Goal: Task Accomplishment & Management: Use online tool/utility

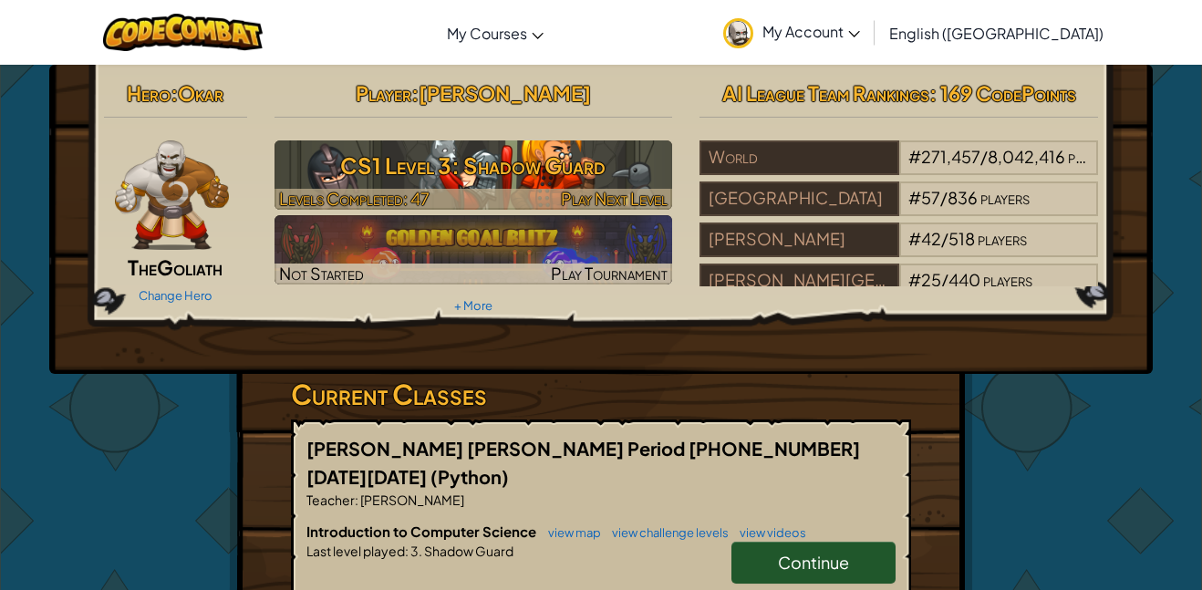
click at [612, 198] on span "Play Next Level" at bounding box center [614, 198] width 107 height 21
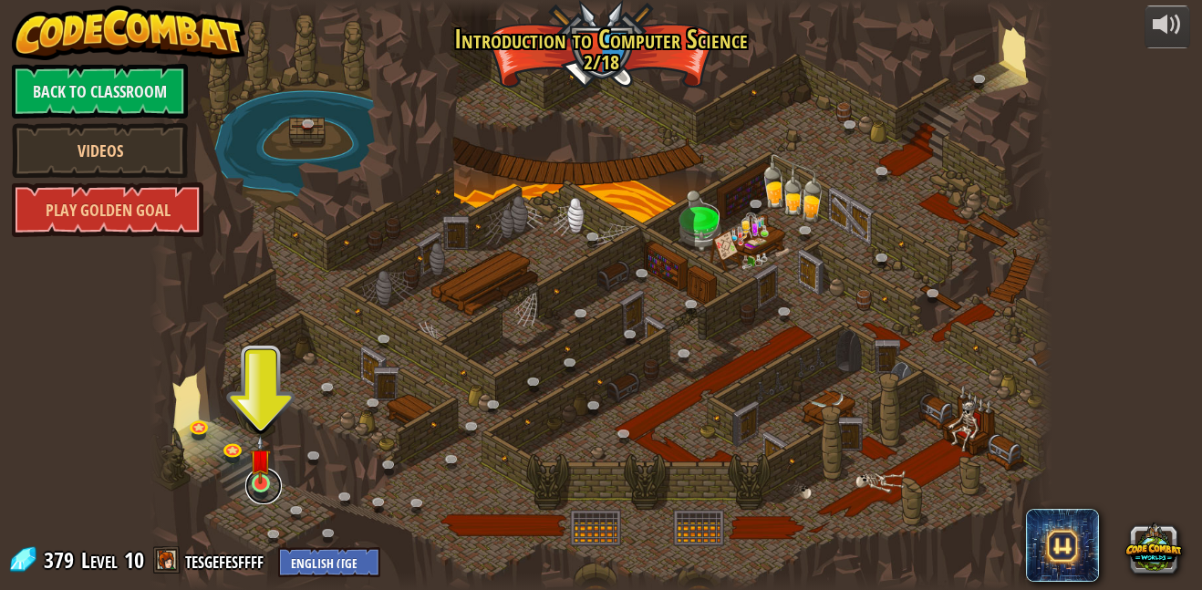
click at [268, 489] on link at bounding box center [263, 486] width 36 height 36
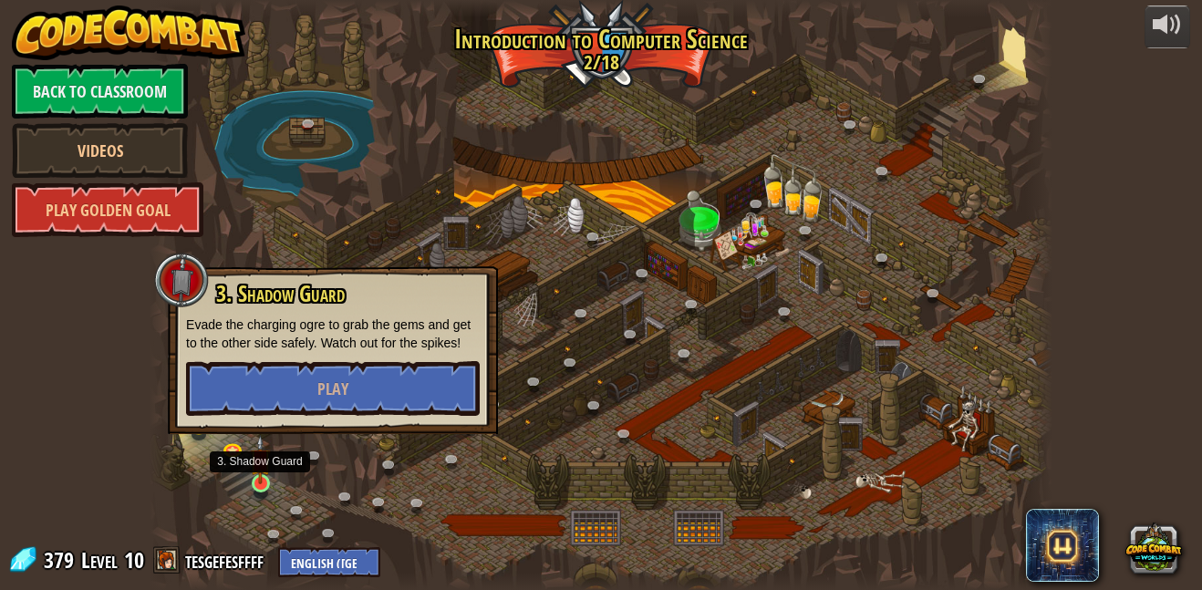
click at [262, 482] on img at bounding box center [260, 459] width 21 height 49
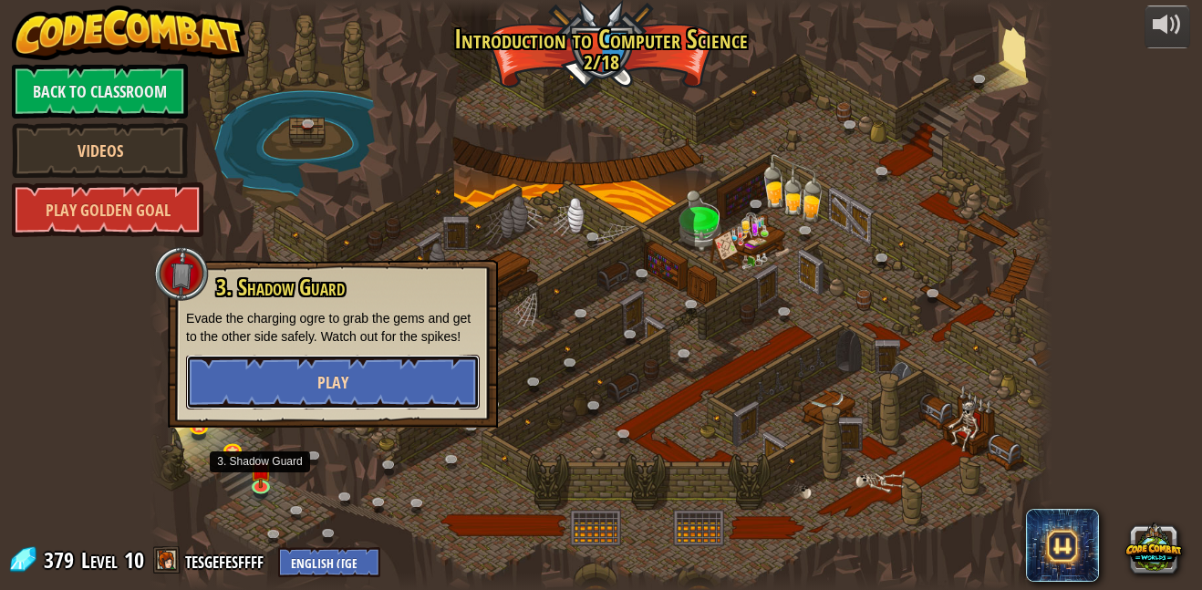
click at [323, 379] on span "Play" at bounding box center [332, 382] width 31 height 23
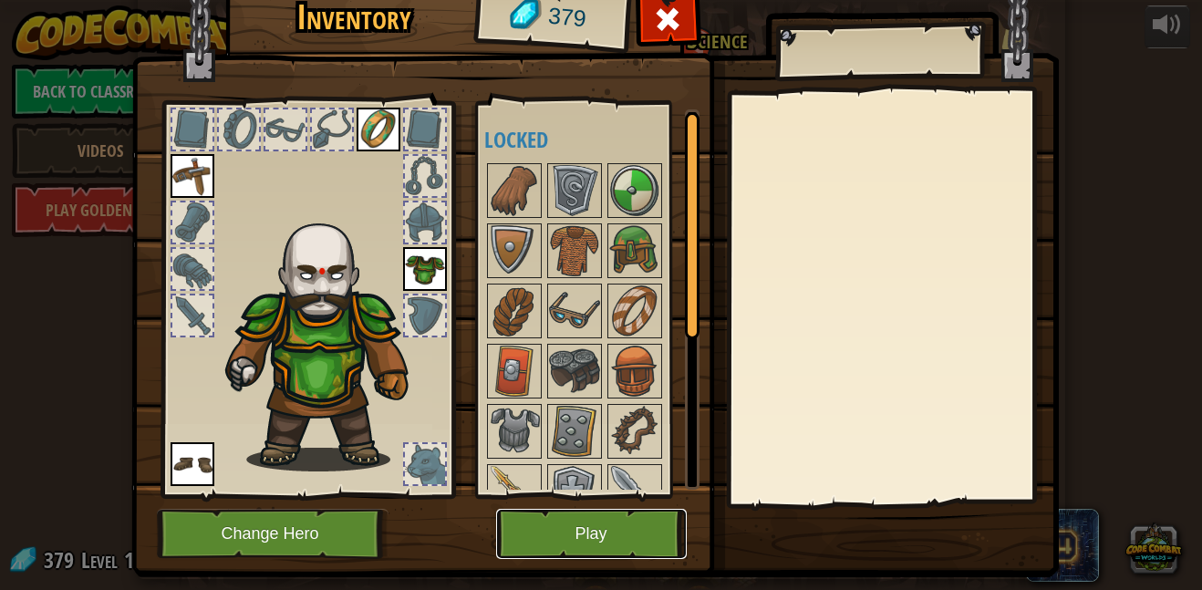
click at [569, 532] on button "Play" at bounding box center [591, 534] width 191 height 50
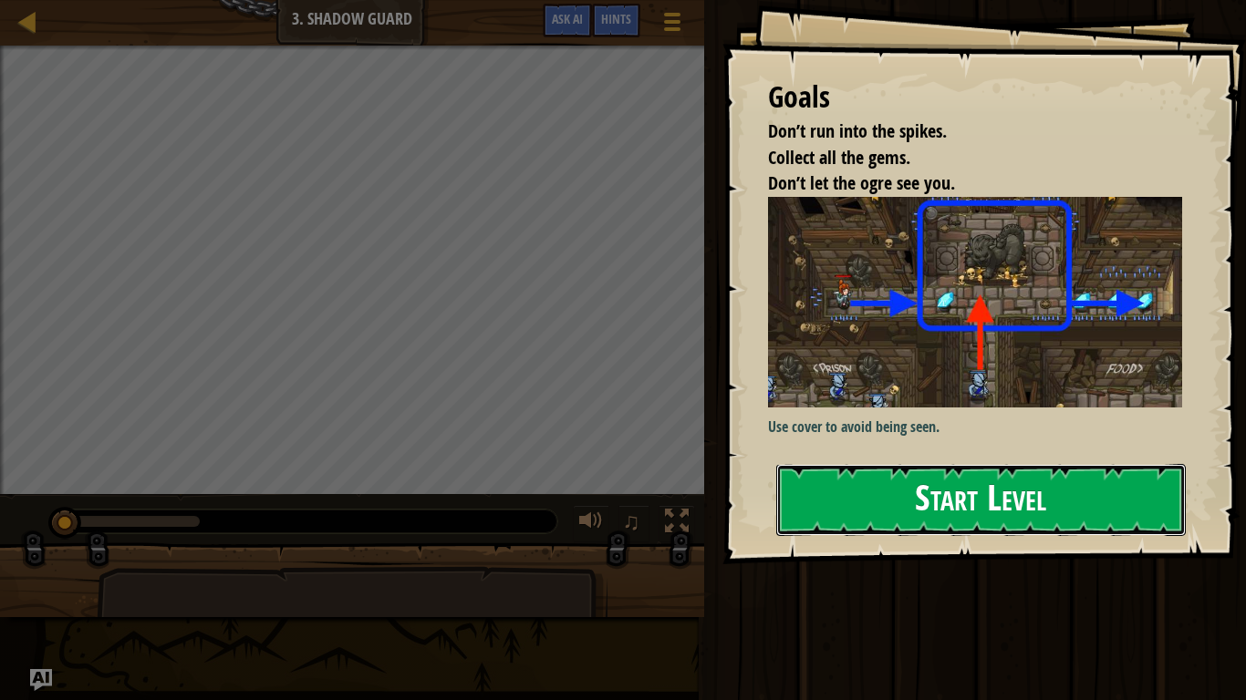
click at [1095, 525] on button "Start Level" at bounding box center [980, 500] width 409 height 72
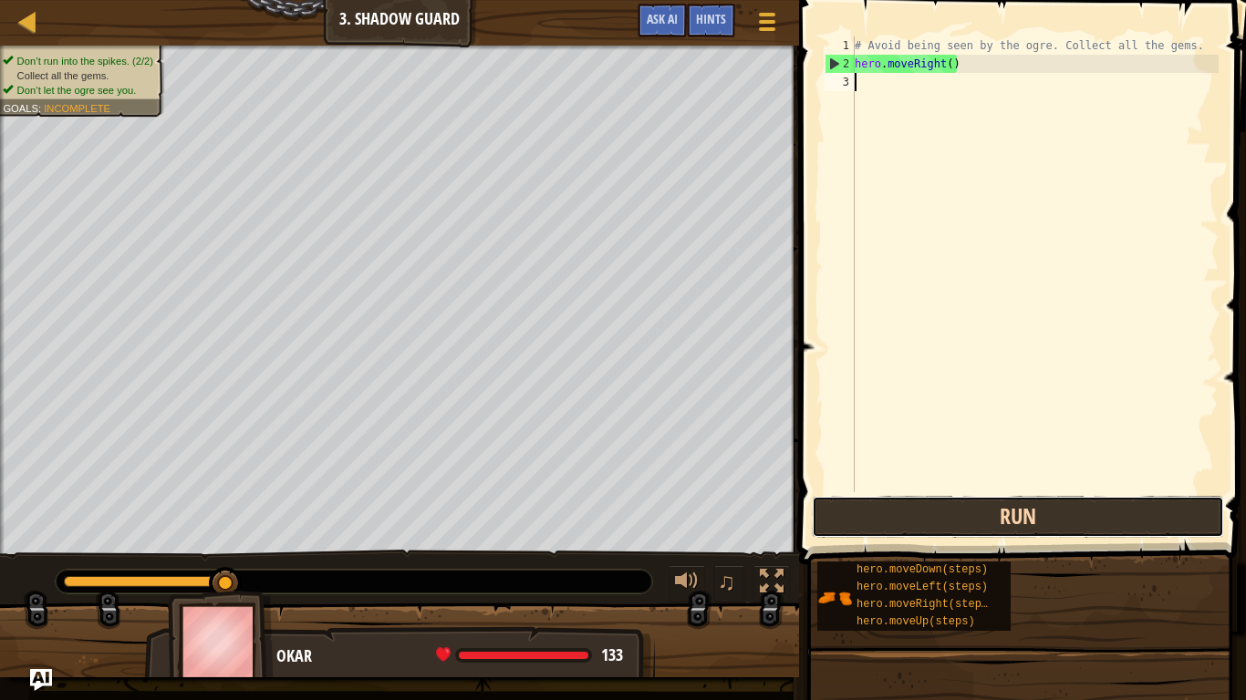
click at [1088, 533] on button "Run" at bounding box center [1018, 517] width 412 height 42
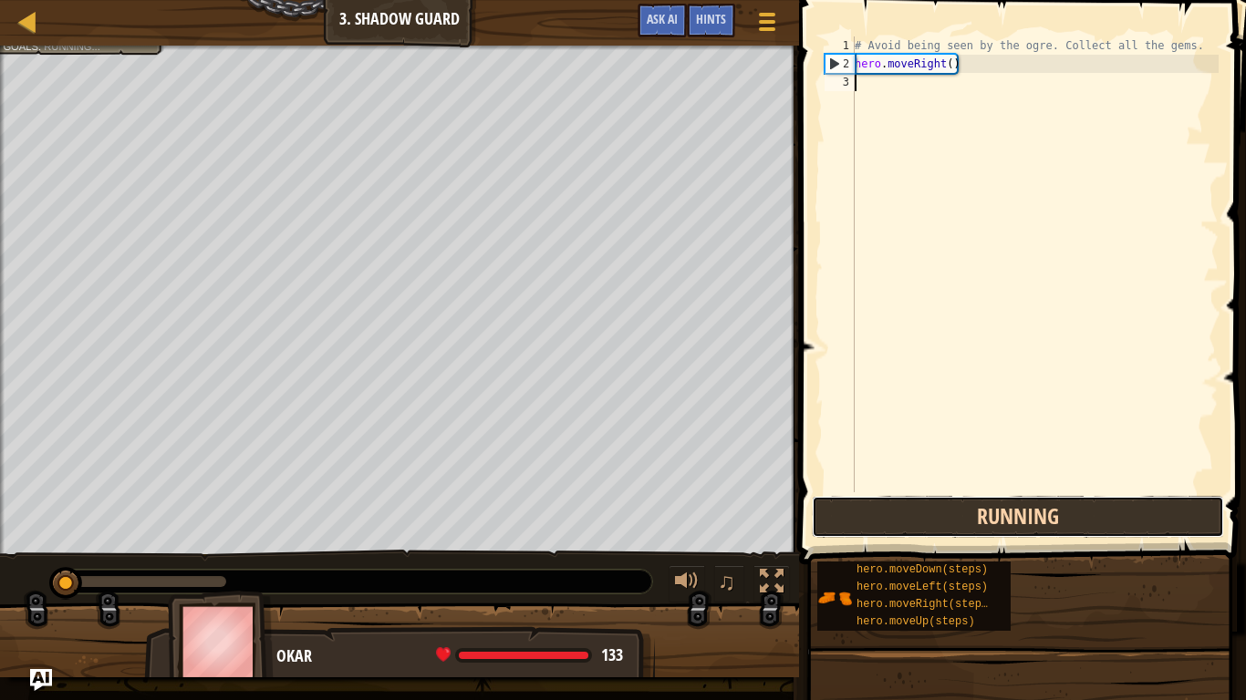
click at [1089, 534] on button "Running" at bounding box center [1018, 517] width 412 height 42
click at [1103, 513] on button "Running" at bounding box center [1018, 517] width 412 height 42
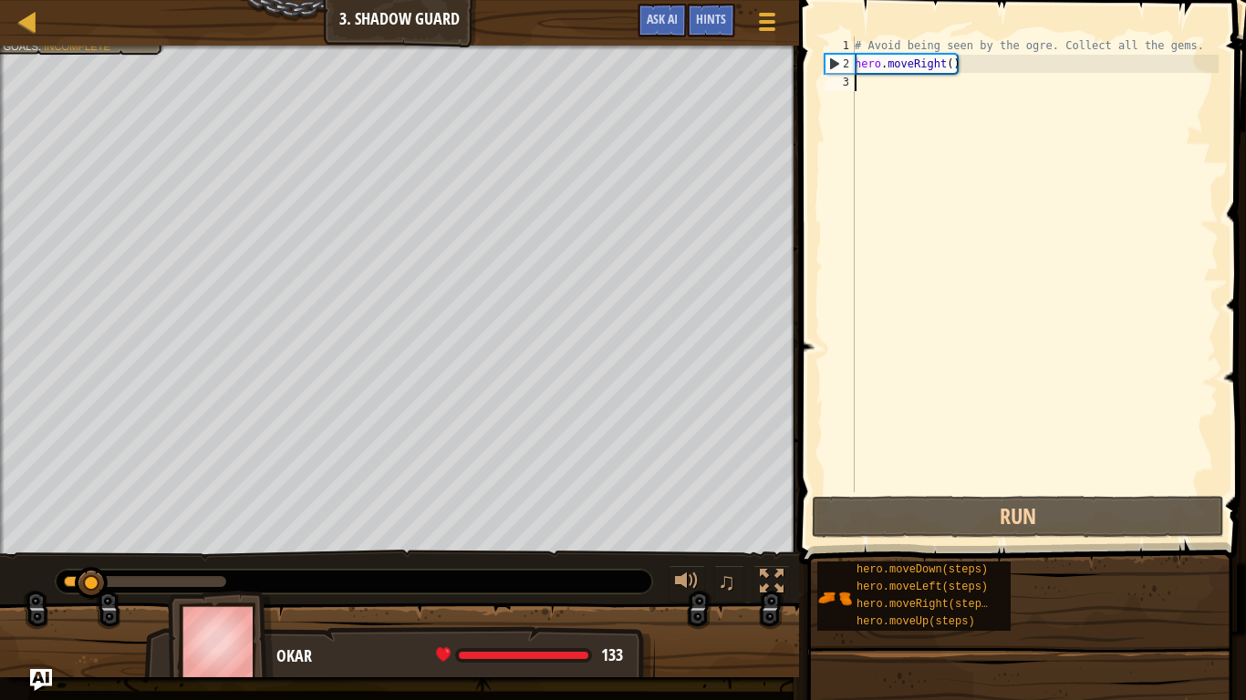
click at [1026, 88] on div "# Avoid being seen by the ogre. Collect all the gems. hero . moveRight ( )" at bounding box center [1035, 282] width 368 height 492
type textarea "h"
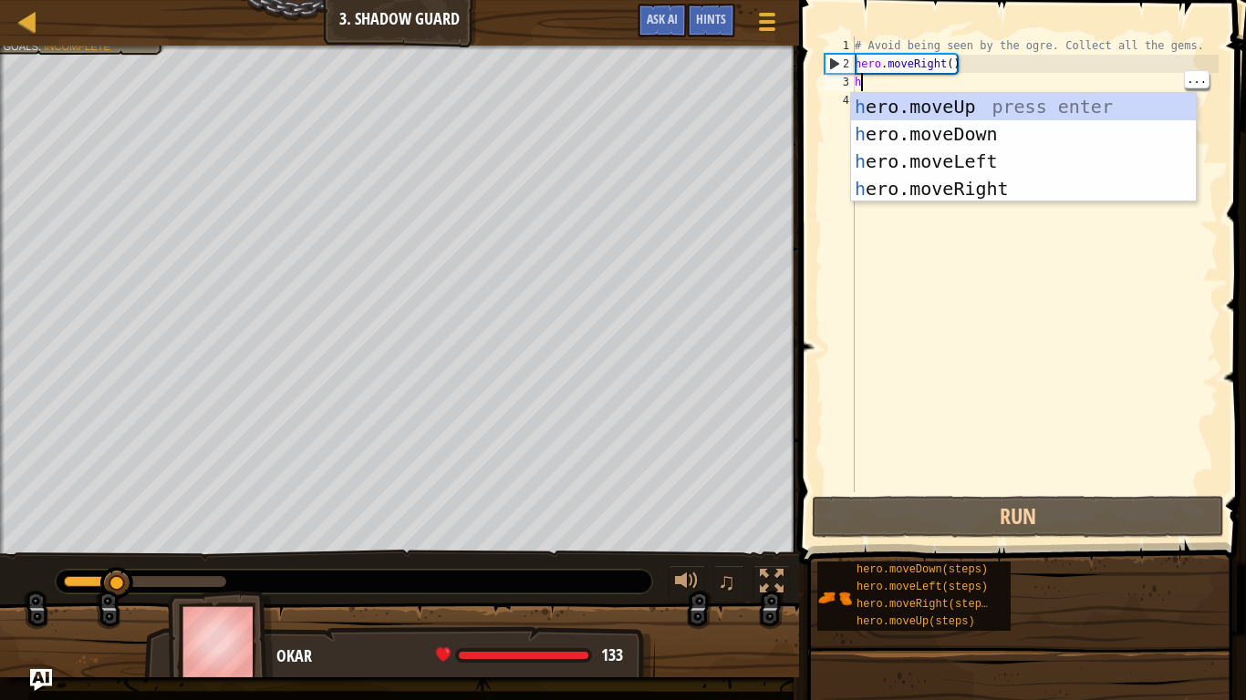
scroll to position [8, 0]
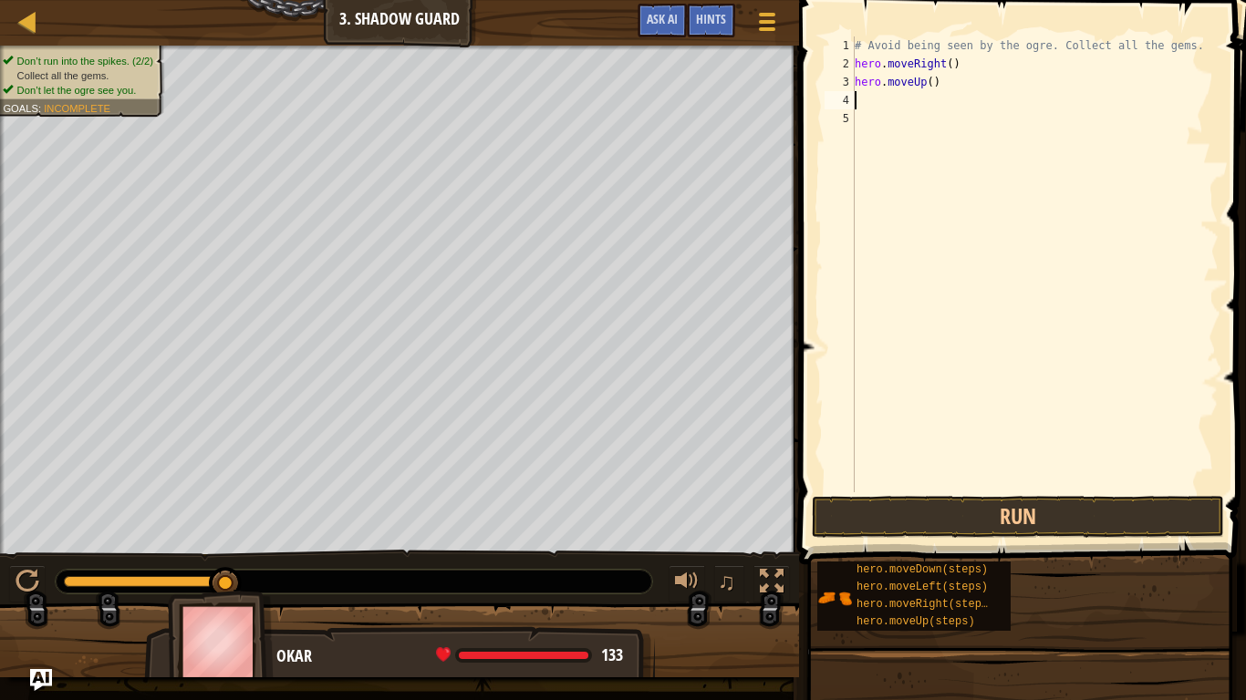
type textarea "h"
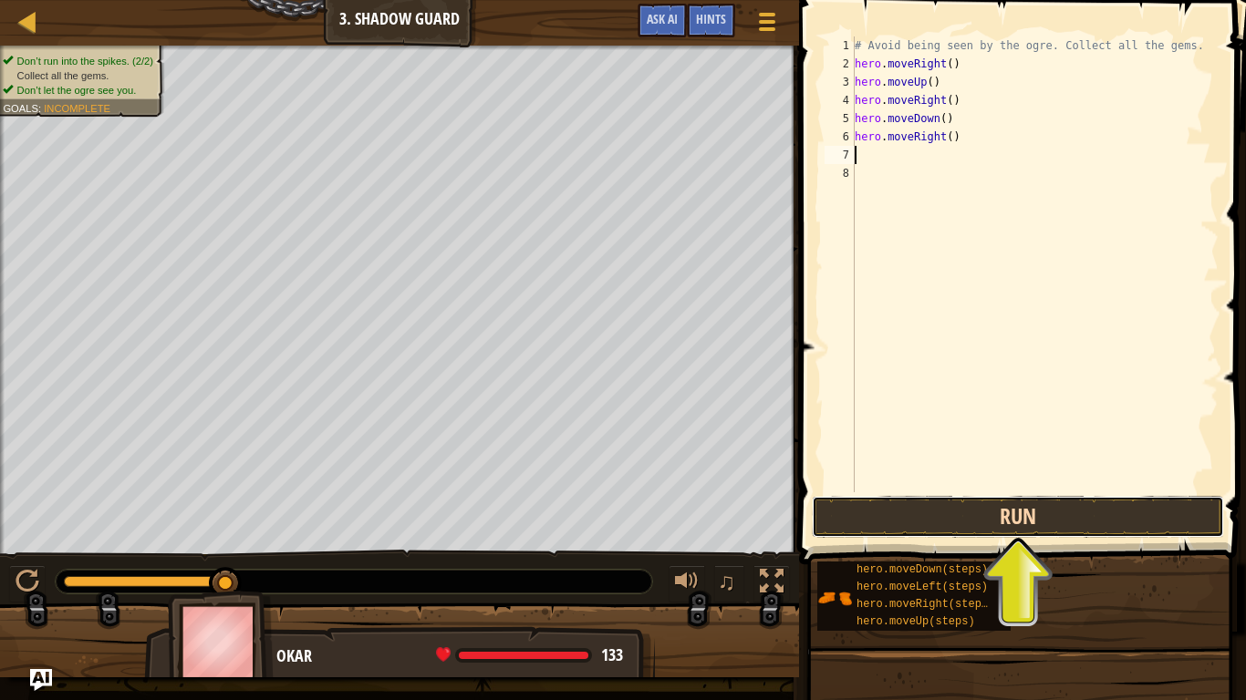
click at [1076, 523] on button "Run" at bounding box center [1018, 517] width 412 height 42
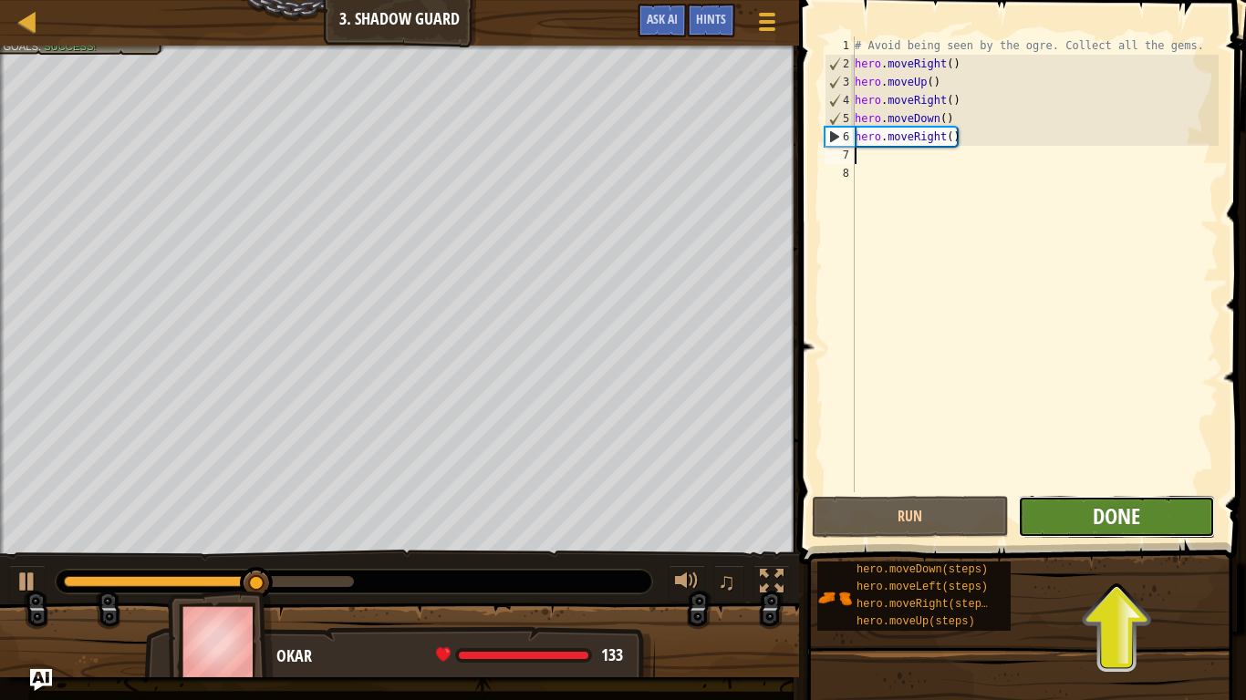
click at [1134, 514] on span "Done" at bounding box center [1116, 516] width 47 height 29
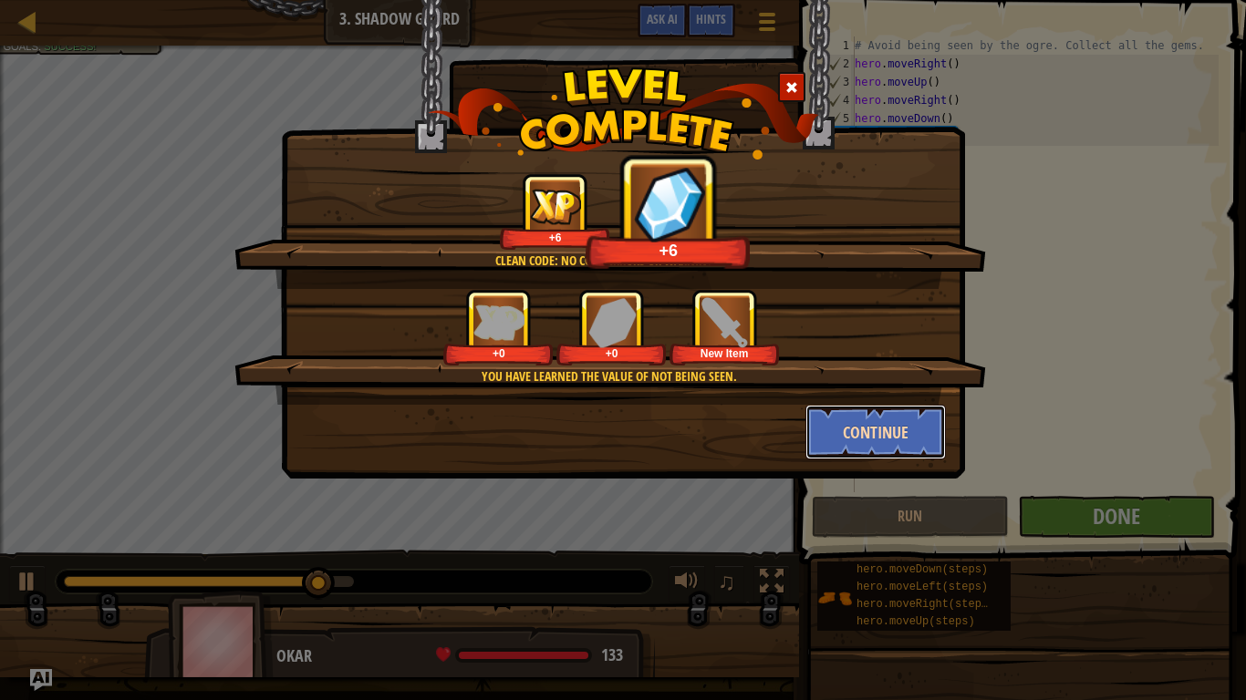
click at [918, 434] on button "Continue" at bounding box center [875, 432] width 141 height 55
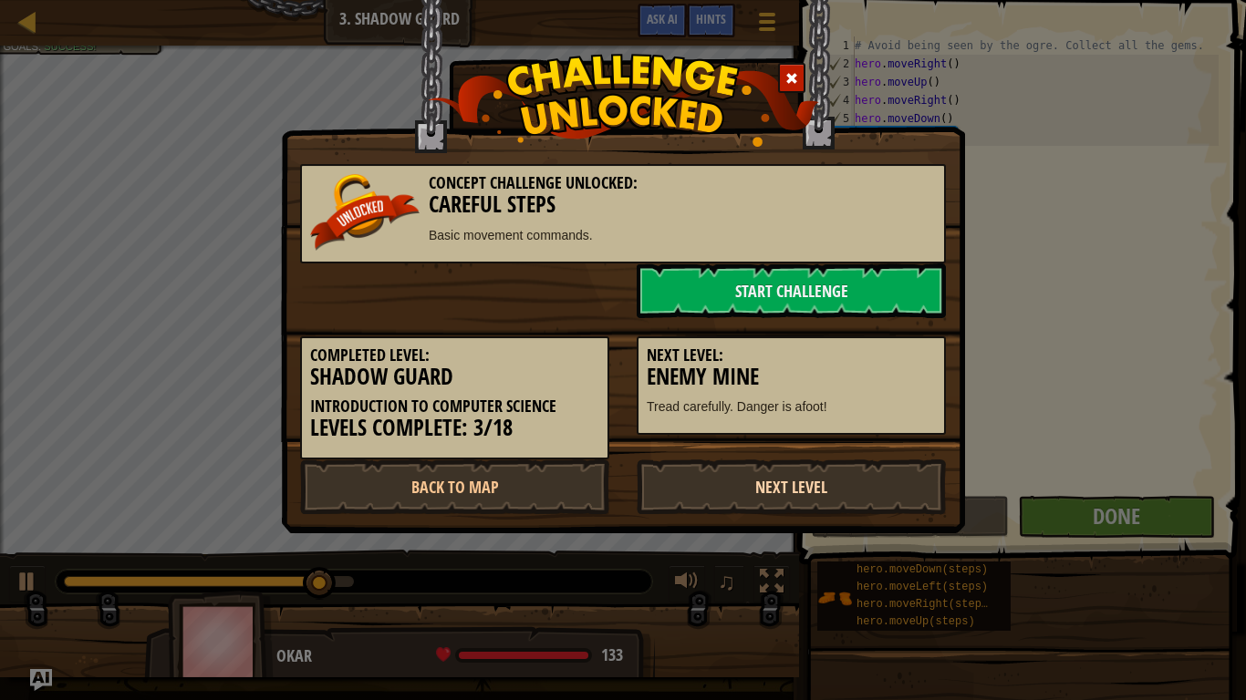
click at [906, 463] on link "Next Level" at bounding box center [791, 487] width 309 height 55
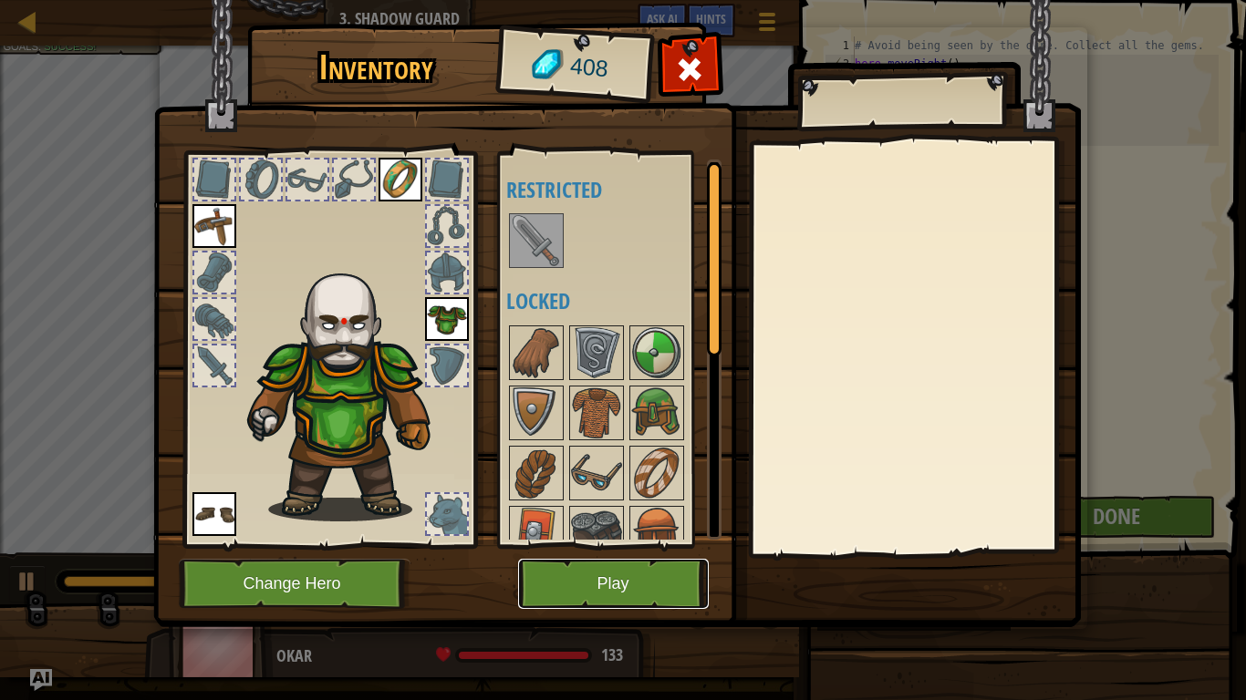
click at [604, 589] on button "Play" at bounding box center [613, 584] width 191 height 50
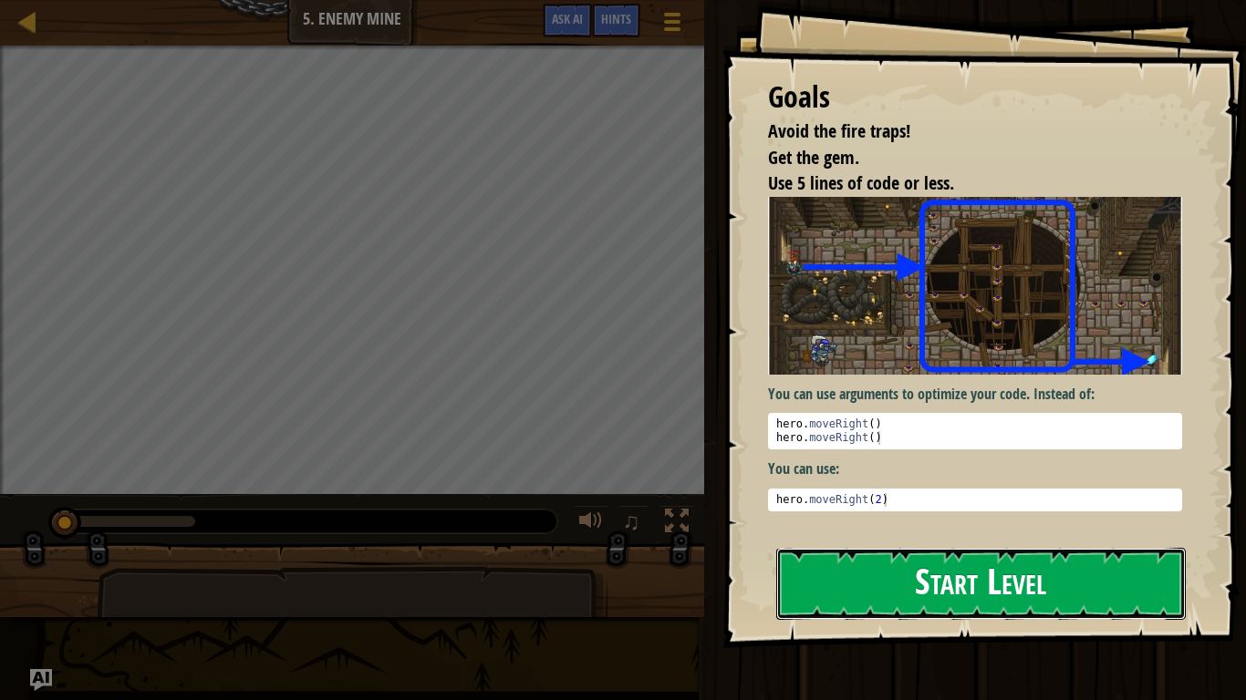
click at [867, 589] on button "Start Level" at bounding box center [980, 584] width 409 height 72
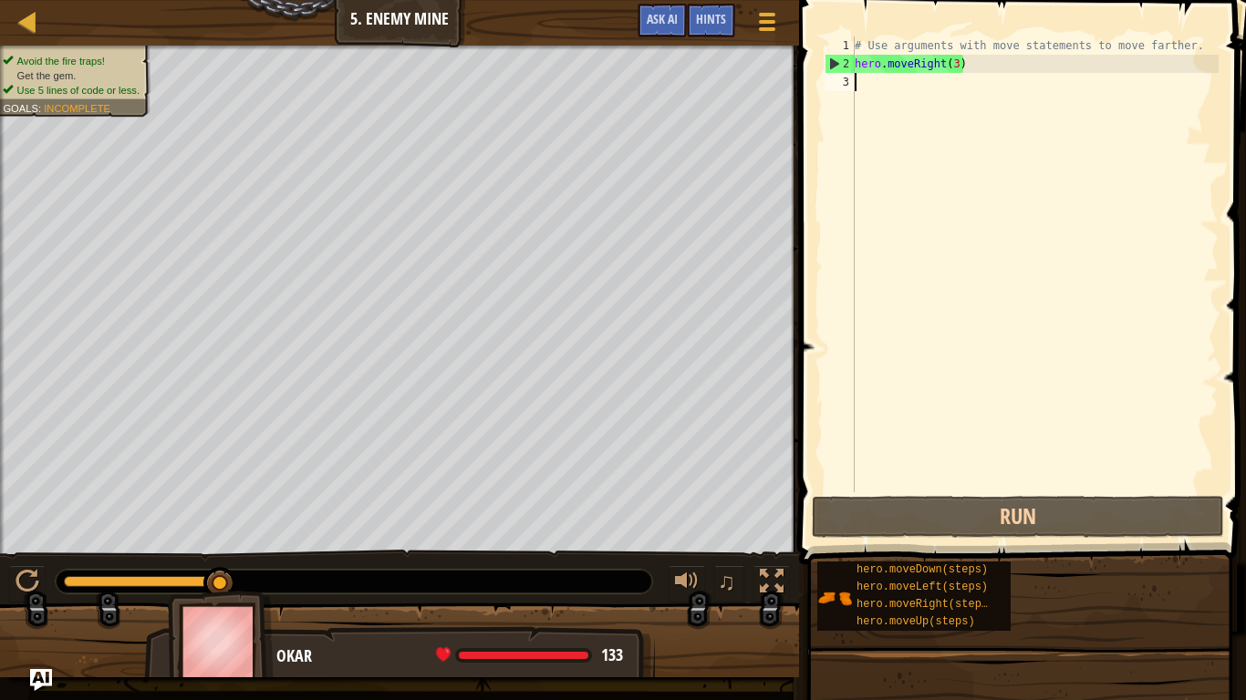
type textarea "h"
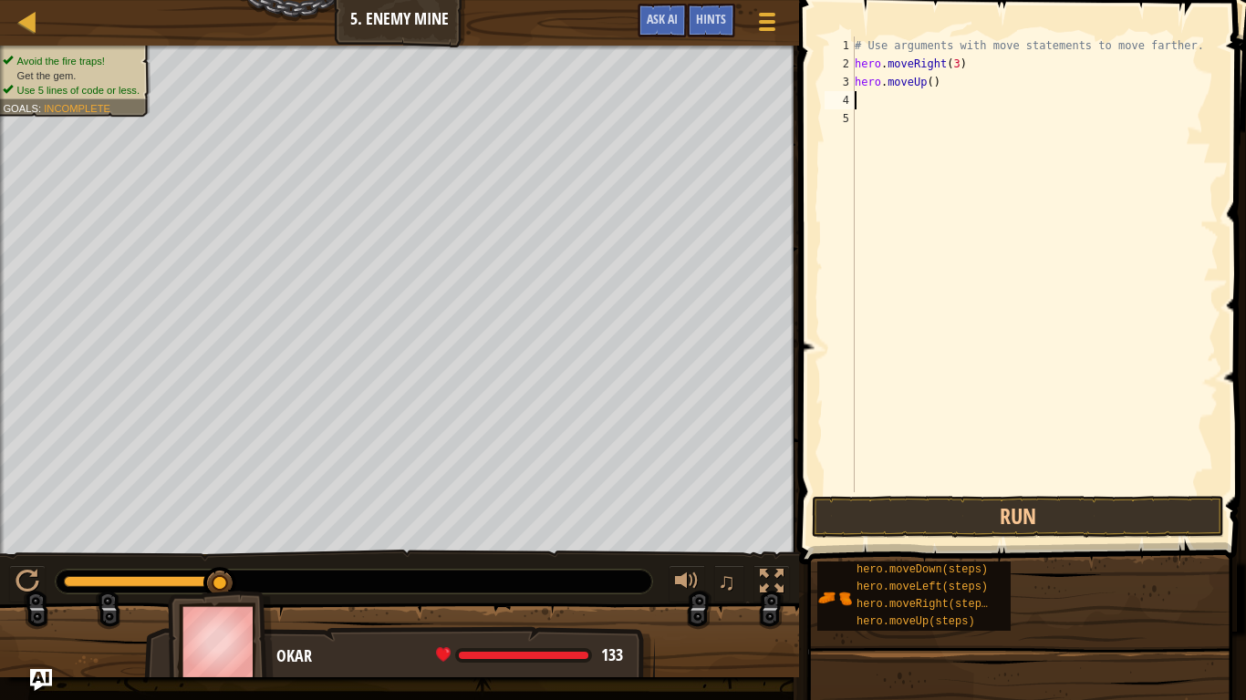
type textarea "h"
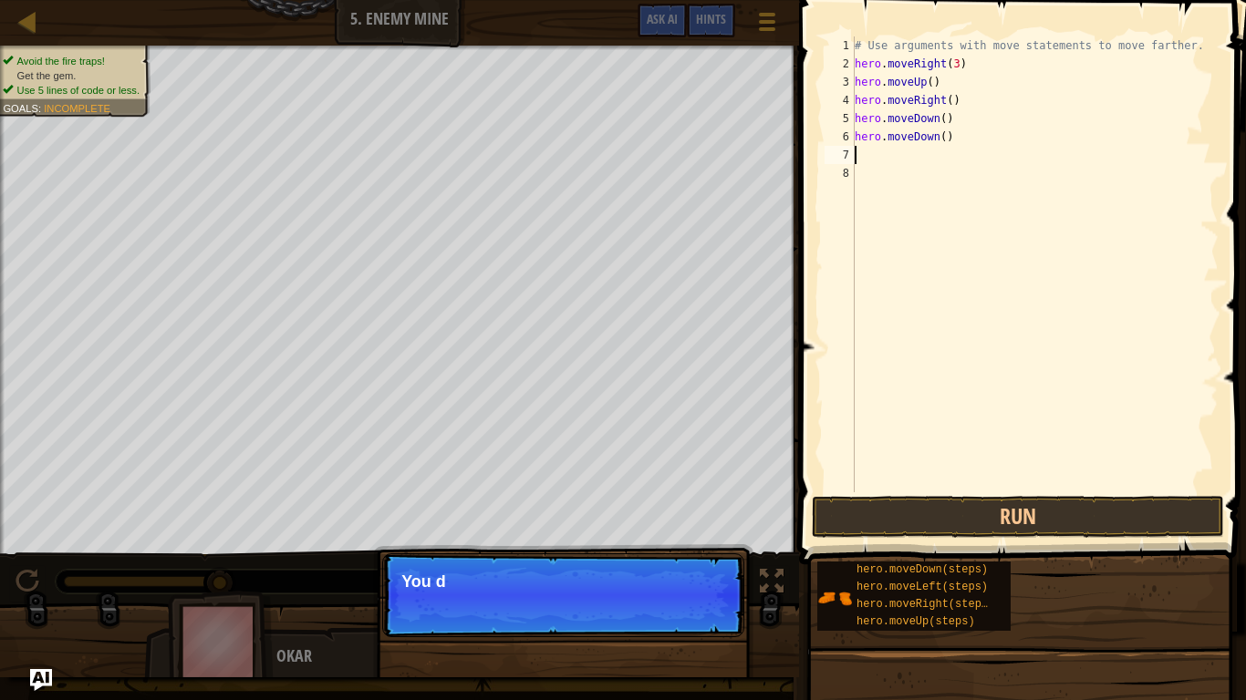
type textarea "h"
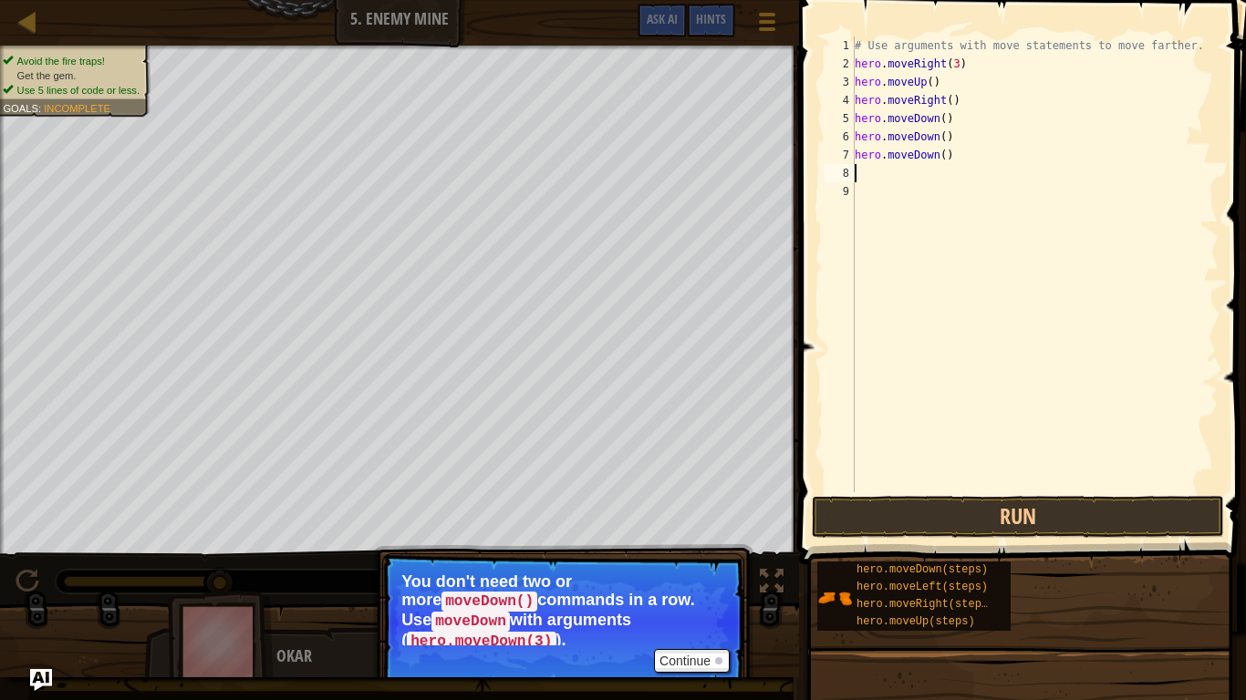
type textarea "h"
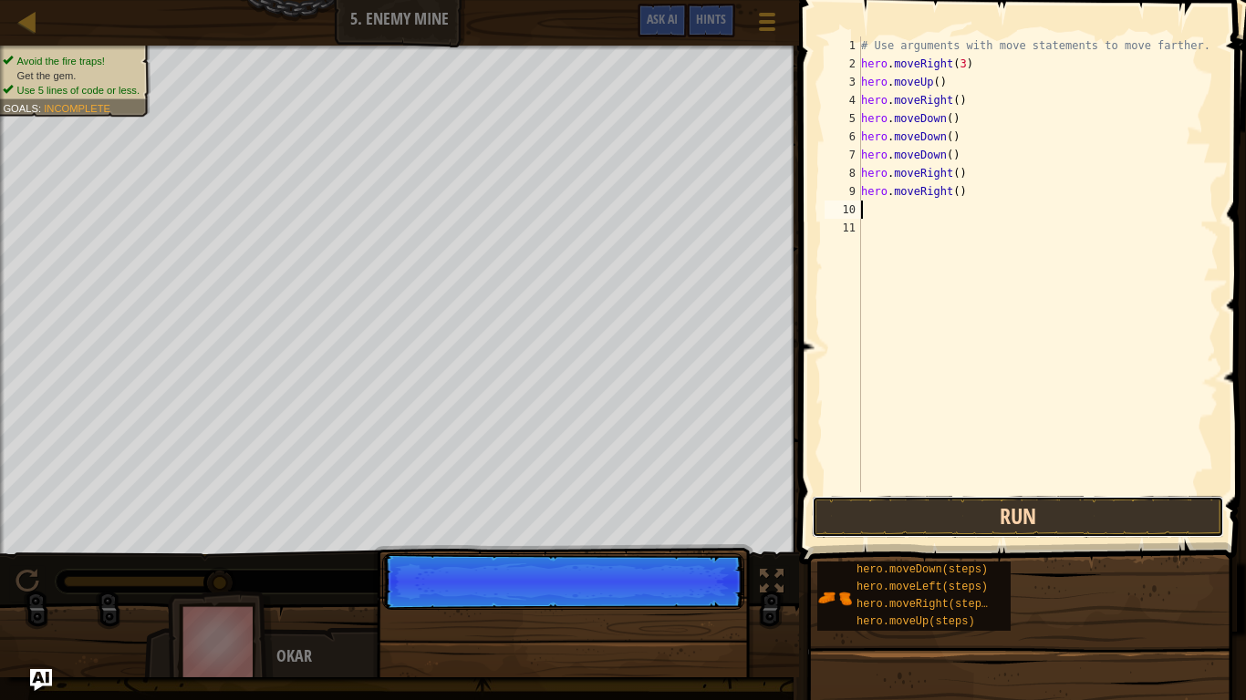
click at [1030, 521] on button "Run" at bounding box center [1018, 517] width 412 height 42
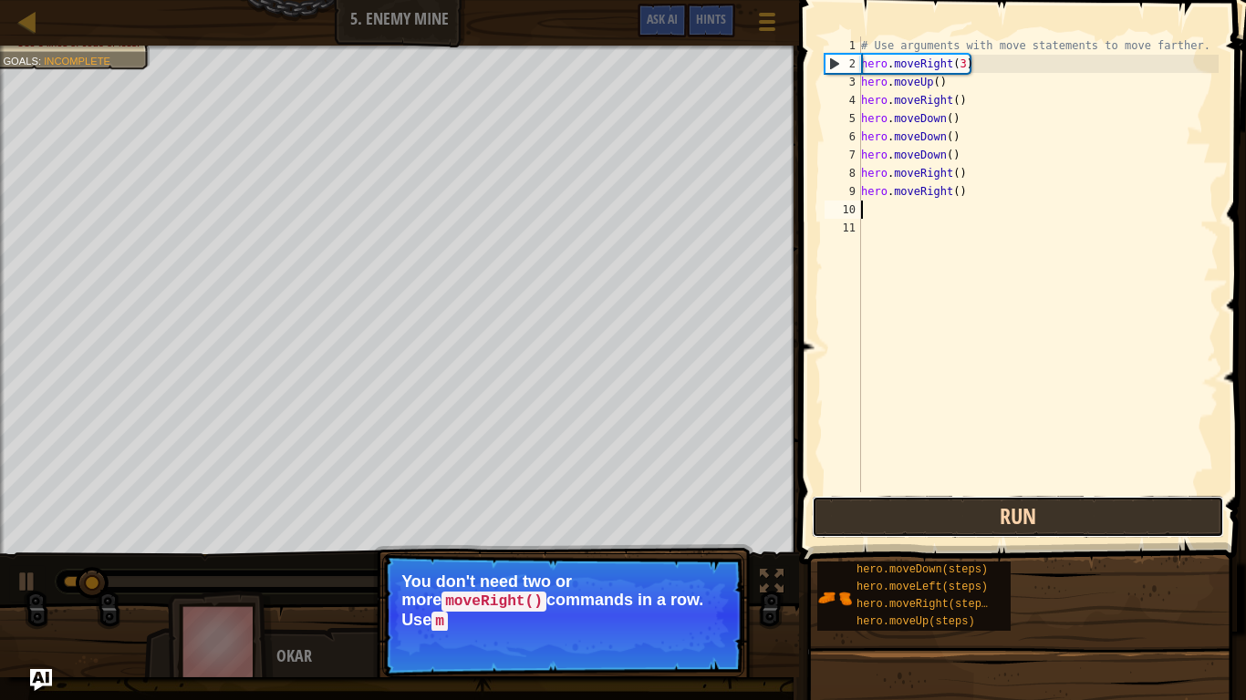
click at [1114, 525] on button "Run" at bounding box center [1018, 517] width 412 height 42
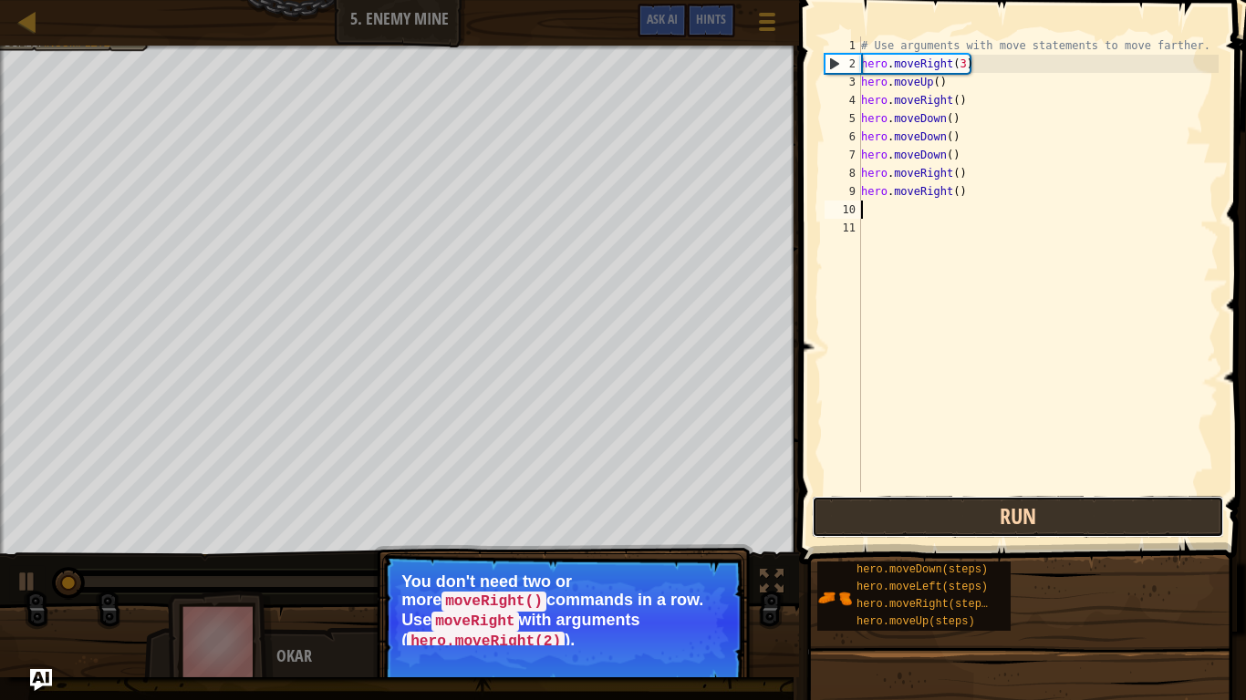
click at [1101, 521] on button "Run" at bounding box center [1018, 517] width 412 height 42
click at [1129, 525] on button "Running" at bounding box center [1018, 517] width 412 height 42
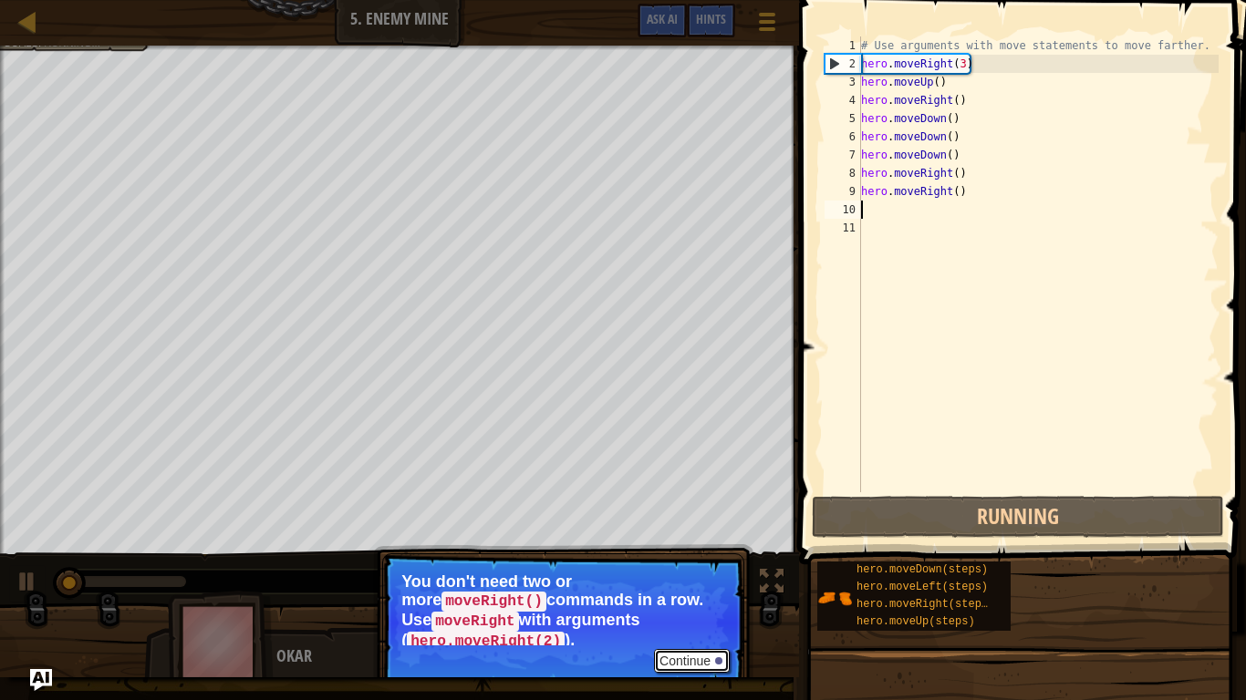
click at [675, 589] on button "Continue" at bounding box center [692, 661] width 76 height 24
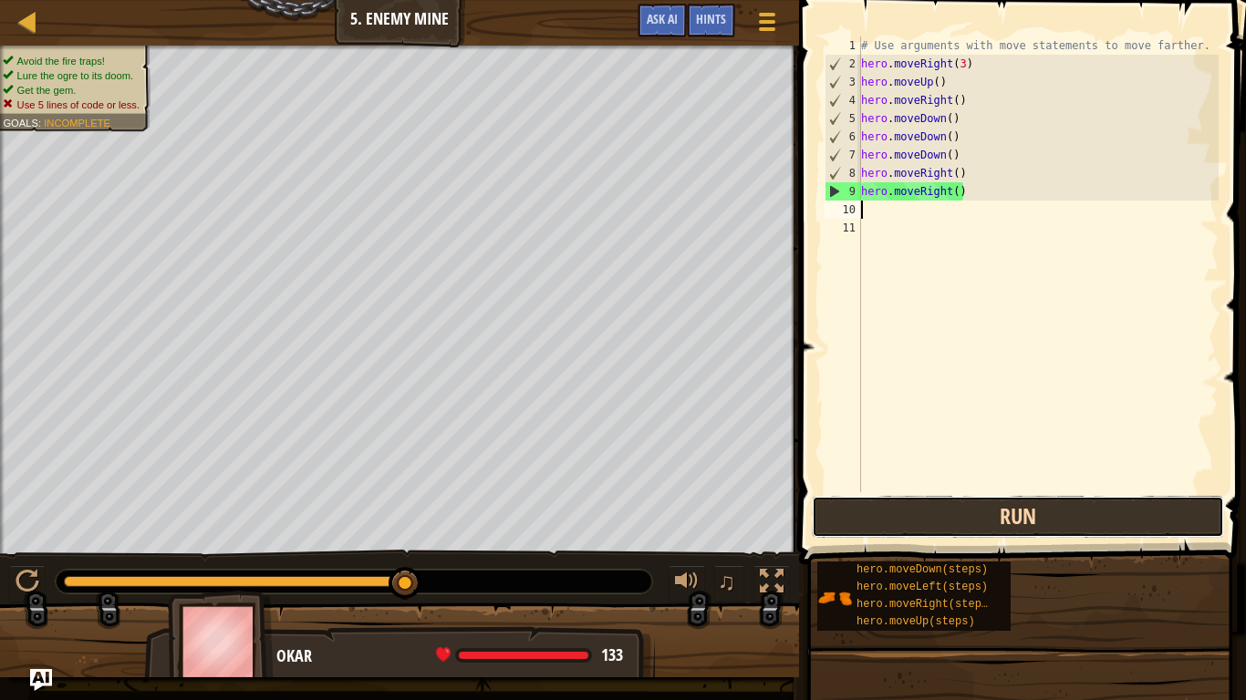
click at [1024, 507] on button "Run" at bounding box center [1018, 517] width 412 height 42
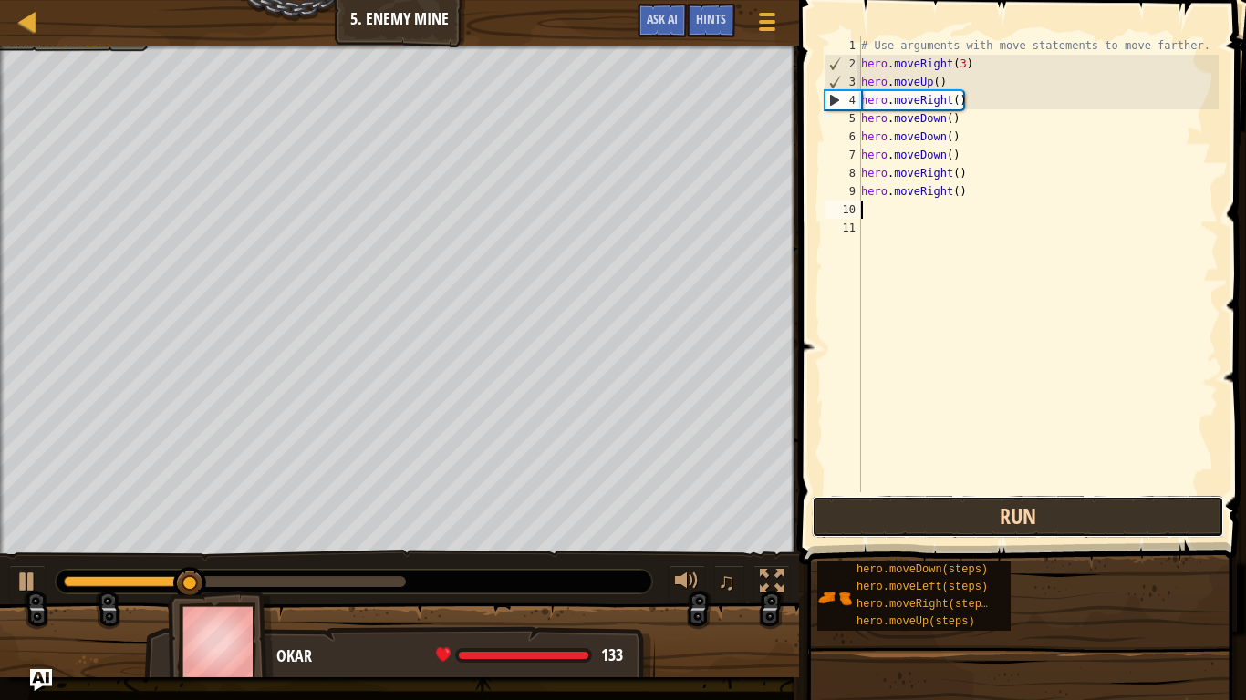
click at [1062, 512] on button "Run" at bounding box center [1018, 517] width 412 height 42
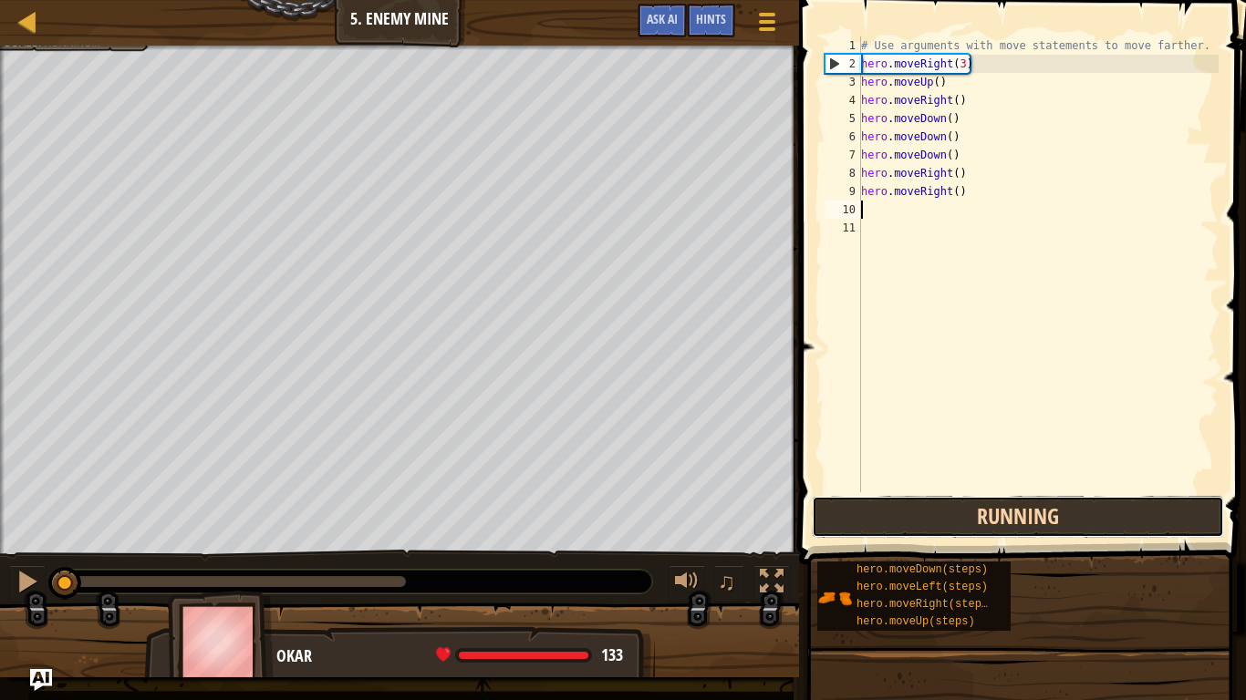
click at [1062, 515] on button "Running" at bounding box center [1018, 517] width 412 height 42
click at [1041, 533] on button "Run" at bounding box center [1018, 517] width 412 height 42
click at [1044, 529] on button "Running" at bounding box center [1018, 517] width 412 height 42
click at [1043, 521] on button "Running" at bounding box center [1018, 517] width 412 height 42
click at [1041, 517] on button "Running" at bounding box center [1018, 517] width 412 height 42
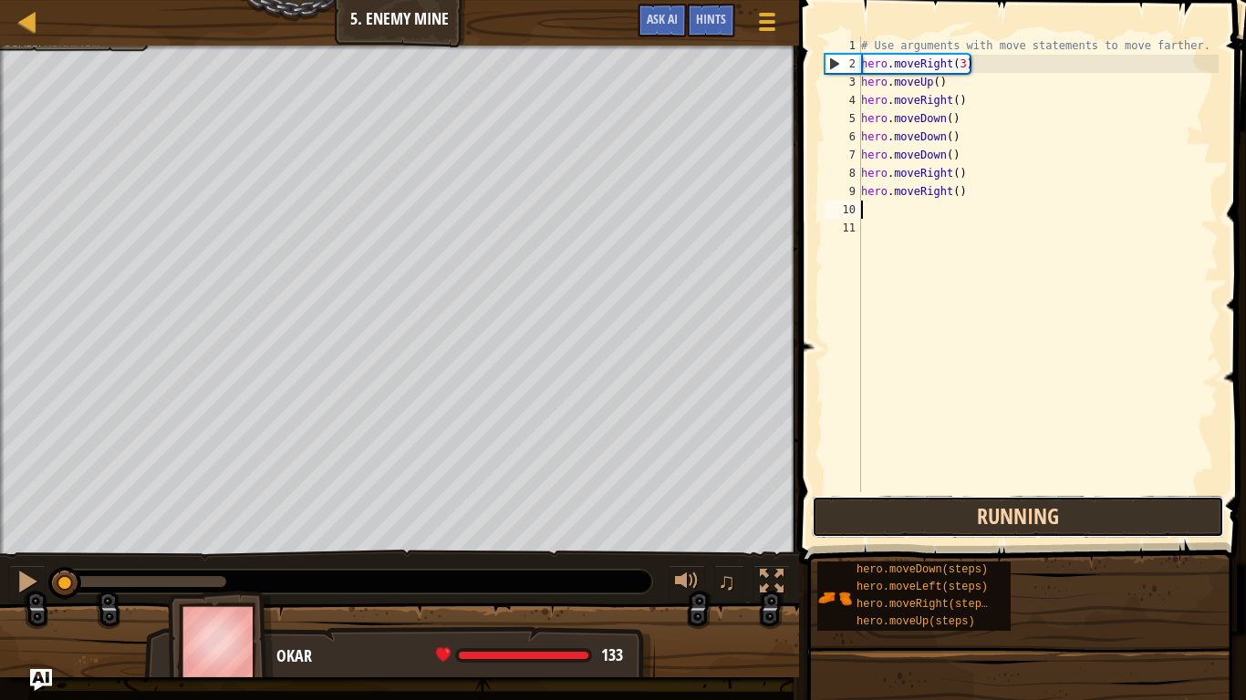
click at [1042, 515] on button "Running" at bounding box center [1018, 517] width 412 height 42
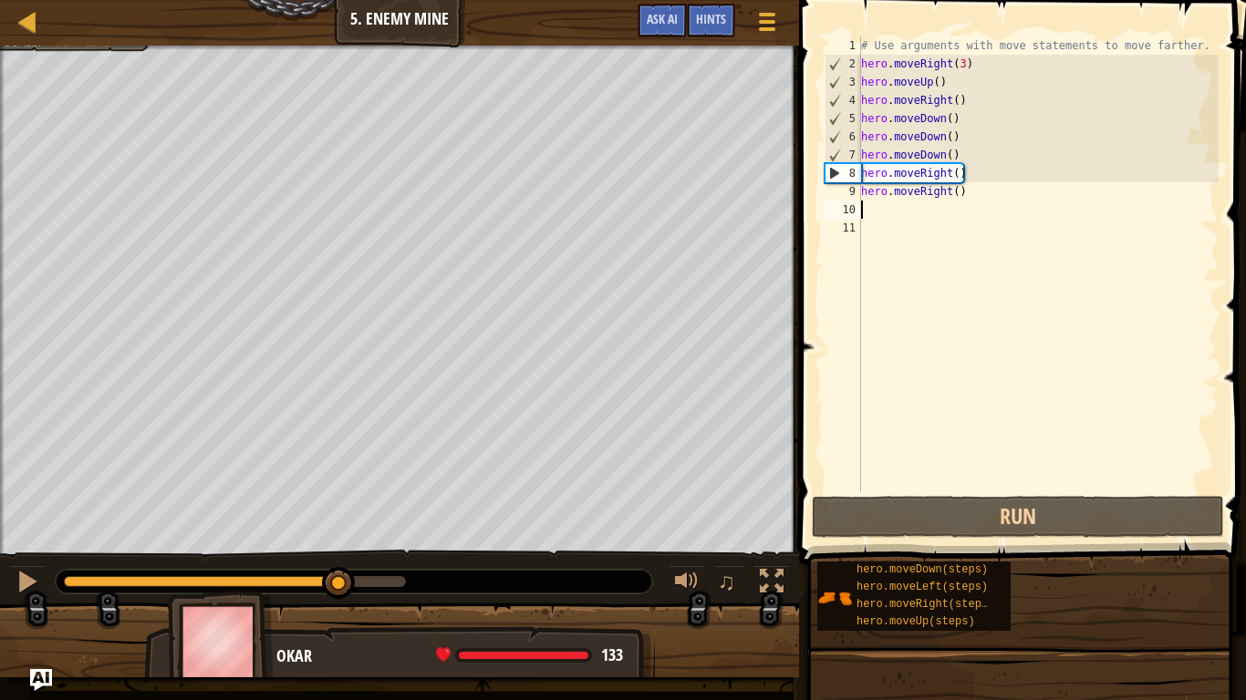
drag, startPoint x: 164, startPoint y: 585, endPoint x: 355, endPoint y: 616, distance: 193.0
click at [355, 589] on div "Avoid the fire traps! Lure the ogre to its doom. Get the gem. Use 5 lines of co…" at bounding box center [623, 362] width 1246 height 632
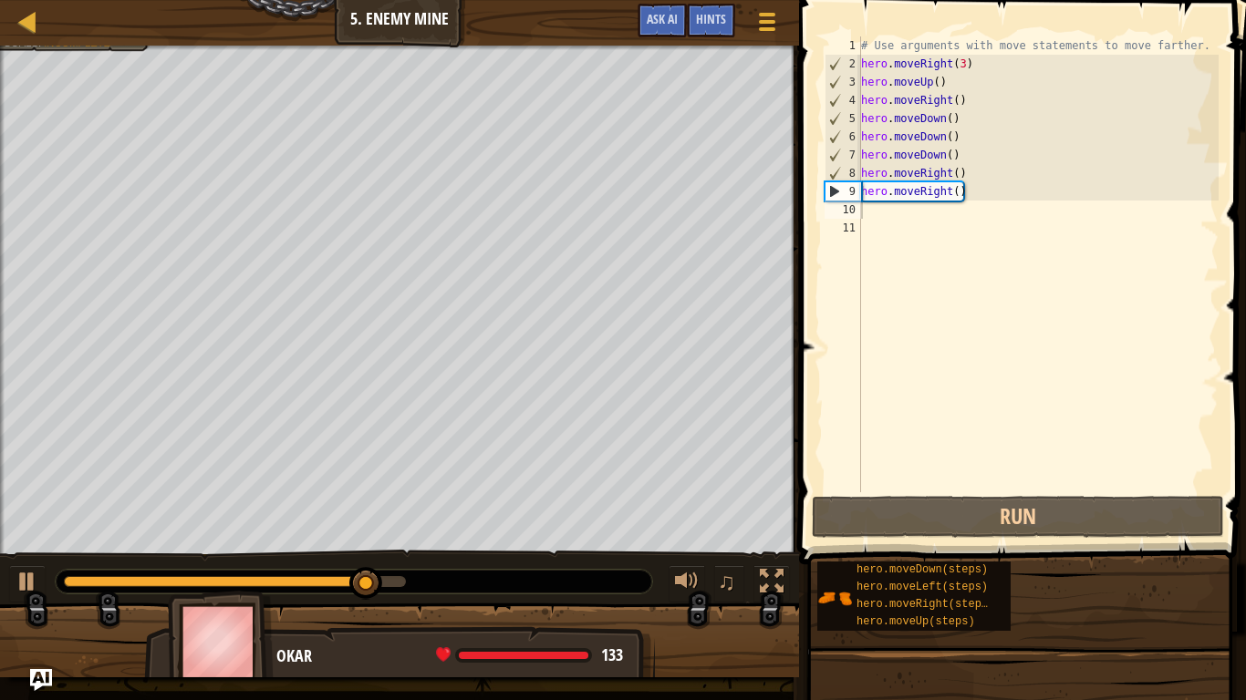
click at [374, 589] on div at bounding box center [399, 648] width 799 height 91
click at [950, 193] on div "# Use arguments with move statements to move farther. hero . moveRight ( 3 ) he…" at bounding box center [1037, 282] width 361 height 492
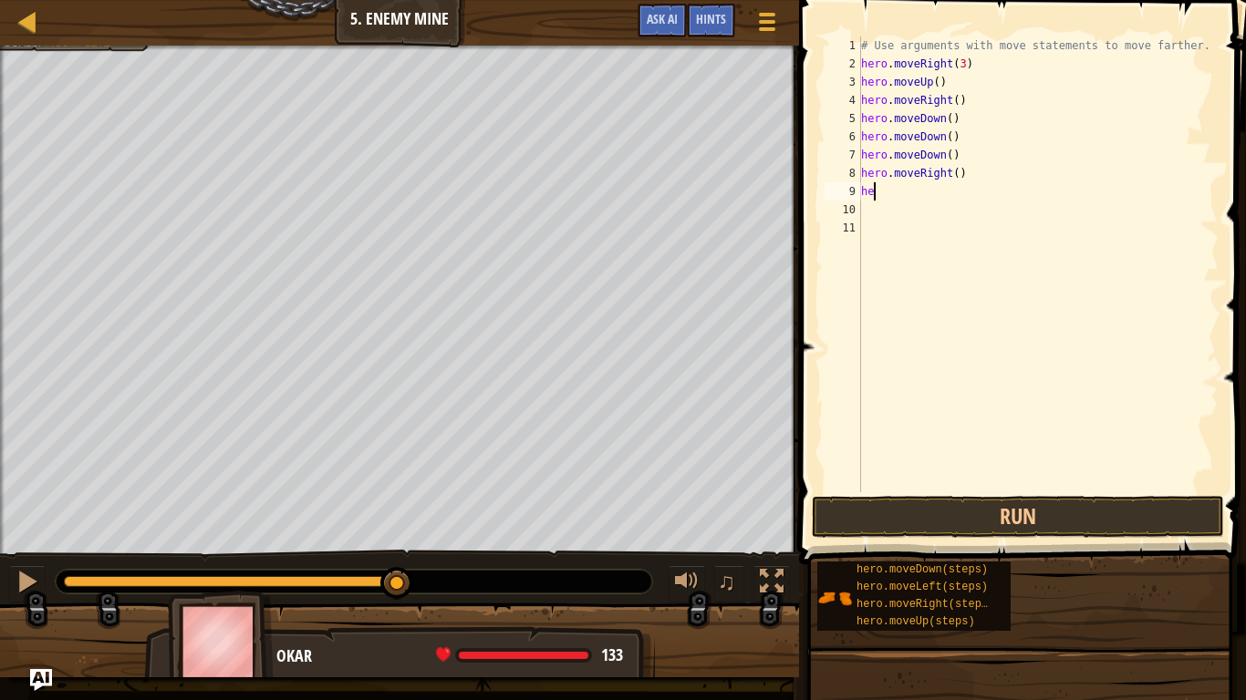
type textarea "h"
click at [1114, 505] on button "Run" at bounding box center [1018, 517] width 412 height 42
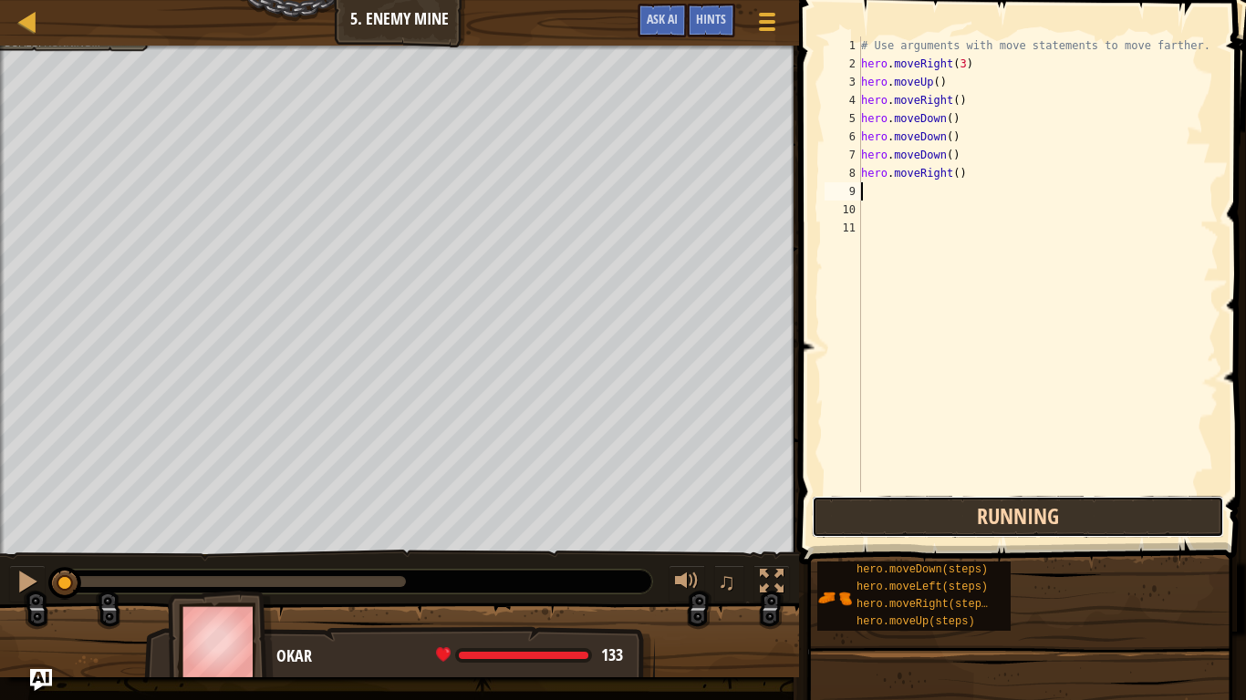
click at [1094, 514] on button "Running" at bounding box center [1018, 517] width 412 height 42
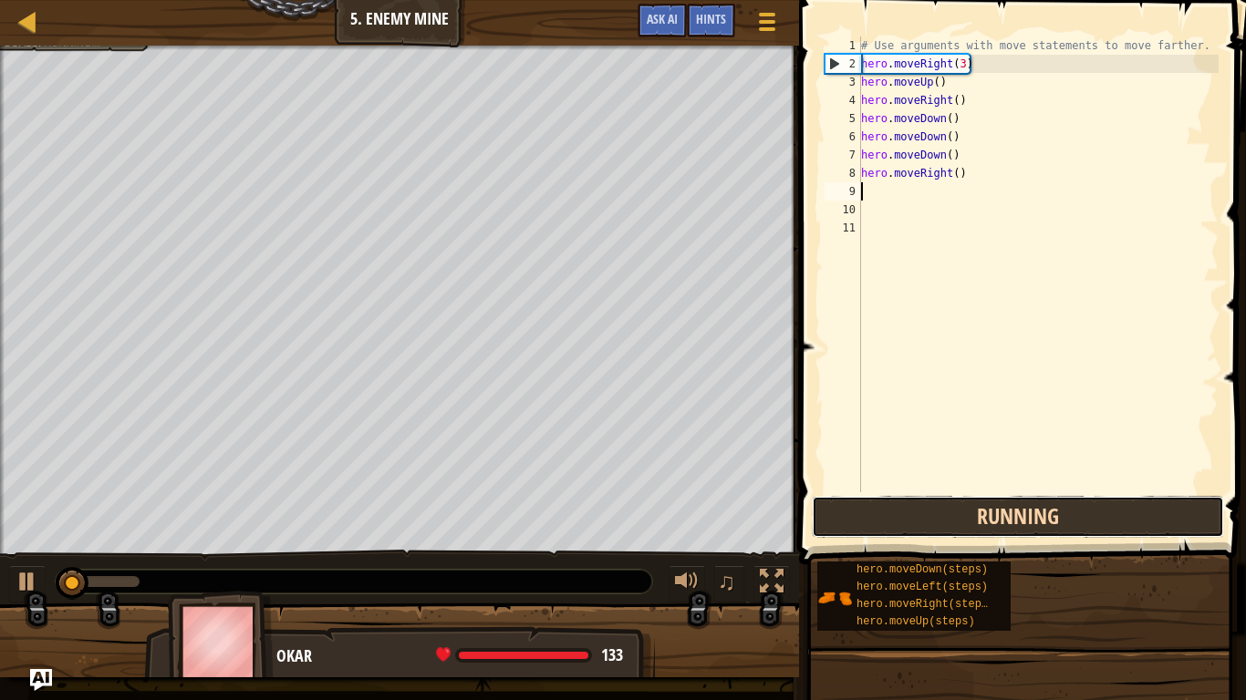
click at [1091, 518] on button "Running" at bounding box center [1018, 517] width 412 height 42
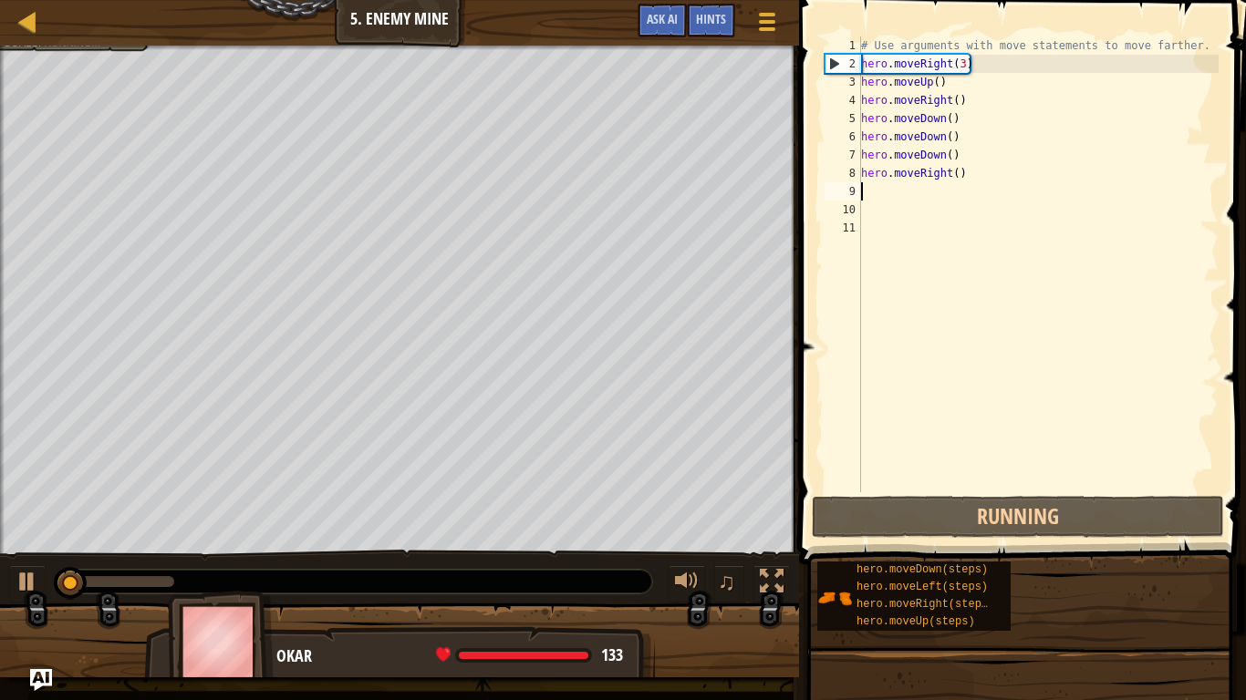
click at [867, 217] on div "# Use arguments with move statements to move farther. hero . moveRight ( 3 ) he…" at bounding box center [1037, 282] width 361 height 492
click at [849, 228] on div "11" at bounding box center [842, 228] width 36 height 18
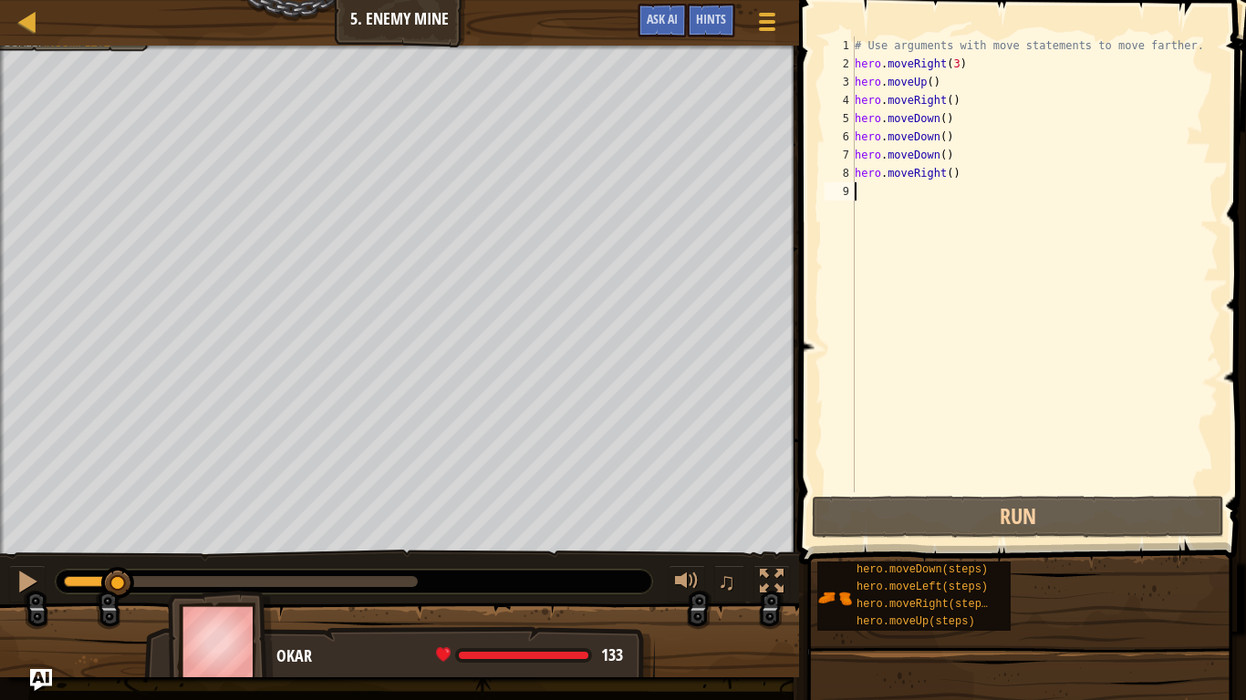
click at [935, 140] on div "# Use arguments with move statements to move farther. hero . moveRight ( 3 ) he…" at bounding box center [1035, 282] width 368 height 492
click at [937, 161] on div "# Use arguments with move statements to move farther. hero . moveRight ( 3 ) he…" at bounding box center [1035, 282] width 368 height 492
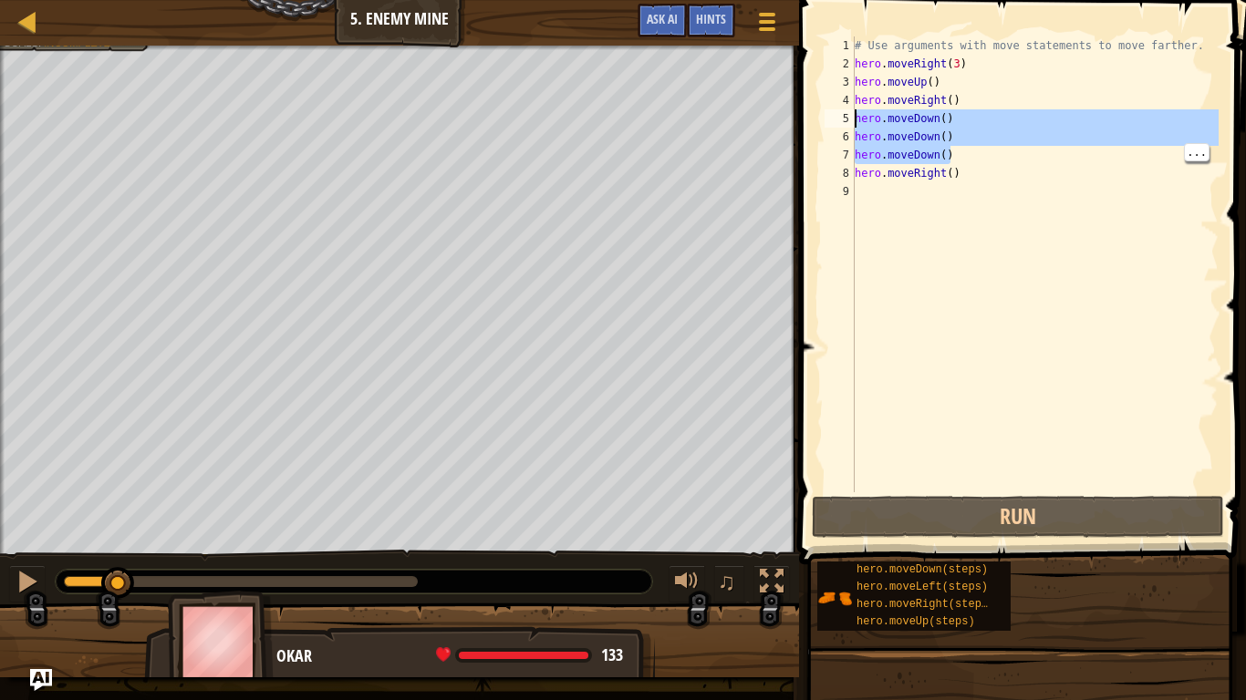
drag, startPoint x: 975, startPoint y: 149, endPoint x: 841, endPoint y: 117, distance: 137.8
click at [841, 117] on div "hero.moveDown() 1 2 3 4 5 6 7 8 9 # Use arguments with move statements to move …" at bounding box center [1020, 264] width 398 height 456
type textarea "hero.moveDown() hero.moveDown()"
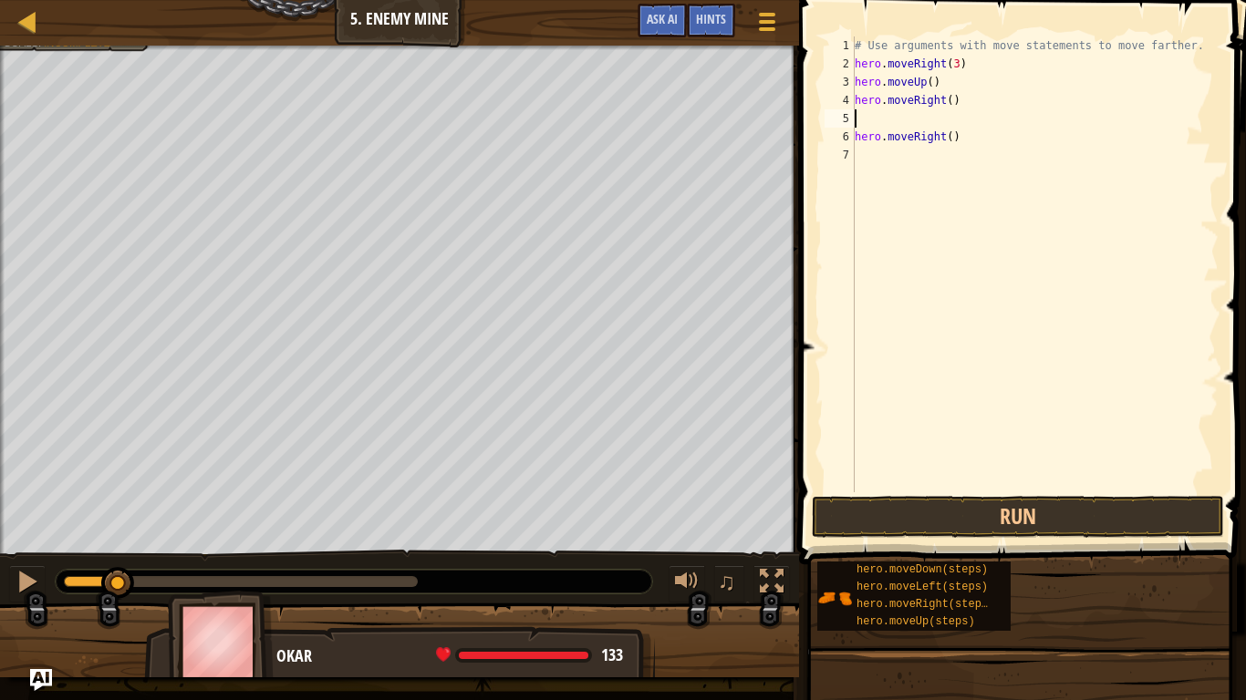
type textarea "h"
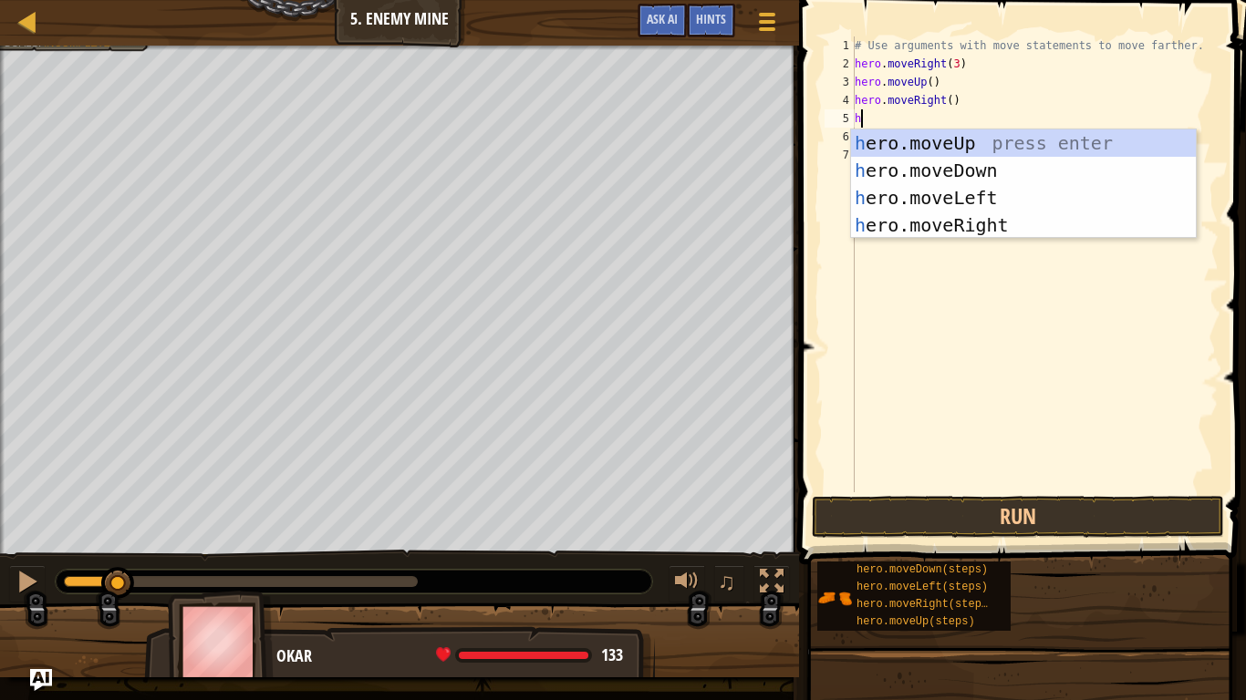
click at [1113, 178] on div "h ero.moveUp press enter h ero.moveDown press enter h ero.moveLeft press enter …" at bounding box center [1023, 212] width 345 height 164
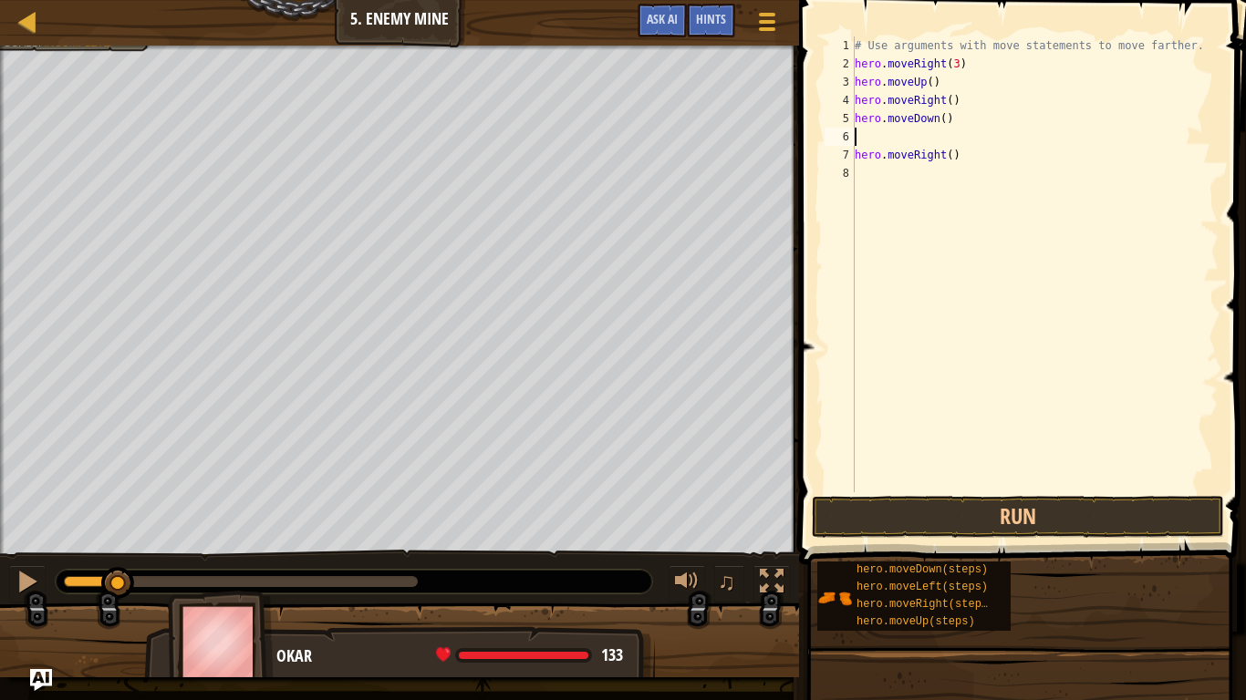
click at [948, 115] on div "# Use arguments with move statements to move farther. hero . moveRight ( 3 ) he…" at bounding box center [1035, 282] width 368 height 492
click at [940, 117] on div "# Use arguments with move statements to move farther. hero . moveRight ( 3 ) he…" at bounding box center [1035, 282] width 368 height 492
click at [945, 119] on div "# Use arguments with move statements to move farther. hero . moveRight ( 3 ) he…" at bounding box center [1035, 282] width 368 height 492
type textarea "hero.moveDown(3)"
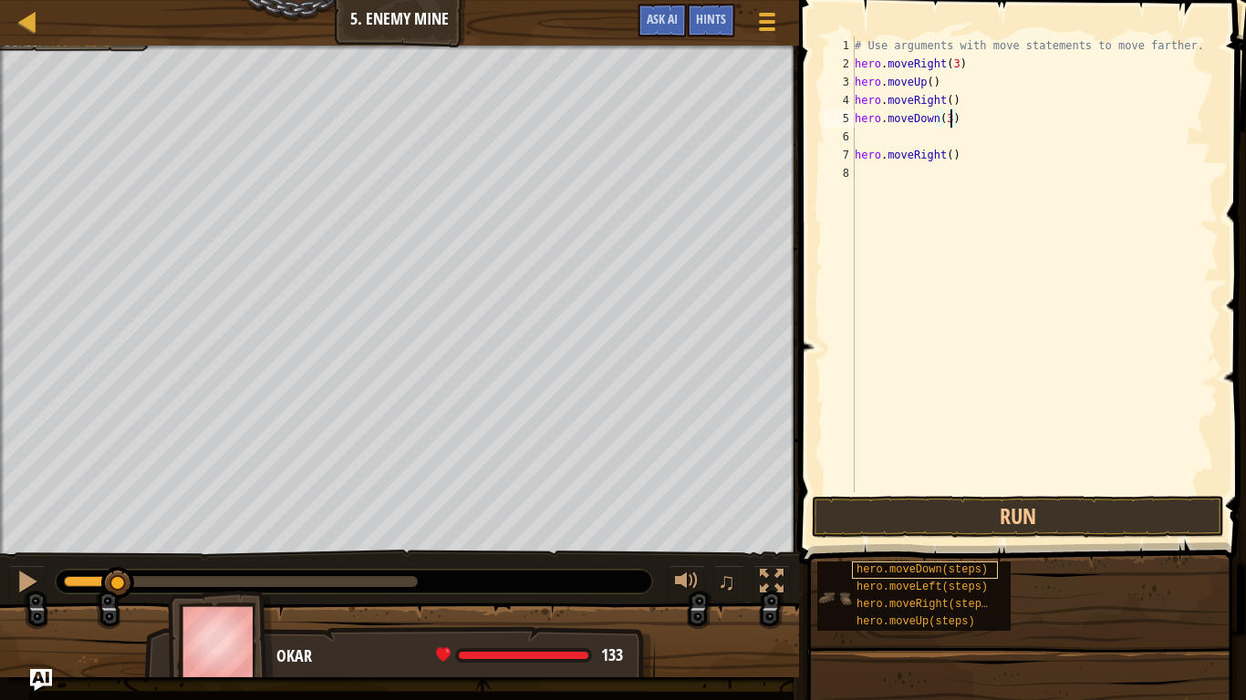
click at [996, 577] on div "hero.moveDown(steps)" at bounding box center [925, 570] width 146 height 17
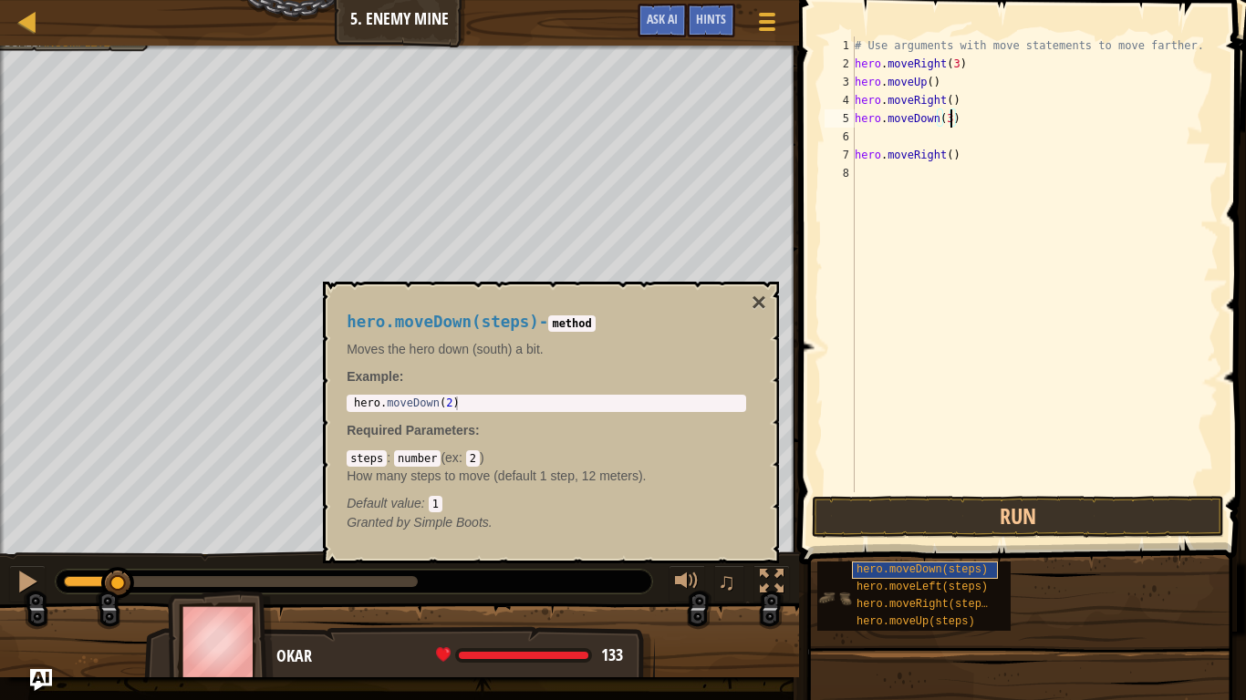
click at [990, 563] on div "hero.moveDown(steps)" at bounding box center [925, 570] width 146 height 17
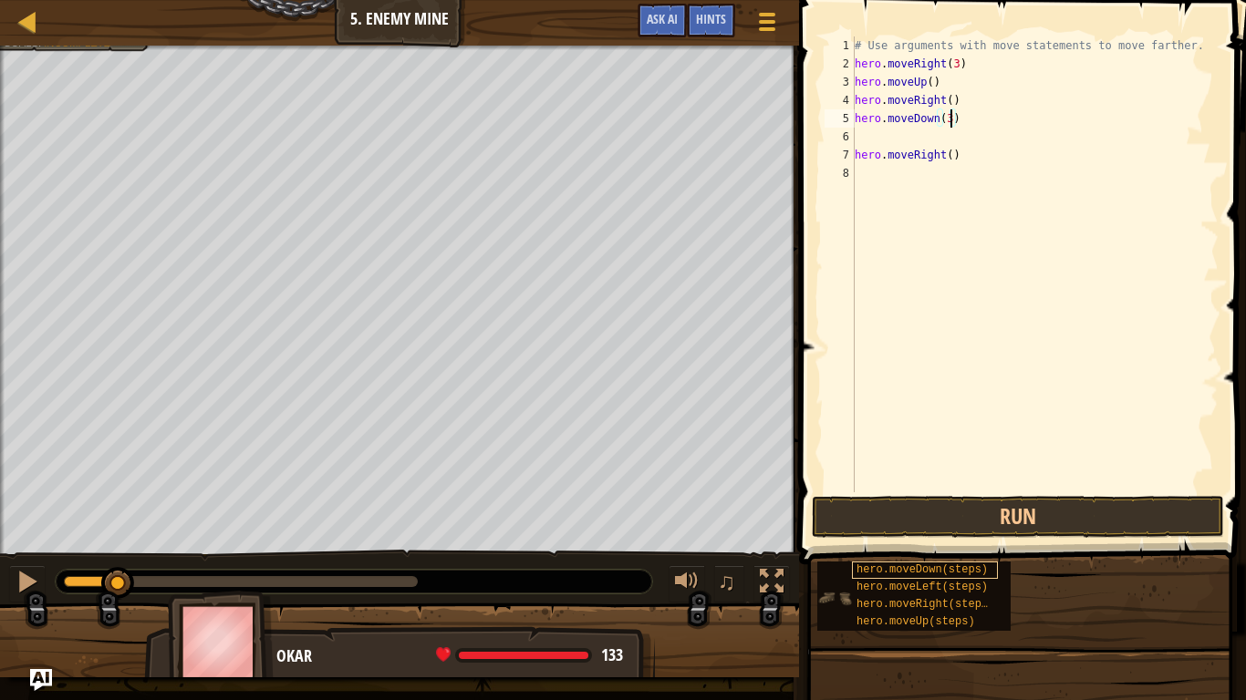
click at [927, 564] on span "hero.moveDown(steps)" at bounding box center [921, 570] width 131 height 13
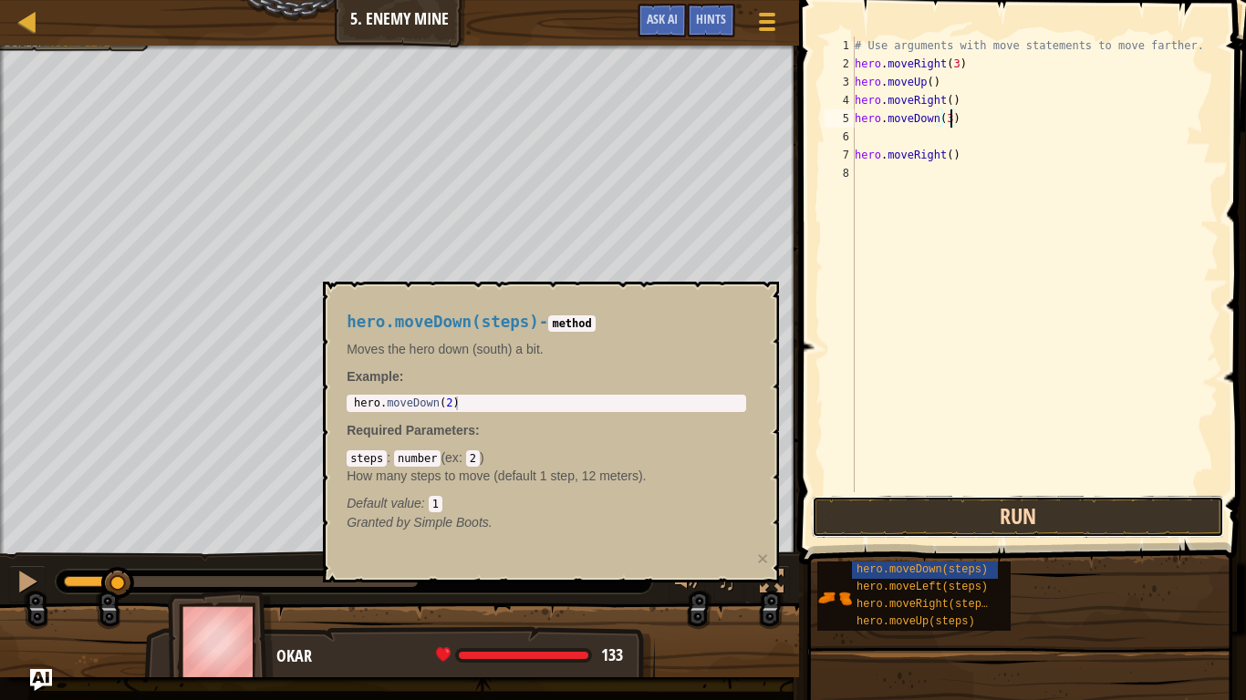
click at [884, 518] on button "Run" at bounding box center [1018, 517] width 412 height 42
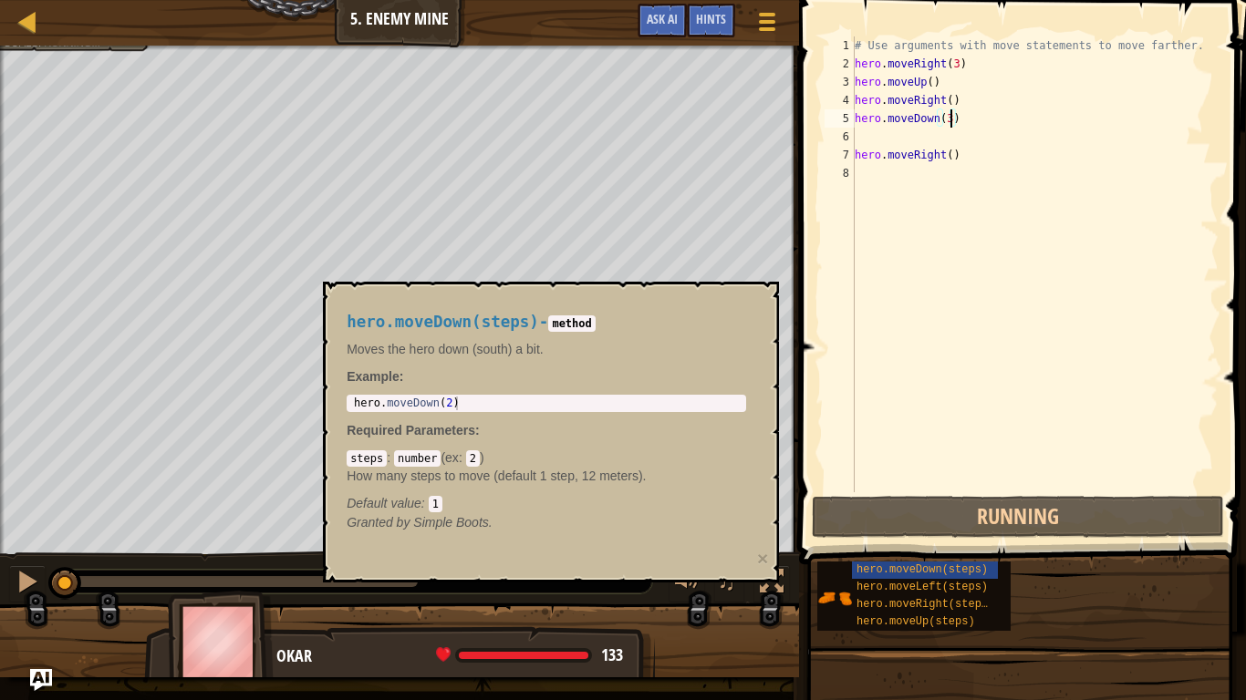
click at [874, 133] on div "# Use arguments with move statements to move farther. hero . moveRight ( 3 ) he…" at bounding box center [1035, 282] width 368 height 492
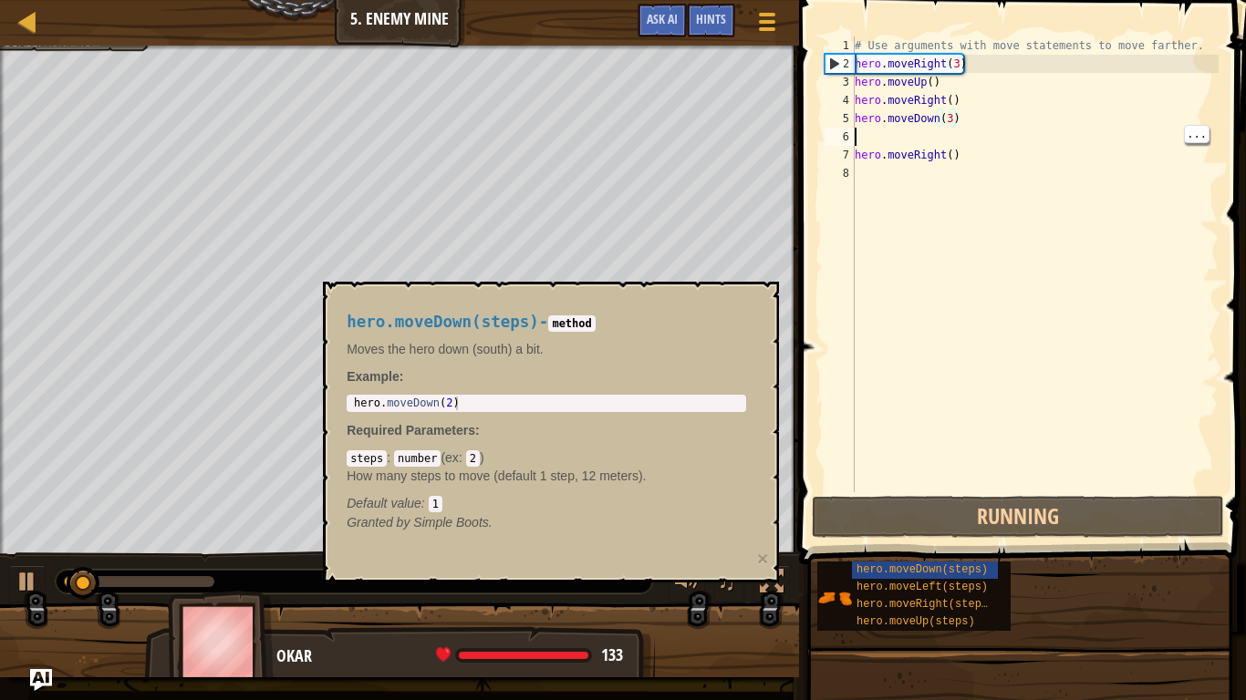
scroll to position [8, 0]
type textarea "hero.moveDown(3)"
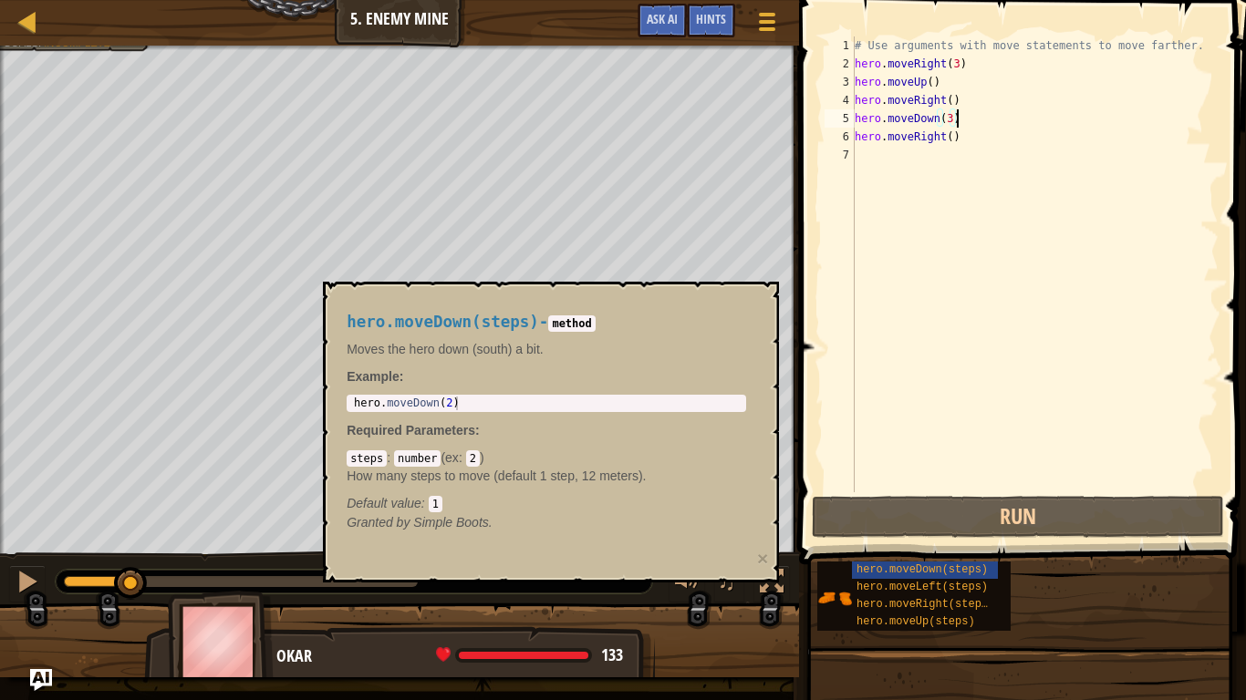
click at [802, 266] on span at bounding box center [1023, 256] width 461 height 618
click at [855, 223] on div "# Use arguments with move statements to move farther. hero . moveRight ( 3 ) he…" at bounding box center [1035, 282] width 368 height 492
click at [332, 539] on div "hero.moveDown(steps) - method Moves the hero down (south) a bit. Example : 1 he…" at bounding box center [551, 432] width 456 height 301
click at [354, 585] on div at bounding box center [241, 581] width 354 height 11
click at [767, 554] on button "×" at bounding box center [762, 558] width 11 height 19
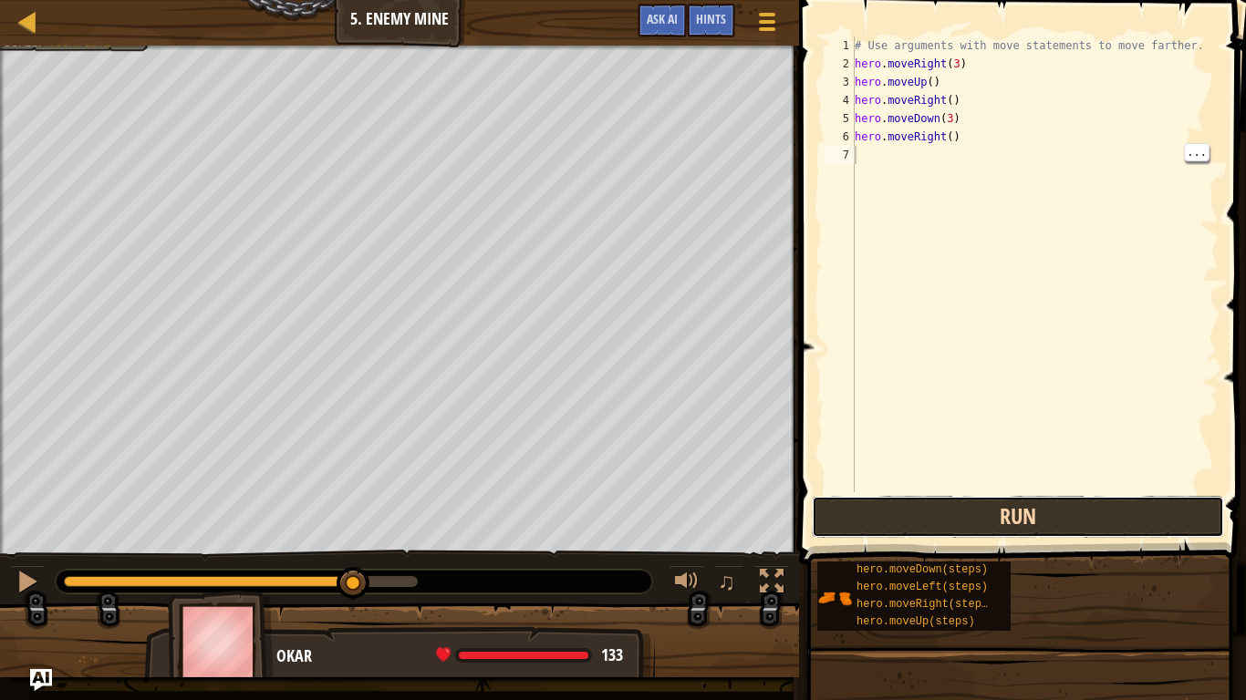
click at [829, 530] on button "Run" at bounding box center [1018, 517] width 412 height 42
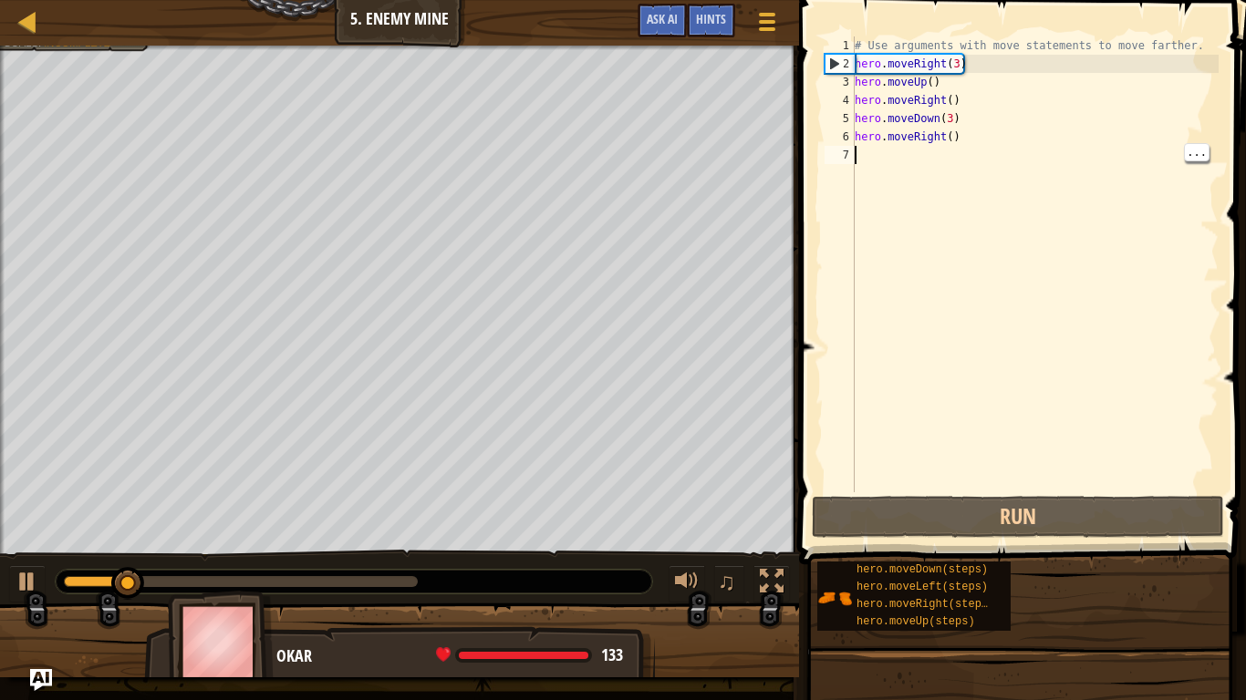
click at [950, 143] on div "# Use arguments with move statements to move farther. hero . moveRight ( 3 ) he…" at bounding box center [1035, 282] width 368 height 492
type textarea "hero.moveRight(2)"
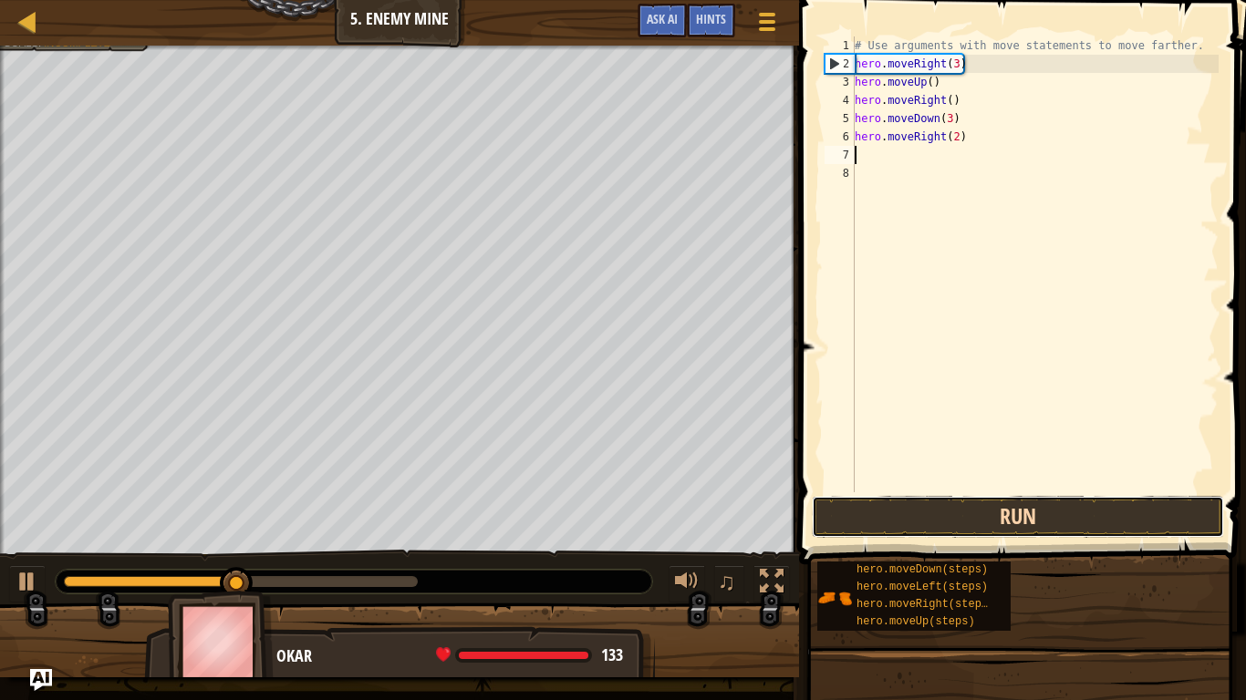
click at [1047, 520] on button "Run" at bounding box center [1018, 517] width 412 height 42
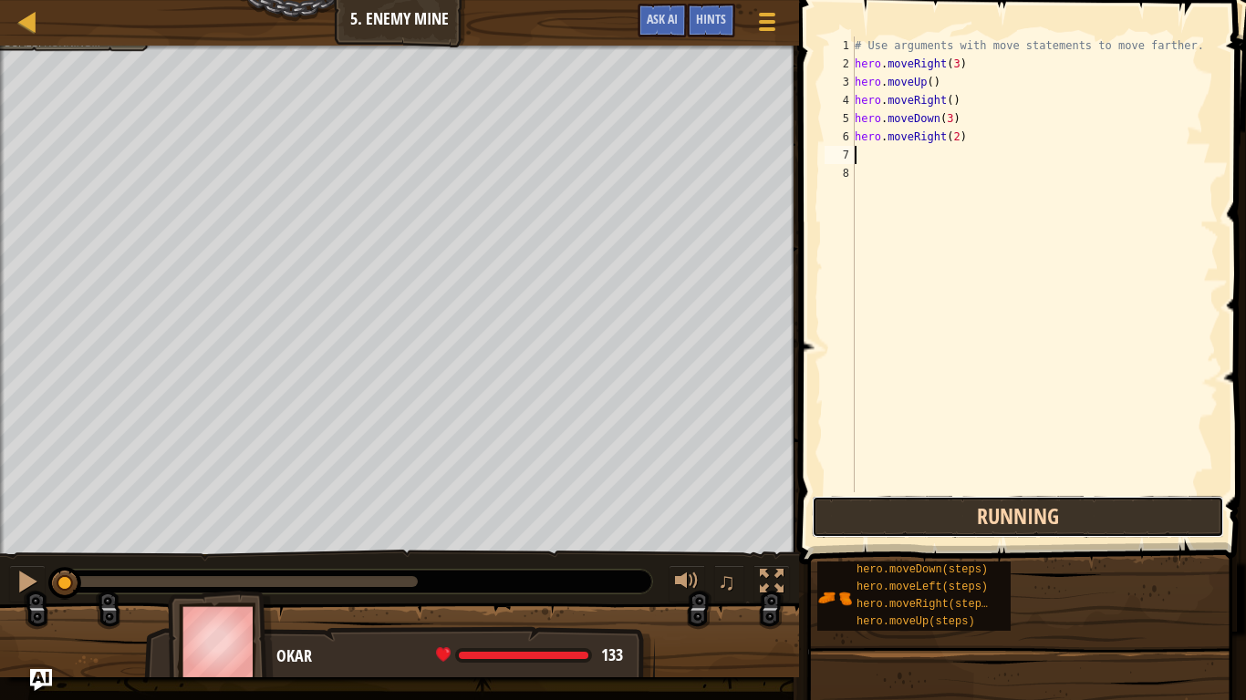
click at [1051, 527] on button "Running" at bounding box center [1018, 517] width 412 height 42
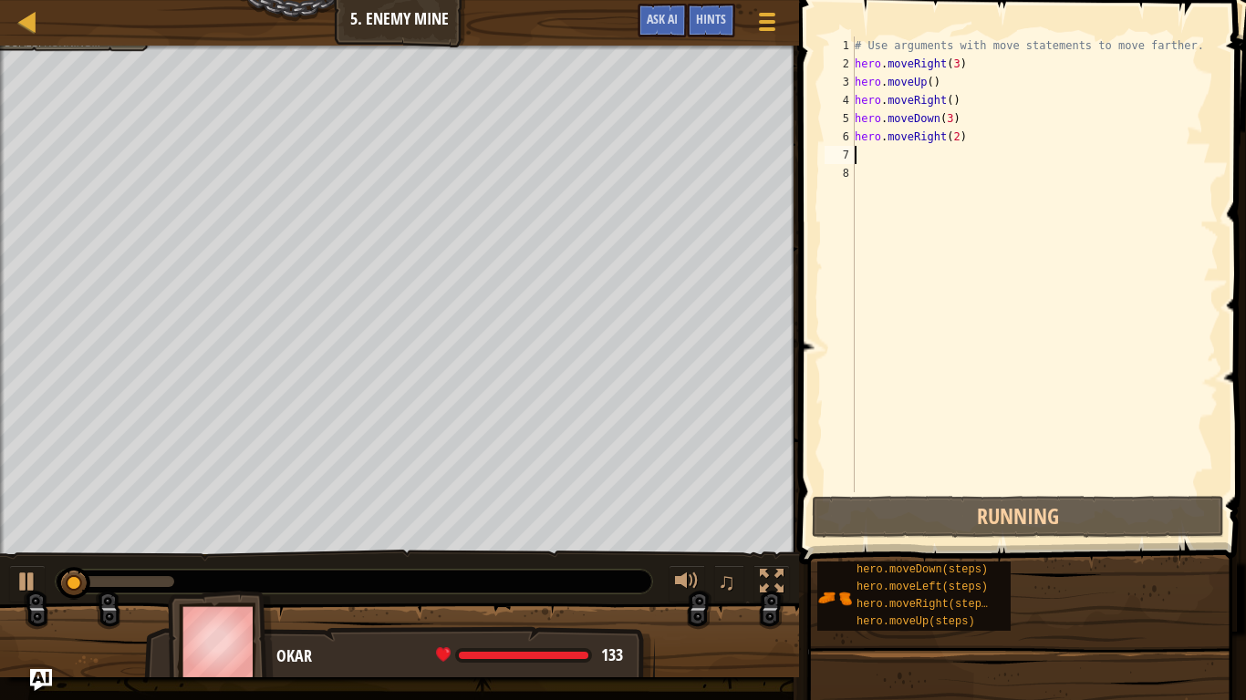
click at [884, 190] on div "# Use arguments with move statements to move farther. hero . moveRight ( 3 ) he…" at bounding box center [1035, 282] width 368 height 492
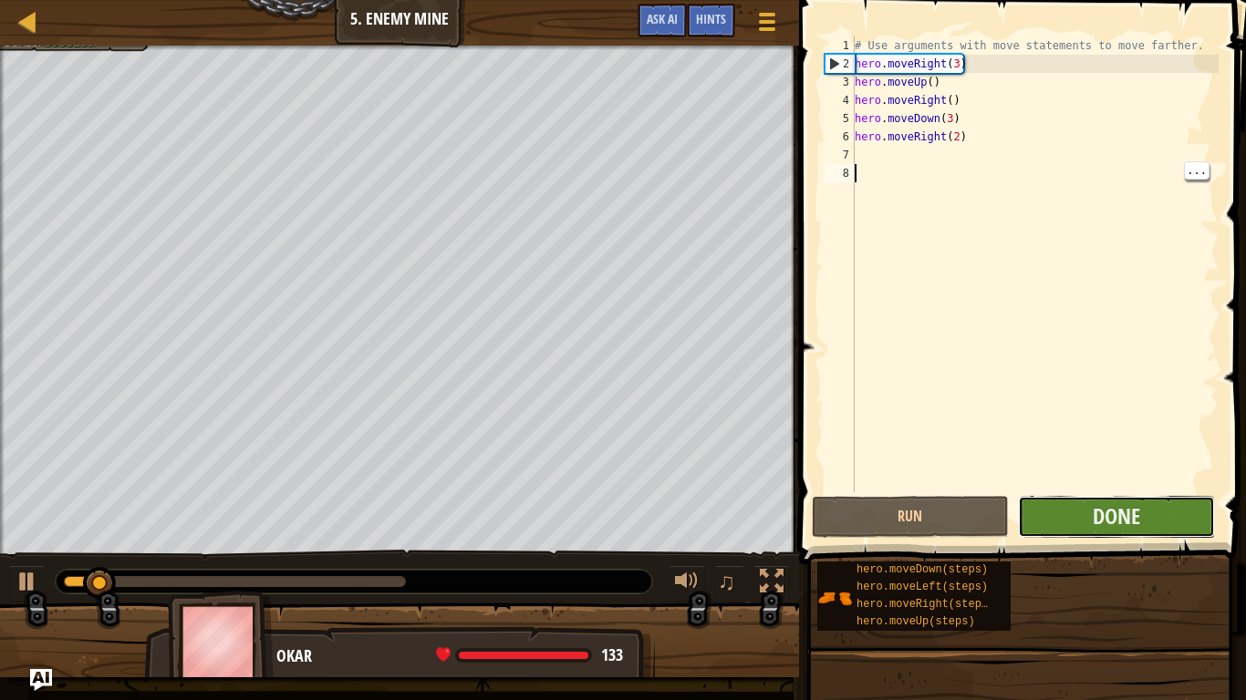
click at [1156, 531] on button "Done" at bounding box center [1116, 517] width 197 height 42
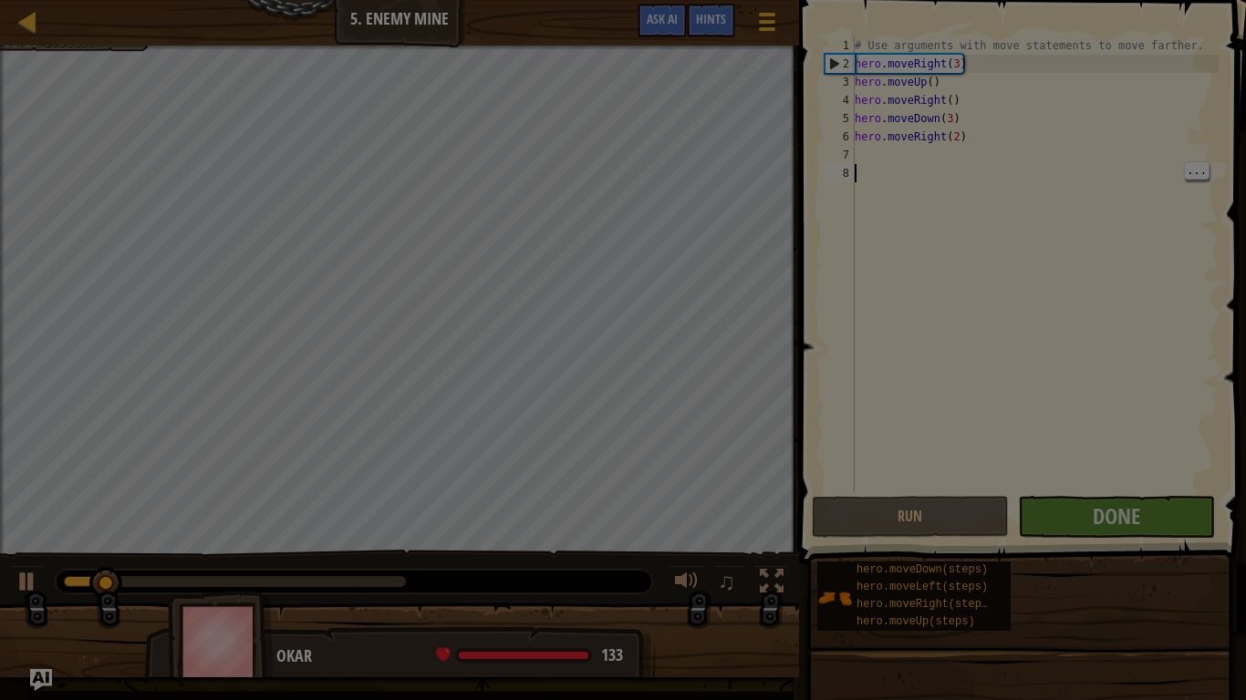
click at [0, 0] on div "Loading..." at bounding box center [0, 0] width 0 height 0
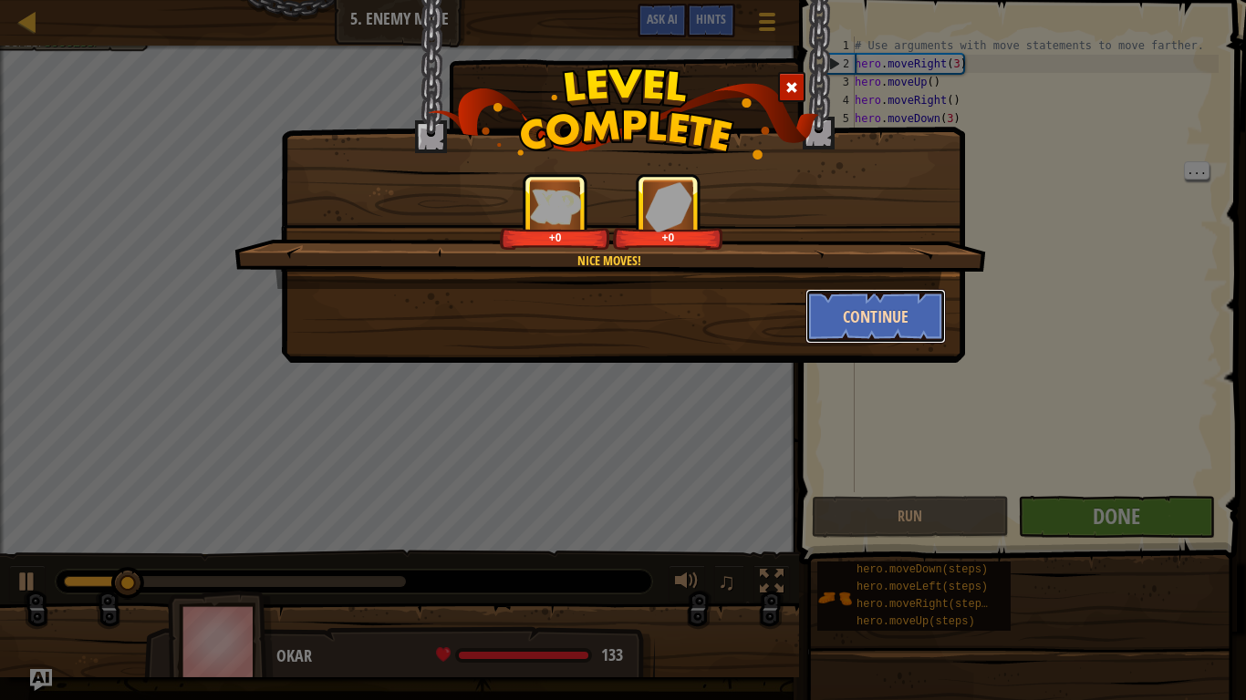
click at [877, 294] on button "Continue" at bounding box center [875, 316] width 141 height 55
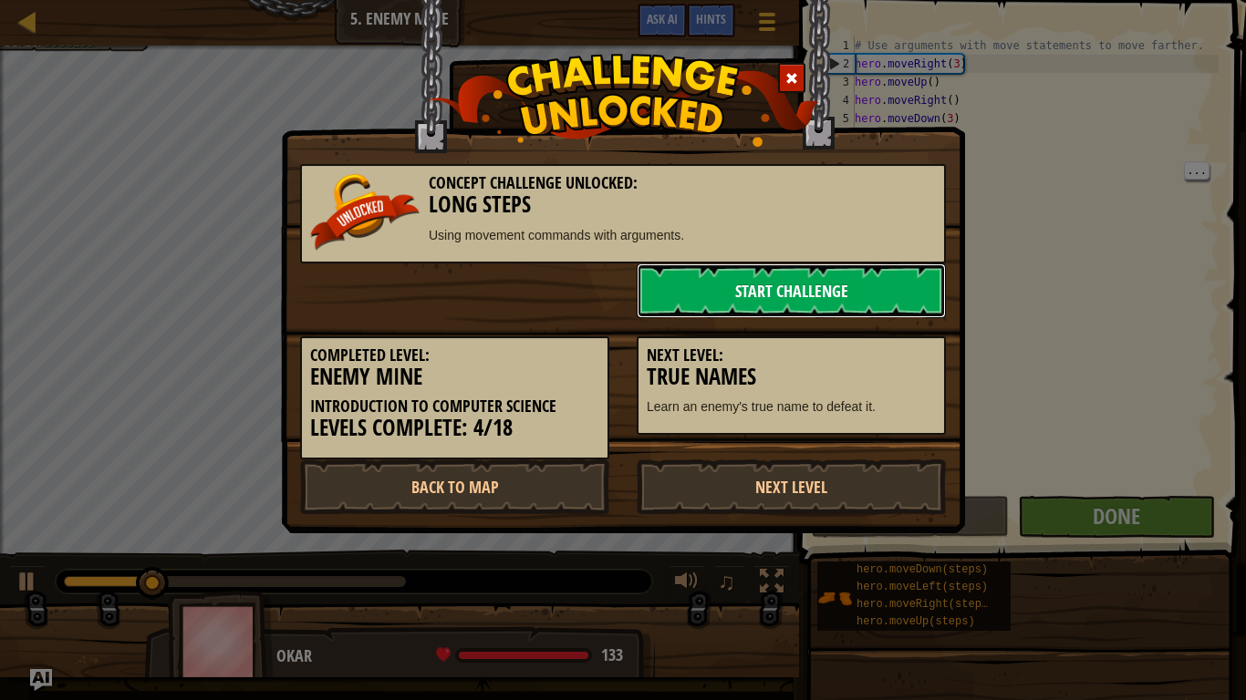
click at [891, 285] on link "Start Challenge" at bounding box center [791, 291] width 309 height 55
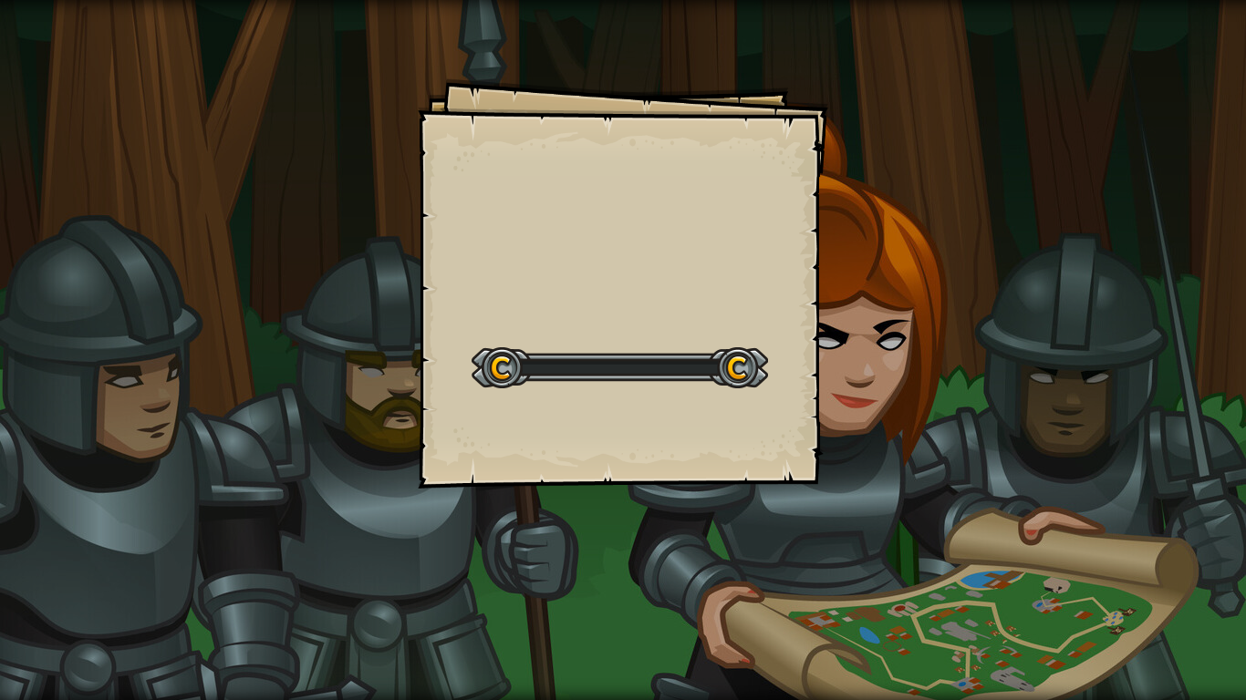
click at [895, 296] on div "Goals Start Level Error loading from server. Try refreshing the page. You'll ne…" at bounding box center [623, 350] width 1246 height 700
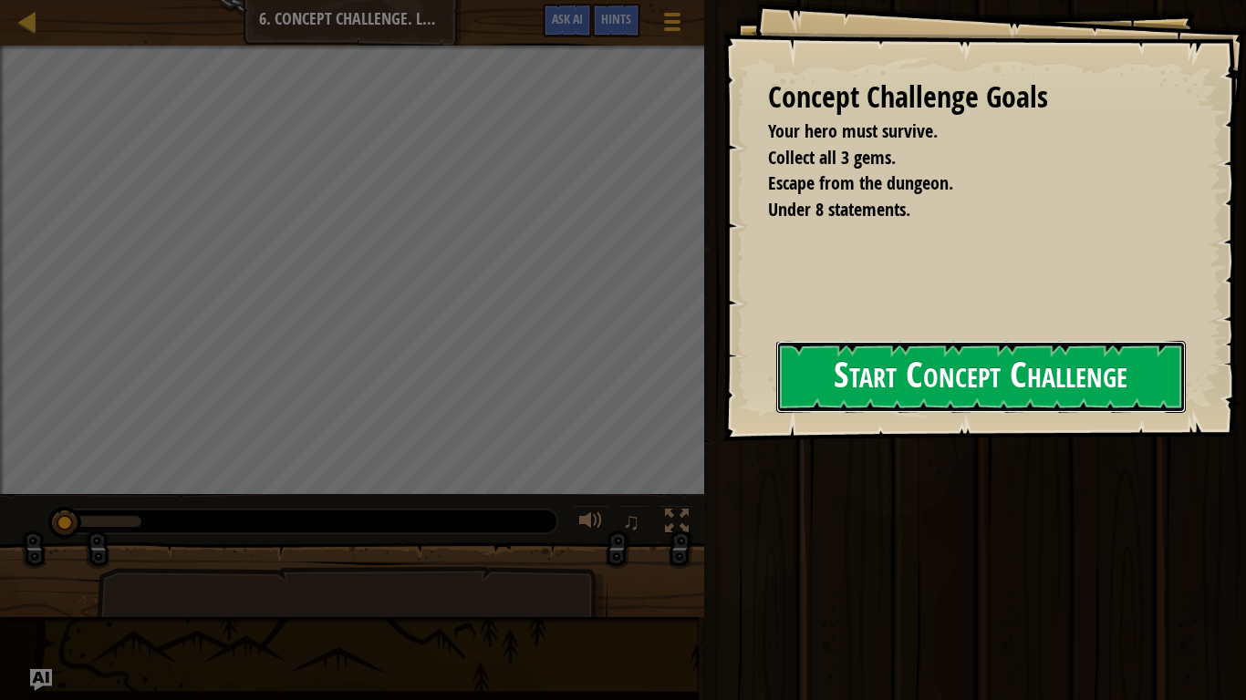
click at [1108, 367] on button "Start Concept Challenge" at bounding box center [980, 377] width 409 height 72
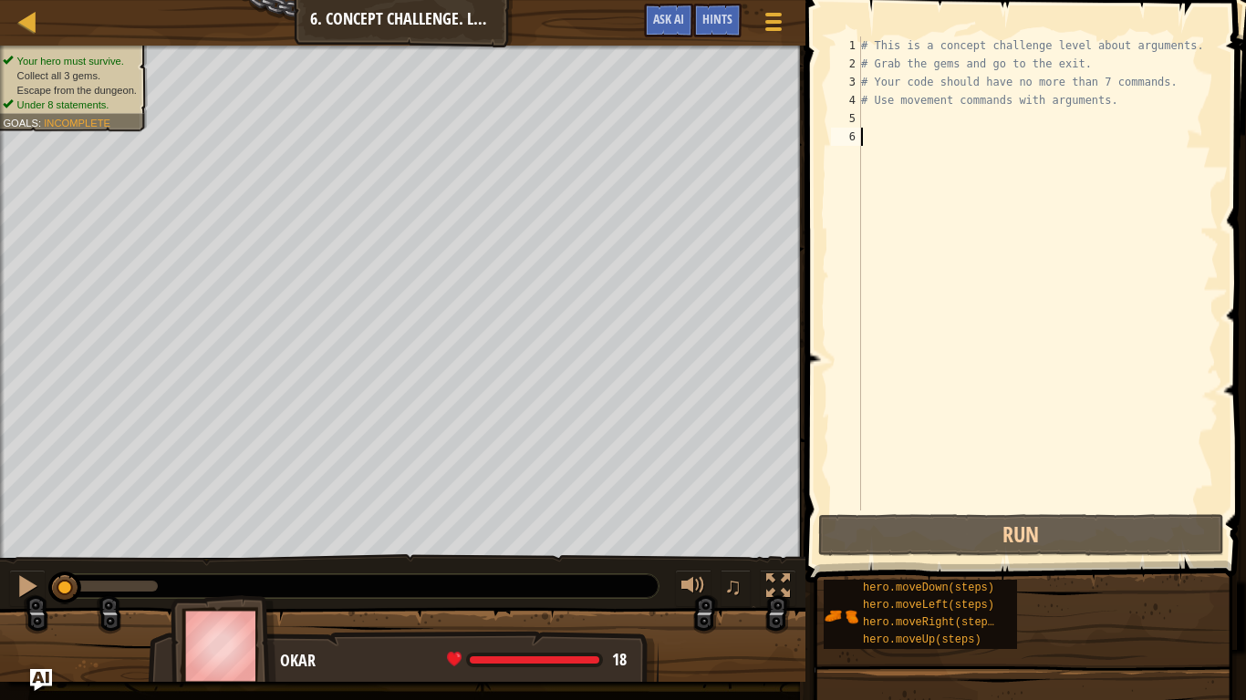
type textarea "h"
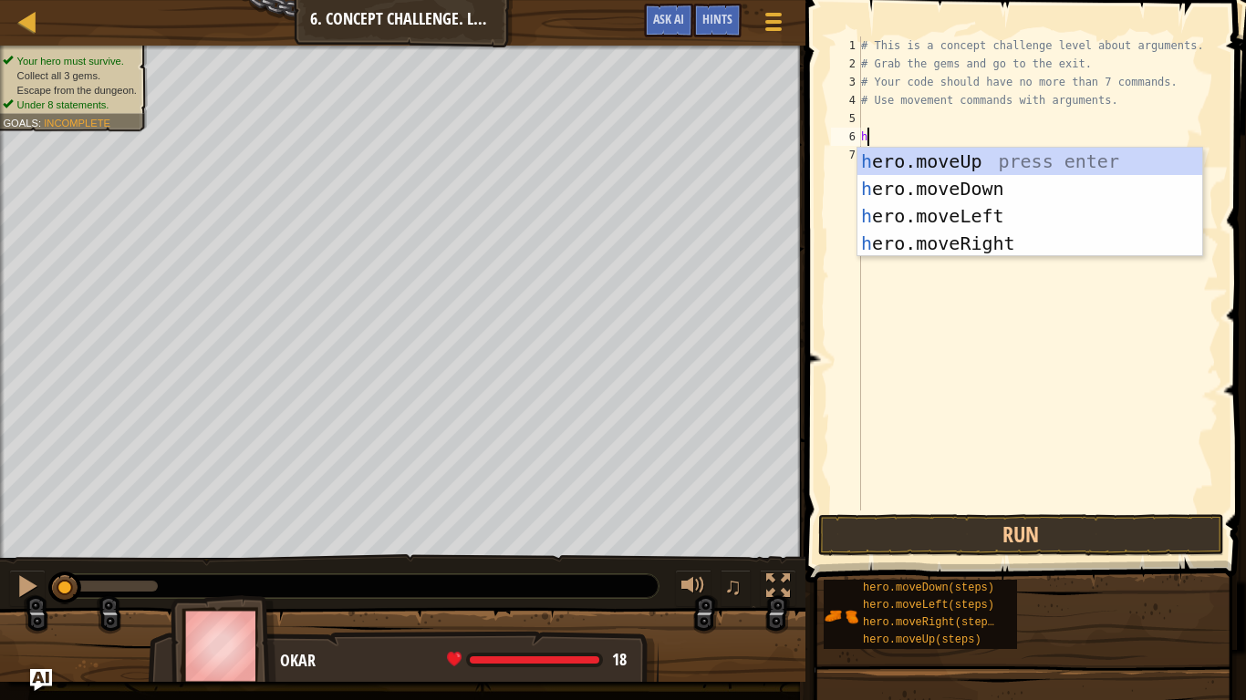
scroll to position [8, 0]
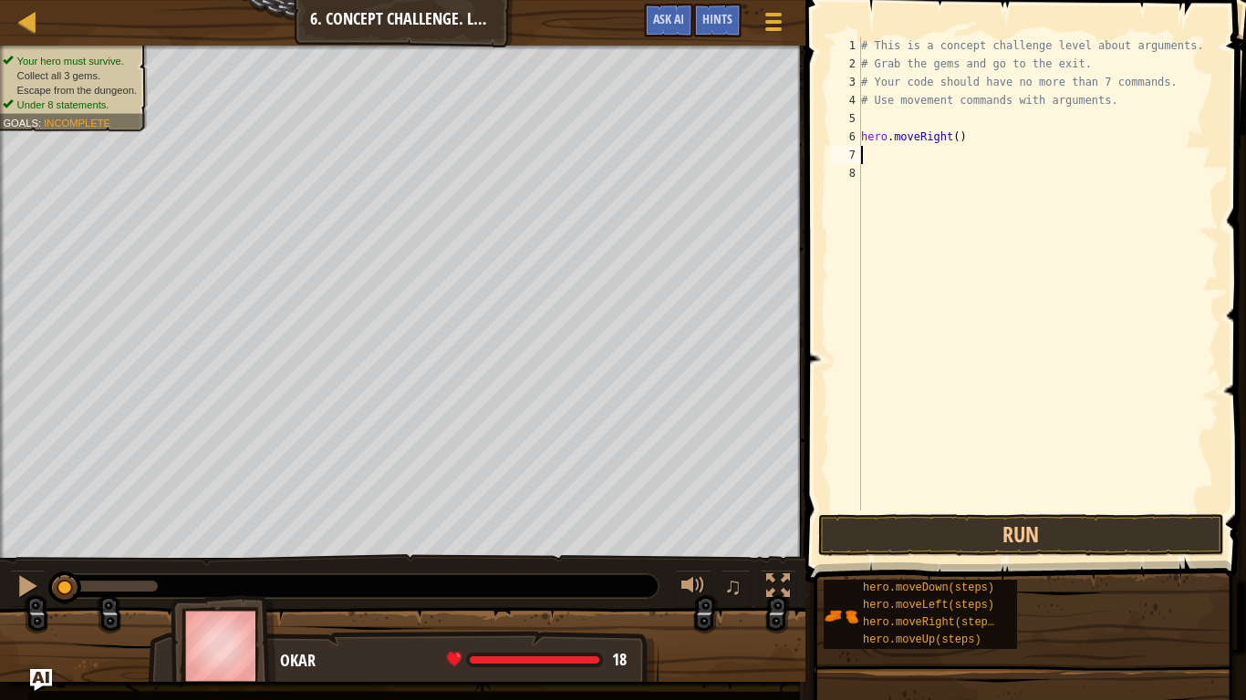
type textarea "h"
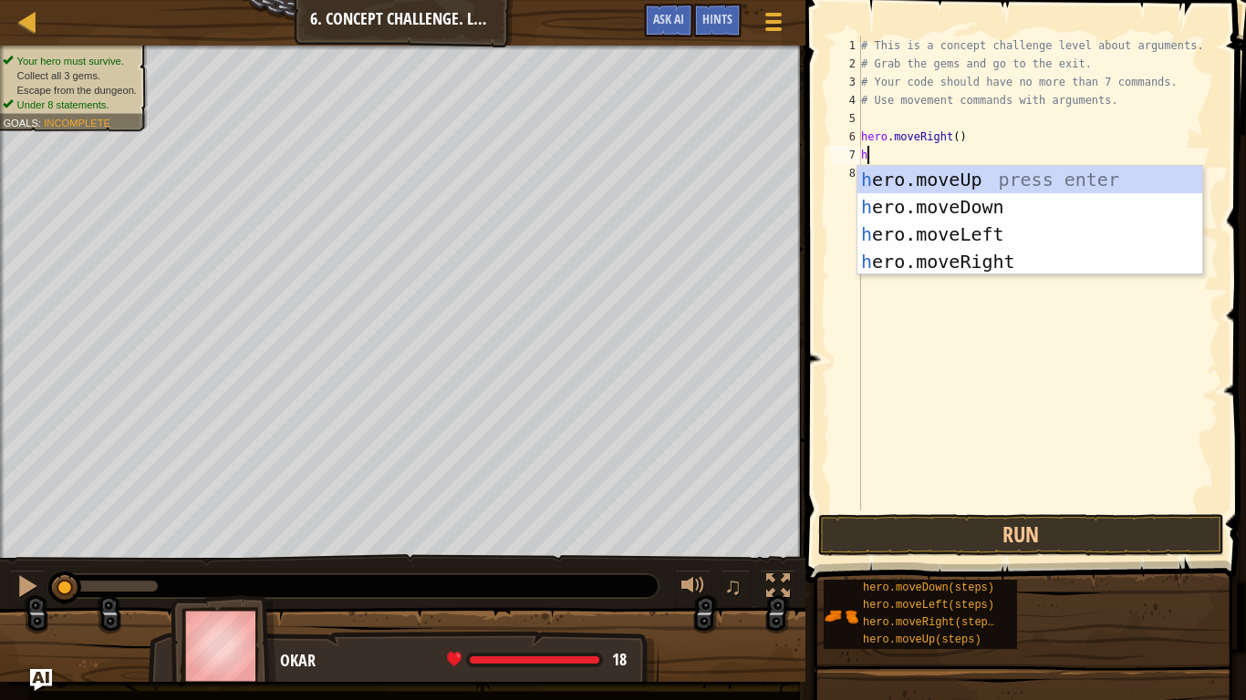
click at [1085, 163] on div "# This is a concept challenge level about arguments. # Grab the gems and go to …" at bounding box center [1037, 291] width 361 height 511
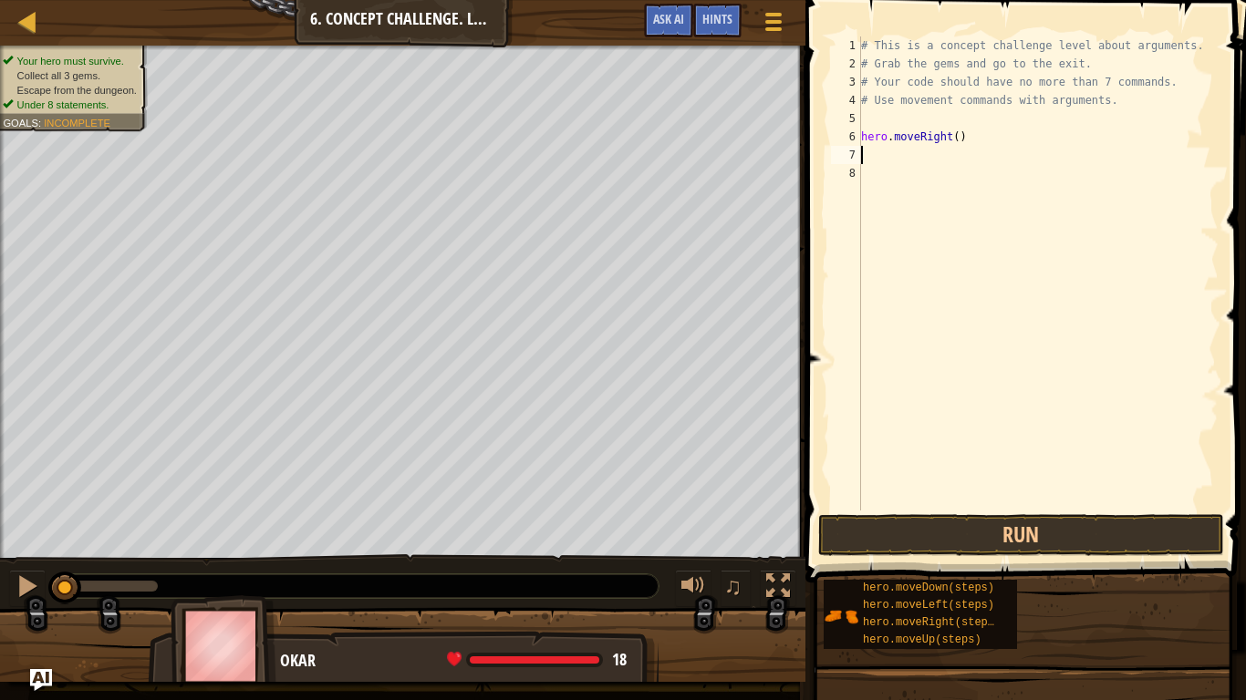
type textarea "h"
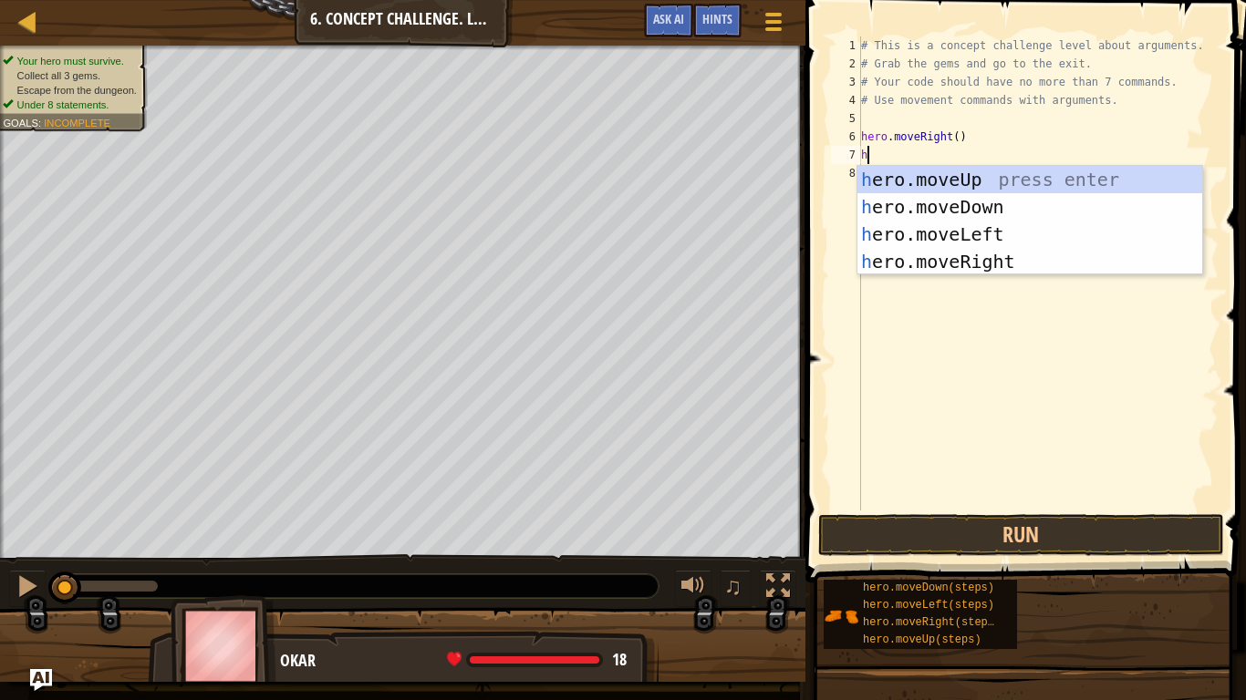
click at [998, 186] on div "h ero.moveUp press enter h ero.moveDown press enter h ero.moveLeft press enter …" at bounding box center [1029, 248] width 345 height 164
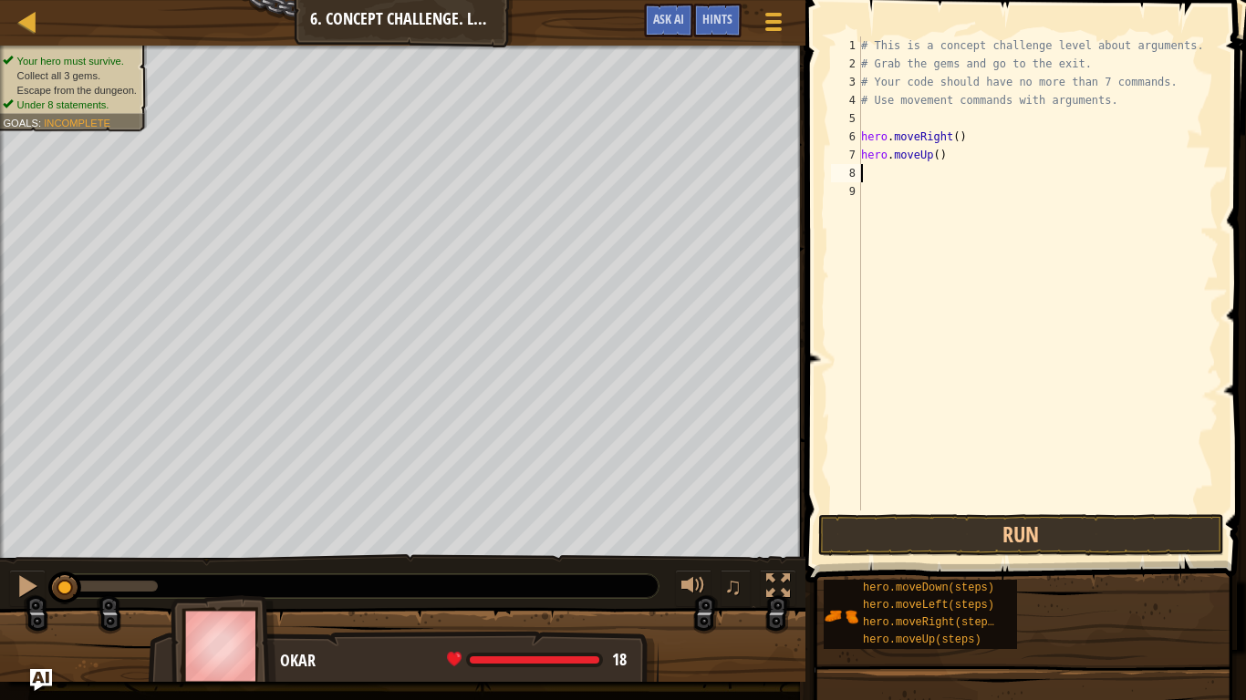
click at [939, 159] on div "# This is a concept challenge level about arguments. # Grab the gems and go to …" at bounding box center [1037, 291] width 361 height 511
type textarea "hero.moveUp(3)"
click at [886, 181] on div "# This is a concept challenge level about arguments. # Grab the gems and go to …" at bounding box center [1037, 291] width 361 height 511
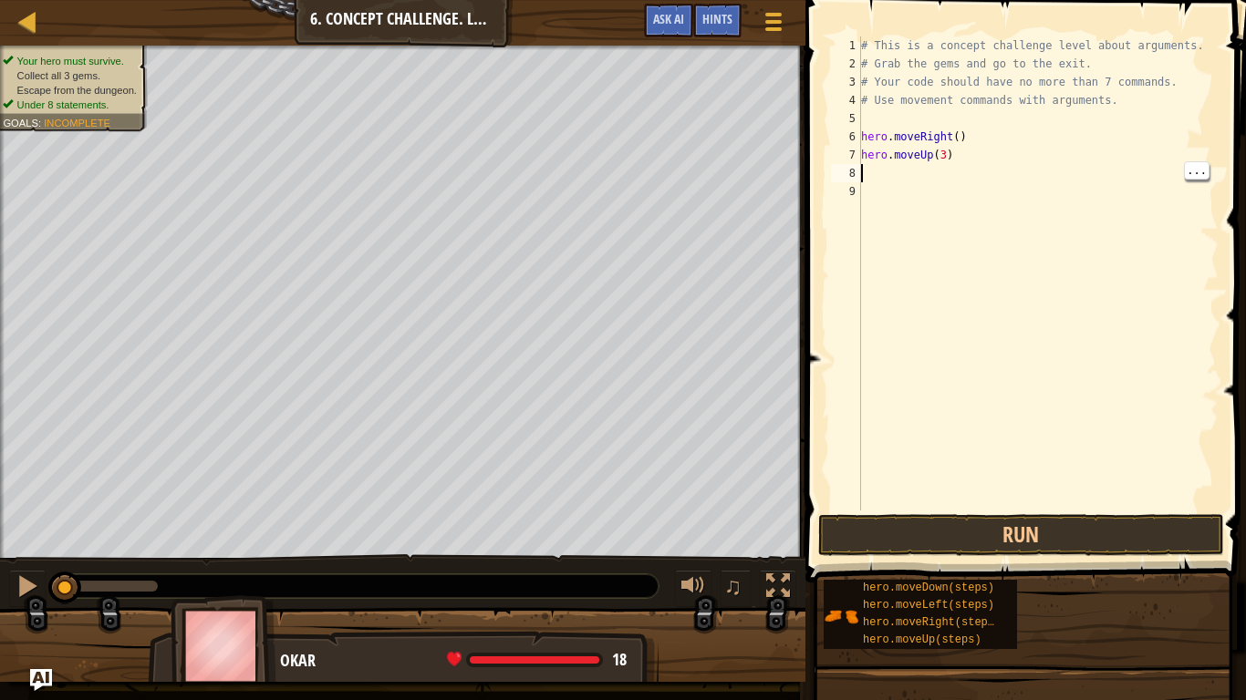
type textarea "h"
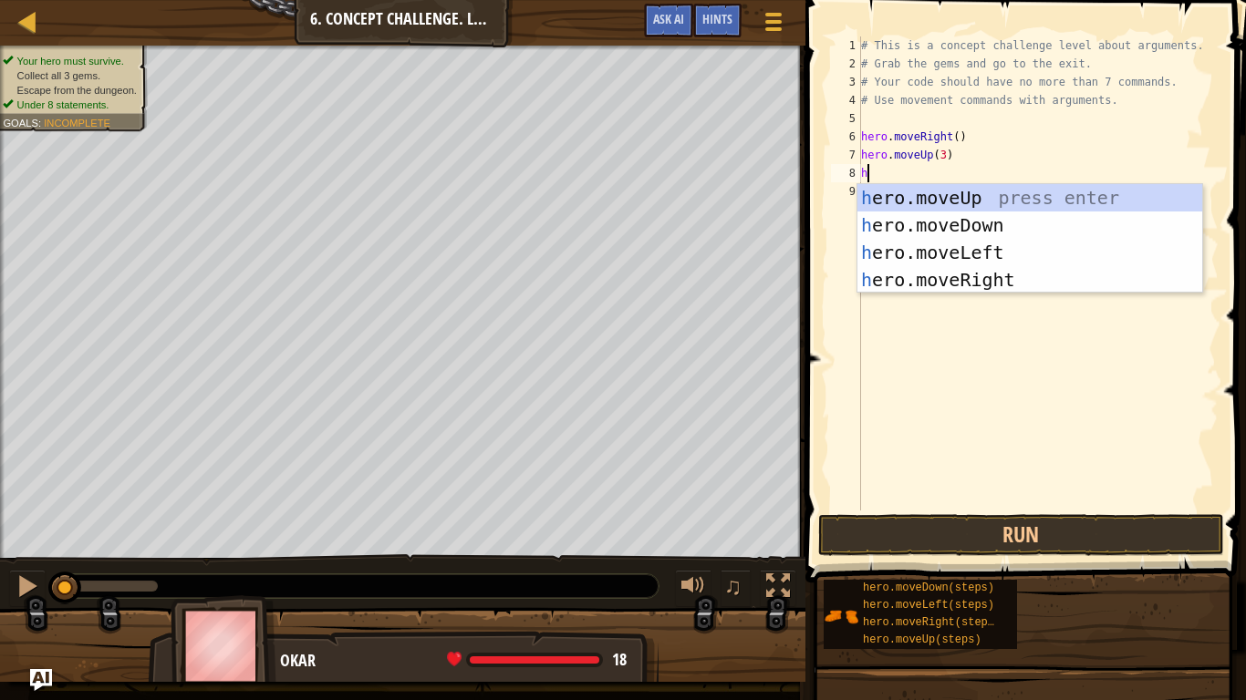
click at [1015, 281] on div "h ero.moveUp press enter h ero.moveDown press enter h ero.moveLeft press enter …" at bounding box center [1029, 266] width 345 height 164
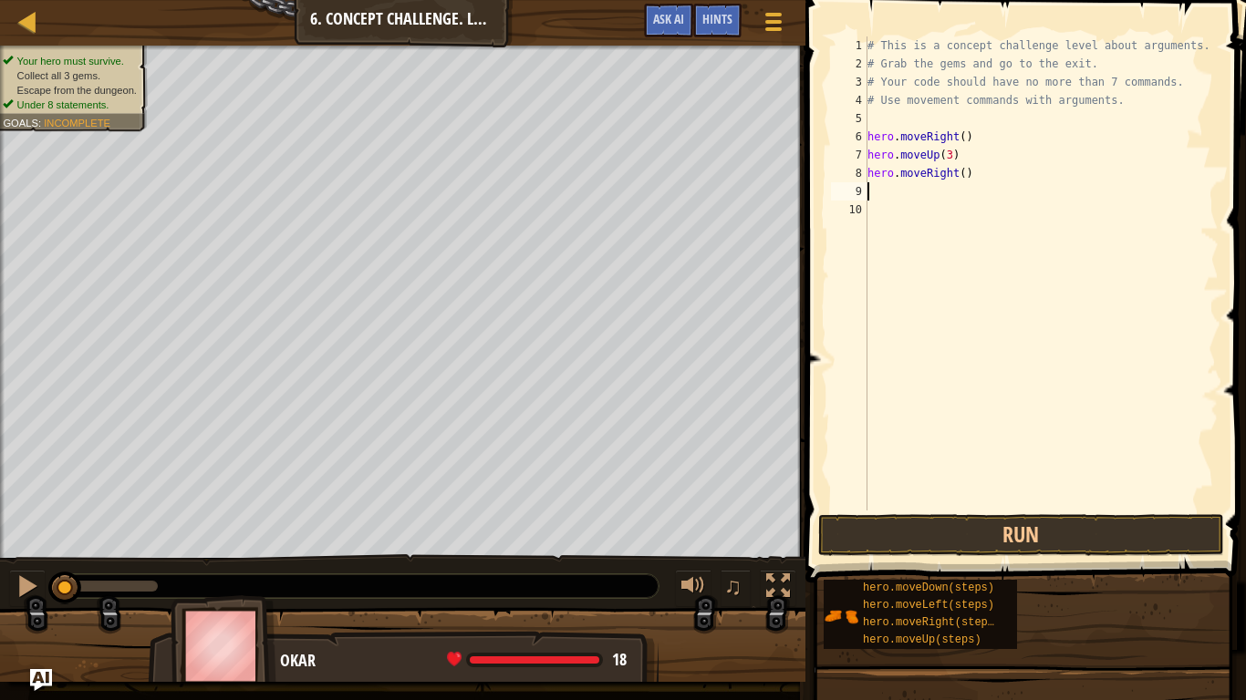
click at [959, 185] on div "# This is a concept challenge level about arguments. # Grab the gems and go to …" at bounding box center [1041, 291] width 355 height 511
click at [953, 178] on div "# This is a concept challenge level about arguments. # Grab the gems and go to …" at bounding box center [1041, 291] width 355 height 511
click at [963, 177] on div "# This is a concept challenge level about arguments. # Grab the gems and go to …" at bounding box center [1041, 291] width 355 height 511
type textarea "hero.moveRight(2)"
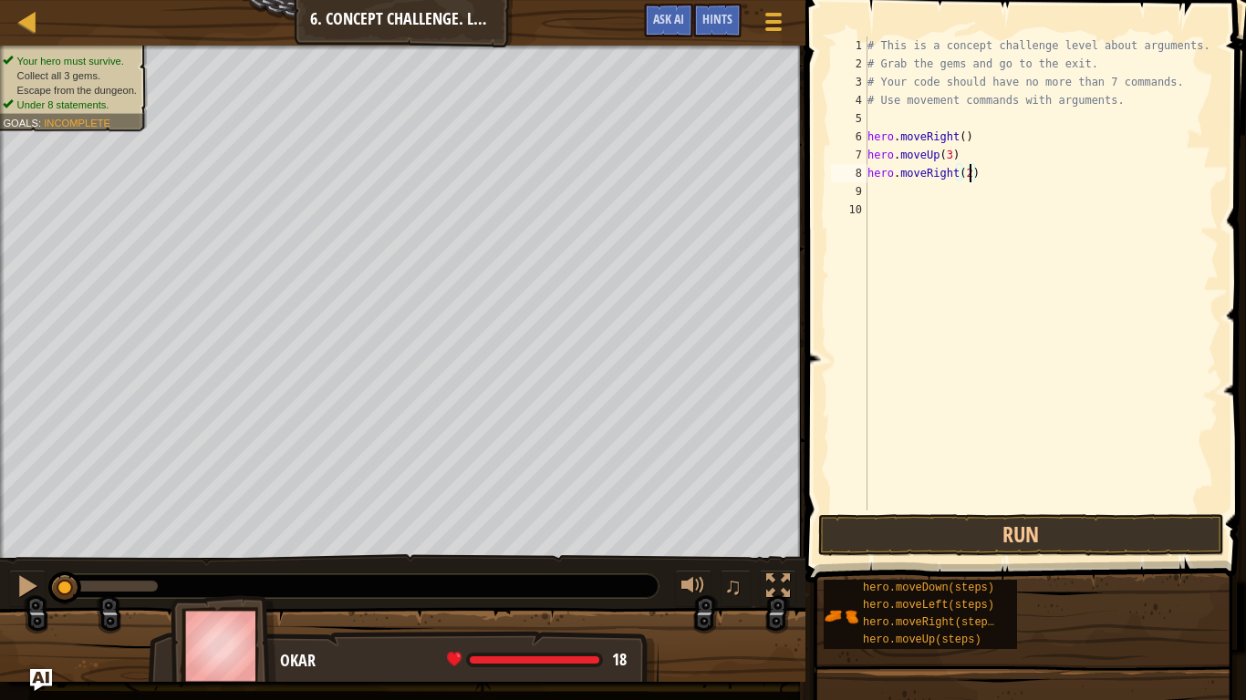
click at [914, 182] on div "# This is a concept challenge level about arguments. # Grab the gems and go to …" at bounding box center [1041, 291] width 355 height 511
type textarea "h"
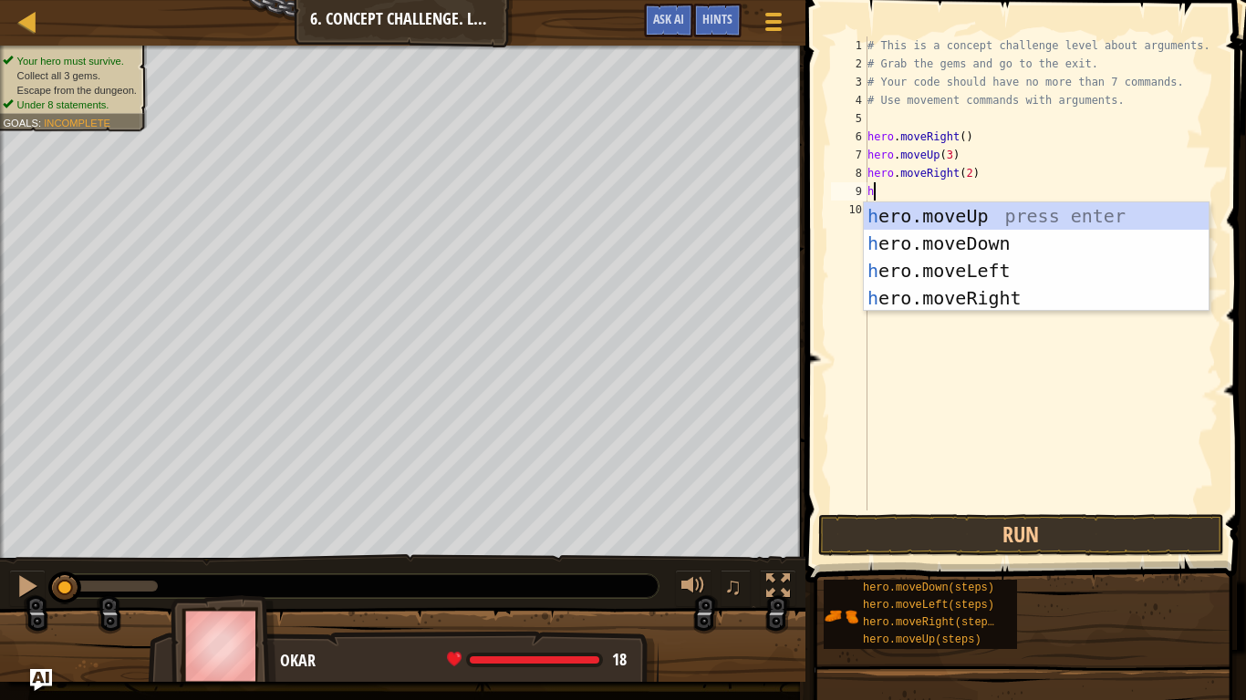
click at [1011, 270] on div "h ero.moveUp press enter h ero.moveDown press enter h ero.moveLeft press enter …" at bounding box center [1036, 284] width 345 height 164
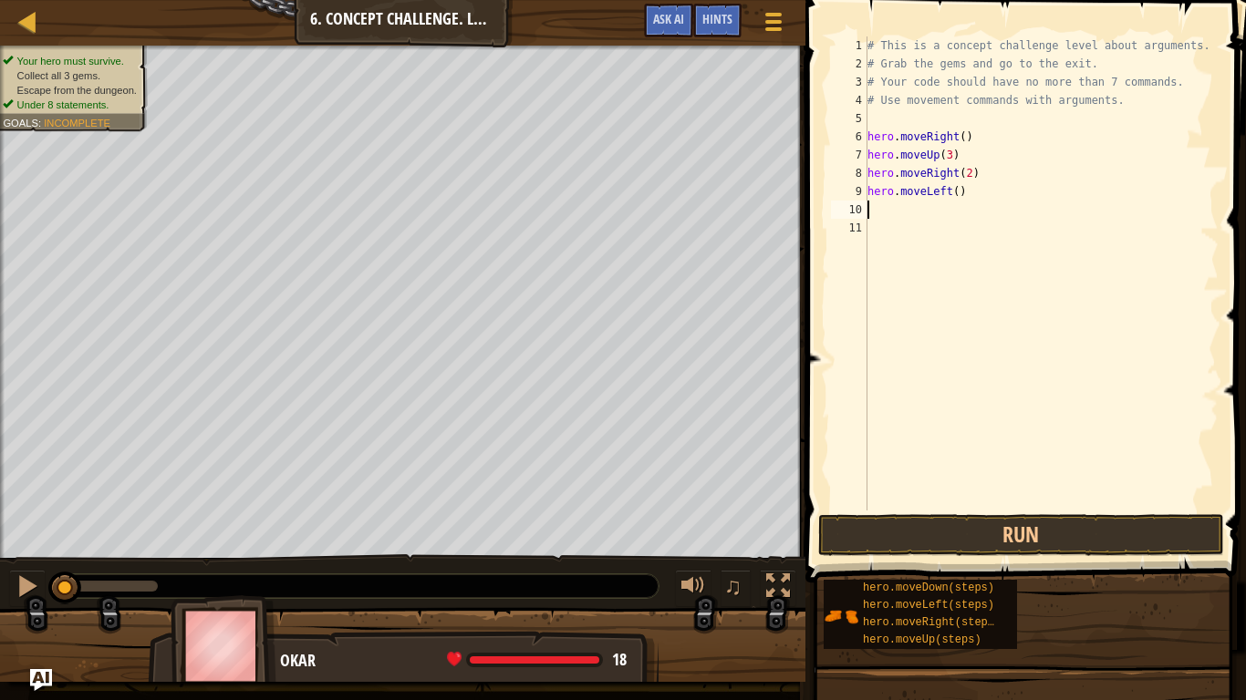
type textarea "h"
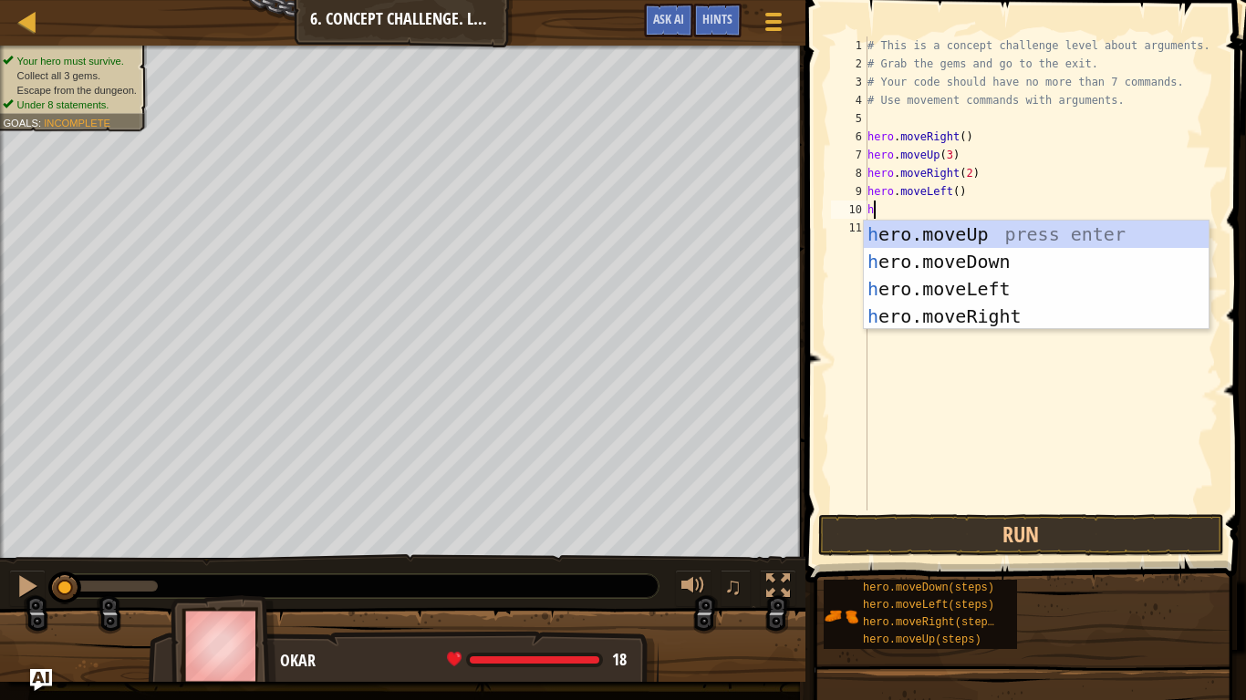
click at [1047, 270] on div "h ero.moveUp press enter h ero.moveDown press enter h ero.moveLeft press enter …" at bounding box center [1036, 303] width 345 height 164
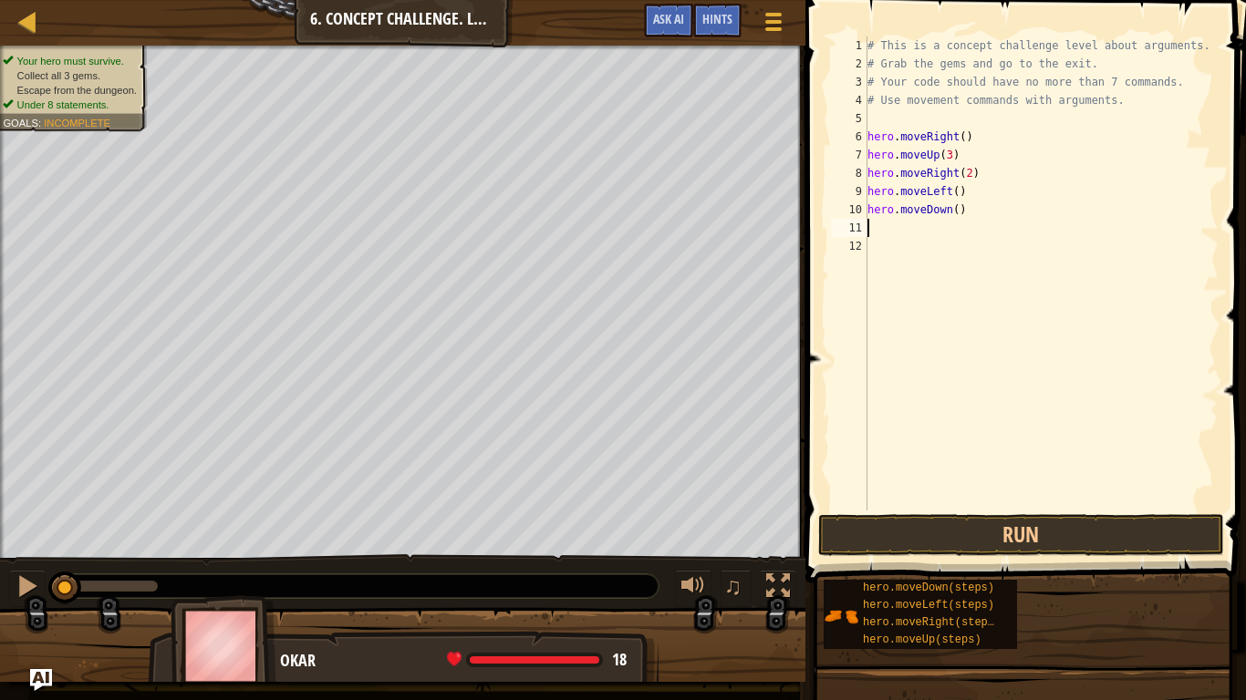
click at [956, 231] on div "# This is a concept challenge level about arguments. # Grab the gems and go to …" at bounding box center [1041, 291] width 355 height 511
type textarea "hero.moveDown(2)"
click at [903, 227] on div "# This is a concept challenge level about arguments. # Grab the gems and go to …" at bounding box center [1041, 291] width 355 height 511
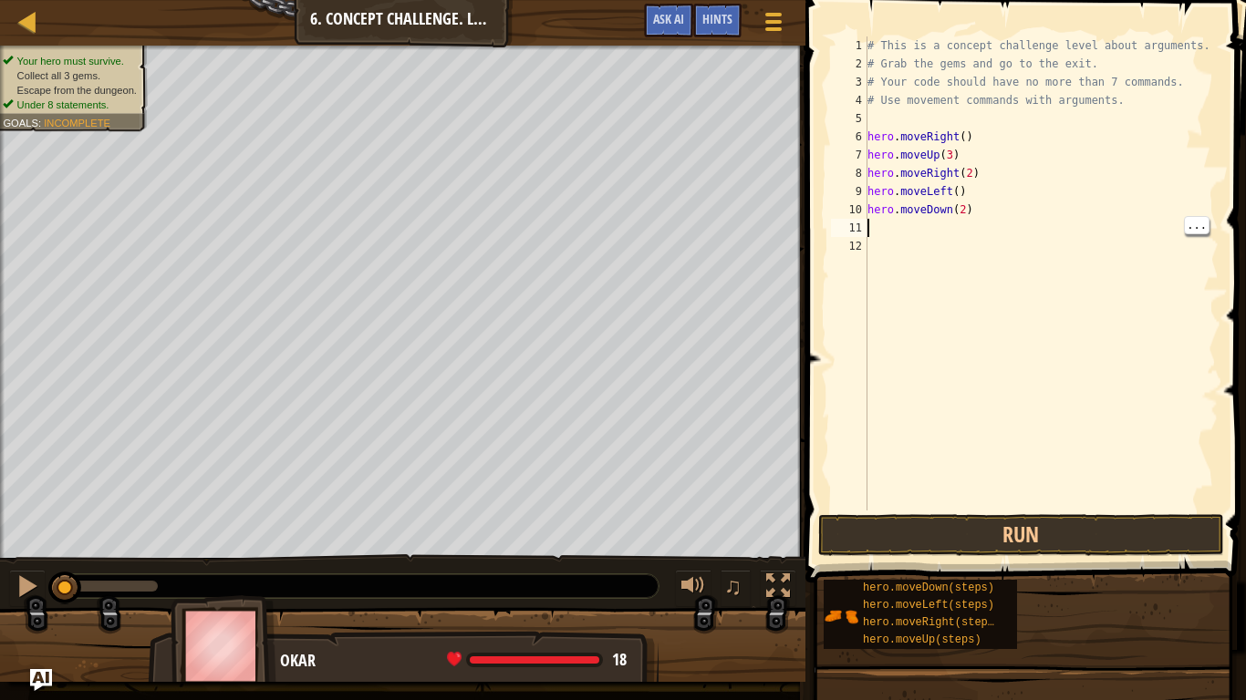
type textarea "h"
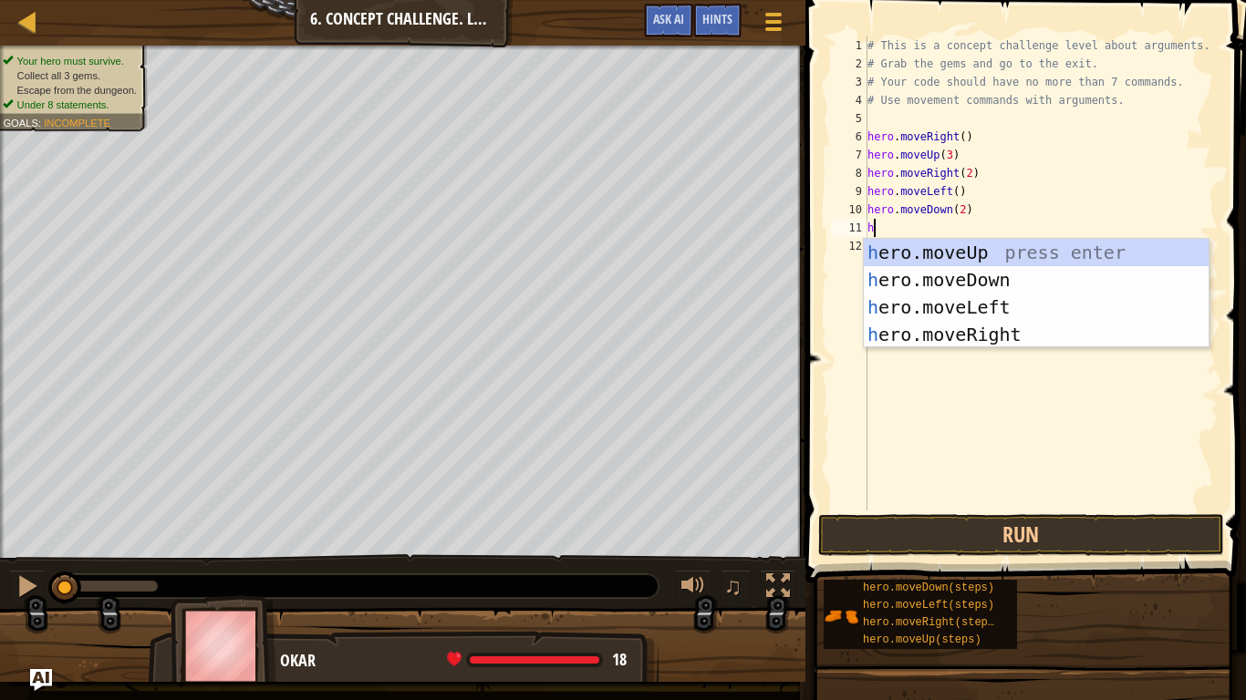
click at [1010, 331] on div "h ero.moveUp press enter h ero.moveDown press enter h ero.moveLeft press enter …" at bounding box center [1036, 321] width 345 height 164
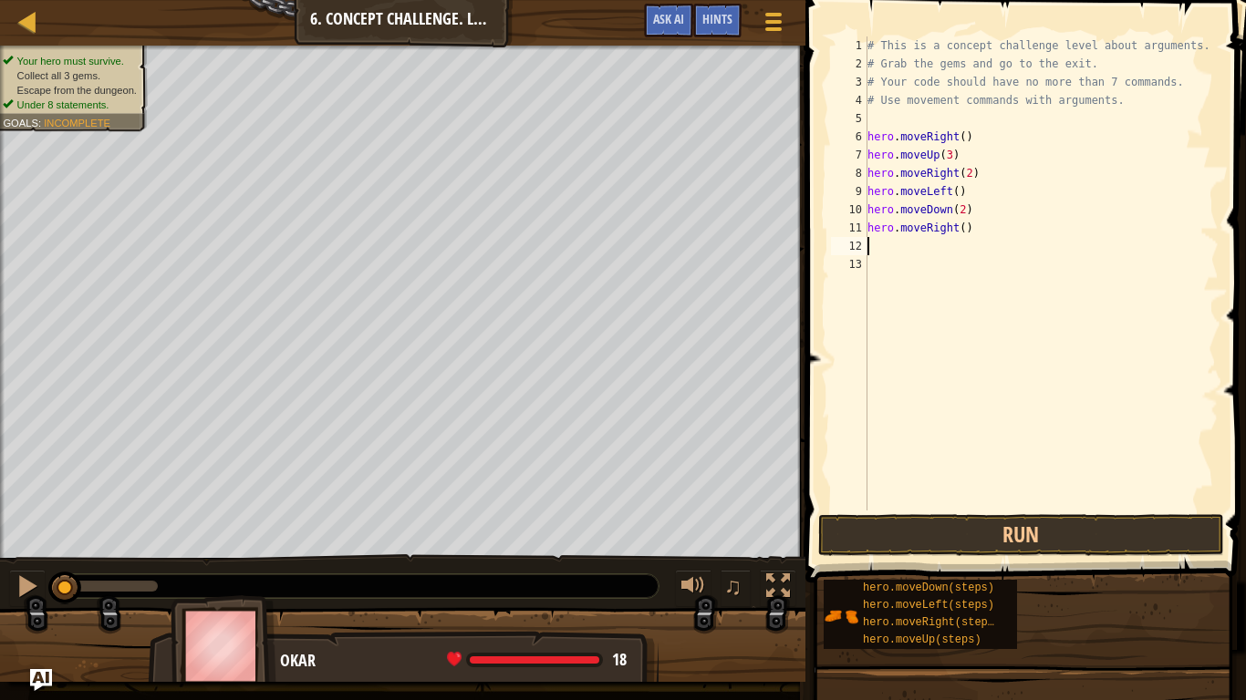
type textarea "h"
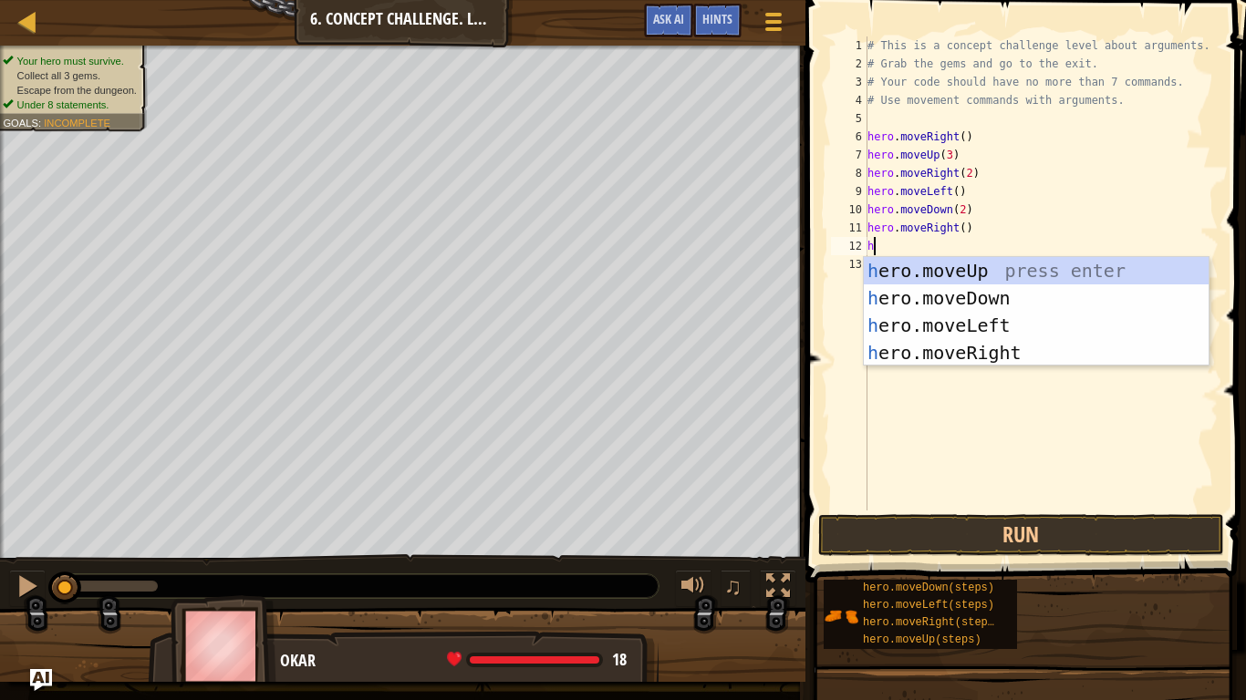
click at [1028, 275] on div "h ero.moveUp press enter h ero.moveDown press enter h ero.moveLeft press enter …" at bounding box center [1036, 339] width 345 height 164
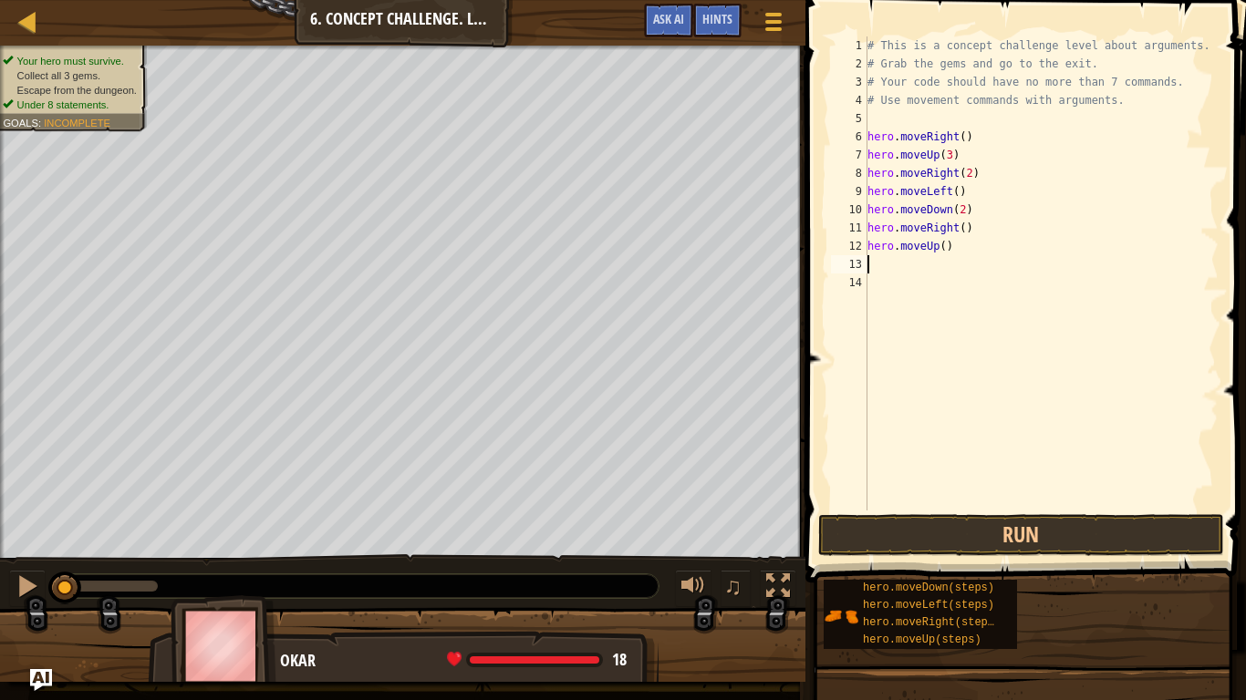
click at [948, 246] on div "# This is a concept challenge level about arguments. # Grab the gems and go to …" at bounding box center [1041, 291] width 355 height 511
click at [941, 249] on div "# This is a concept challenge level about arguments. # Grab the gems and go to …" at bounding box center [1041, 291] width 355 height 511
type textarea "hero.moveUp(2)"
click at [911, 268] on div "# This is a concept challenge level about arguments. # Grab the gems and go to …" at bounding box center [1041, 291] width 355 height 511
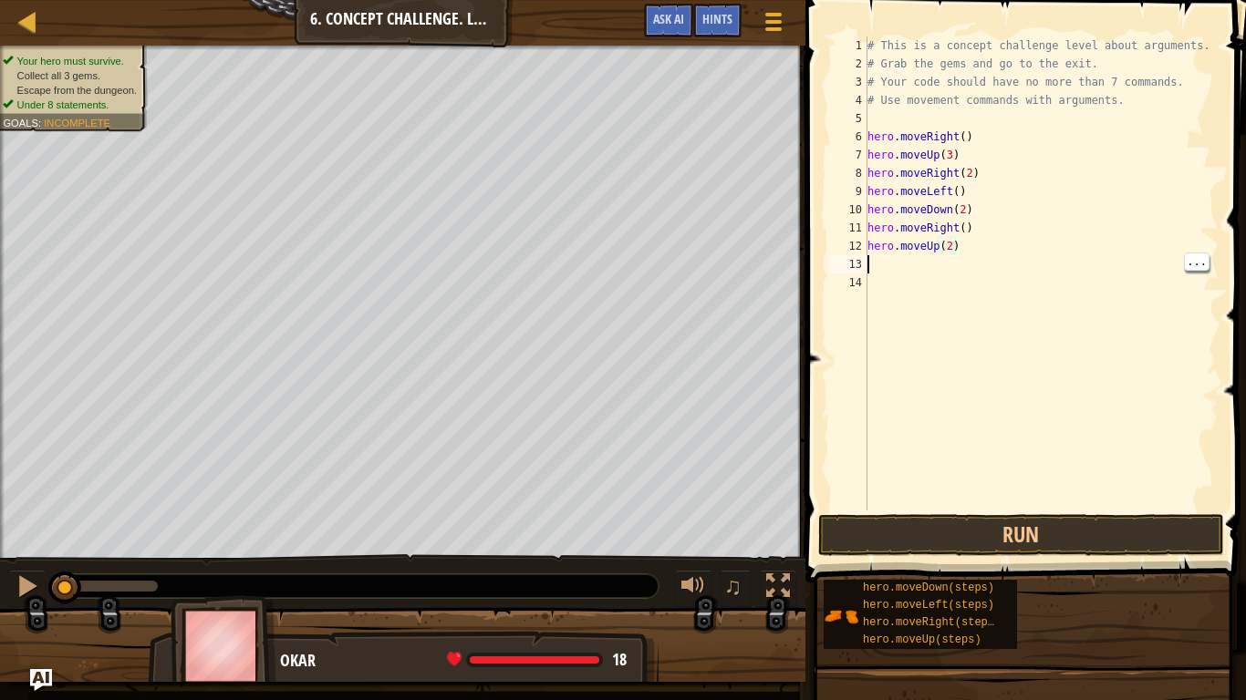
scroll to position [8, 0]
type textarea "h"
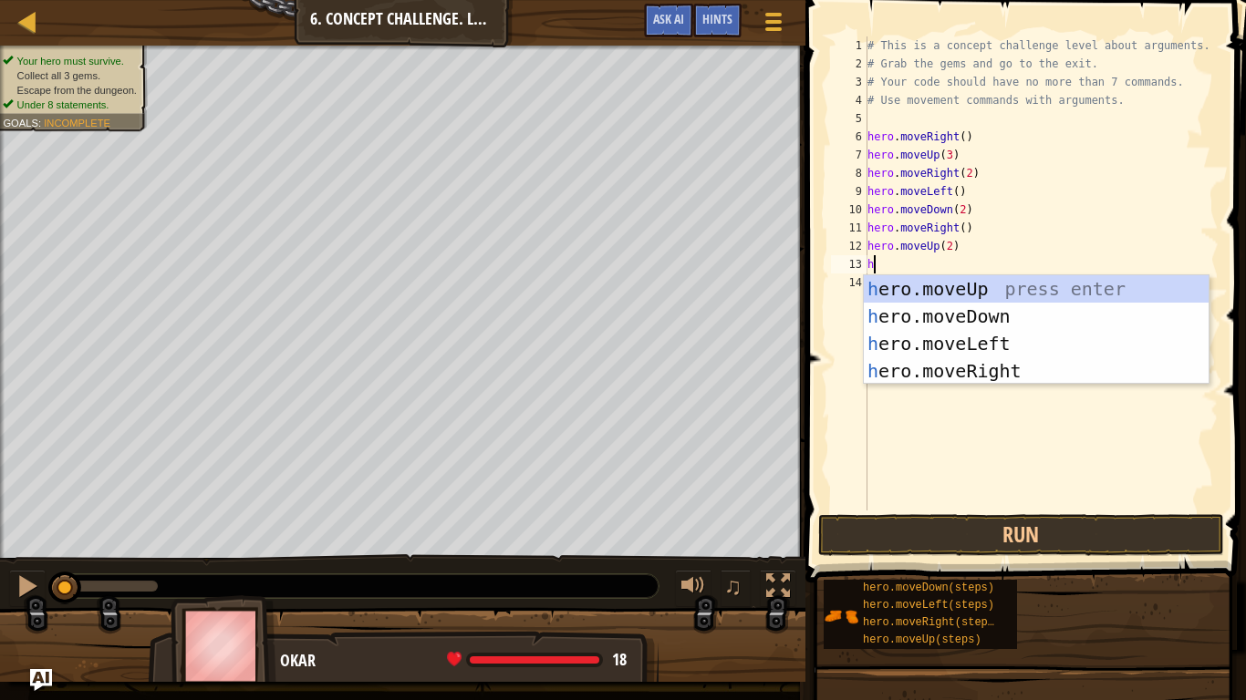
click at [1021, 377] on div "h ero.moveUp press enter h ero.moveDown press enter h ero.moveLeft press enter …" at bounding box center [1036, 357] width 345 height 164
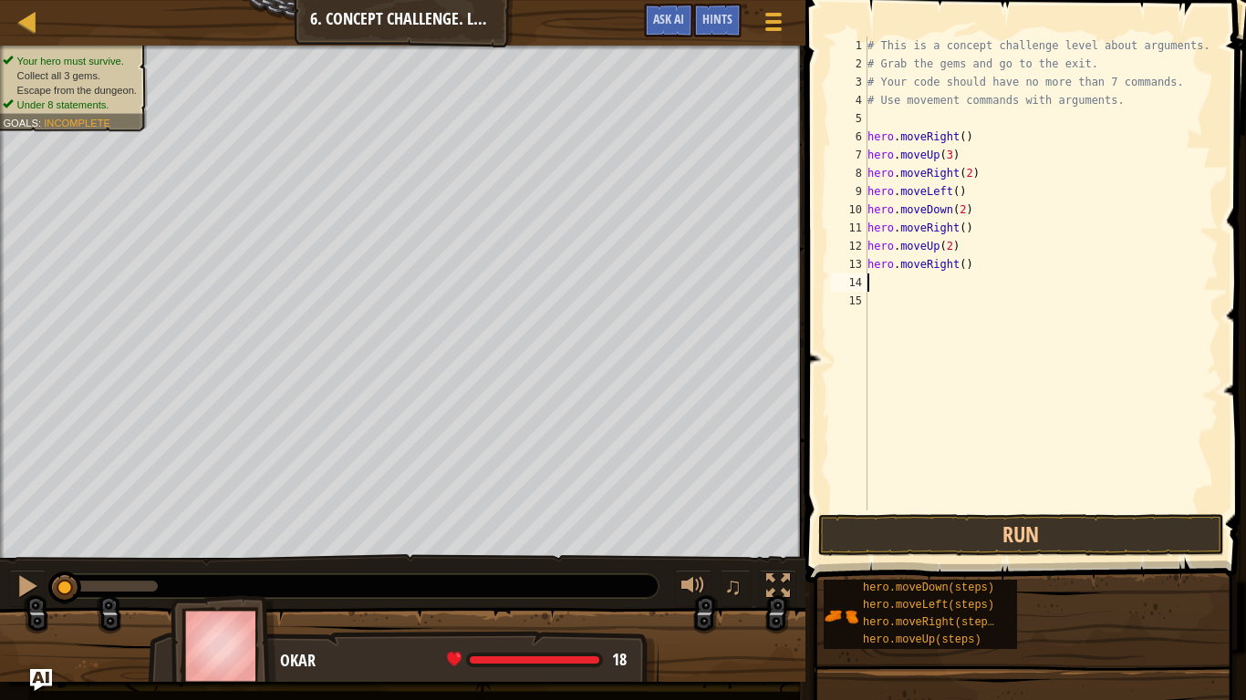
click at [962, 267] on div "# This is a concept challenge level about arguments. # Grab the gems and go to …" at bounding box center [1041, 291] width 355 height 511
click at [1037, 534] on button "Run" at bounding box center [1021, 535] width 406 height 42
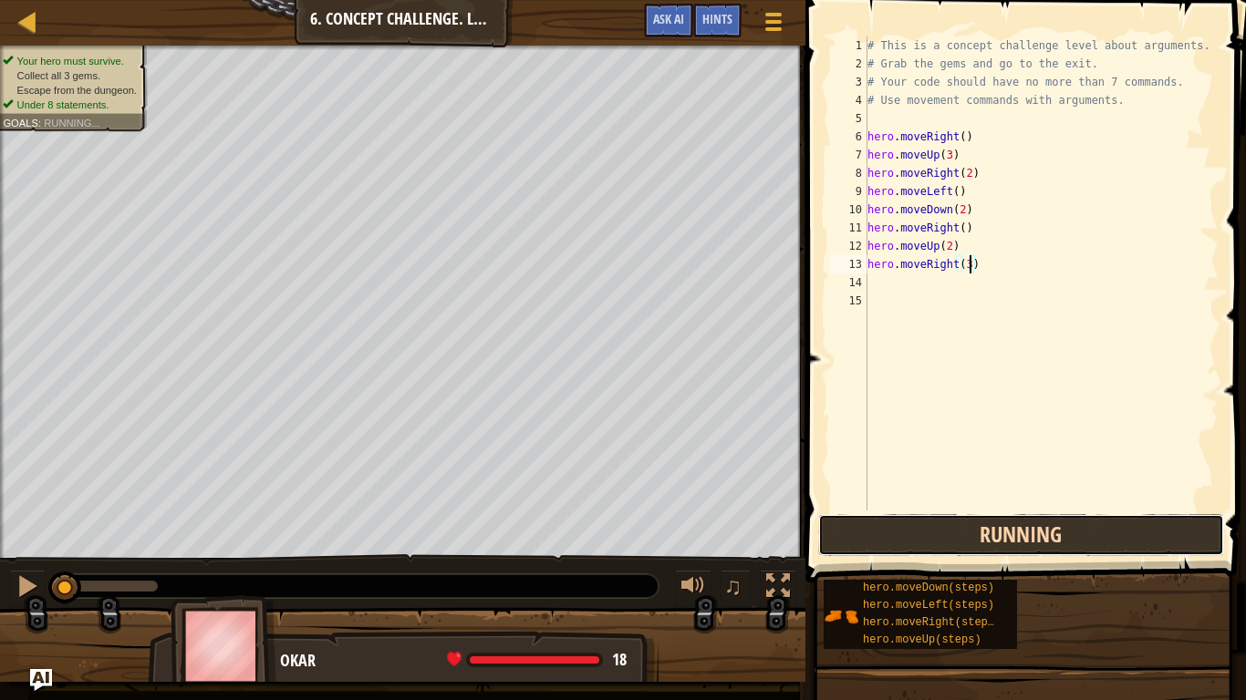
click at [1106, 550] on button "Running" at bounding box center [1021, 535] width 406 height 42
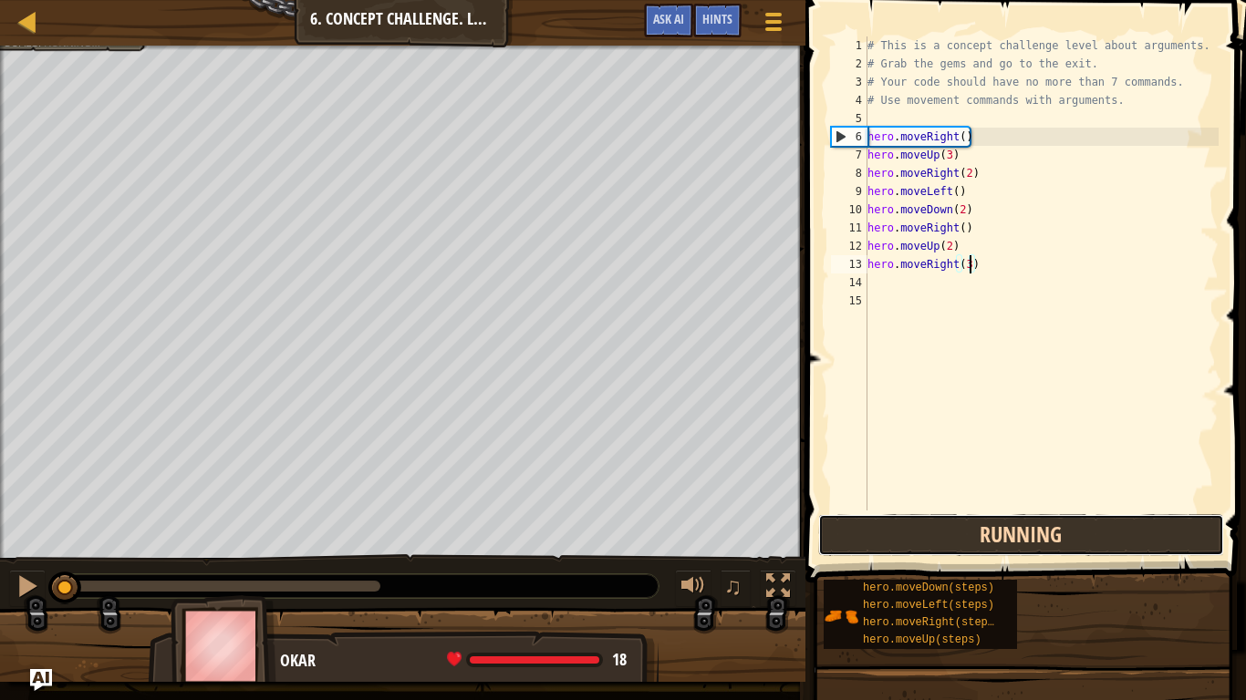
click at [1110, 524] on button "Running" at bounding box center [1021, 535] width 406 height 42
click at [1102, 522] on button "Running" at bounding box center [1021, 535] width 406 height 42
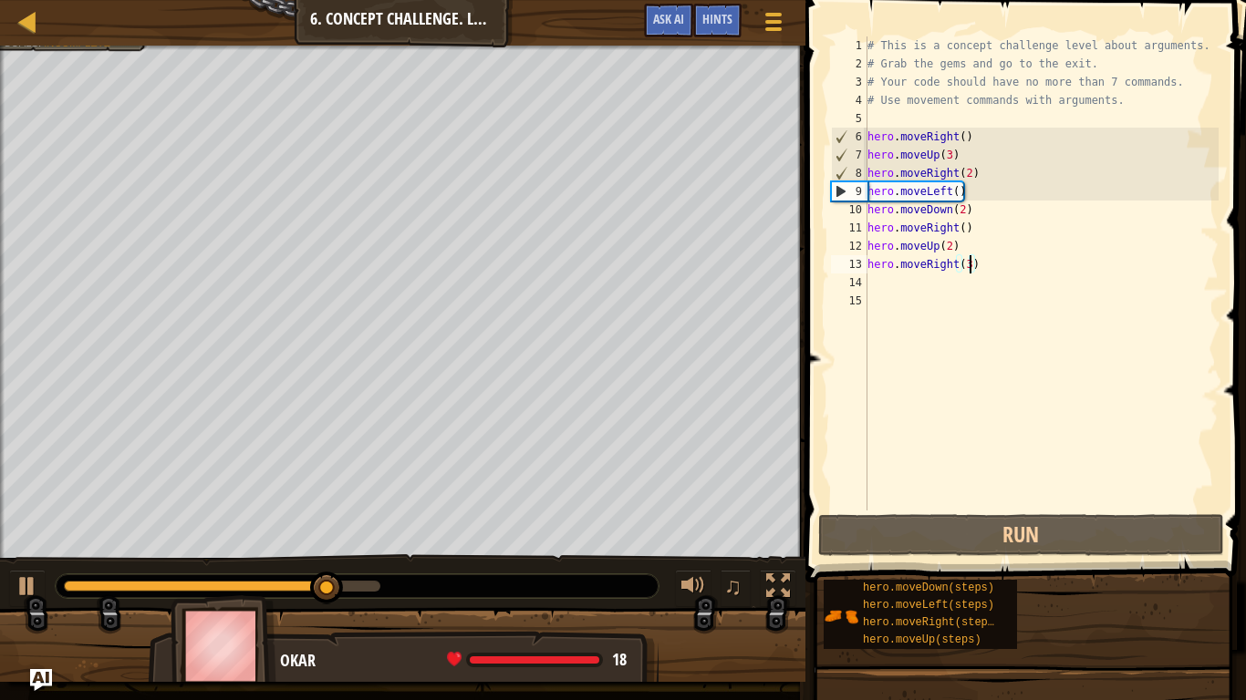
click at [857, 196] on div "9" at bounding box center [850, 191] width 36 height 18
click at [874, 190] on div "# This is a concept challenge level about arguments. # Grab the gems and go to …" at bounding box center [1041, 291] width 355 height 511
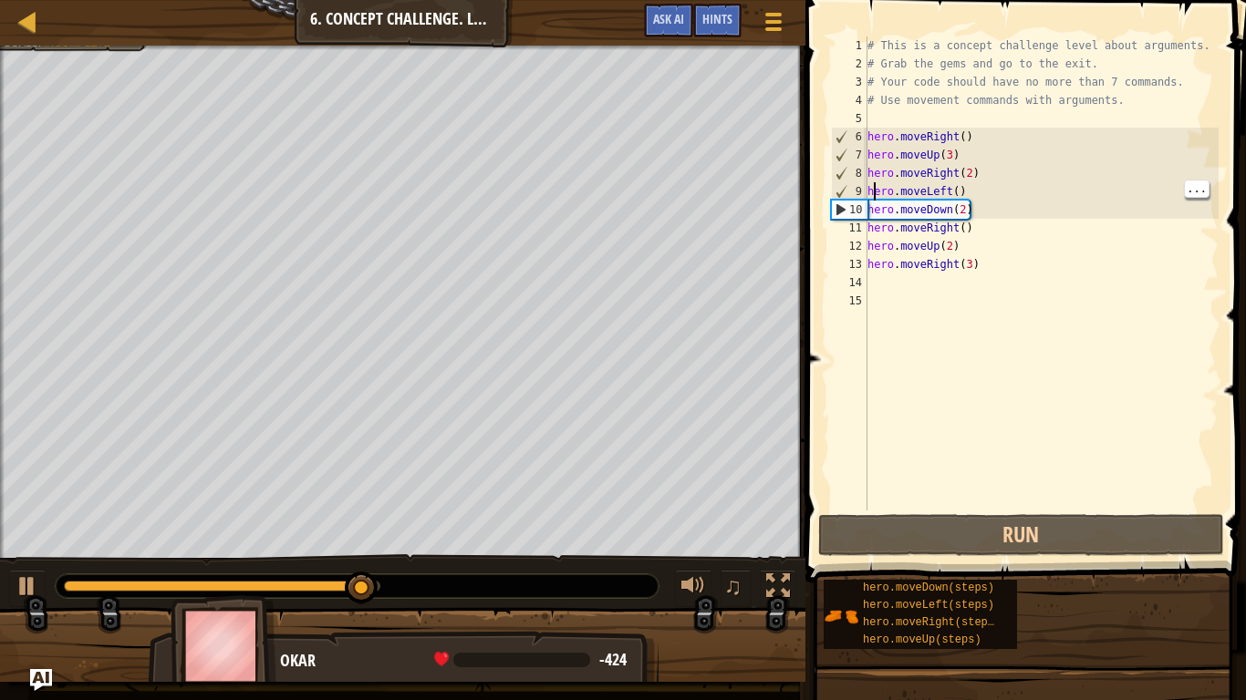
click at [861, 191] on div "9" at bounding box center [850, 191] width 36 height 18
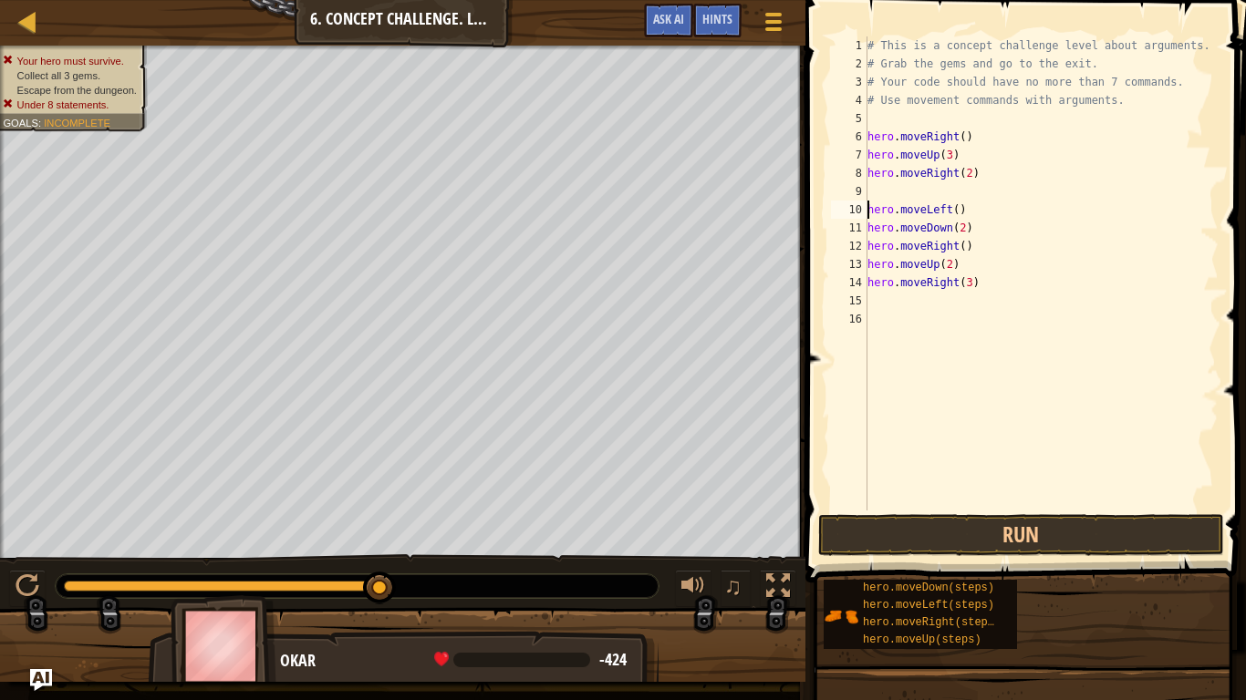
click at [856, 206] on div "10" at bounding box center [849, 210] width 36 height 18
click at [885, 177] on div "# This is a concept challenge level about arguments. # Grab the gems and go to …" at bounding box center [1041, 291] width 355 height 511
type textarea "hero.moveRight(2)"
click at [868, 195] on div "# This is a concept challenge level about arguments. # Grab the gems and go to …" at bounding box center [1041, 291] width 355 height 511
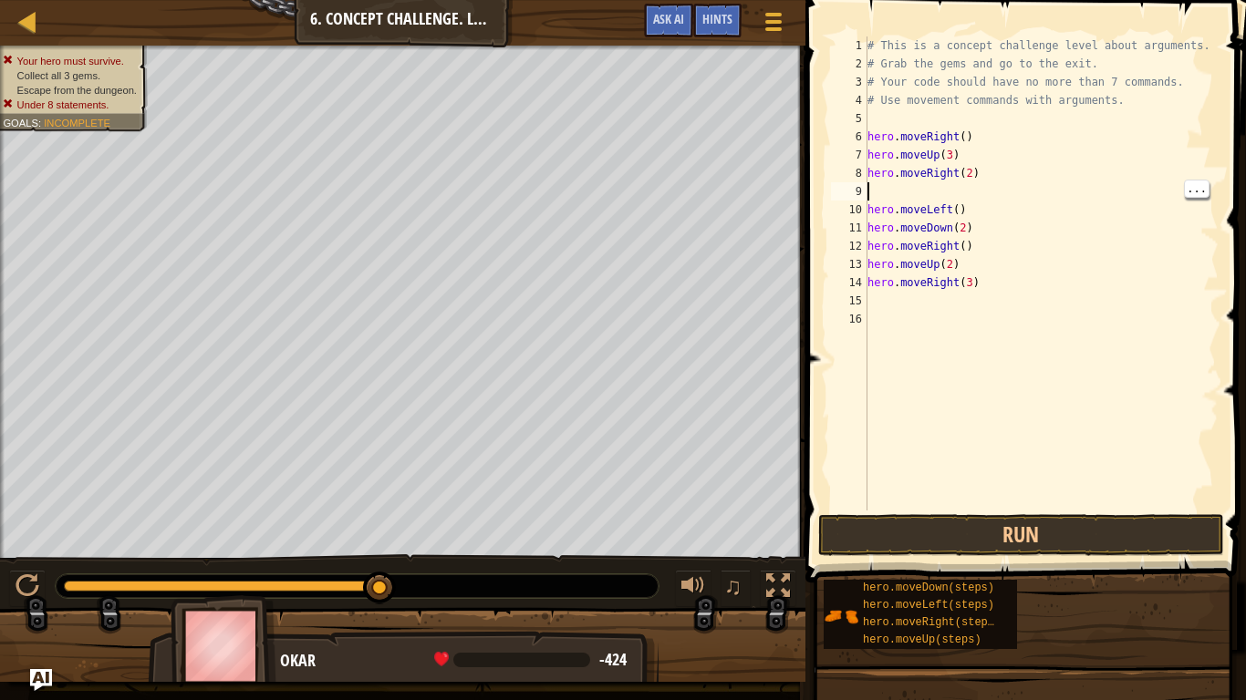
type textarea "h"
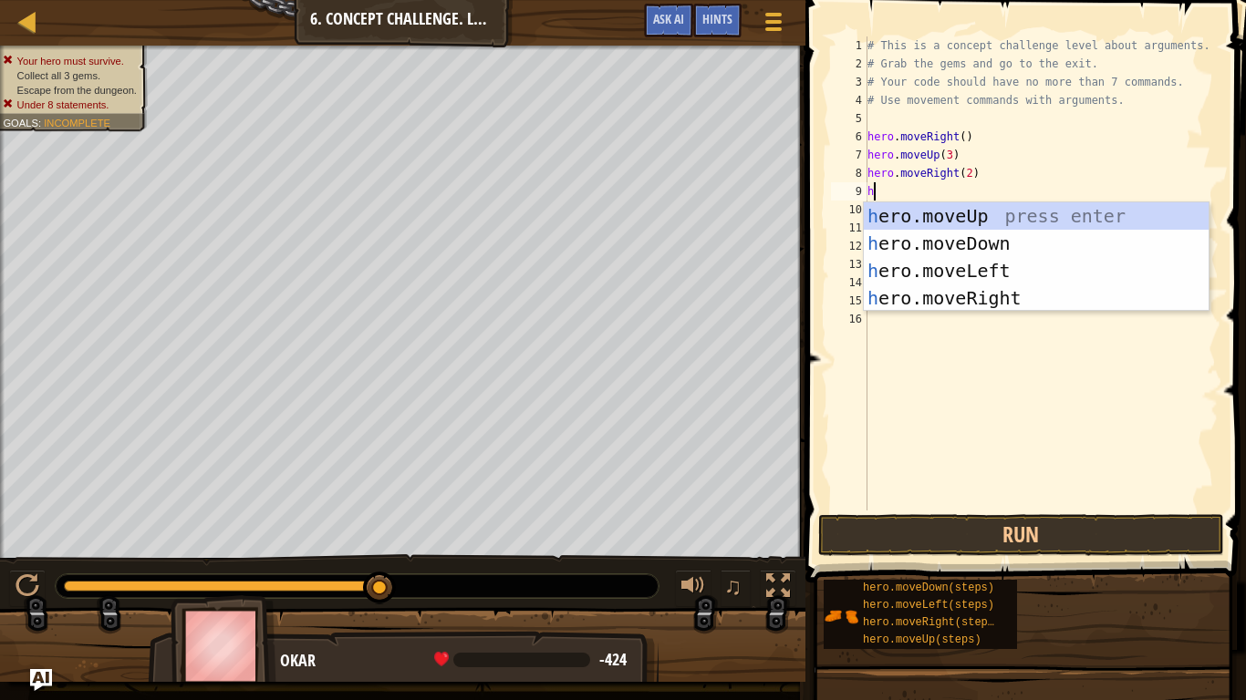
click at [1013, 244] on div "h ero.moveUp press enter h ero.moveDown press enter h ero.moveLeft press enter …" at bounding box center [1036, 284] width 345 height 164
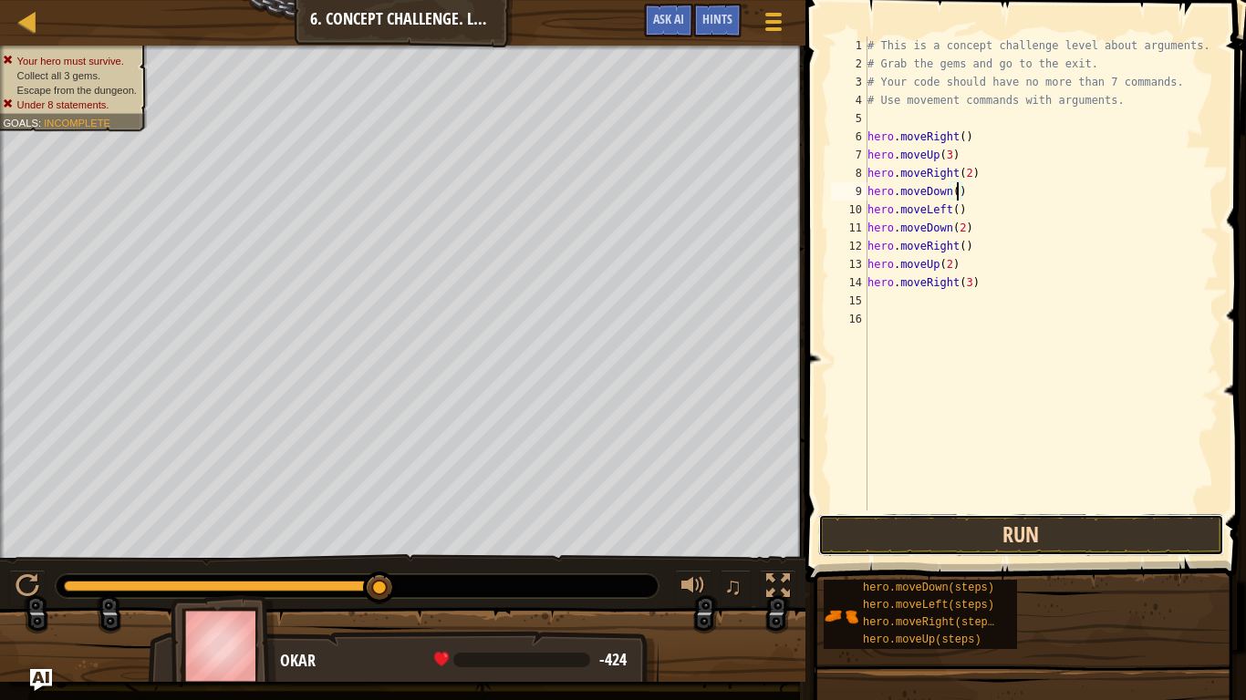
click at [1071, 540] on button "Run" at bounding box center [1021, 535] width 406 height 42
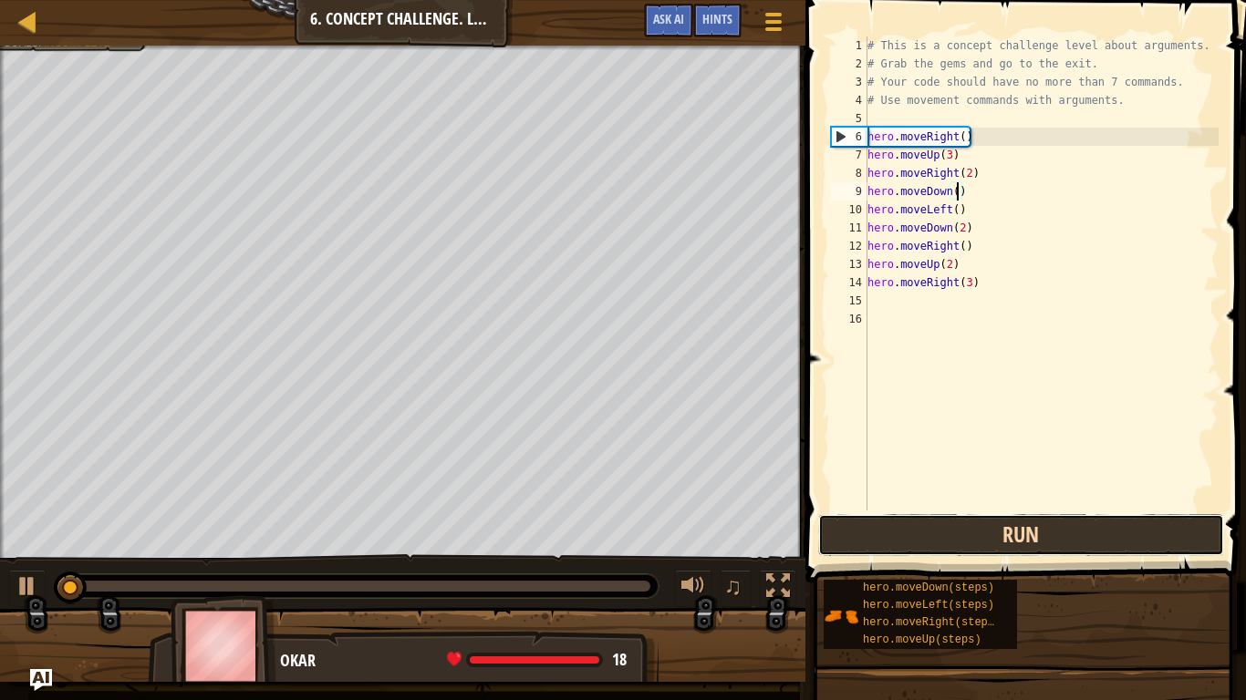
click at [1107, 534] on button "Run" at bounding box center [1021, 535] width 406 height 42
click at [1108, 541] on button "Running" at bounding box center [1021, 535] width 406 height 42
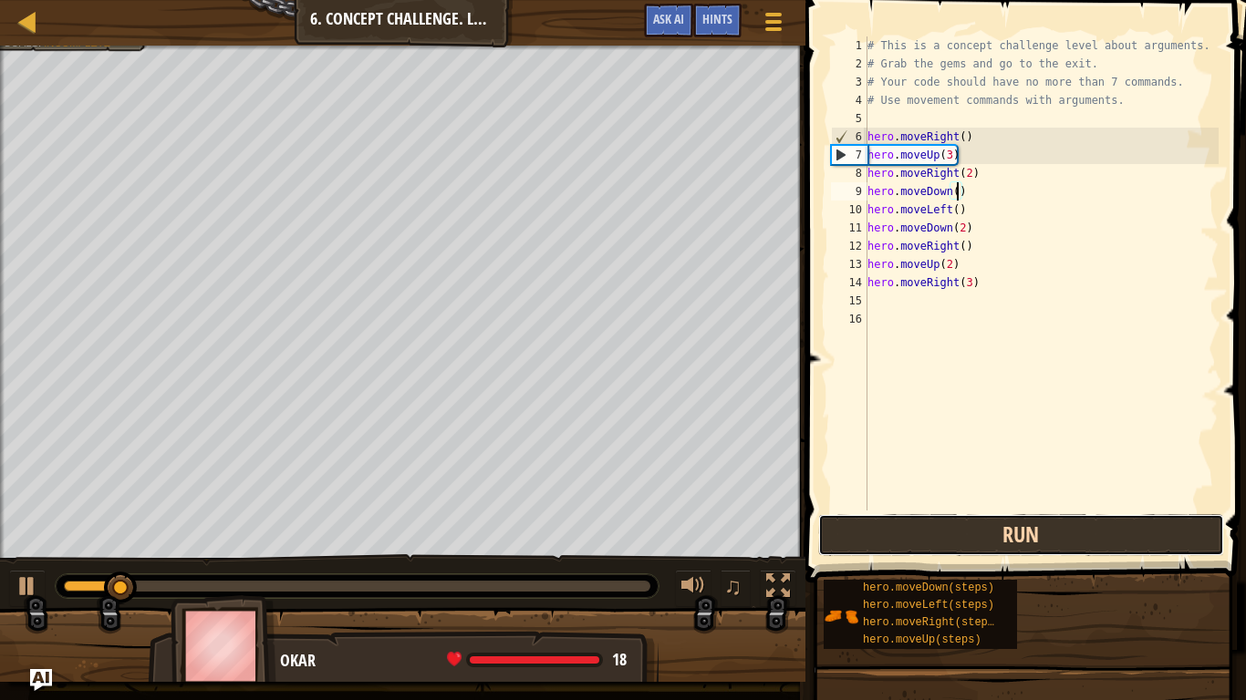
click at [1110, 535] on button "Run" at bounding box center [1021, 535] width 406 height 42
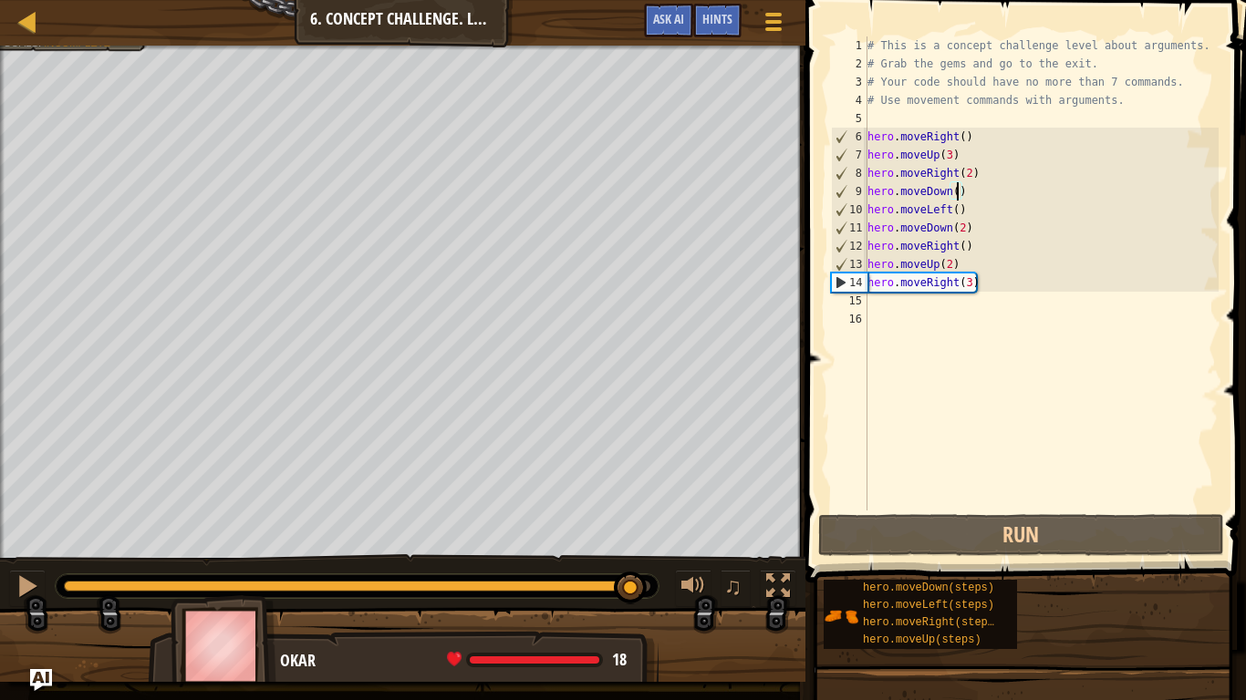
drag, startPoint x: 149, startPoint y: 596, endPoint x: 630, endPoint y: 627, distance: 482.5
click at [630, 589] on div "Your hero must survive. Collect all 3 gems. Escape from the dungeon. Under 8 st…" at bounding box center [623, 364] width 1246 height 637
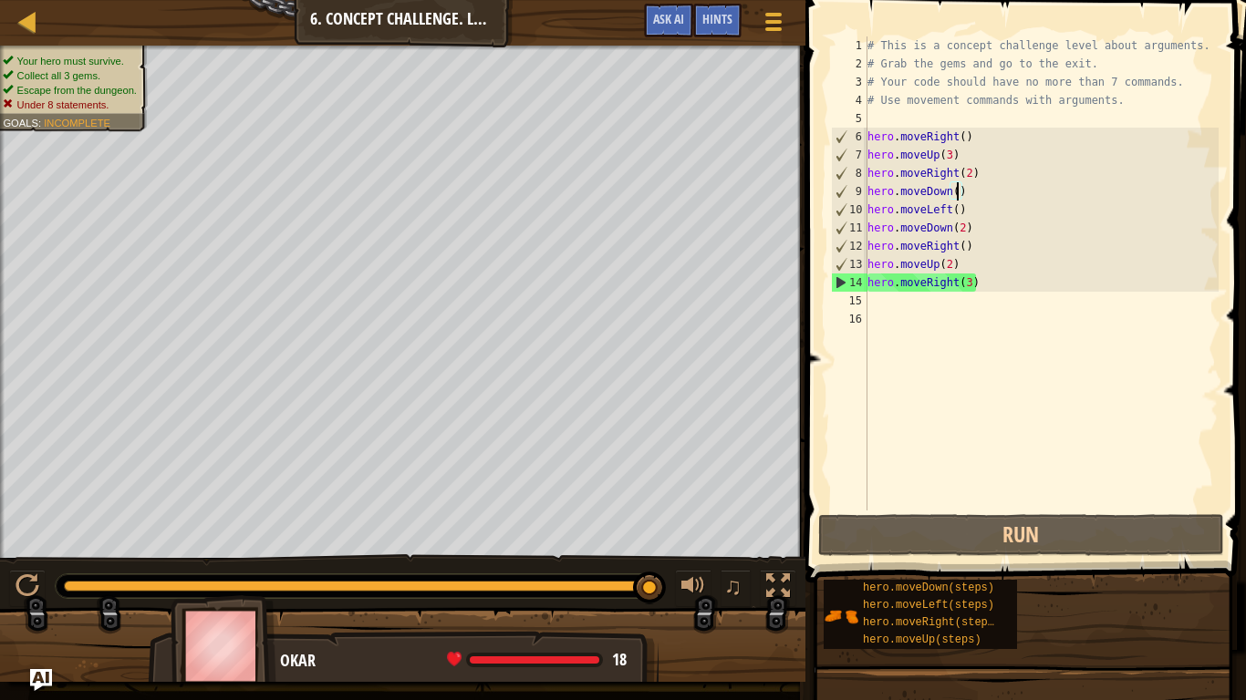
click at [965, 288] on div "# This is a concept challenge level about arguments. # Grab the gems and go to …" at bounding box center [1041, 291] width 355 height 511
type textarea "hero.moveRight(3)"
click at [963, 295] on div "# This is a concept challenge level about arguments. # Grab the gems and go to …" at bounding box center [1041, 291] width 355 height 511
click at [962, 283] on div "# This is a concept challenge level about arguments. # Grab the gems and go to …" at bounding box center [1041, 291] width 355 height 511
type textarea "hero.moveRight(3)"
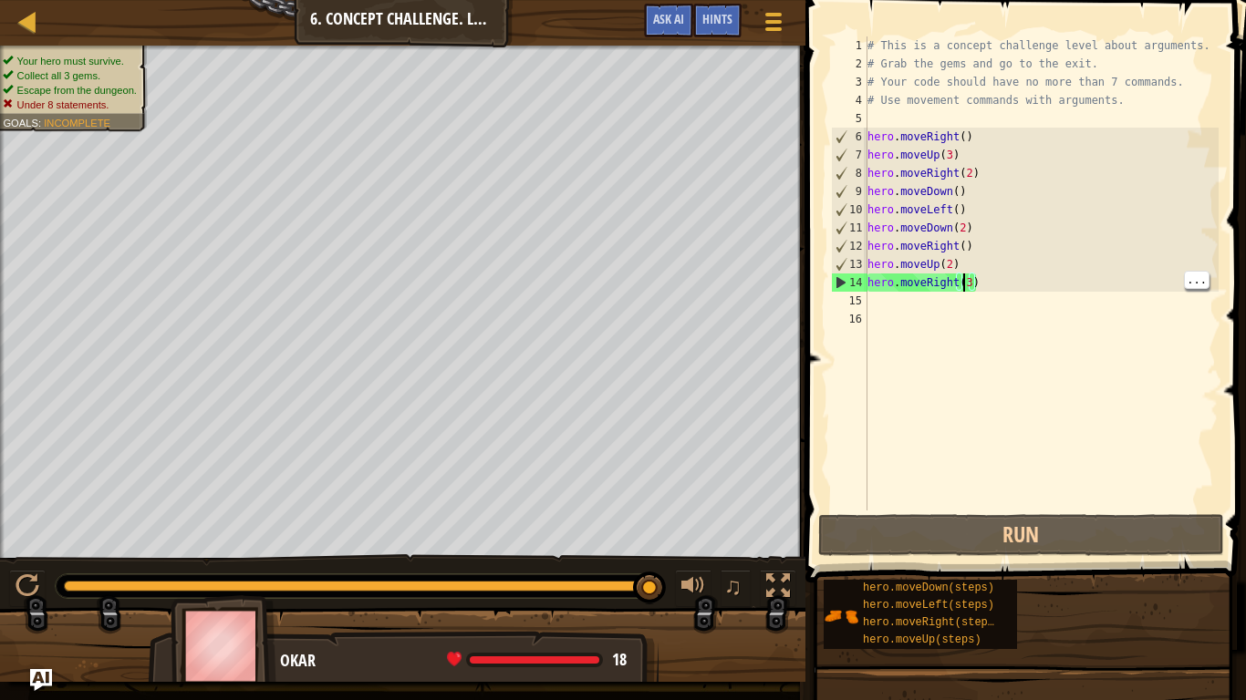
click at [910, 307] on div "# This is a concept challenge level about arguments. # Grab the gems and go to …" at bounding box center [1041, 291] width 355 height 511
click at [979, 283] on div "# This is a concept challenge level about arguments. # Grab the gems and go to …" at bounding box center [1041, 291] width 355 height 511
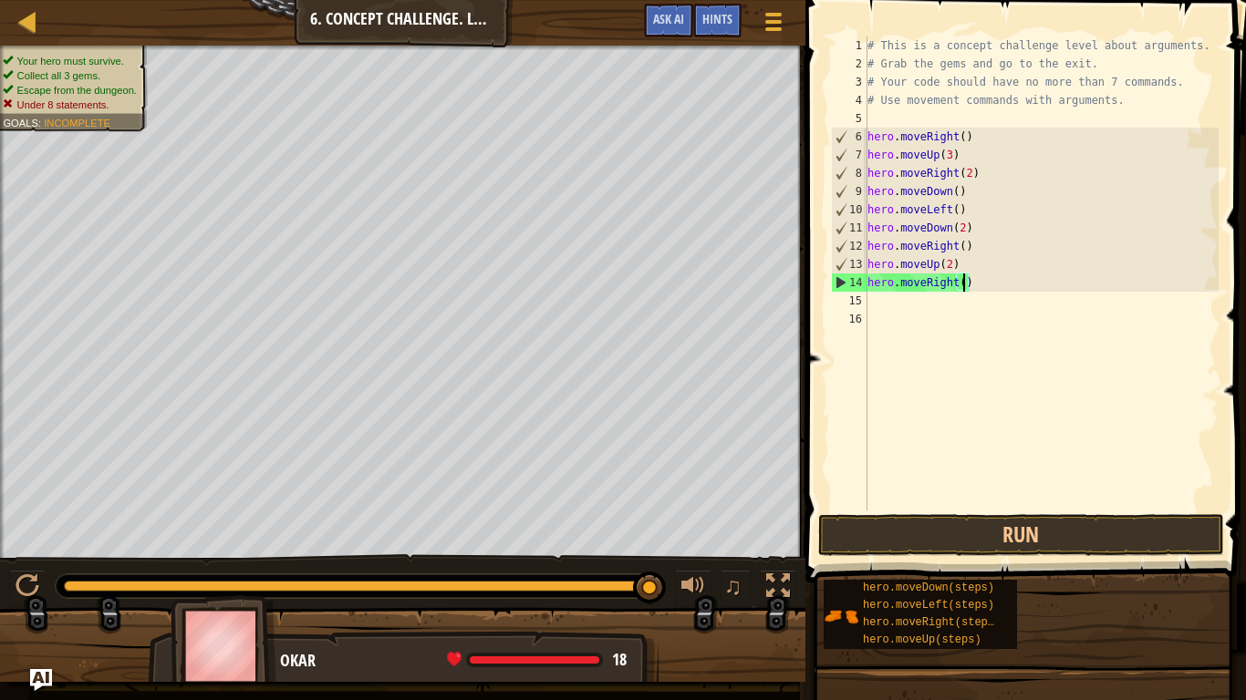
type textarea "hero.moveRight(2)"
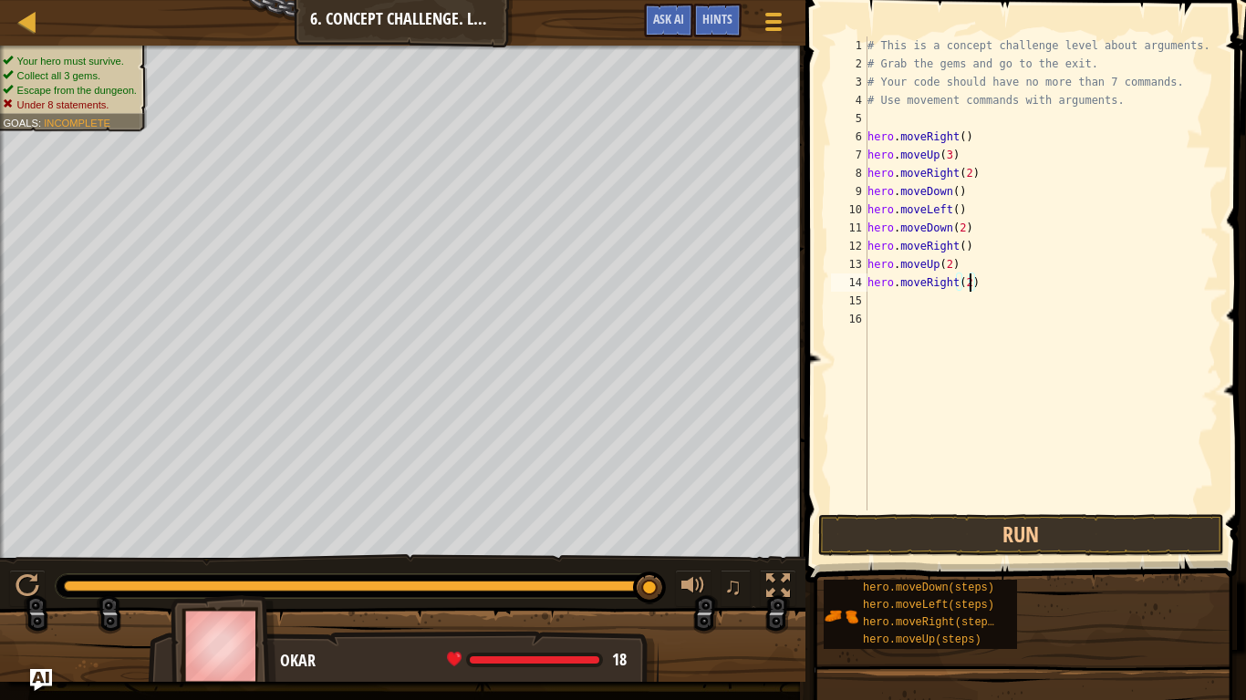
click at [896, 296] on div "# This is a concept challenge level about arguments. # Grab the gems and go to …" at bounding box center [1041, 291] width 355 height 511
type textarea "h"
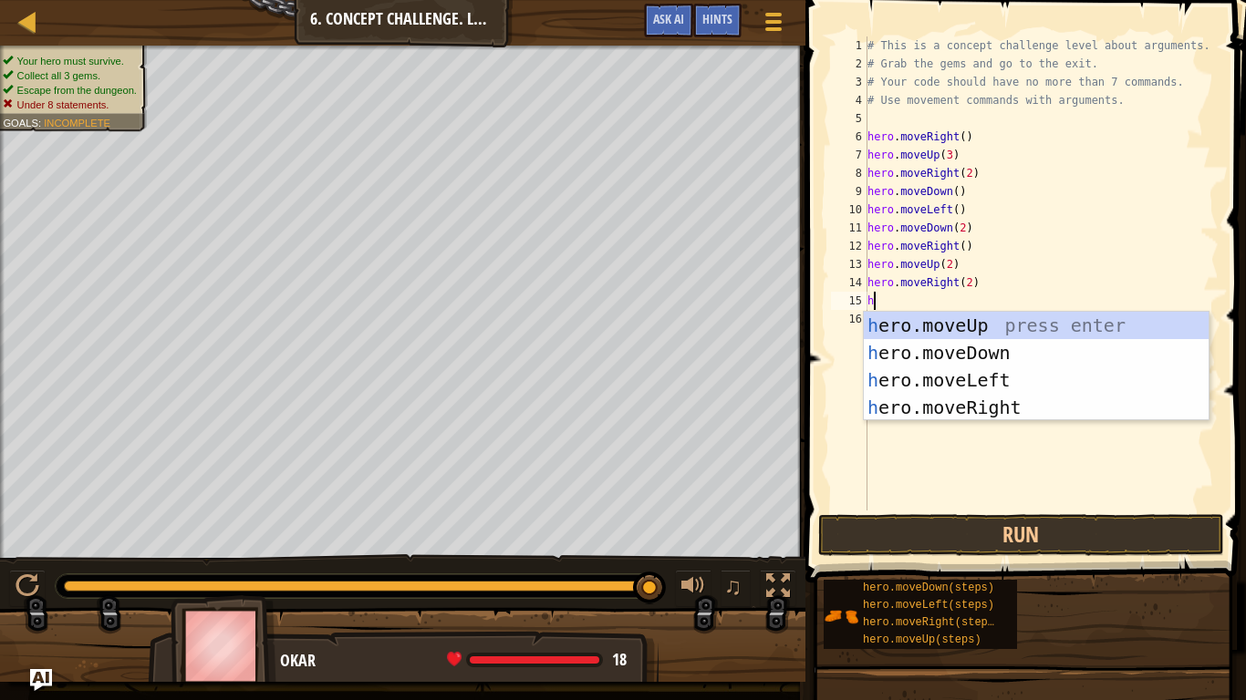
click at [1033, 359] on div "h ero.moveUp press enter h ero.moveDown press enter h ero.moveLeft press enter …" at bounding box center [1036, 394] width 345 height 164
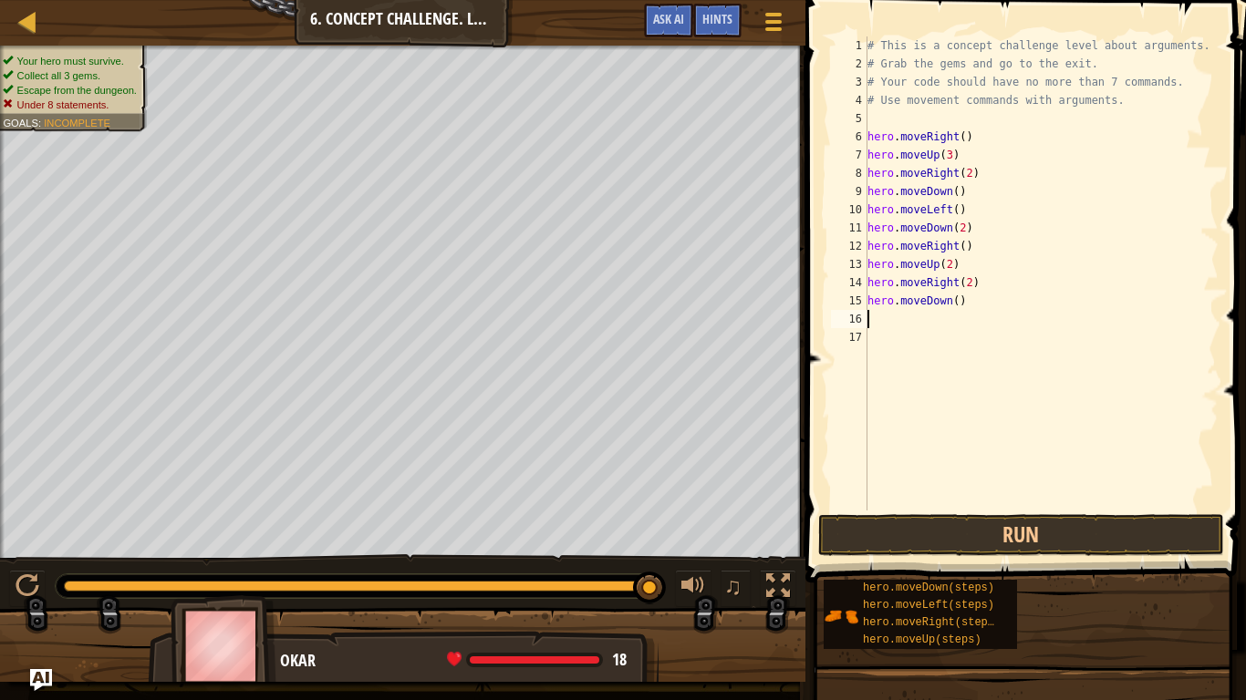
click at [958, 297] on div "# This is a concept challenge level about arguments. # Grab the gems and go to …" at bounding box center [1041, 291] width 355 height 511
type textarea "hero.moveDown(2)"
click at [904, 316] on div "# This is a concept challenge level about arguments. # Grab the gems and go to …" at bounding box center [1041, 291] width 355 height 511
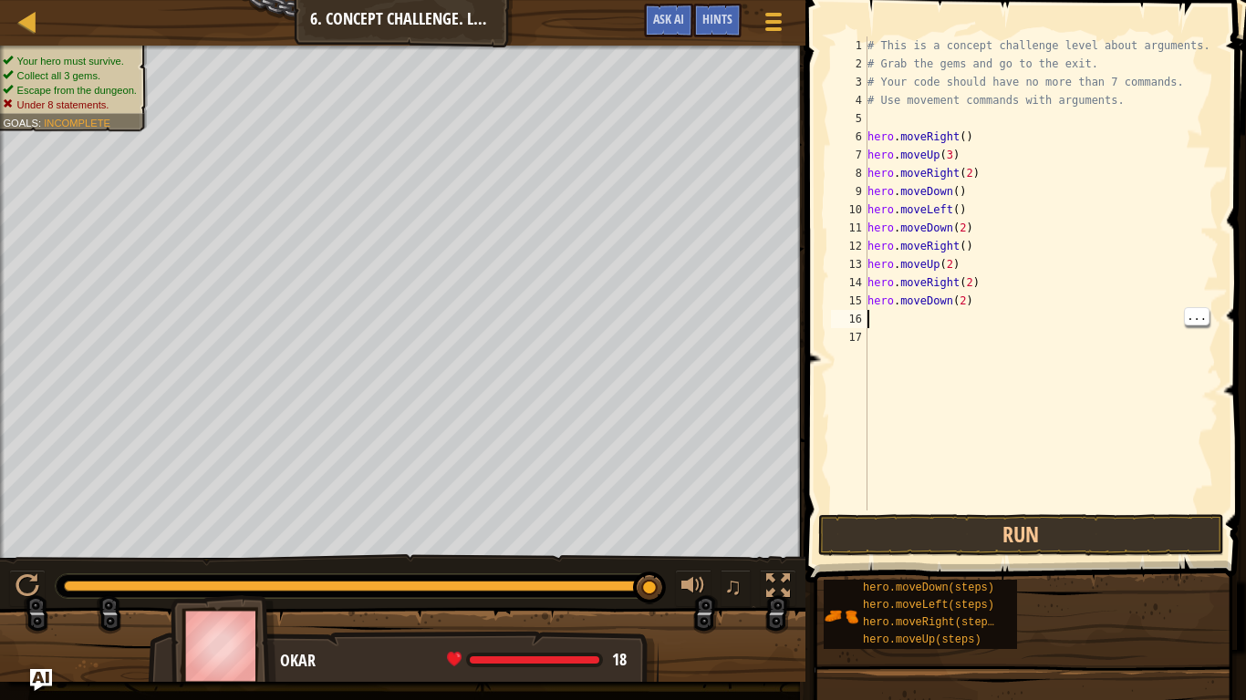
type textarea "h"
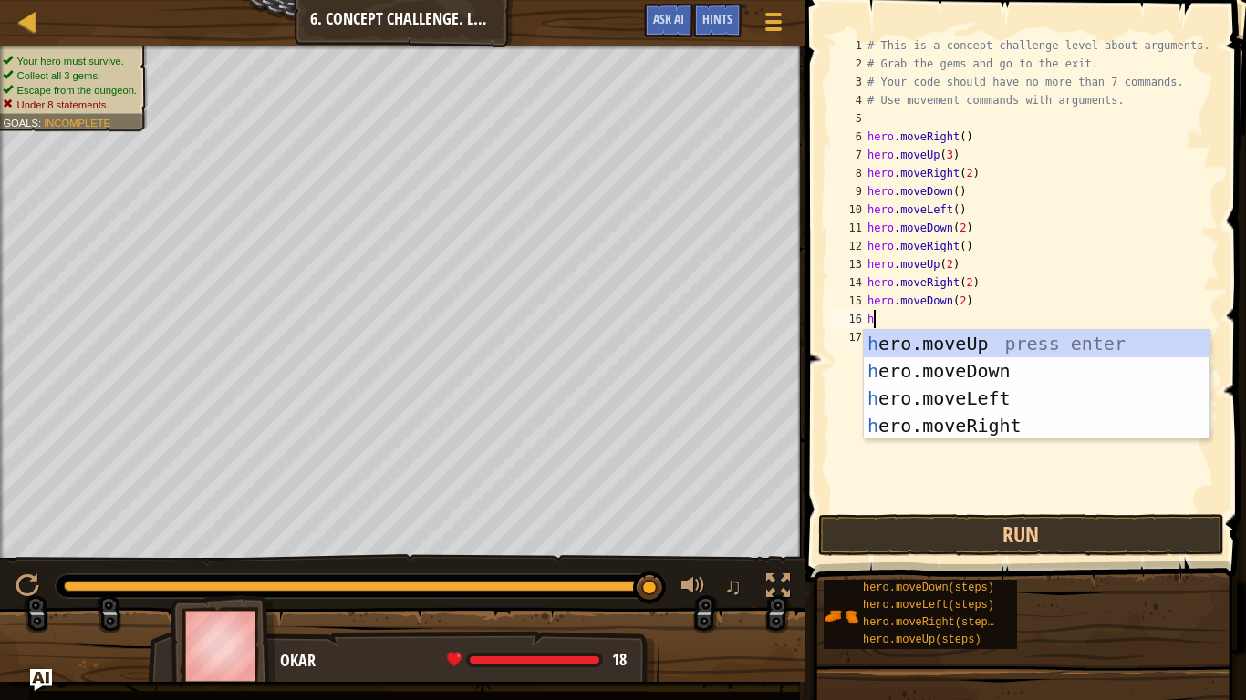
click at [1044, 404] on div "h ero.moveUp press enter h ero.moveDown press enter h ero.moveLeft press enter …" at bounding box center [1036, 412] width 345 height 164
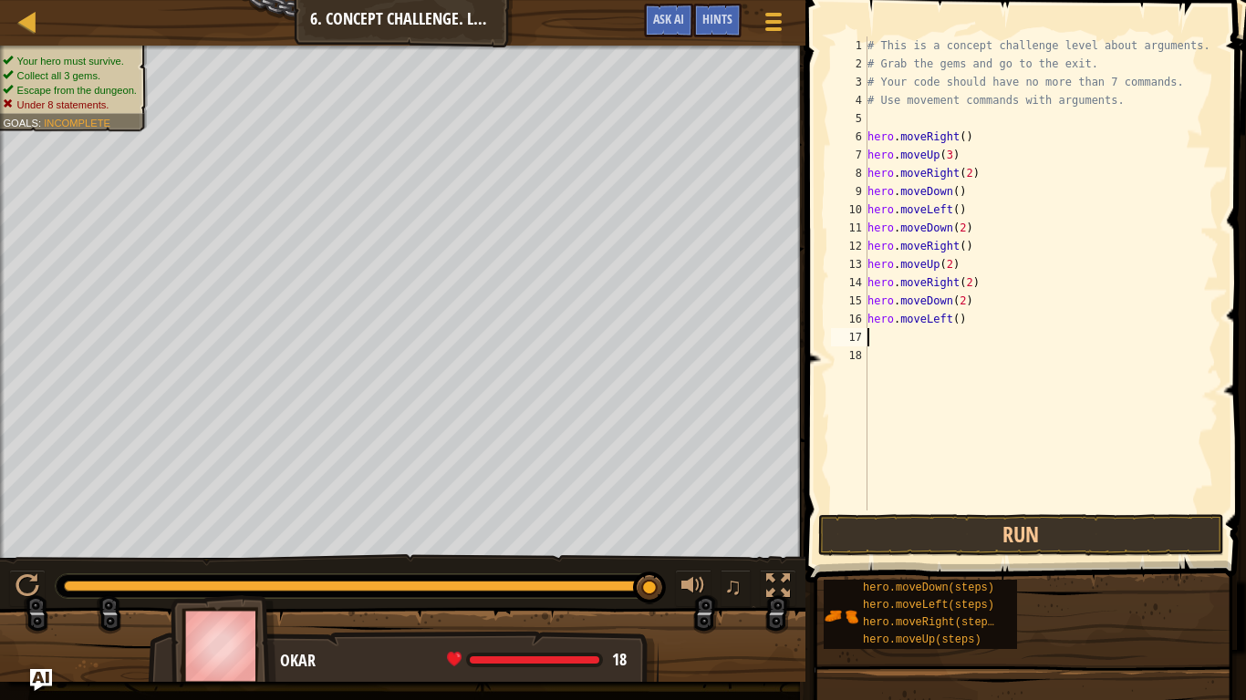
type textarea "h"
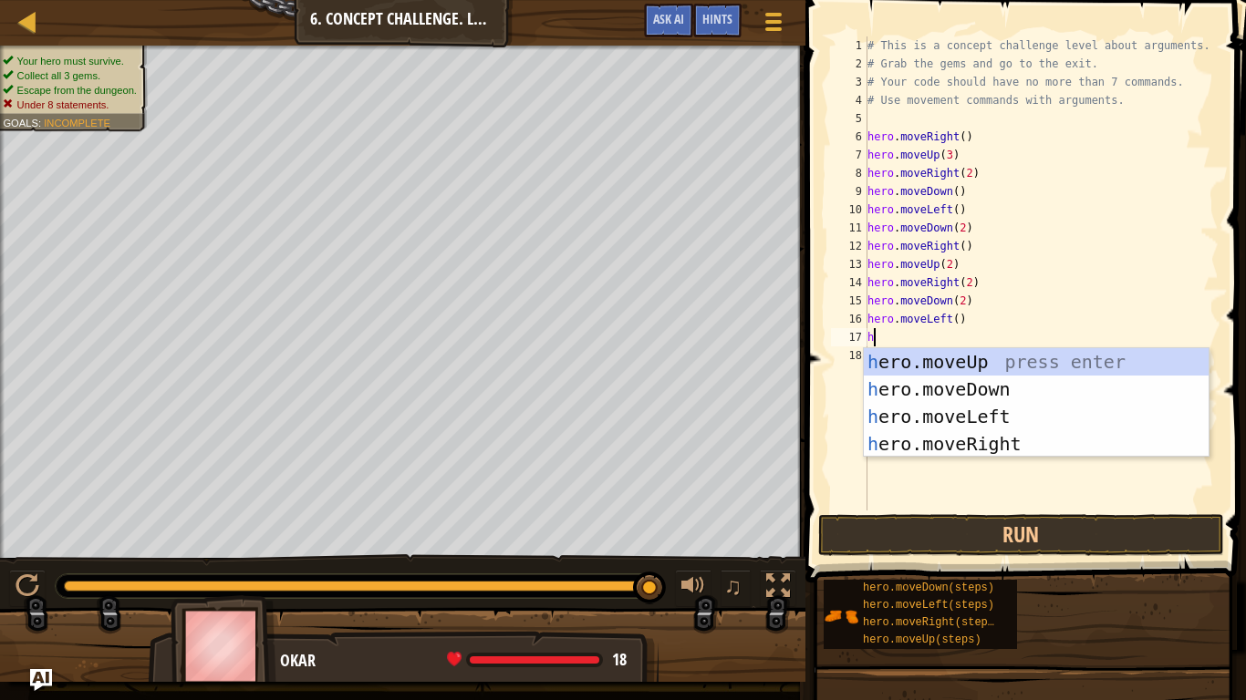
click at [1032, 368] on div "h ero.moveUp press enter h ero.moveDown press enter h ero.moveLeft press enter …" at bounding box center [1036, 430] width 345 height 164
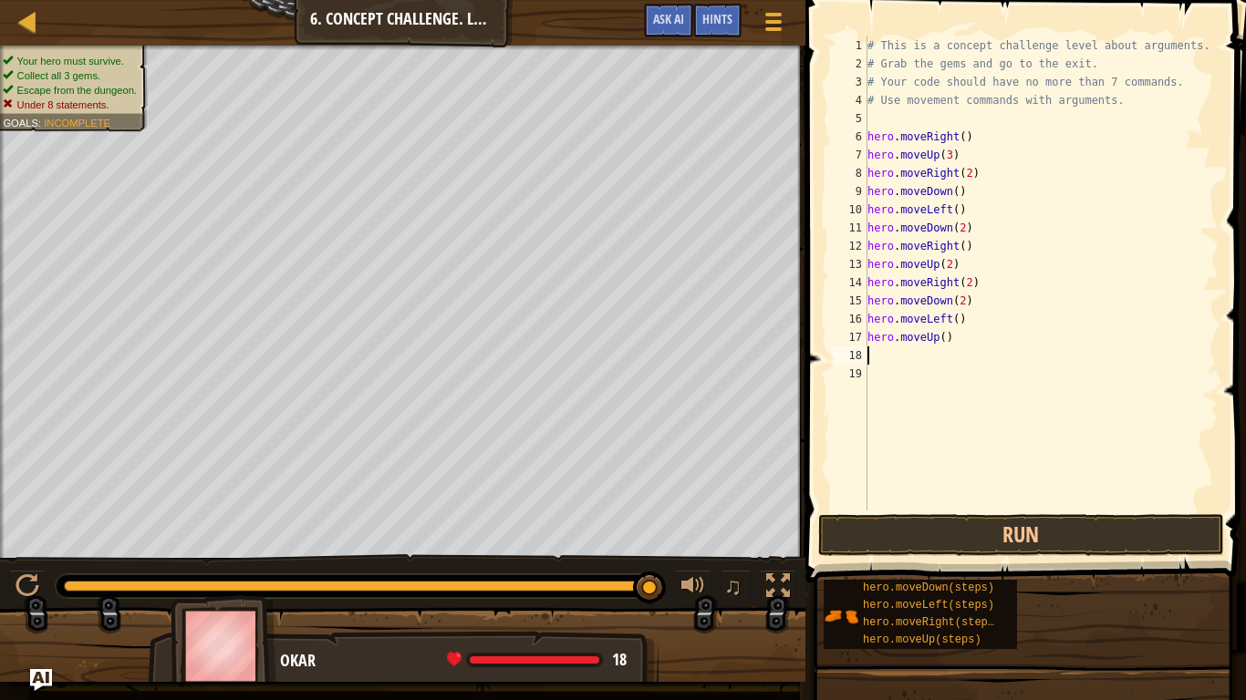
click at [945, 342] on div "# This is a concept challenge level about arguments. # Grab the gems and go to …" at bounding box center [1041, 291] width 355 height 511
type textarea "hero.moveUp(2)"
click at [919, 358] on div "# This is a concept challenge level about arguments. # Grab the gems and go to …" at bounding box center [1041, 291] width 355 height 511
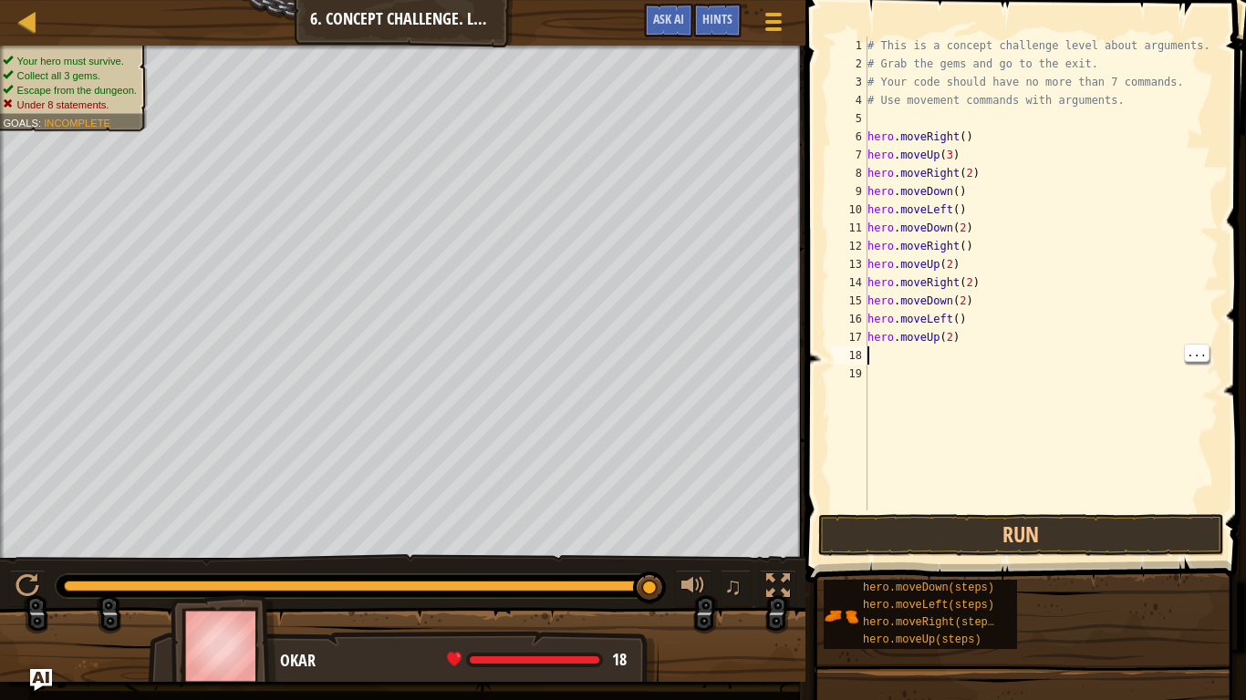
type textarea "h"
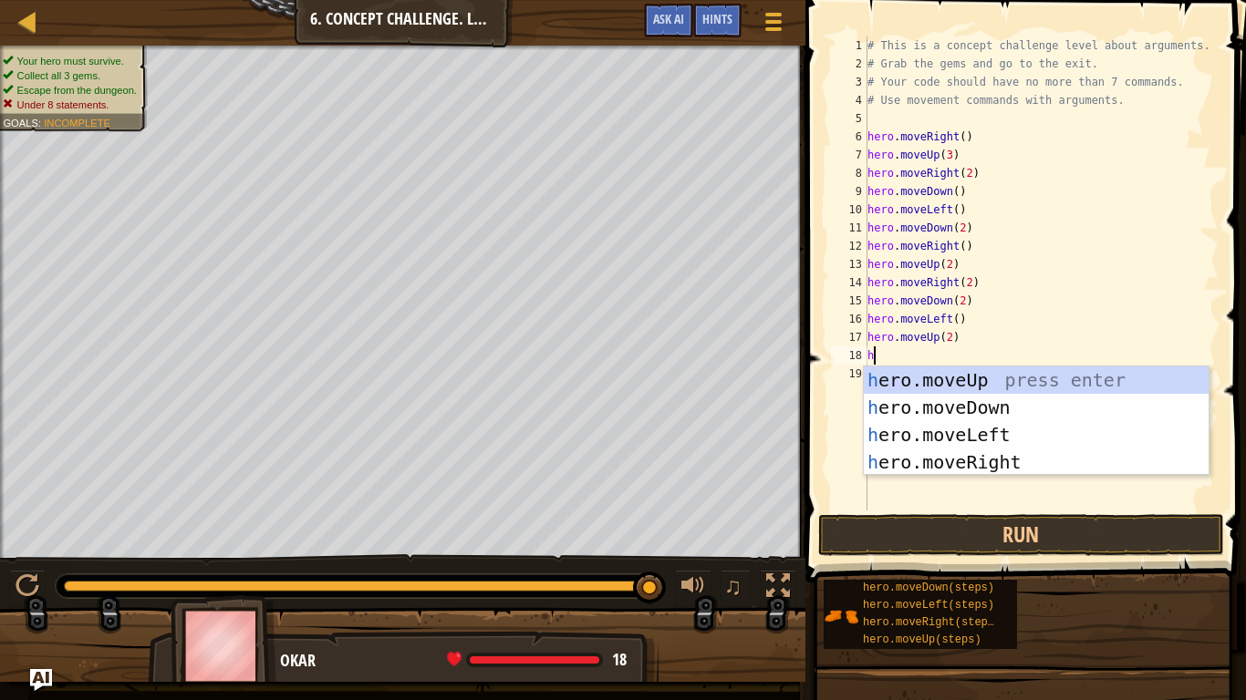
click at [1041, 465] on div "h ero.moveUp press enter h ero.moveDown press enter h ero.moveLeft press enter …" at bounding box center [1036, 449] width 345 height 164
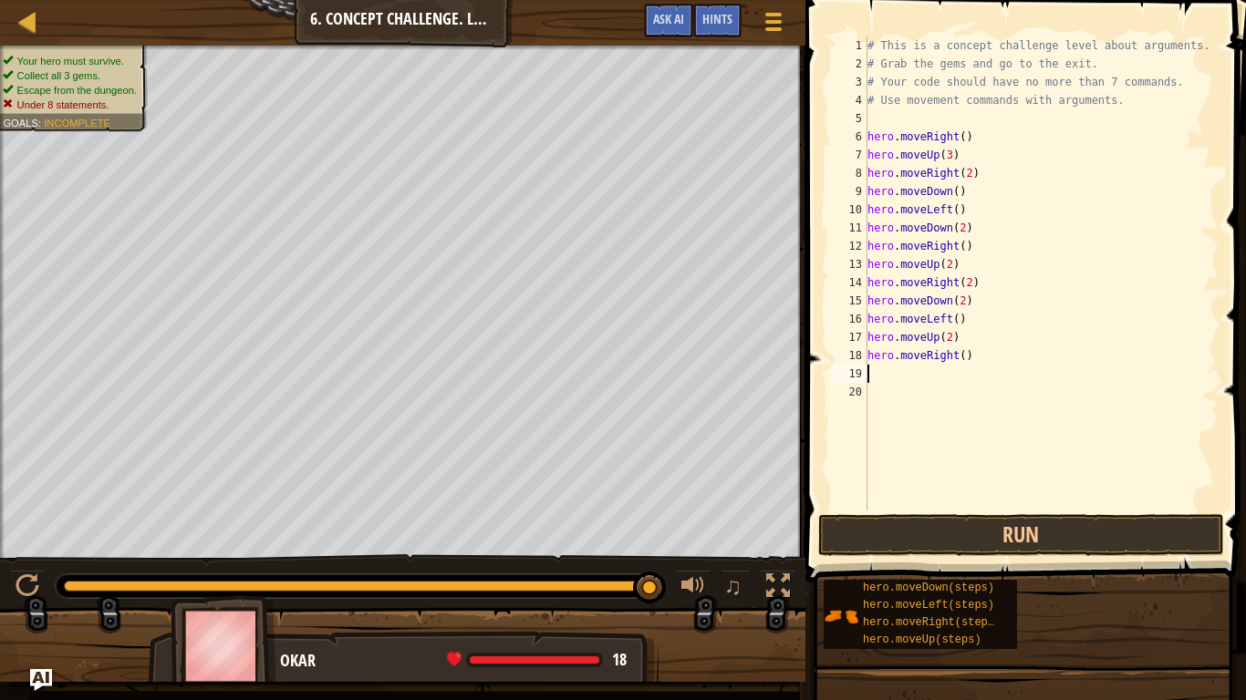
click at [960, 366] on div "# This is a concept challenge level about arguments. # Grab the gems and go to …" at bounding box center [1041, 291] width 355 height 511
click at [959, 360] on div "# This is a concept challenge level about arguments. # Grab the gems and go to …" at bounding box center [1041, 291] width 355 height 511
click at [967, 355] on div "# This is a concept challenge level about arguments. # Grab the gems and go to …" at bounding box center [1041, 291] width 355 height 511
click at [960, 358] on div "# This is a concept challenge level about arguments. # Grab the gems and go to …" at bounding box center [1041, 291] width 355 height 511
type textarea "hero.moveRight(3)"
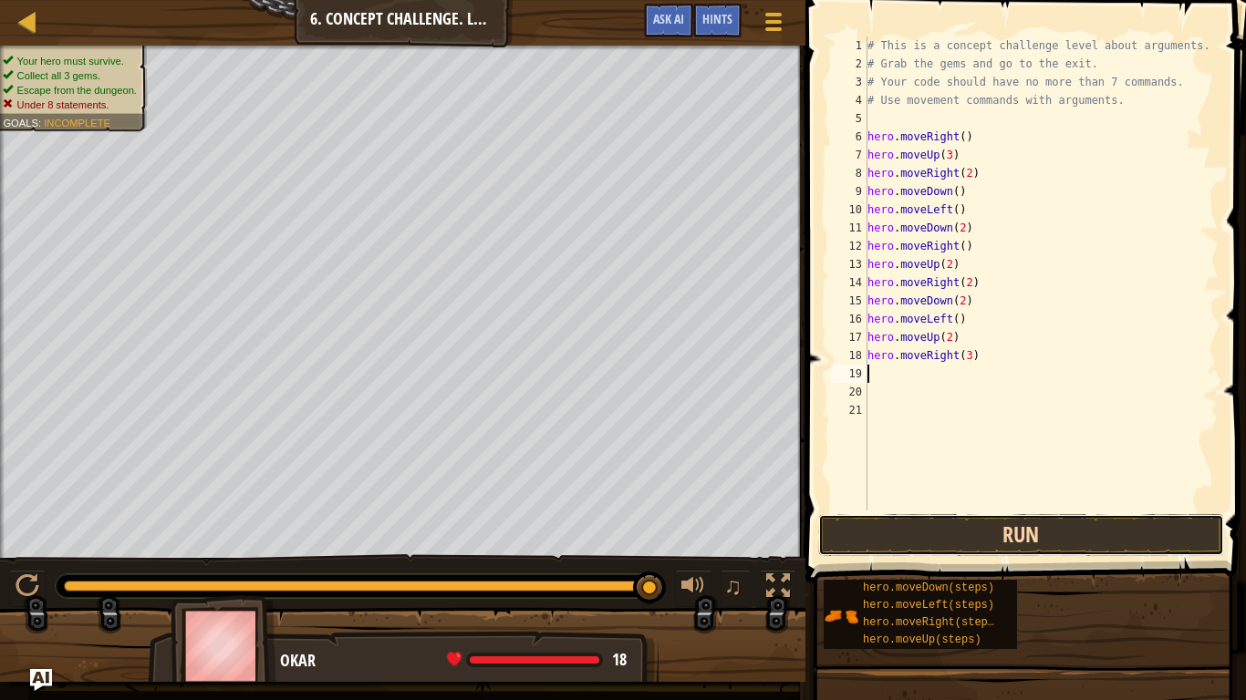
click at [1094, 534] on button "Run" at bounding box center [1021, 535] width 406 height 42
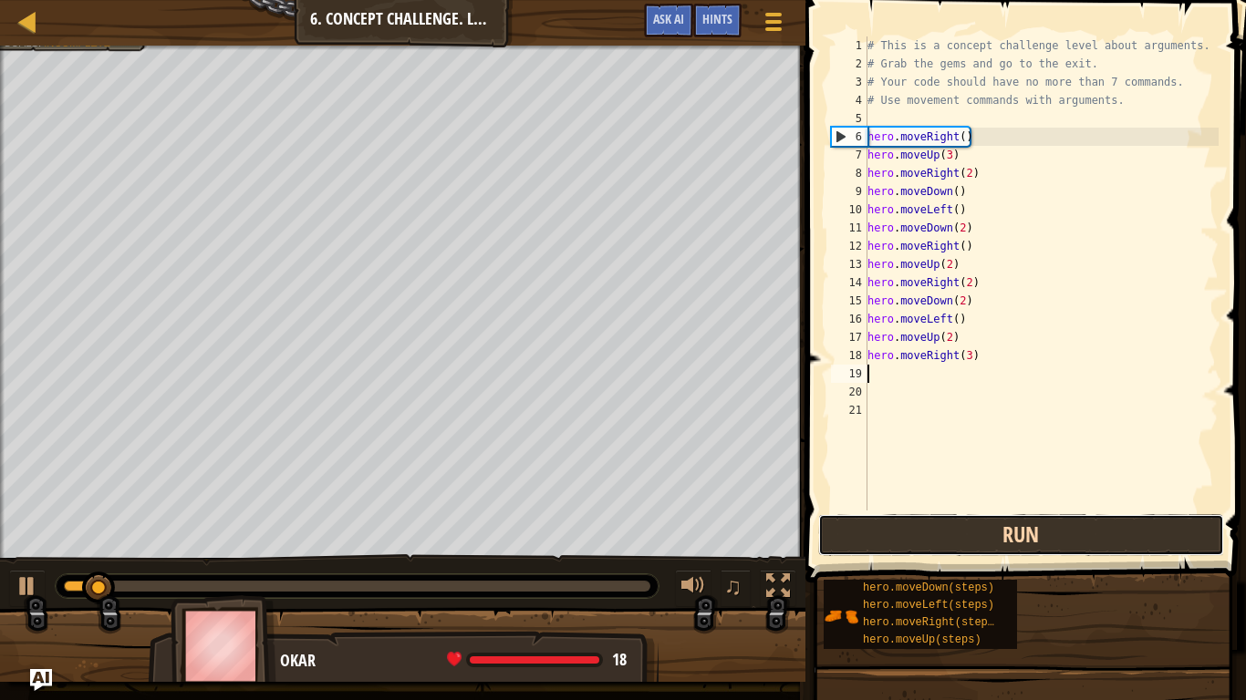
click at [1105, 554] on button "Run" at bounding box center [1021, 535] width 406 height 42
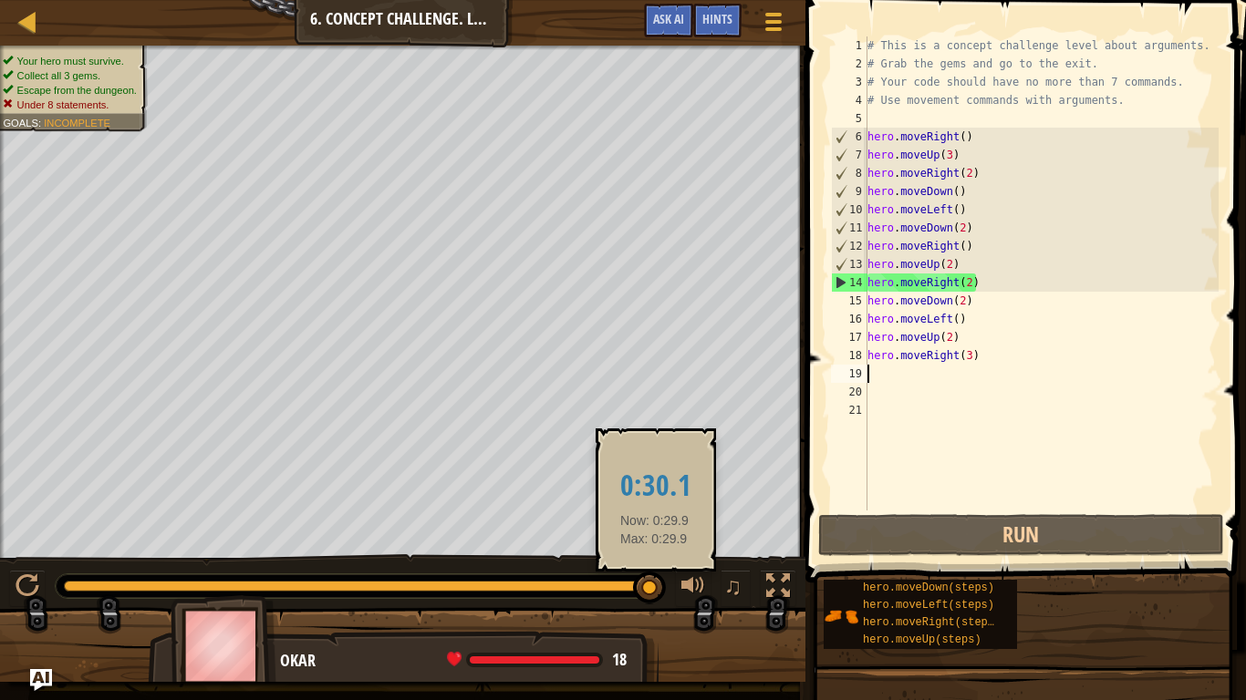
drag, startPoint x: 182, startPoint y: 584, endPoint x: 656, endPoint y: 596, distance: 473.5
click at [650, 589] on div at bounding box center [357, 586] width 586 height 11
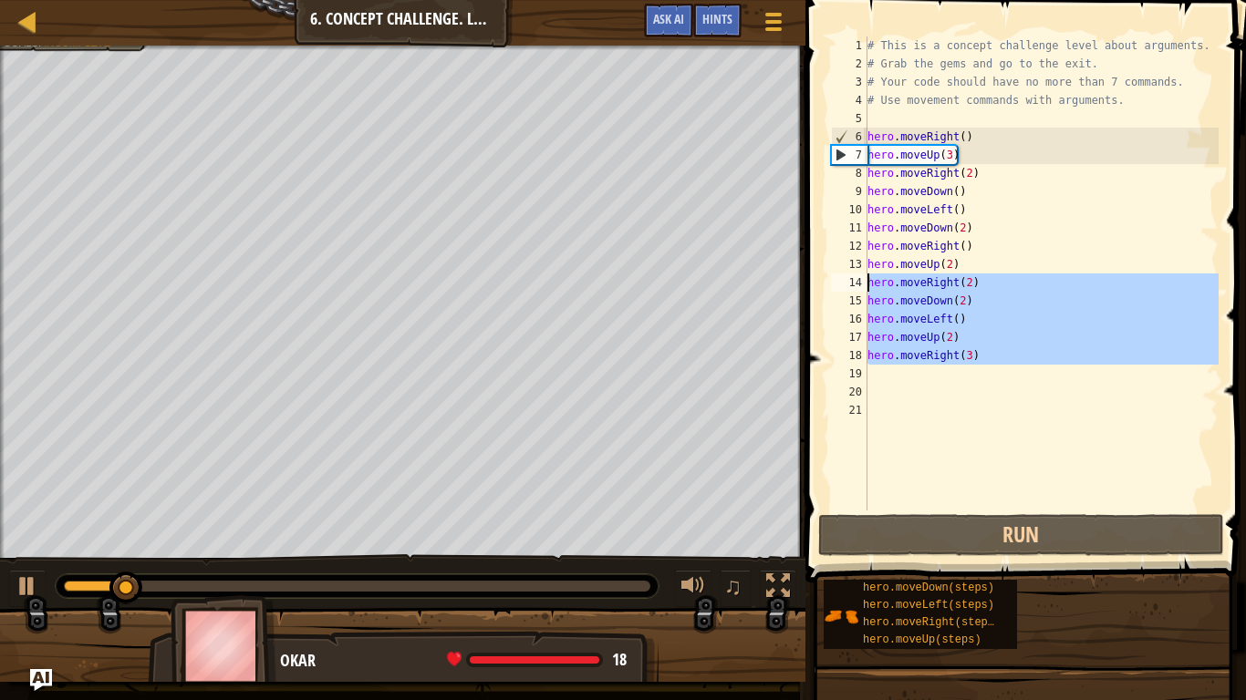
drag, startPoint x: 907, startPoint y: 378, endPoint x: 848, endPoint y: 284, distance: 111.4
click at [848, 284] on div "1 2 3 4 5 6 7 8 9 10 11 12 13 14 15 16 17 18 19 20 21 # This is a concept chall…" at bounding box center [1022, 273] width 391 height 474
click at [848, 284] on div "14" at bounding box center [849, 283] width 36 height 18
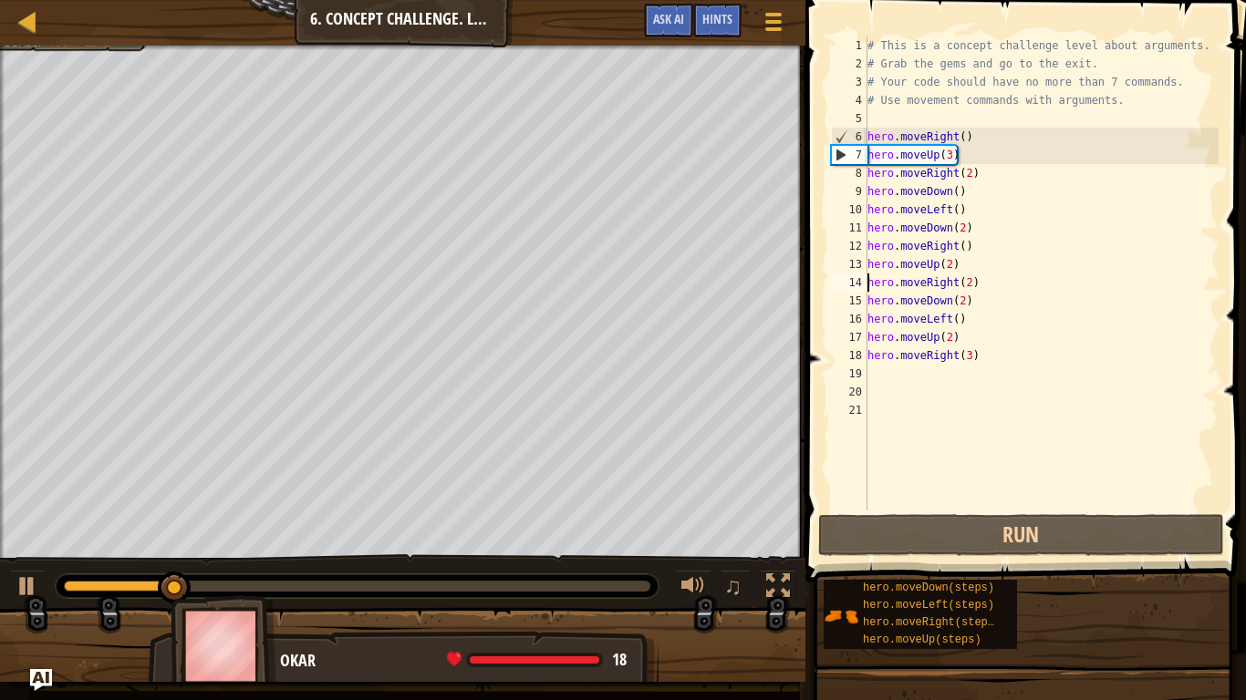
click at [860, 295] on div "15" at bounding box center [849, 301] width 36 height 18
drag, startPoint x: 882, startPoint y: 320, endPoint x: 901, endPoint y: 343, distance: 29.8
click at [901, 343] on div "# This is a concept challenge level about arguments. # Grab the gems and go to …" at bounding box center [1041, 291] width 355 height 511
type textarea "hero.moveLeft() hero.moveUp(2)"
click at [973, 373] on div "# This is a concept challenge level about arguments. # Grab the gems and go to …" at bounding box center [1041, 291] width 355 height 511
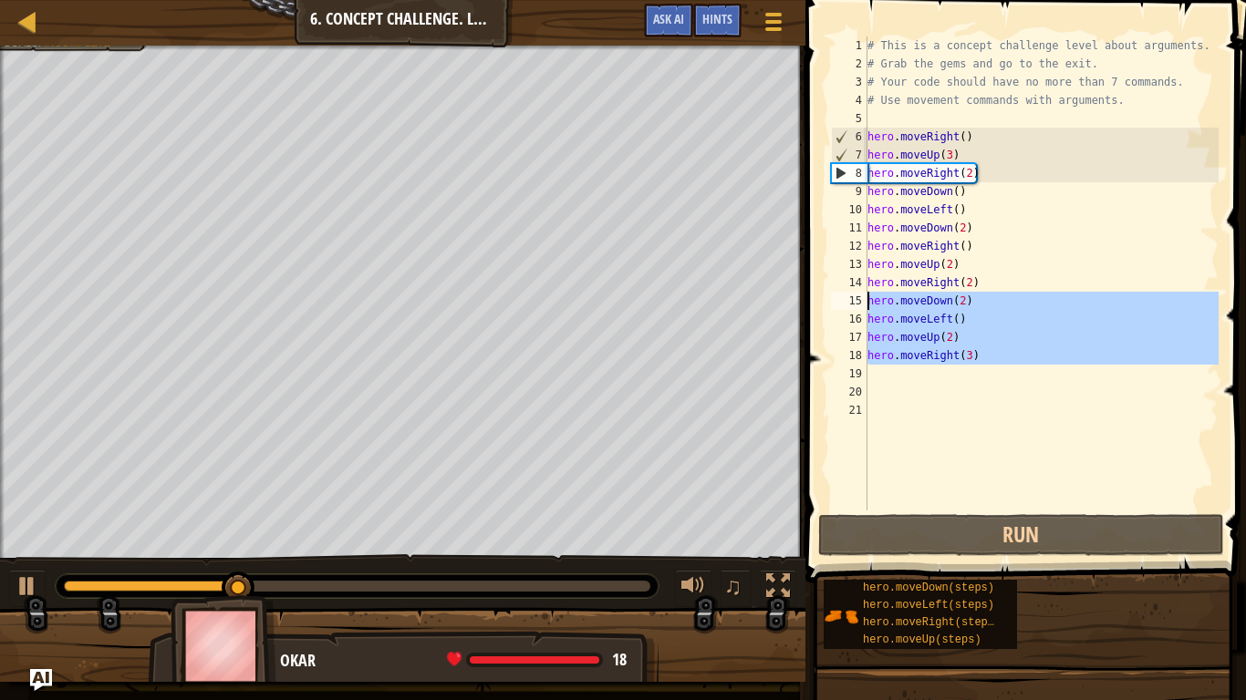
drag, startPoint x: 973, startPoint y: 373, endPoint x: 817, endPoint y: 295, distance: 174.6
click at [817, 295] on div "1 2 3 4 5 6 7 8 9 10 11 12 13 14 15 16 17 18 19 20 21 # This is a concept chall…" at bounding box center [1023, 327] width 446 height 637
type textarea "hero.moveDown(2) hero.moveLeft()"
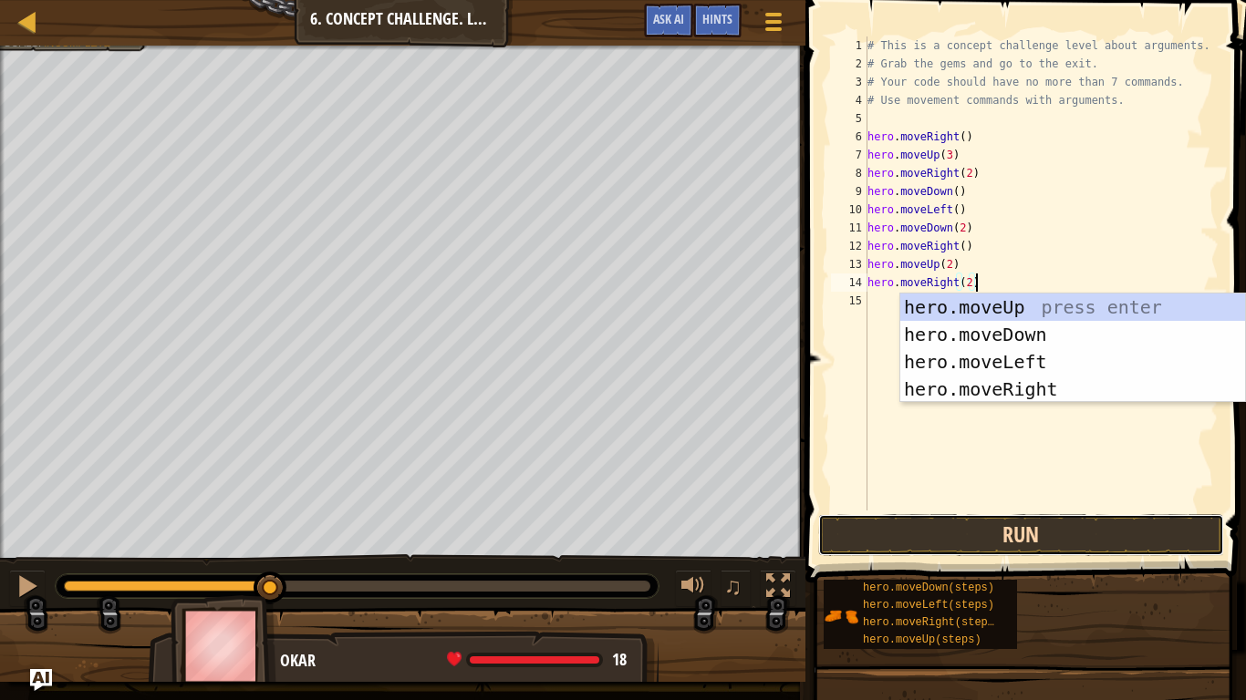
click at [1114, 526] on button "Run" at bounding box center [1021, 535] width 406 height 42
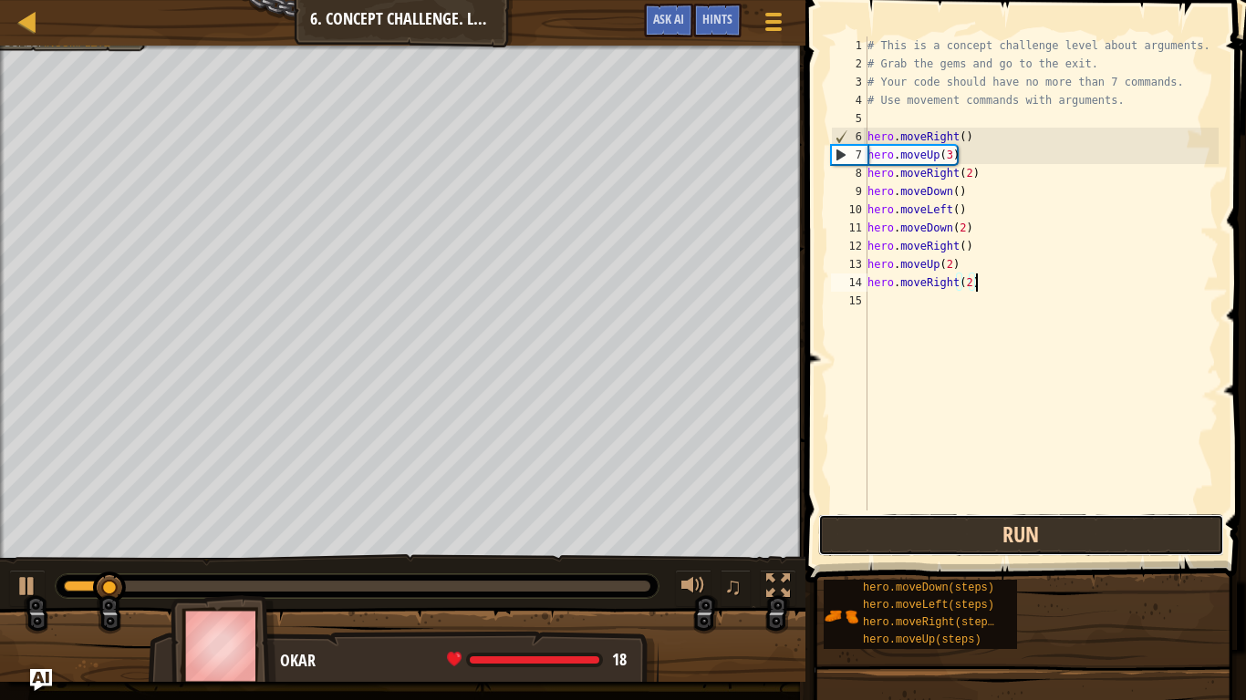
click at [1117, 550] on button "Run" at bounding box center [1021, 535] width 406 height 42
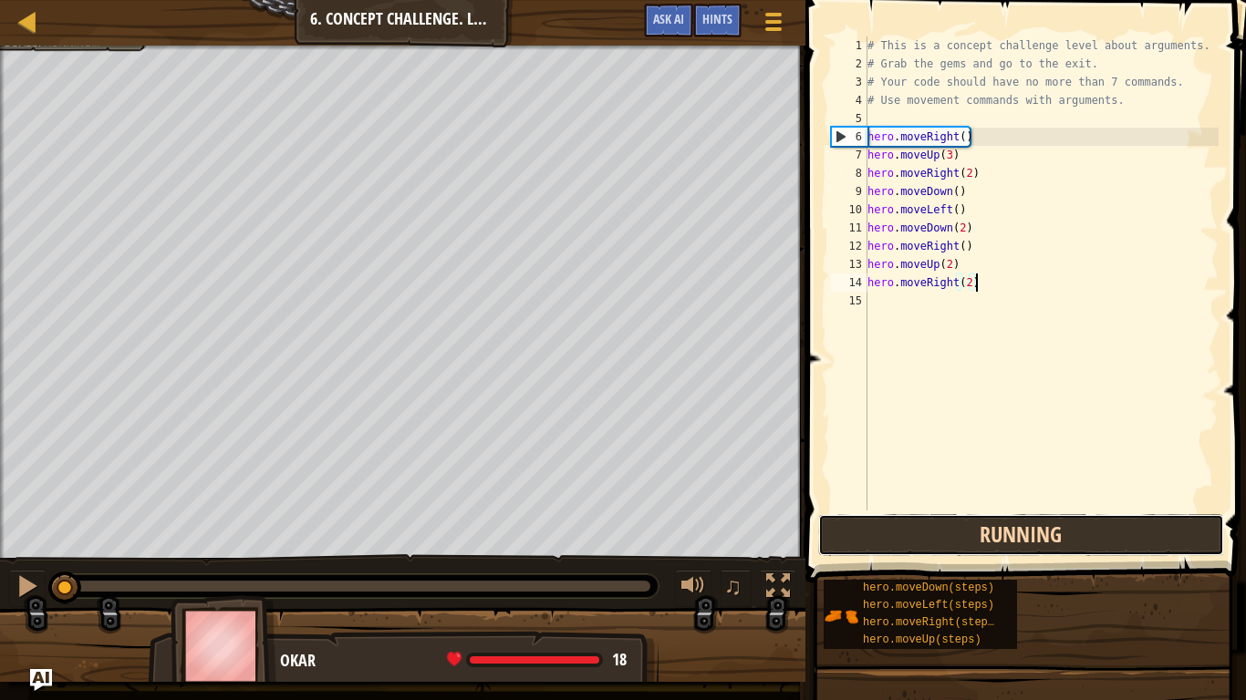
click at [1129, 550] on button "Running" at bounding box center [1021, 535] width 406 height 42
click at [1125, 545] on button "Running" at bounding box center [1021, 535] width 406 height 42
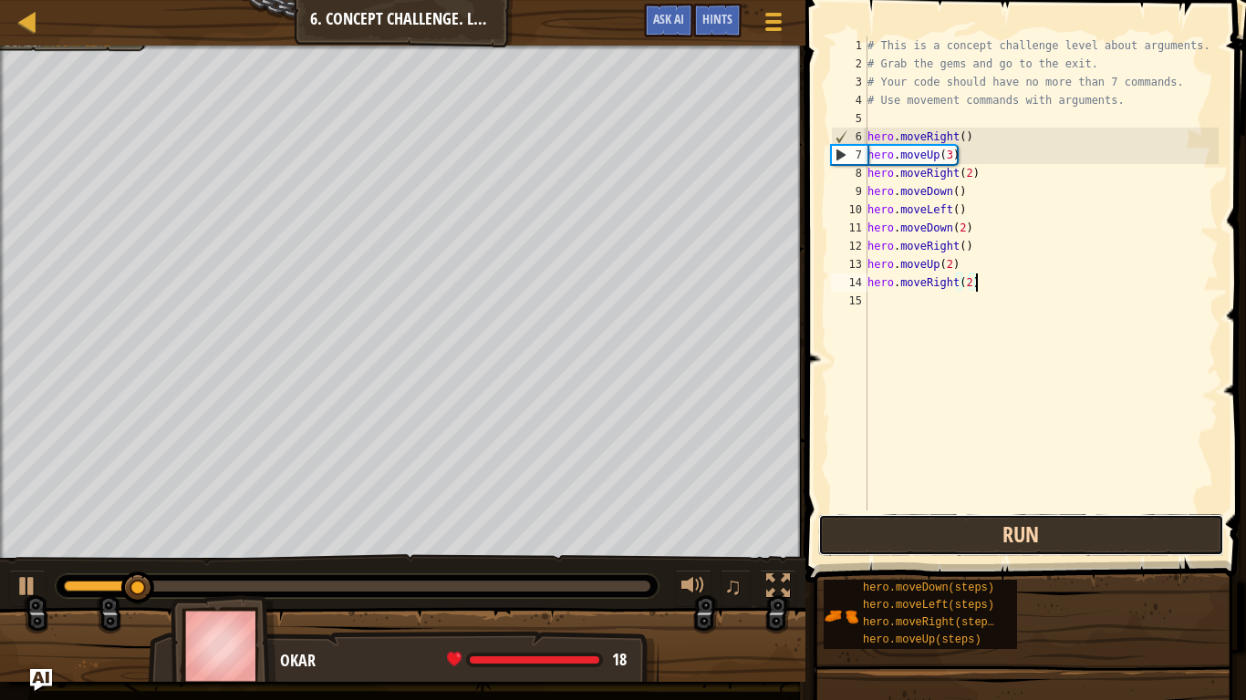
click at [1105, 540] on button "Run" at bounding box center [1021, 535] width 406 height 42
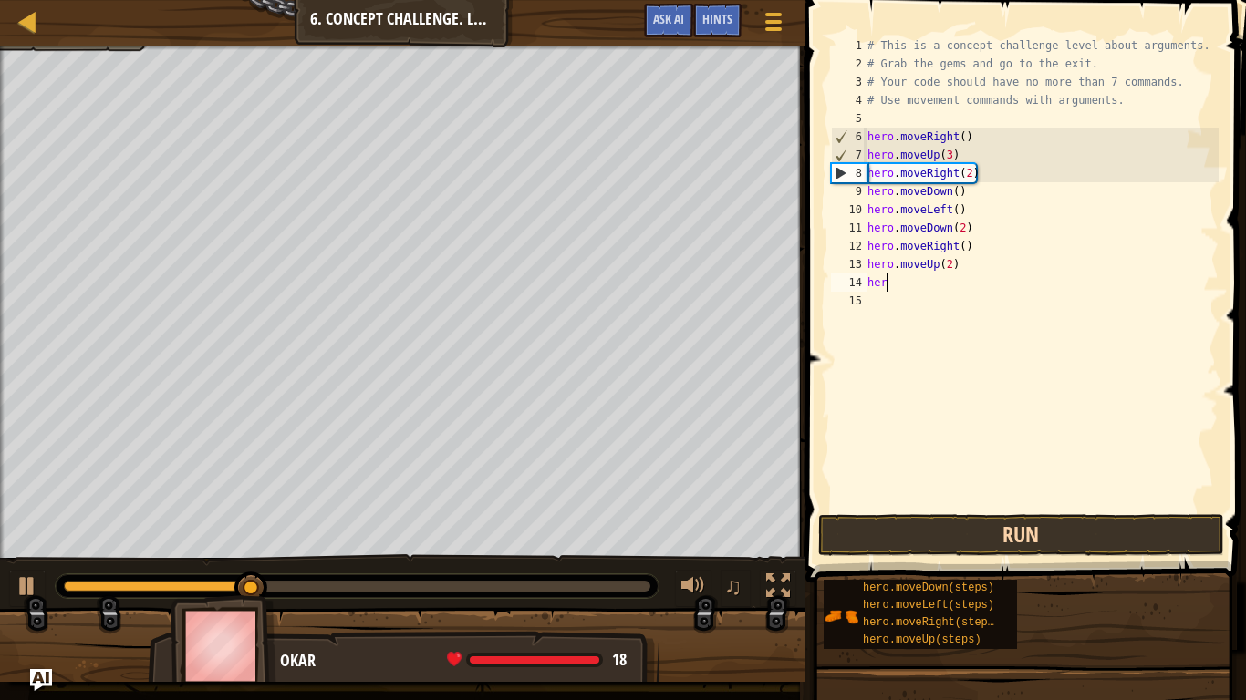
type textarea "h"
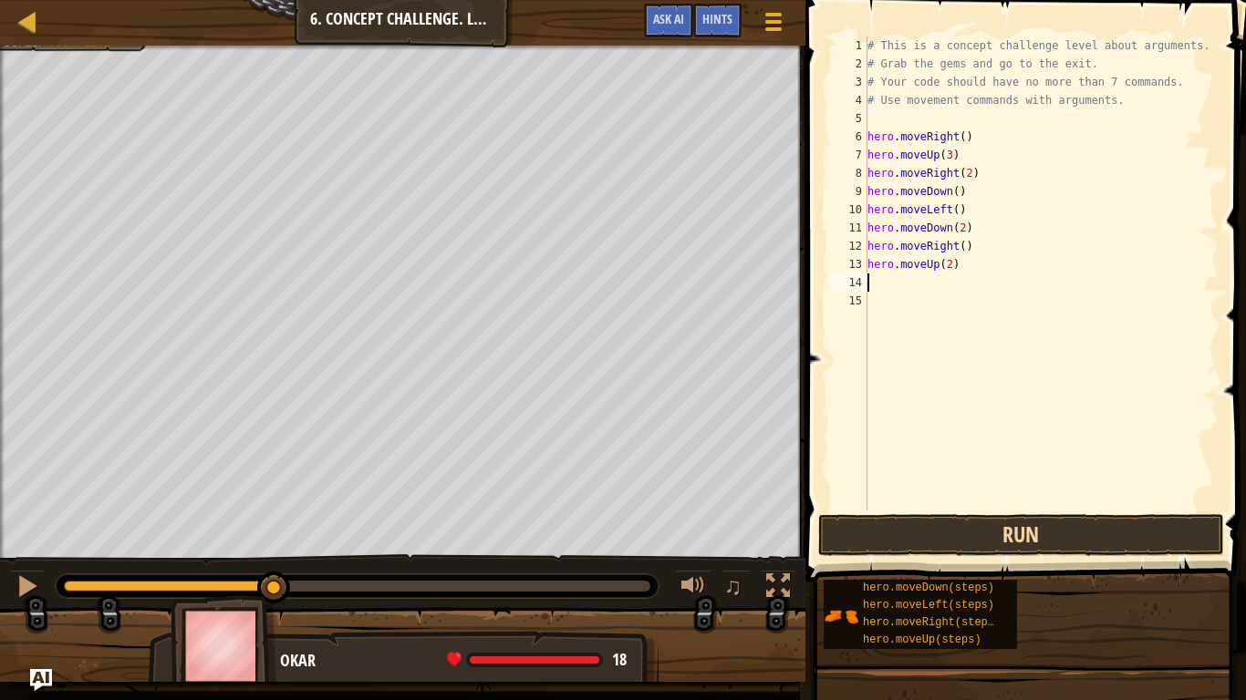
type textarea "n"
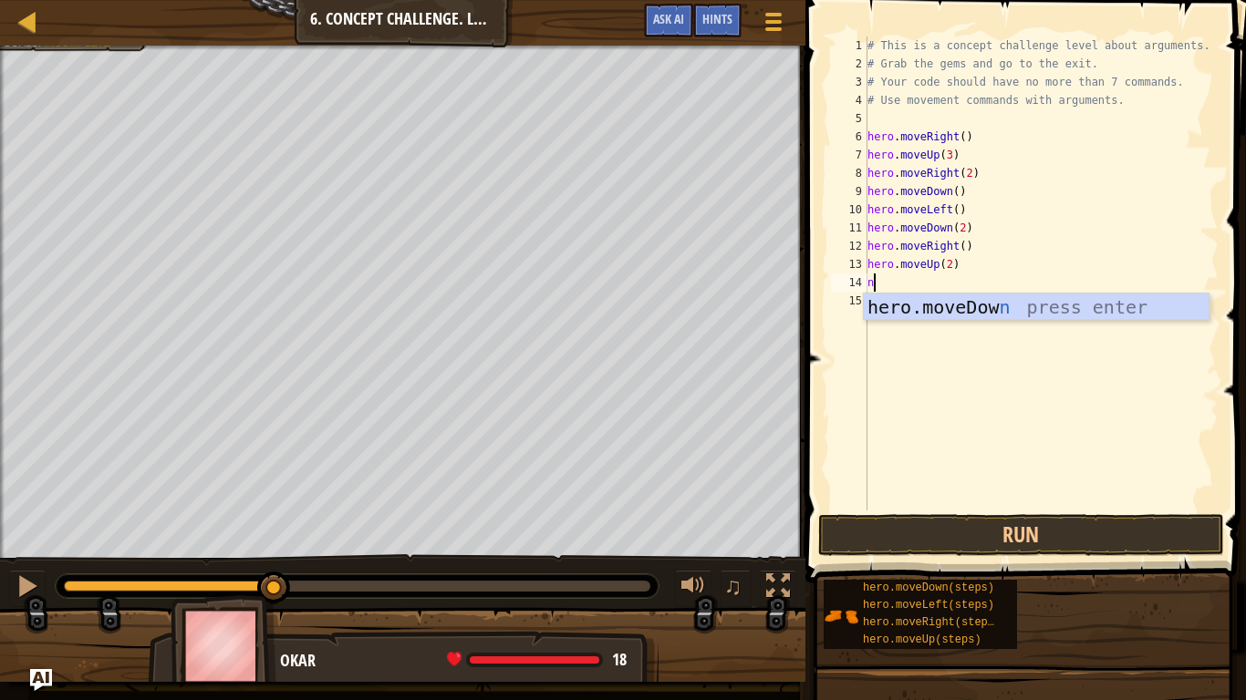
click at [1029, 316] on div "hero.moveDow n press enter" at bounding box center [1036, 335] width 345 height 82
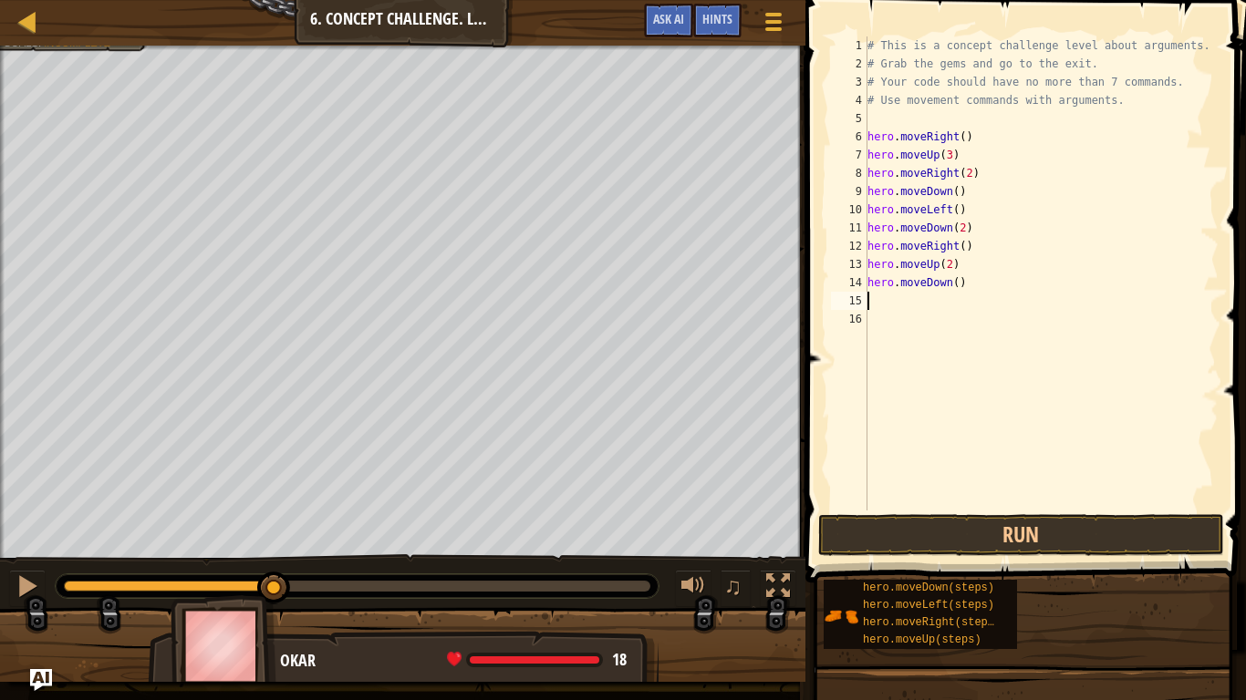
click at [950, 289] on div "# This is a concept challenge level about arguments. # Grab the gems and go to …" at bounding box center [1041, 291] width 355 height 511
click at [964, 278] on div "# This is a concept challenge level about arguments. # Grab the gems and go to …" at bounding box center [1041, 291] width 355 height 511
click at [951, 286] on div "# This is a concept challenge level about arguments. # Grab the gems and go to …" at bounding box center [1041, 291] width 355 height 511
click at [958, 285] on div "# This is a concept challenge level about arguments. # Grab the gems and go to …" at bounding box center [1041, 291] width 355 height 511
type textarea "hero.moveDown(2)"
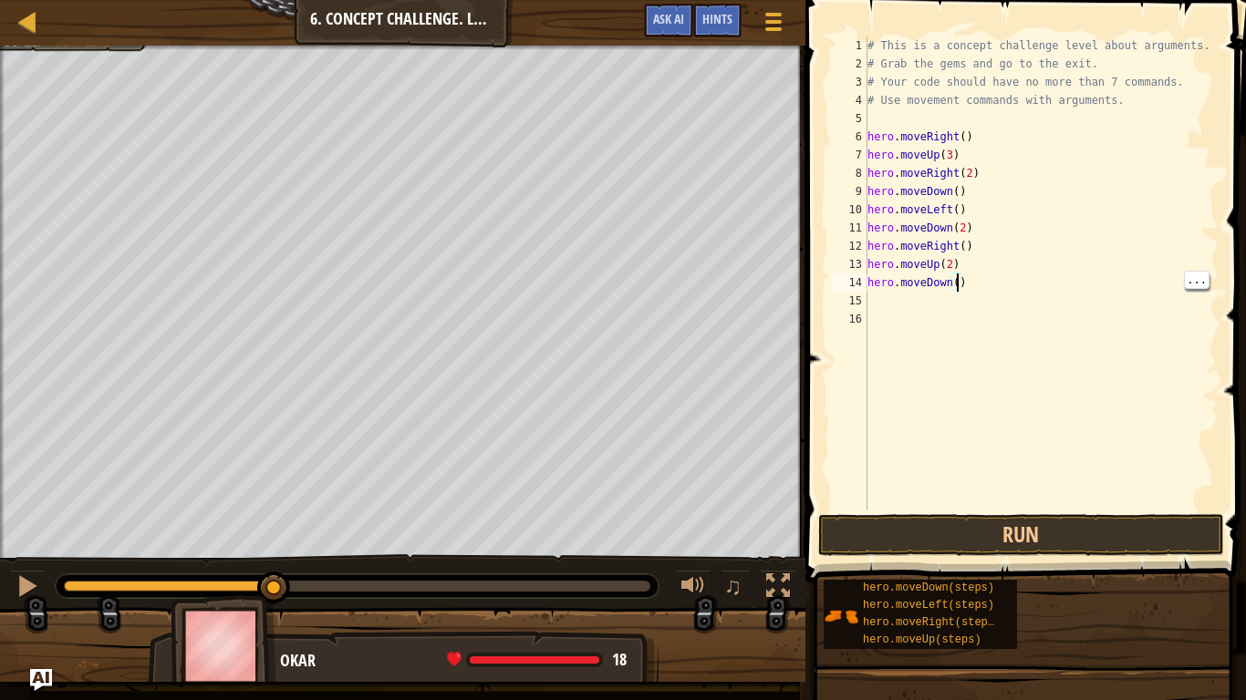
scroll to position [8, 14]
click at [921, 305] on div "# This is a concept challenge level about arguments. # Grab the gems and go to …" at bounding box center [1041, 291] width 355 height 511
click at [909, 305] on div "# This is a concept challenge level about arguments. # Grab the gems and go to …" at bounding box center [1041, 291] width 355 height 511
type textarea "r"
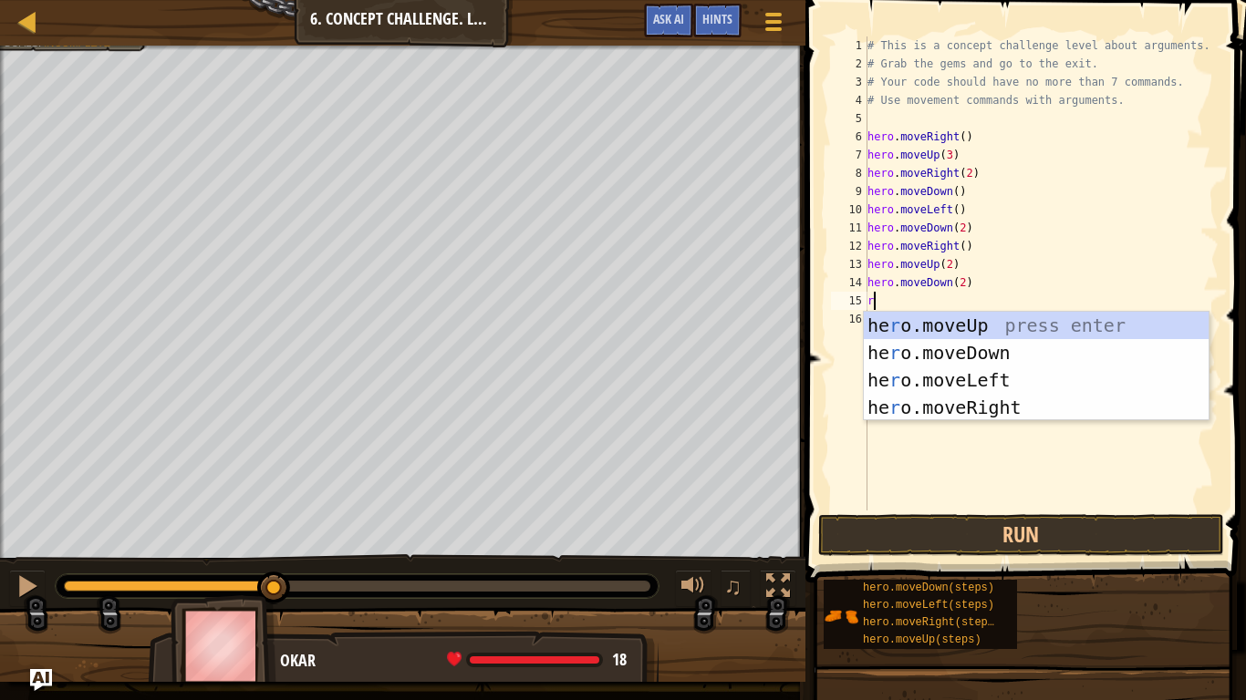
click at [1036, 411] on div "he r o.moveUp press enter he r o.moveDown press enter he r o.moveLeft press ent…" at bounding box center [1036, 394] width 345 height 164
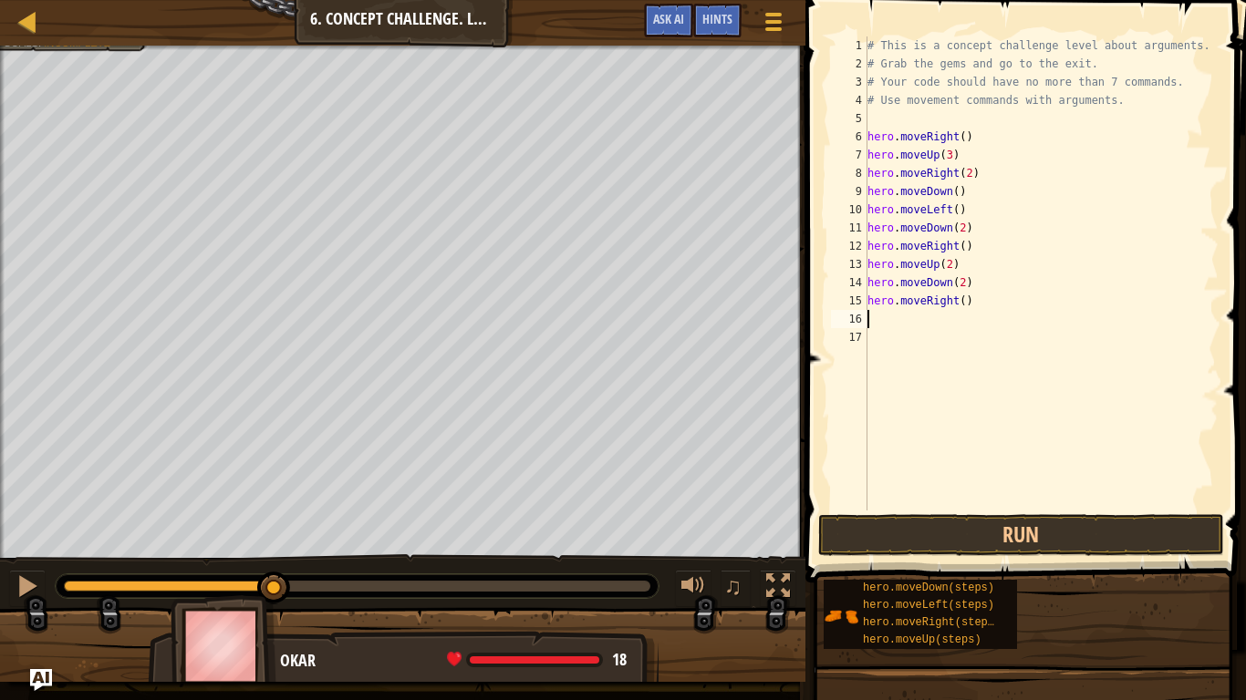
type textarea "n"
type textarea "u"
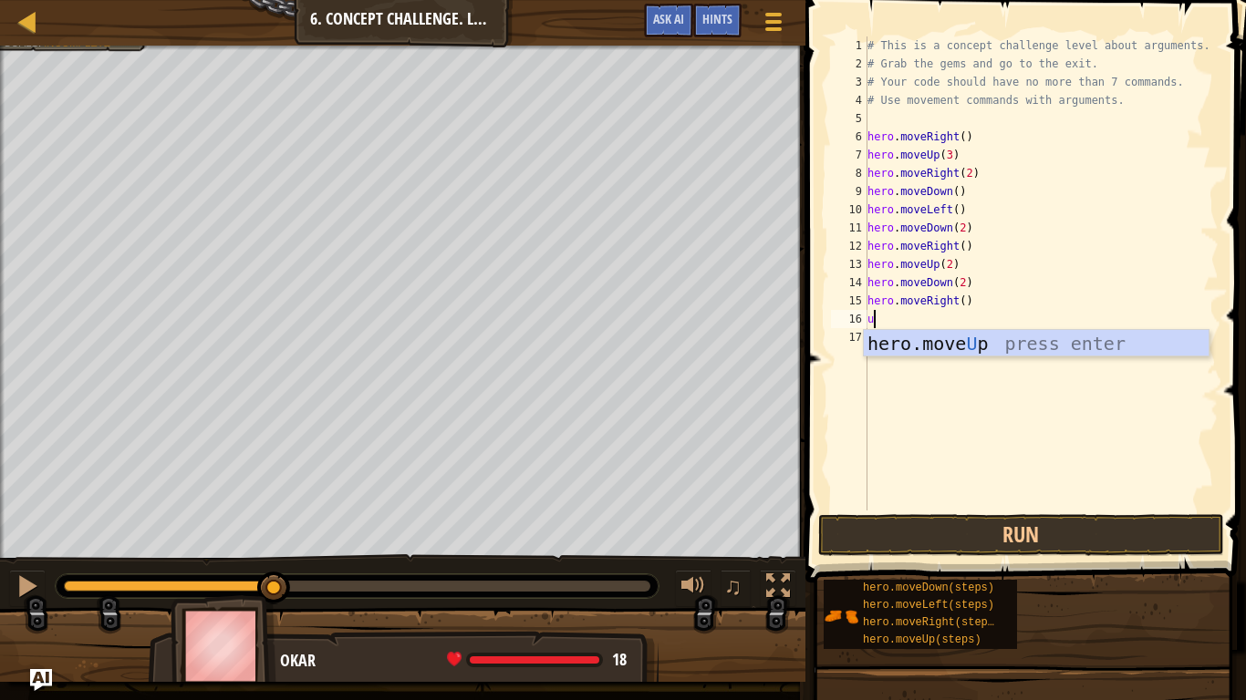
click at [1068, 347] on div "hero.move U p press enter" at bounding box center [1036, 371] width 345 height 82
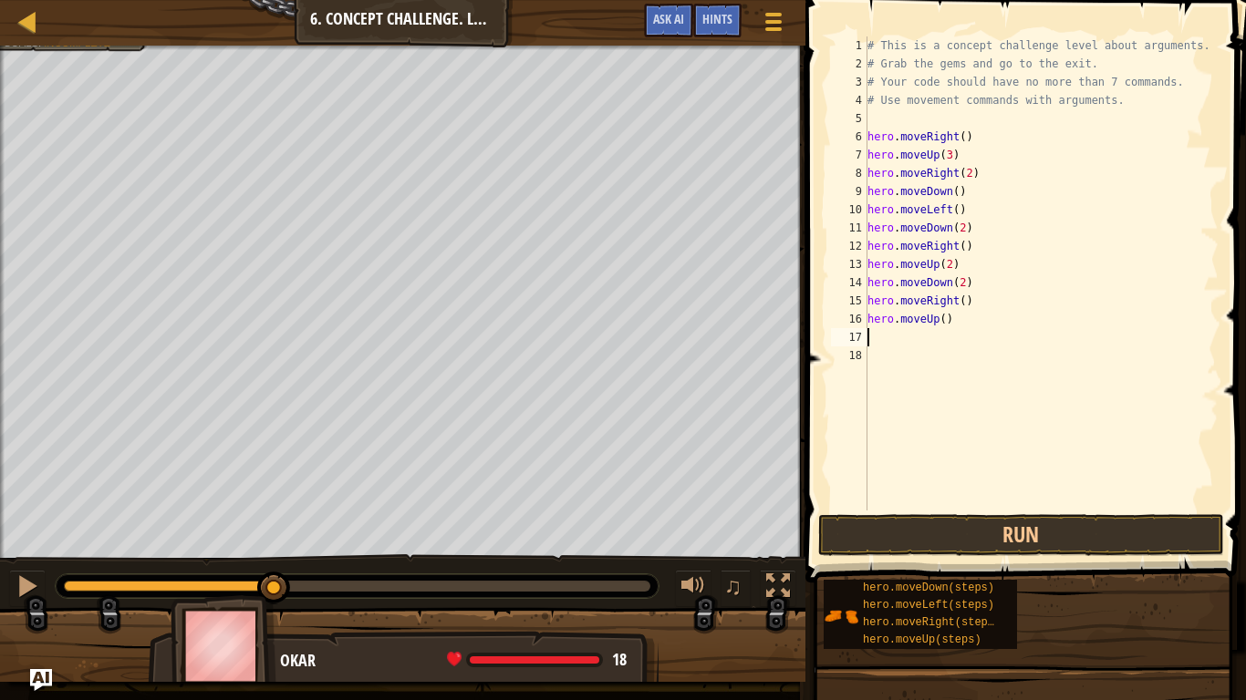
click at [944, 322] on div "# This is a concept challenge level about arguments. # Grab the gems and go to …" at bounding box center [1041, 291] width 355 height 511
type textarea "hero.moveUp(2)"
click at [907, 355] on div "# This is a concept challenge level about arguments. # Grab the gems and go to …" at bounding box center [1041, 291] width 355 height 511
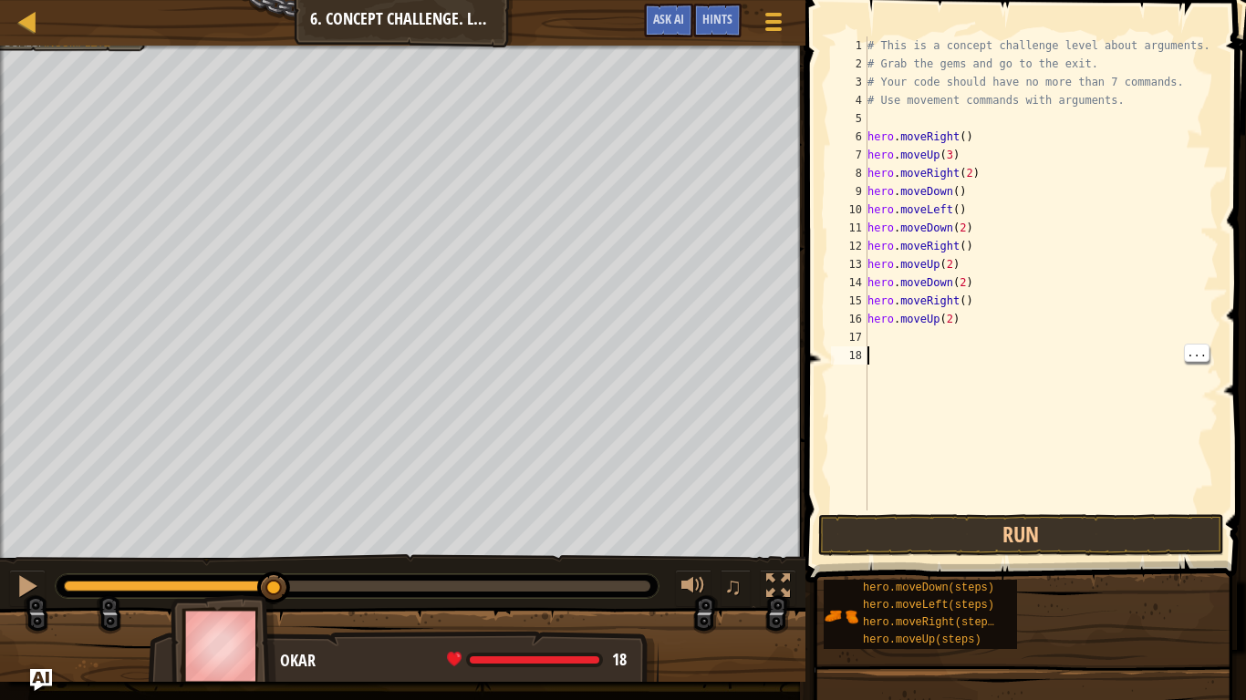
click at [913, 342] on div "# This is a concept challenge level about arguments. # Grab the gems and go to …" at bounding box center [1041, 291] width 355 height 511
click at [915, 348] on div "# This is a concept challenge level about arguments. # Grab the gems and go to …" at bounding box center [1041, 291] width 355 height 511
click at [1018, 531] on button "Run" at bounding box center [1021, 535] width 406 height 42
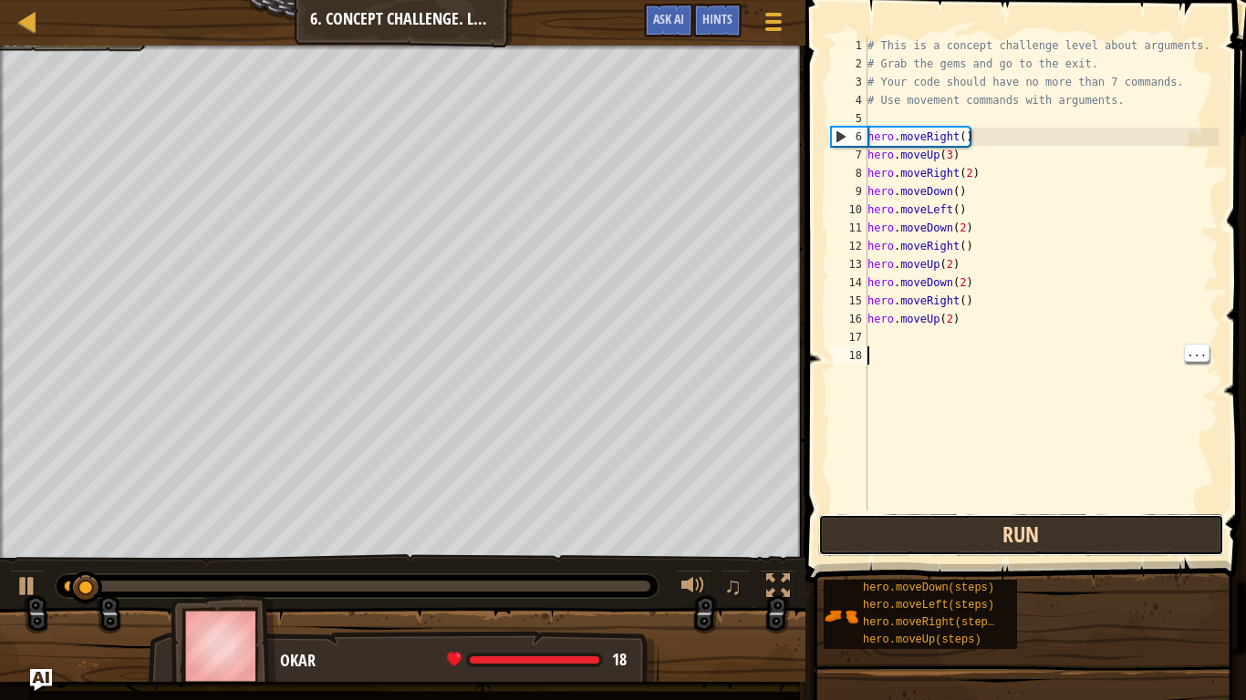
click at [1035, 551] on button "Run" at bounding box center [1021, 535] width 406 height 42
click at [1033, 553] on button "Running" at bounding box center [1021, 535] width 406 height 42
click at [1031, 552] on button "Running" at bounding box center [1021, 535] width 406 height 42
click at [1027, 545] on button "Running" at bounding box center [1021, 535] width 406 height 42
click at [1044, 538] on button "Running" at bounding box center [1021, 535] width 406 height 42
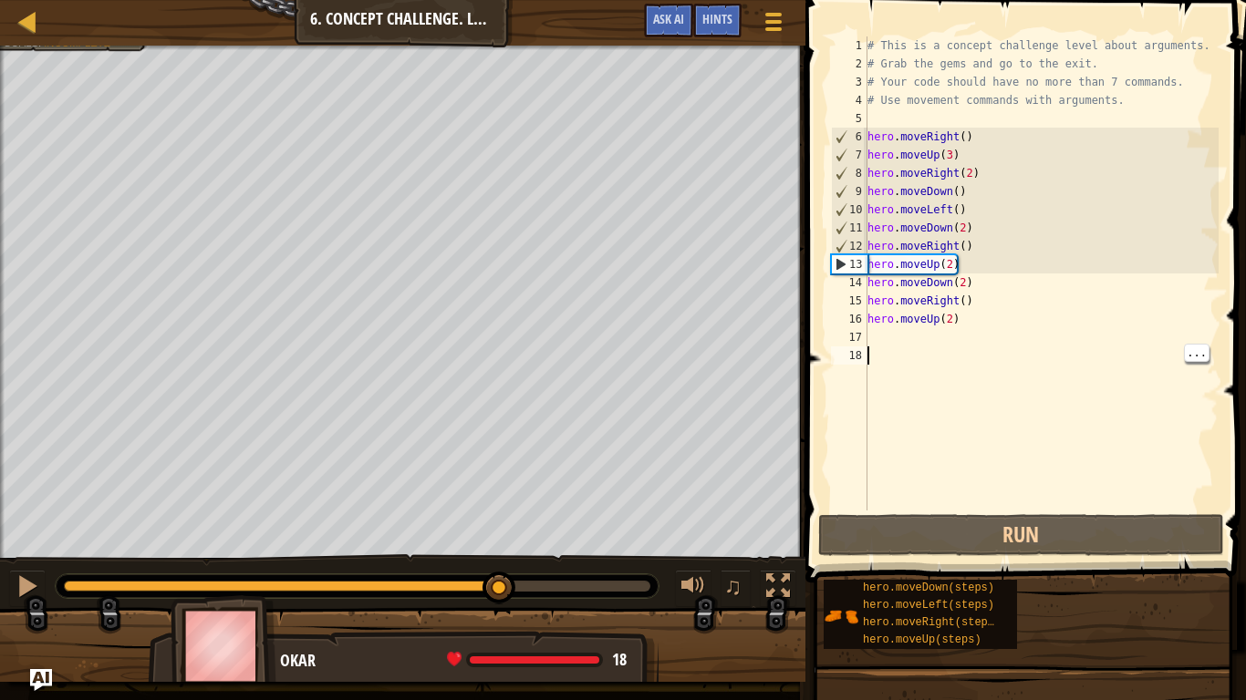
drag, startPoint x: 168, startPoint y: 594, endPoint x: 498, endPoint y: 562, distance: 331.7
click at [498, 562] on div "♫" at bounding box center [402, 581] width 805 height 55
click at [954, 320] on div "# This is a concept challenge level about arguments. # Grab the gems and go to …" at bounding box center [1041, 291] width 355 height 511
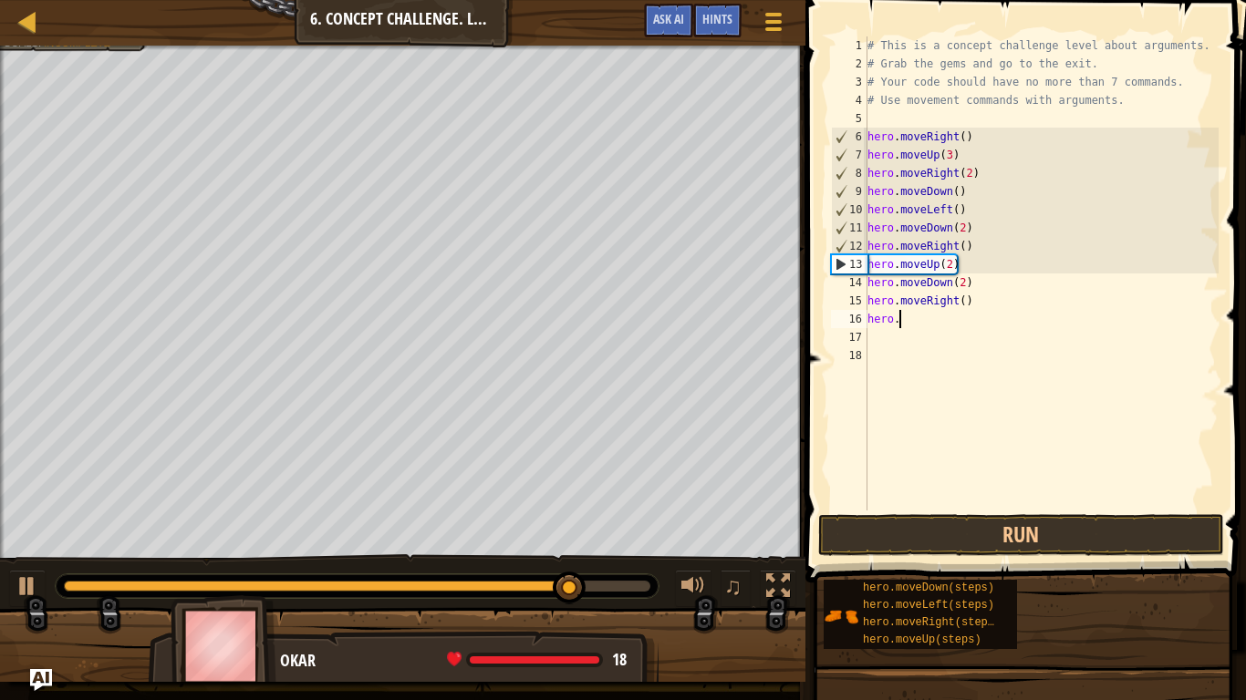
type textarea "h"
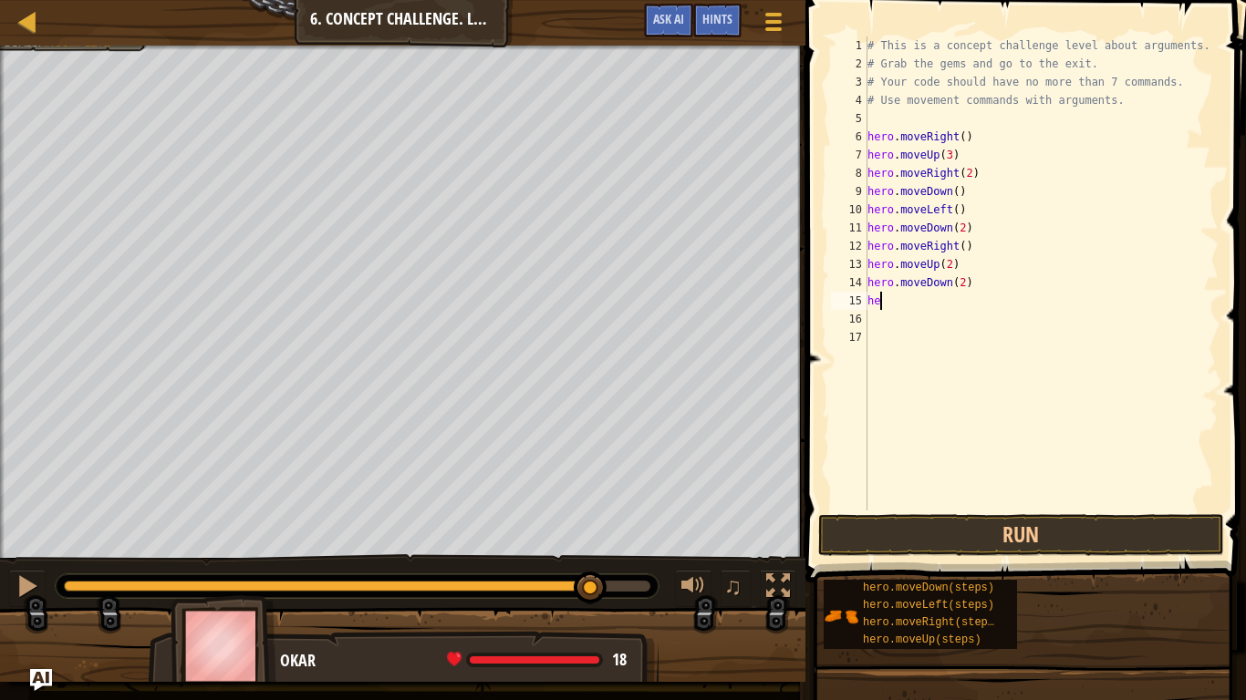
type textarea "h"
type textarea "n"
type textarea "r"
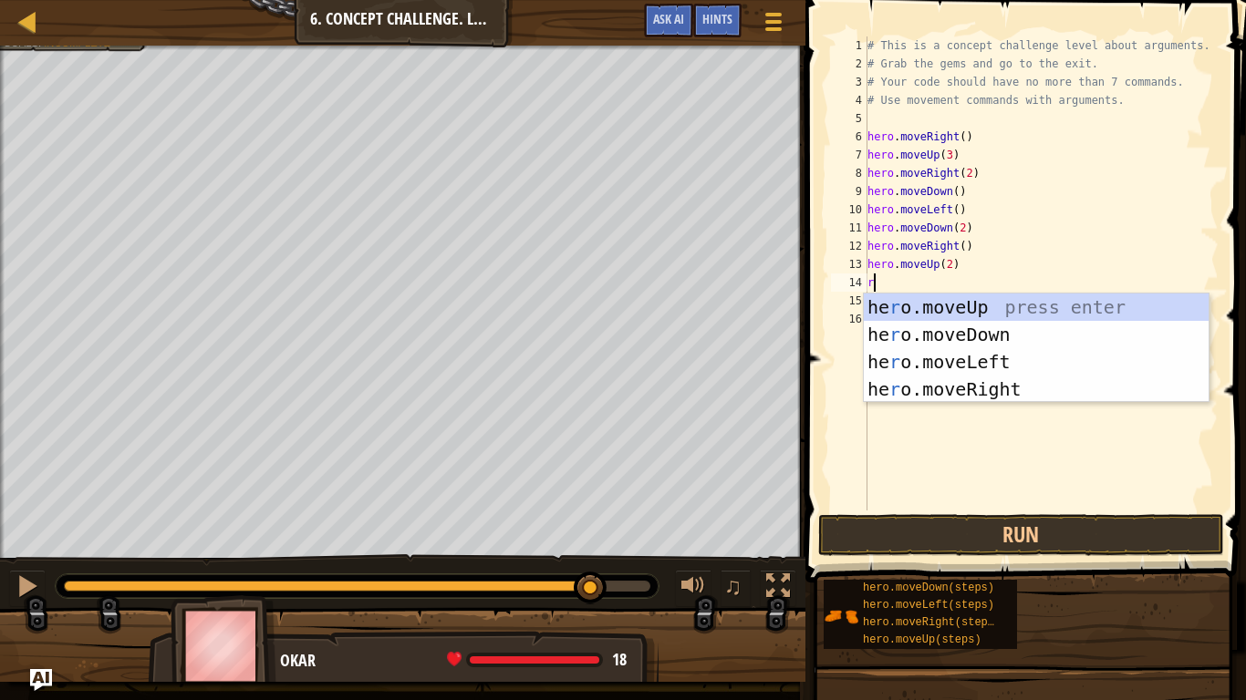
click at [1040, 396] on div "he r o.moveUp press enter he r o.moveDown press enter he r o.moveLeft press ent…" at bounding box center [1036, 376] width 345 height 164
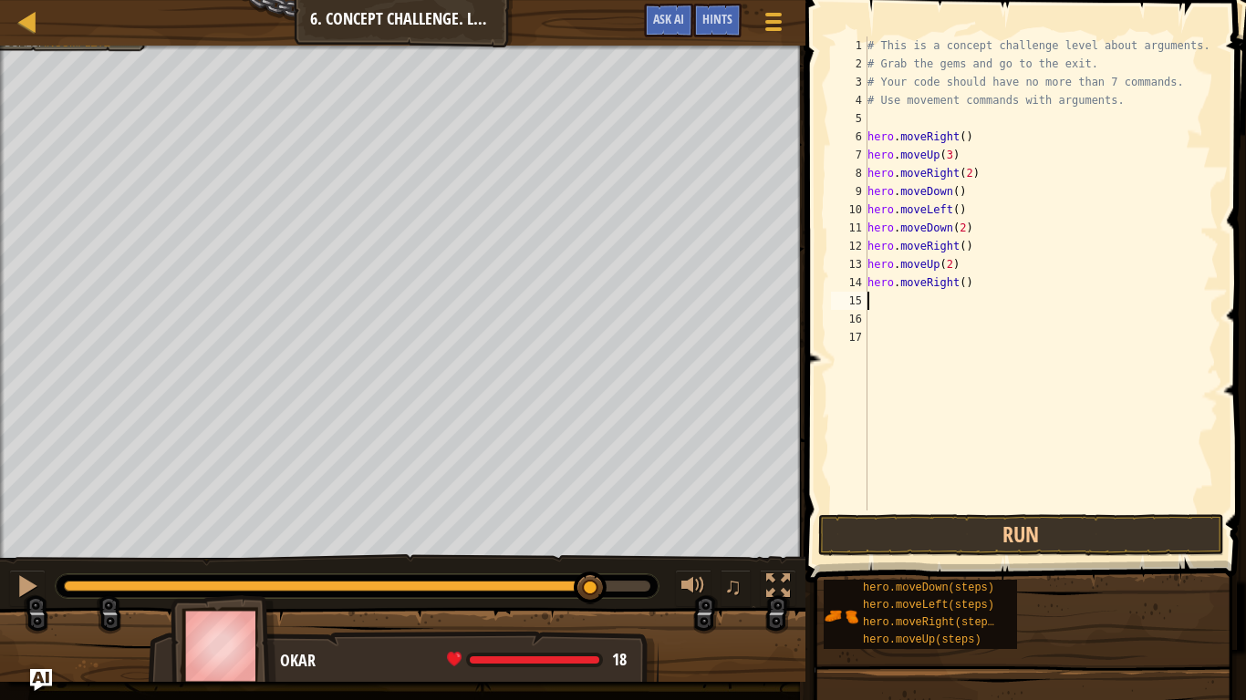
click at [961, 284] on div "# This is a concept challenge level about arguments. # Grab the gems and go to …" at bounding box center [1041, 291] width 355 height 511
click at [1041, 541] on button "Run" at bounding box center [1021, 535] width 406 height 42
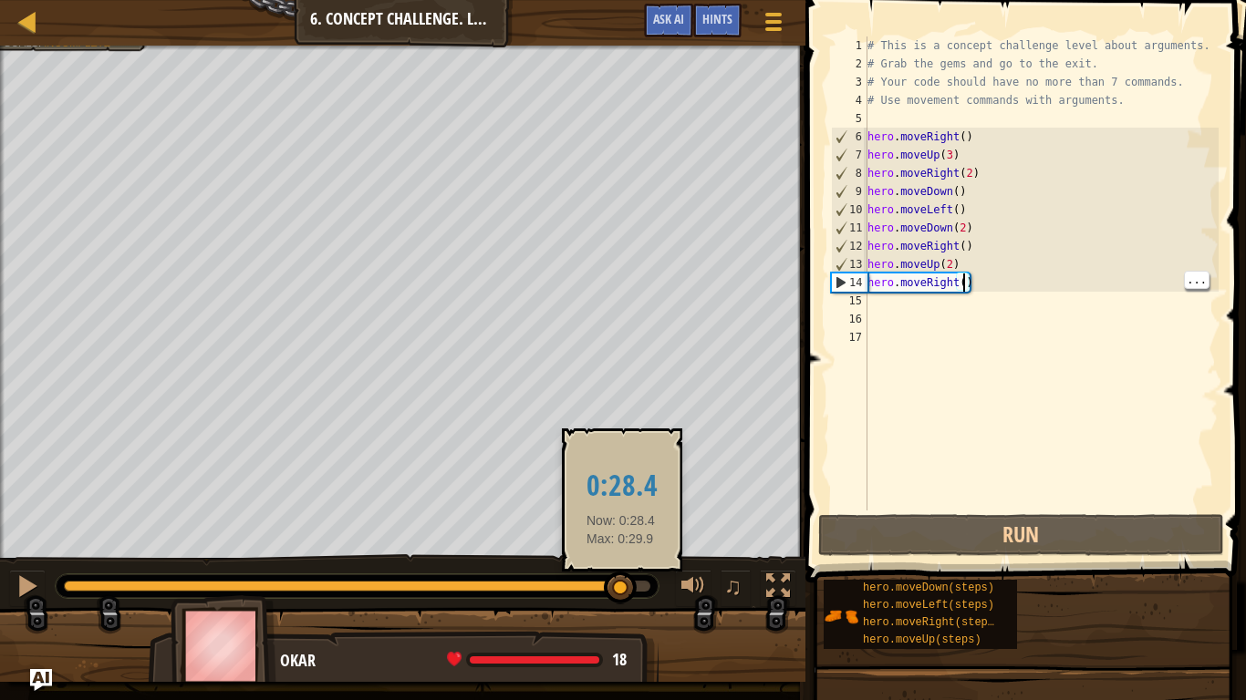
drag, startPoint x: 349, startPoint y: 585, endPoint x: 621, endPoint y: 584, distance: 271.8
click at [621, 584] on div at bounding box center [342, 586] width 557 height 11
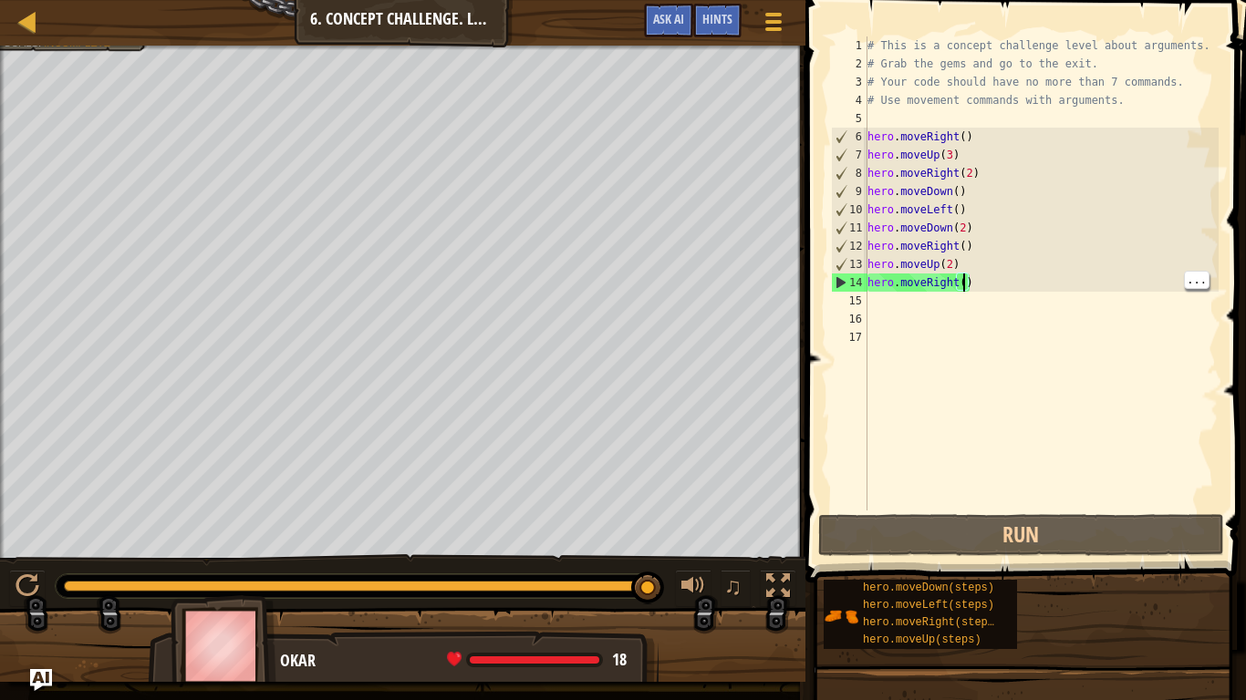
type textarea "hero.moveRight(2)"
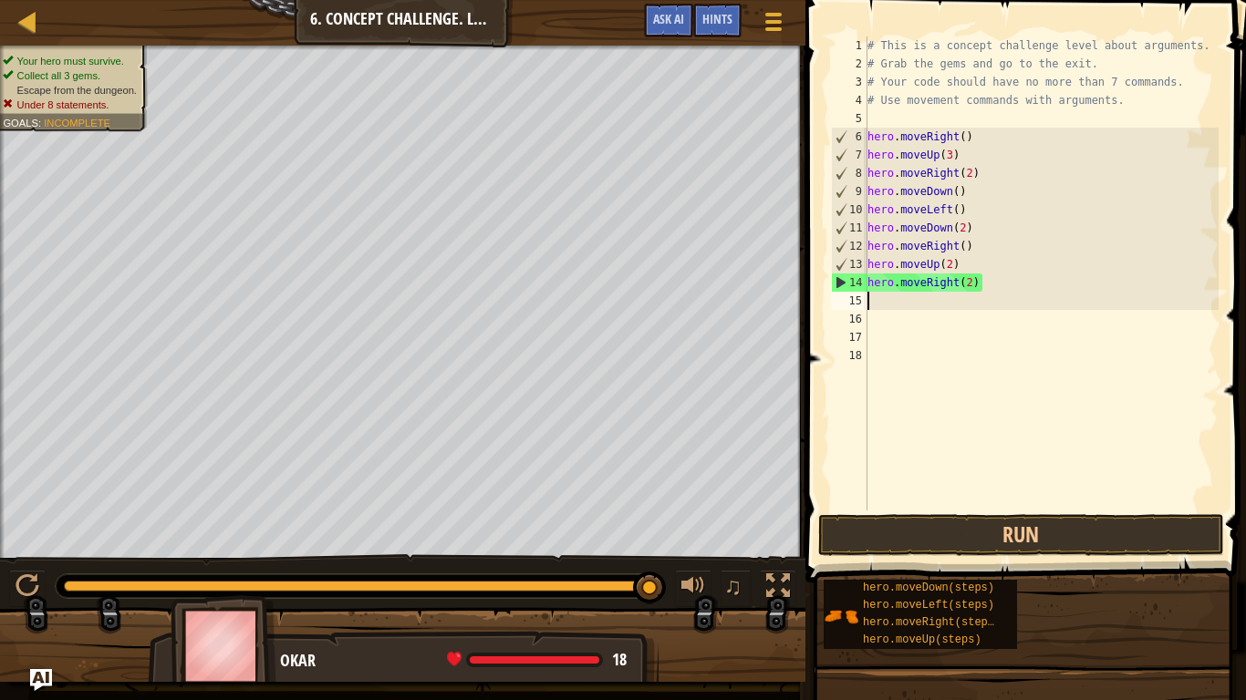
click at [1095, 503] on div "# This is a concept challenge level about arguments. # Grab the gems and go to …" at bounding box center [1041, 291] width 355 height 511
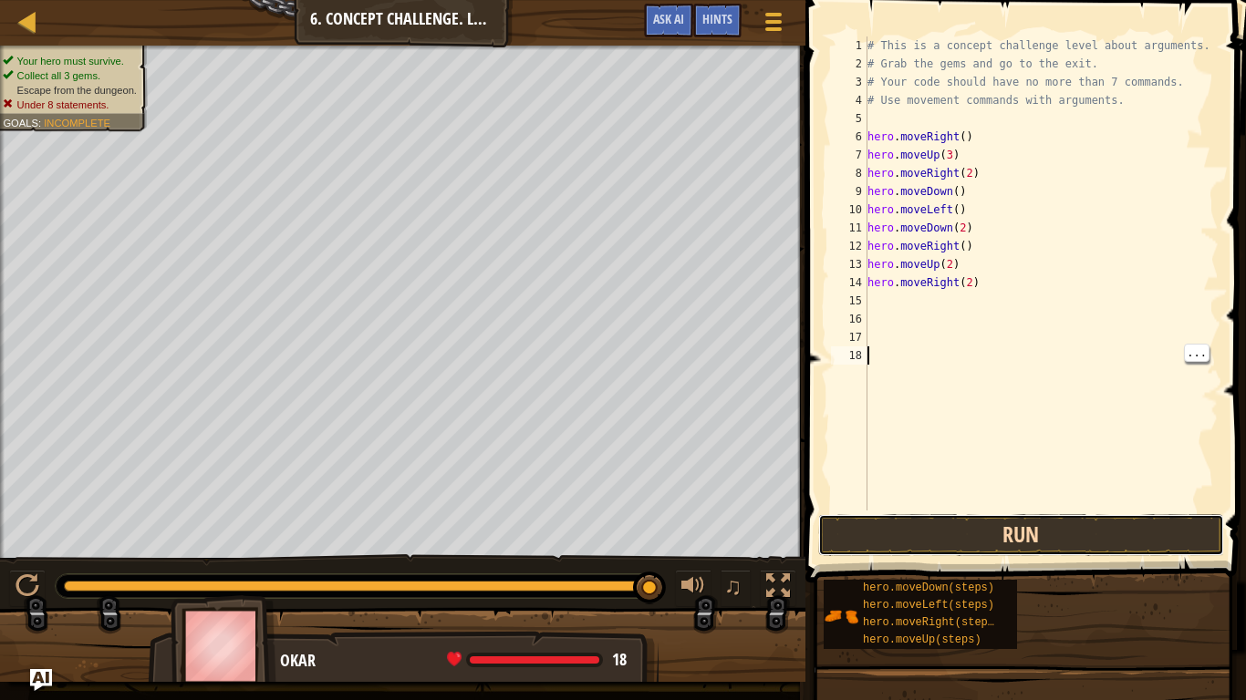
click at [1093, 528] on button "Run" at bounding box center [1021, 535] width 406 height 42
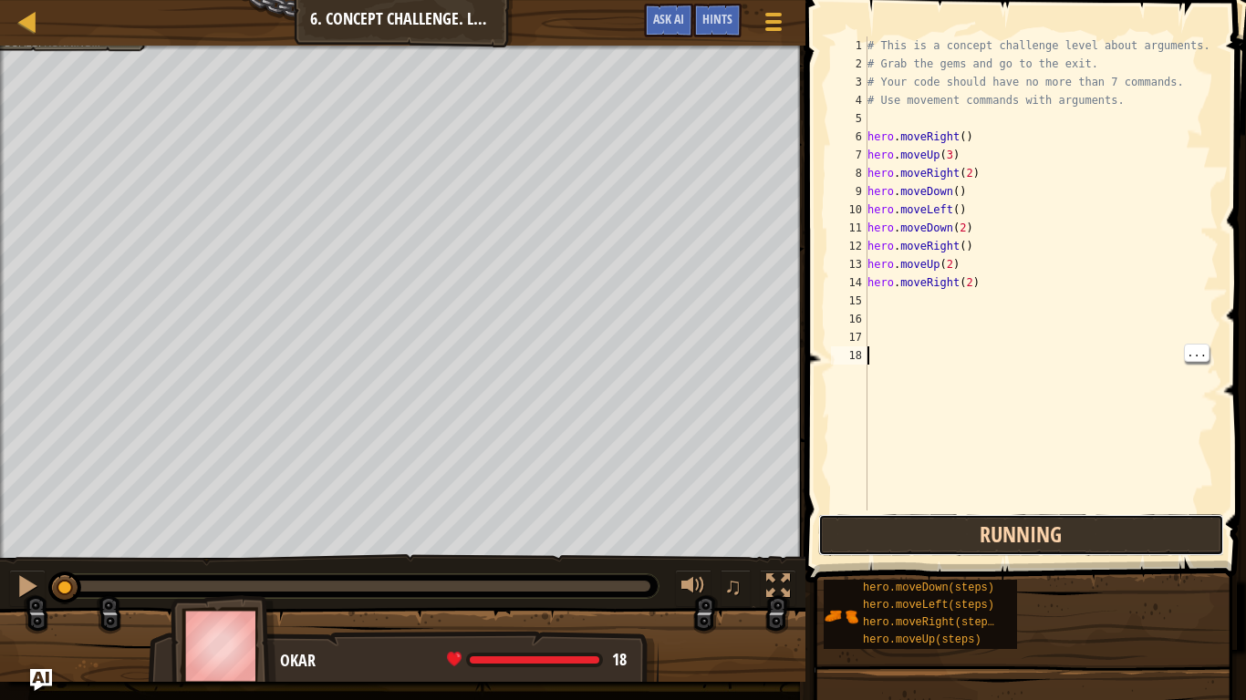
click at [1093, 529] on button "Running" at bounding box center [1021, 535] width 406 height 42
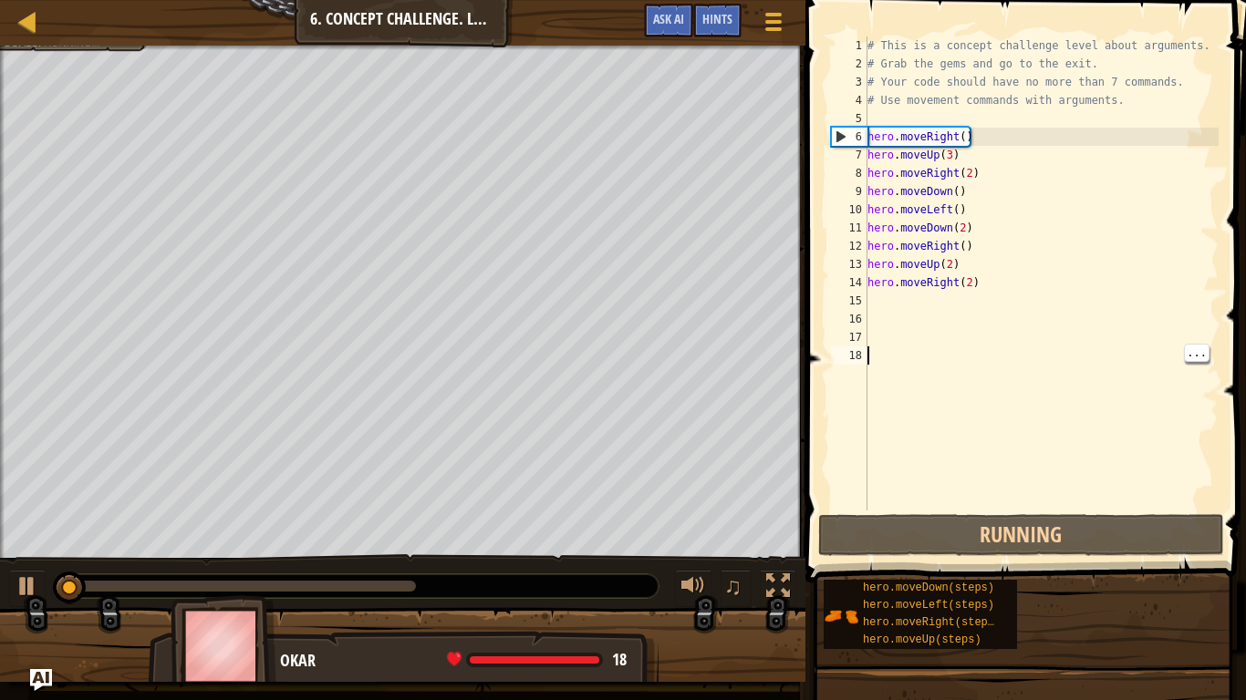
click at [947, 254] on div "# This is a concept challenge level about arguments. # Grab the gems and go to …" at bounding box center [1041, 291] width 355 height 511
click at [947, 264] on div "# This is a concept challenge level about arguments. # Grab the gems and go to …" at bounding box center [1041, 291] width 355 height 511
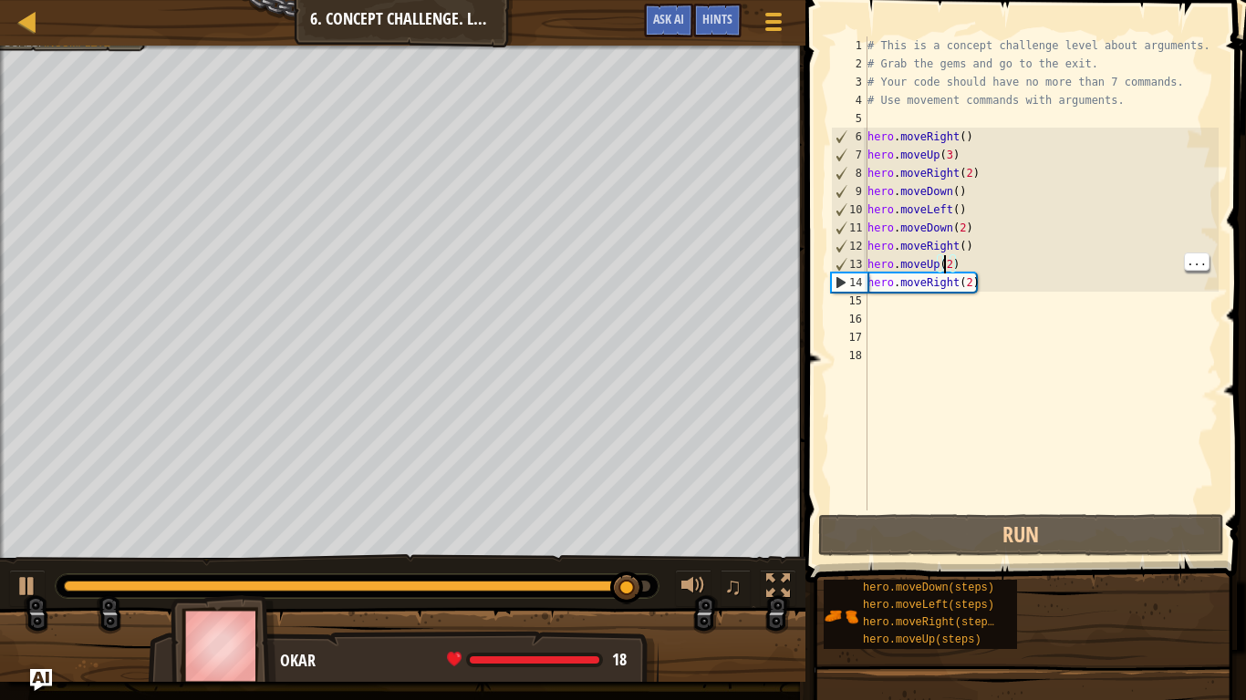
click at [975, 280] on div "# This is a concept challenge level about arguments. # Grab the gems and go to …" at bounding box center [1041, 291] width 355 height 511
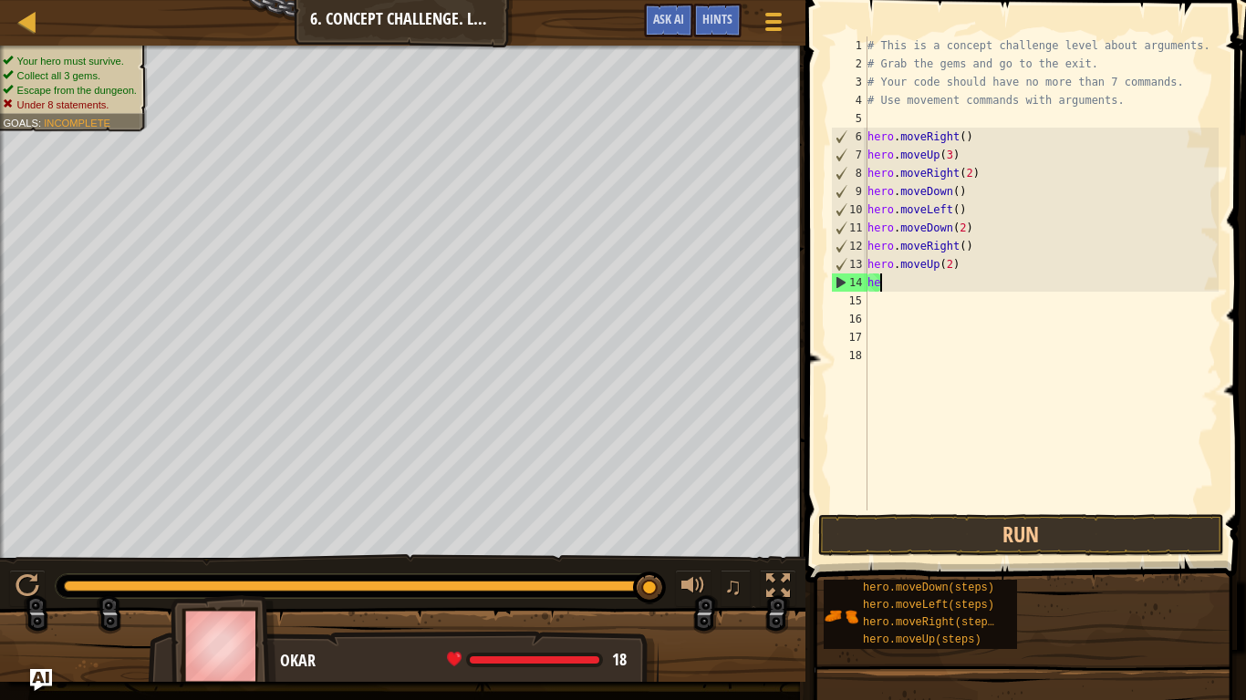
type textarea "h"
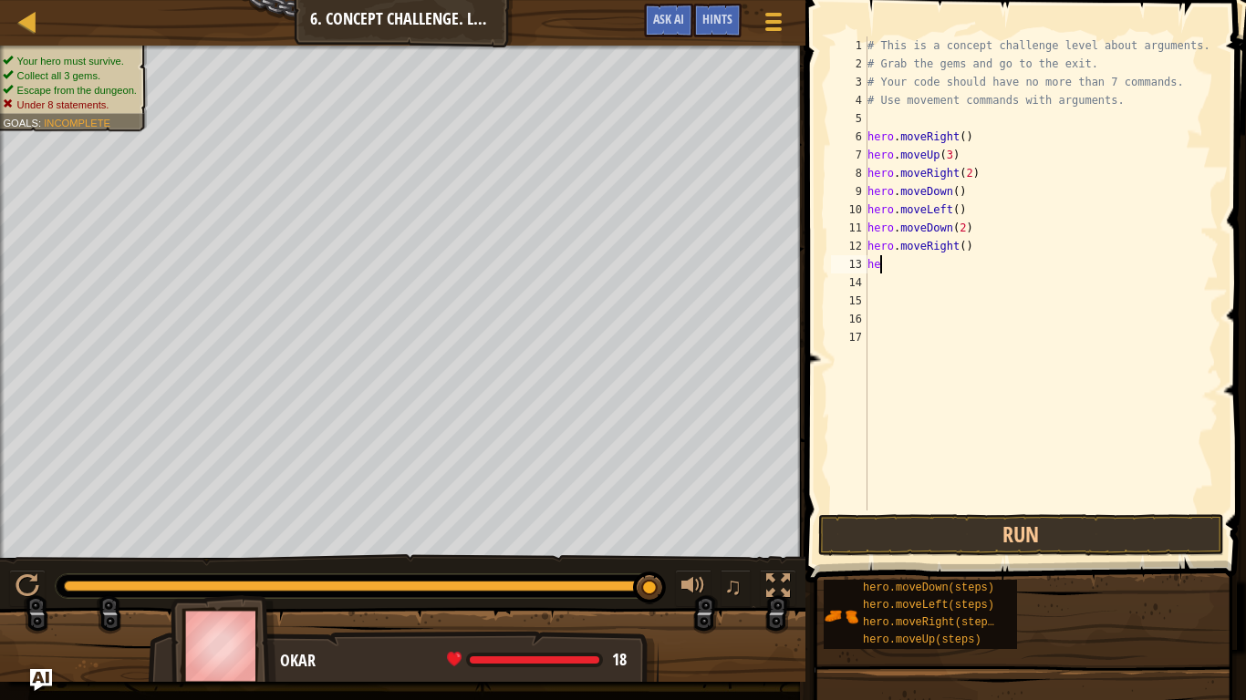
type textarea "h"
type textarea "hero.moveRight(2)"
click at [909, 258] on div "# This is a concept challenge level about arguments. # Grab the gems and go to …" at bounding box center [1041, 291] width 355 height 511
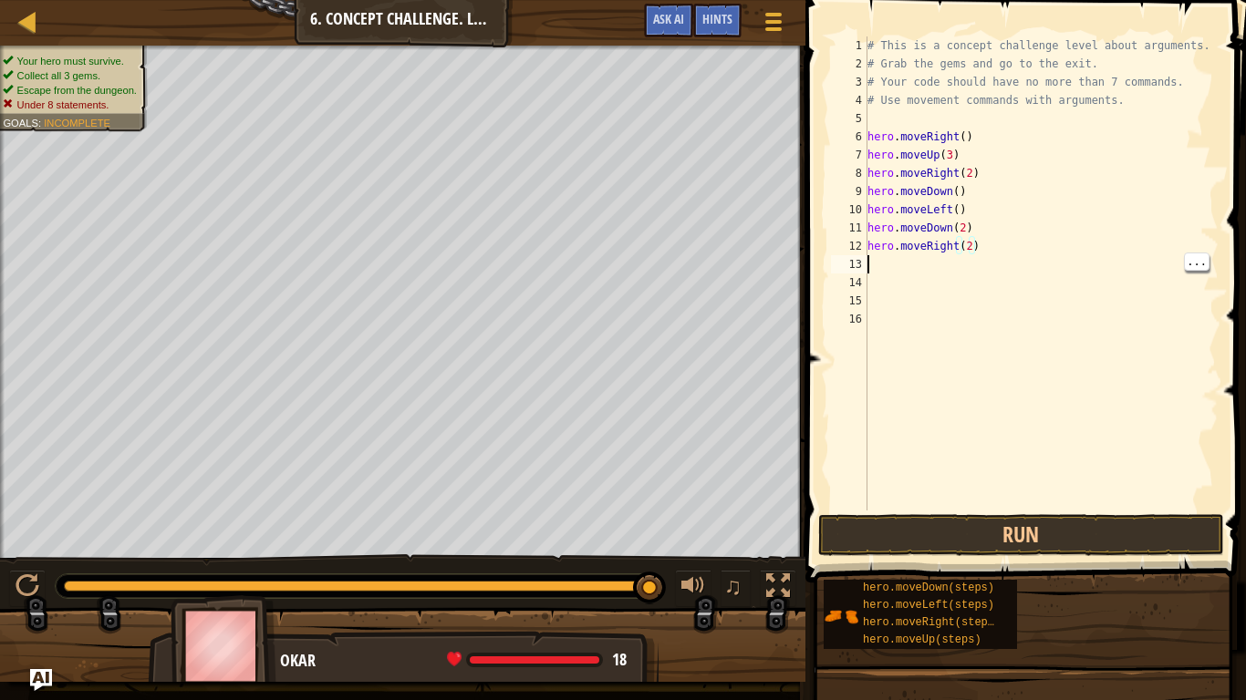
scroll to position [8, 0]
type textarea "u"
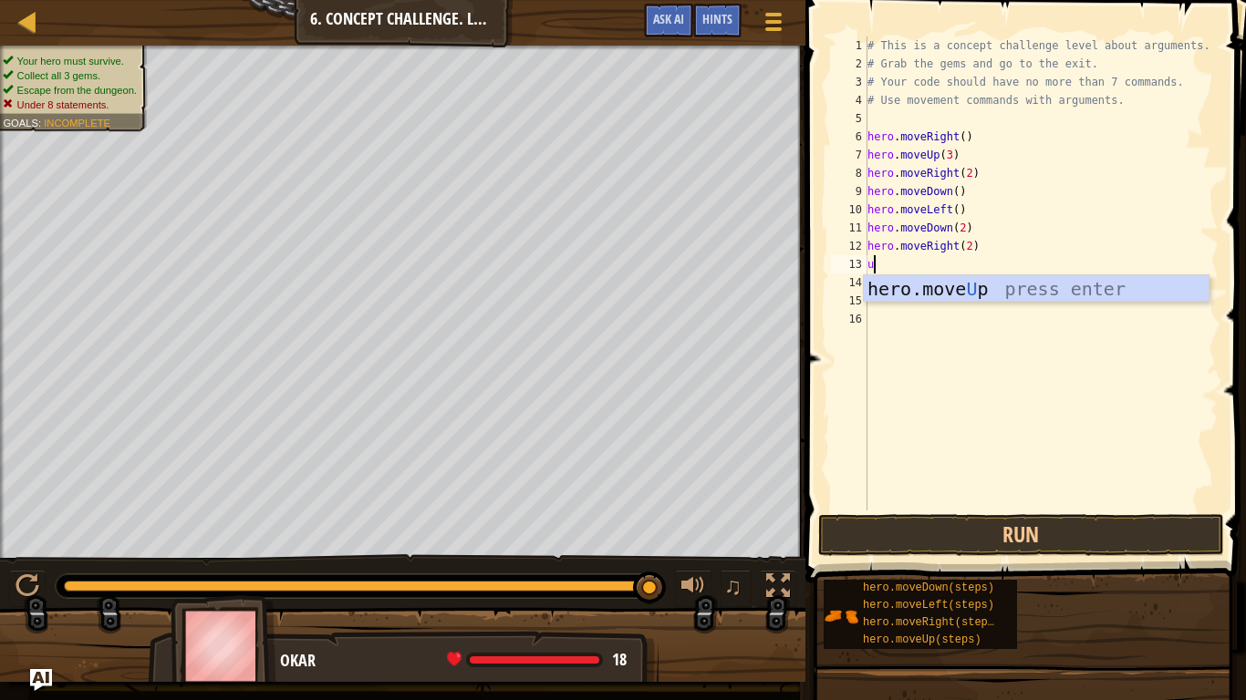
click at [926, 287] on div "hero.move U p press enter" at bounding box center [1036, 316] width 345 height 82
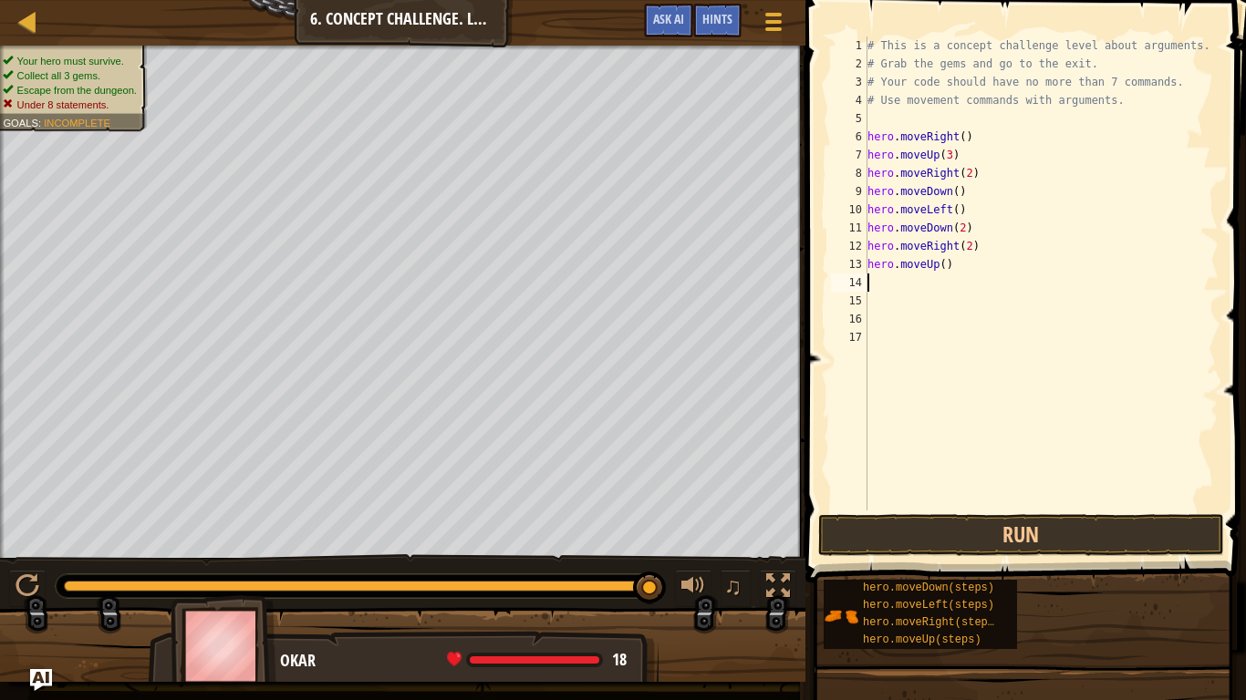
click at [927, 295] on div "# This is a concept challenge level about arguments. # Grab the gems and go to …" at bounding box center [1041, 291] width 355 height 511
click at [944, 269] on div "# This is a concept challenge level about arguments. # Grab the gems and go to …" at bounding box center [1041, 291] width 355 height 511
type textarea "hero.moveUp(2)"
click at [910, 285] on div "# This is a concept challenge level about arguments. # Grab the gems and go to …" at bounding box center [1041, 291] width 355 height 511
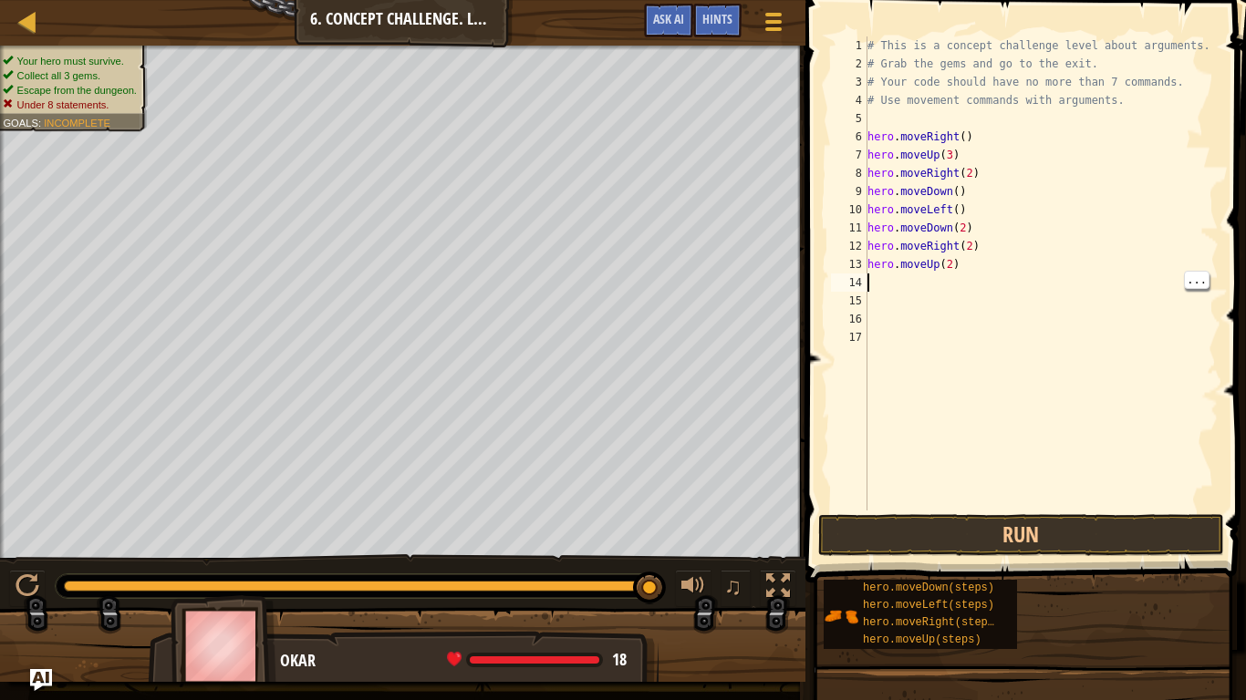
scroll to position [8, 0]
type textarea "r"
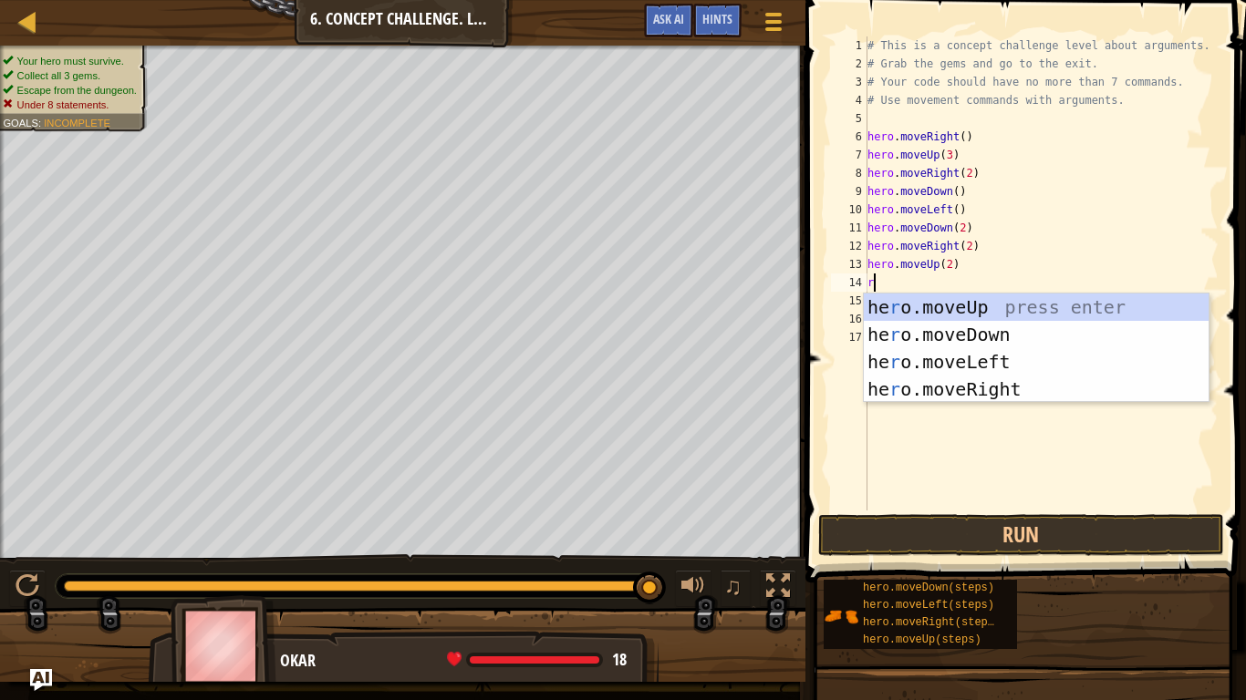
click at [1055, 398] on div "he r o.moveUp press enter he r o.moveDown press enter he r o.moveLeft press ent…" at bounding box center [1036, 376] width 345 height 164
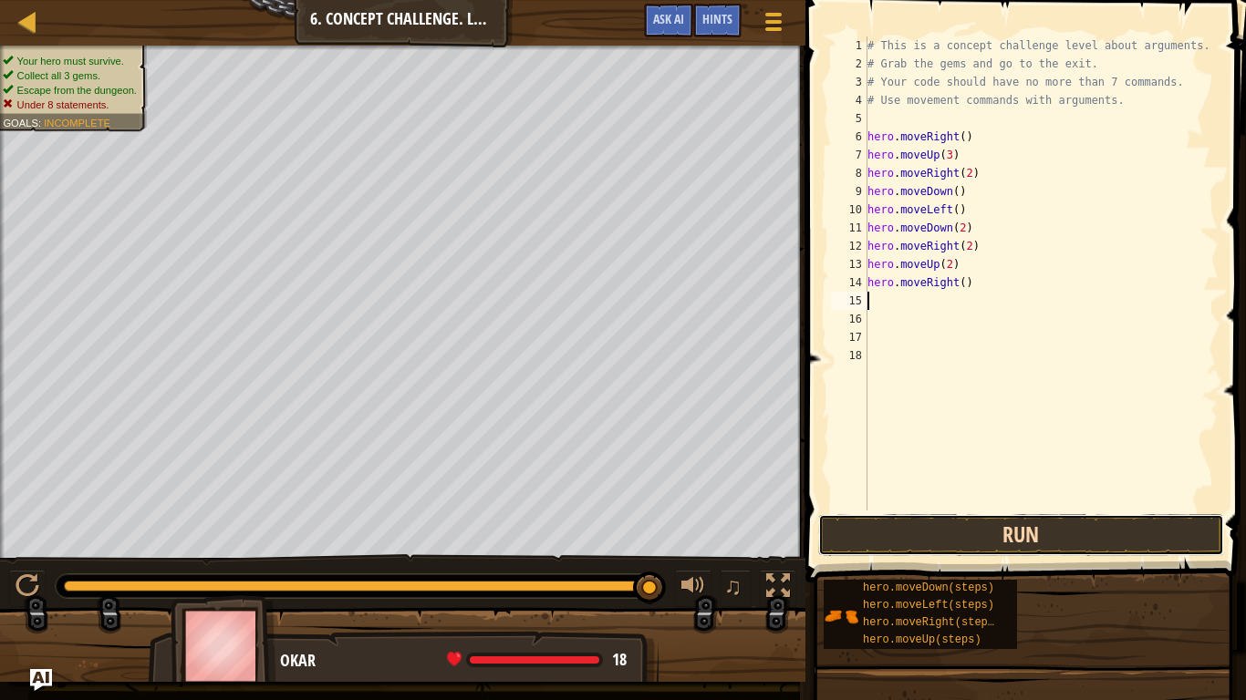
click at [1051, 538] on button "Run" at bounding box center [1021, 535] width 406 height 42
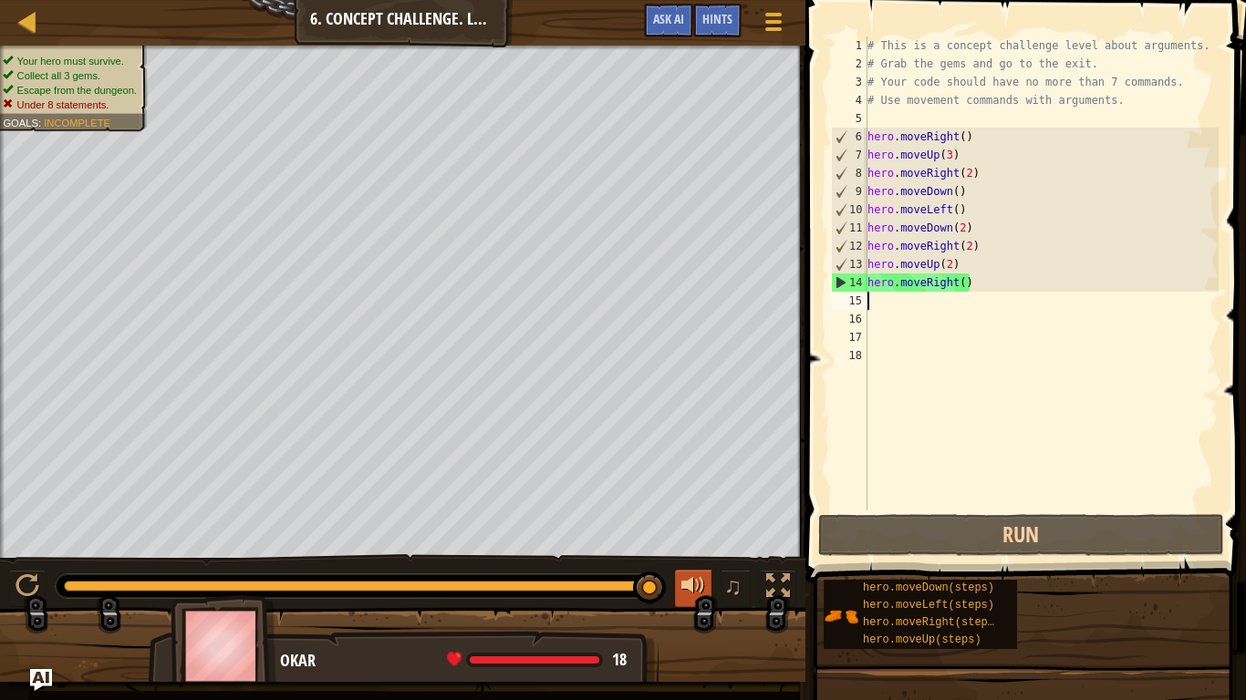
drag, startPoint x: 327, startPoint y: 579, endPoint x: 683, endPoint y: 573, distance: 355.7
click at [683, 573] on div "♫" at bounding box center [402, 581] width 805 height 55
drag, startPoint x: 117, startPoint y: 576, endPoint x: 658, endPoint y: 577, distance: 540.8
click at [658, 577] on div at bounding box center [649, 588] width 33 height 33
click at [658, 577] on div "♫" at bounding box center [402, 581] width 805 height 55
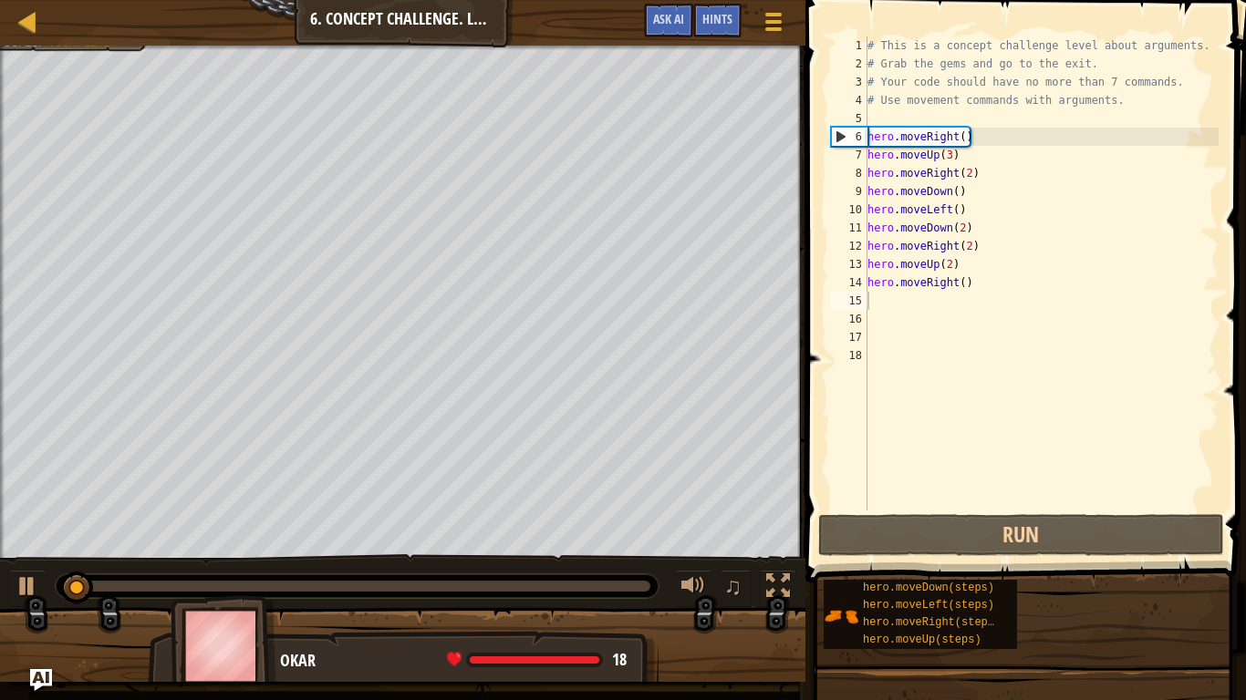
click at [658, 577] on div "♫" at bounding box center [402, 581] width 805 height 55
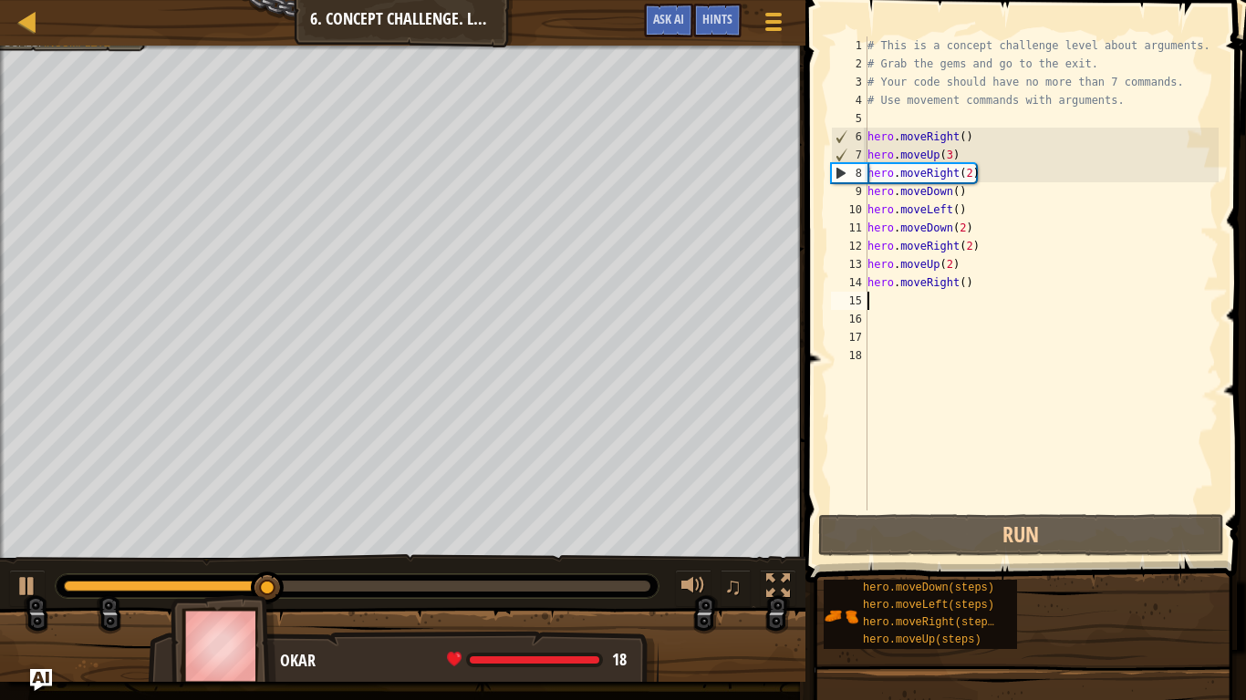
click at [911, 292] on div "# This is a concept challenge level about arguments. # Grab the gems and go to …" at bounding box center [1041, 291] width 355 height 511
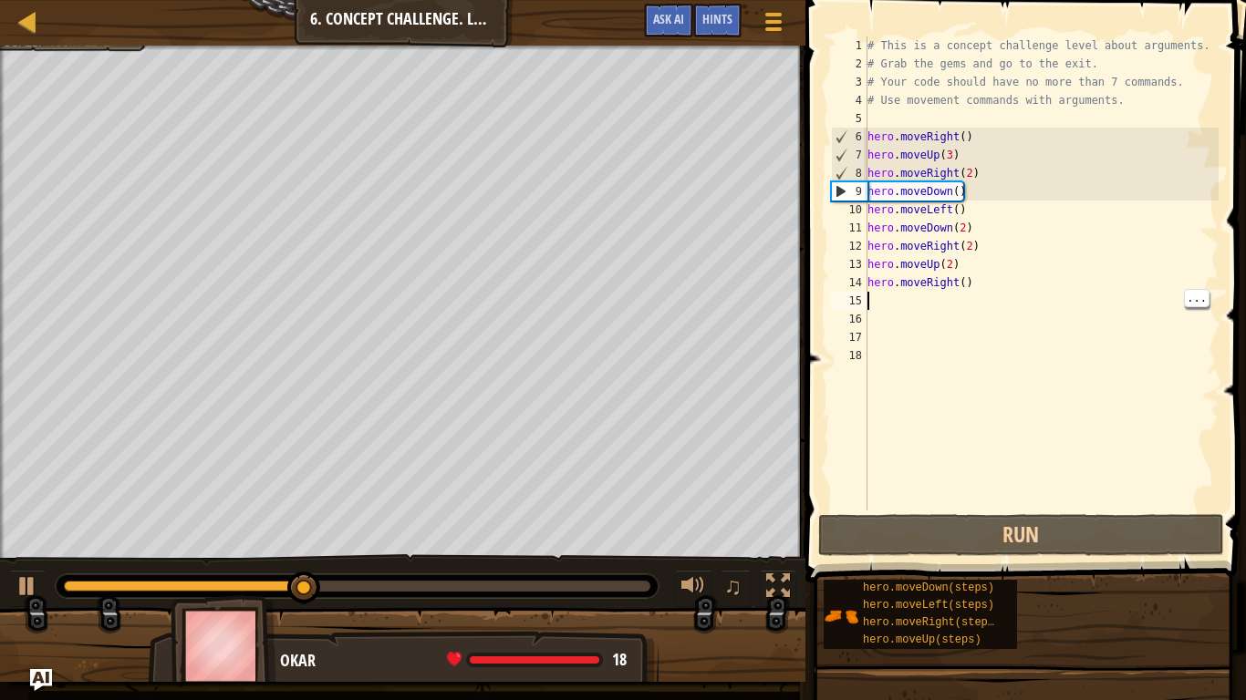
click at [955, 288] on div "# This is a concept challenge level about arguments. # Grab the gems and go to …" at bounding box center [1041, 291] width 355 height 511
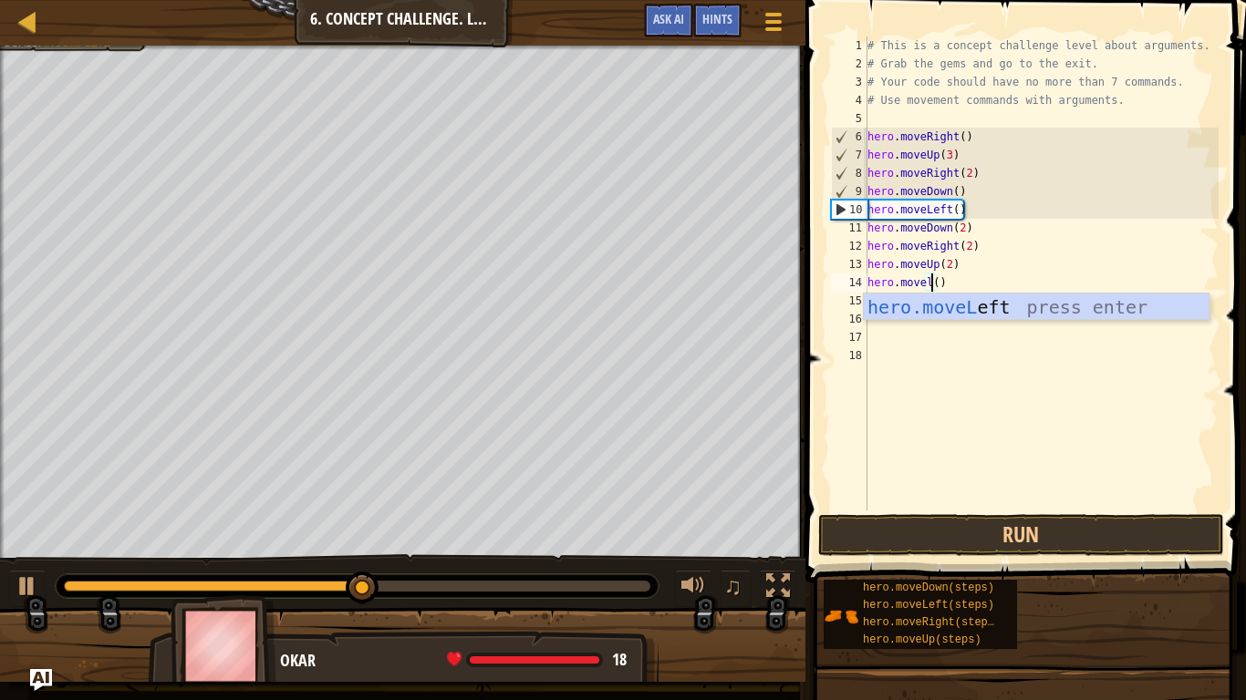
scroll to position [8, 10]
click at [1010, 312] on div "hero.moveL eft press enter" at bounding box center [1036, 335] width 345 height 82
type textarea "hero.moveLeft"
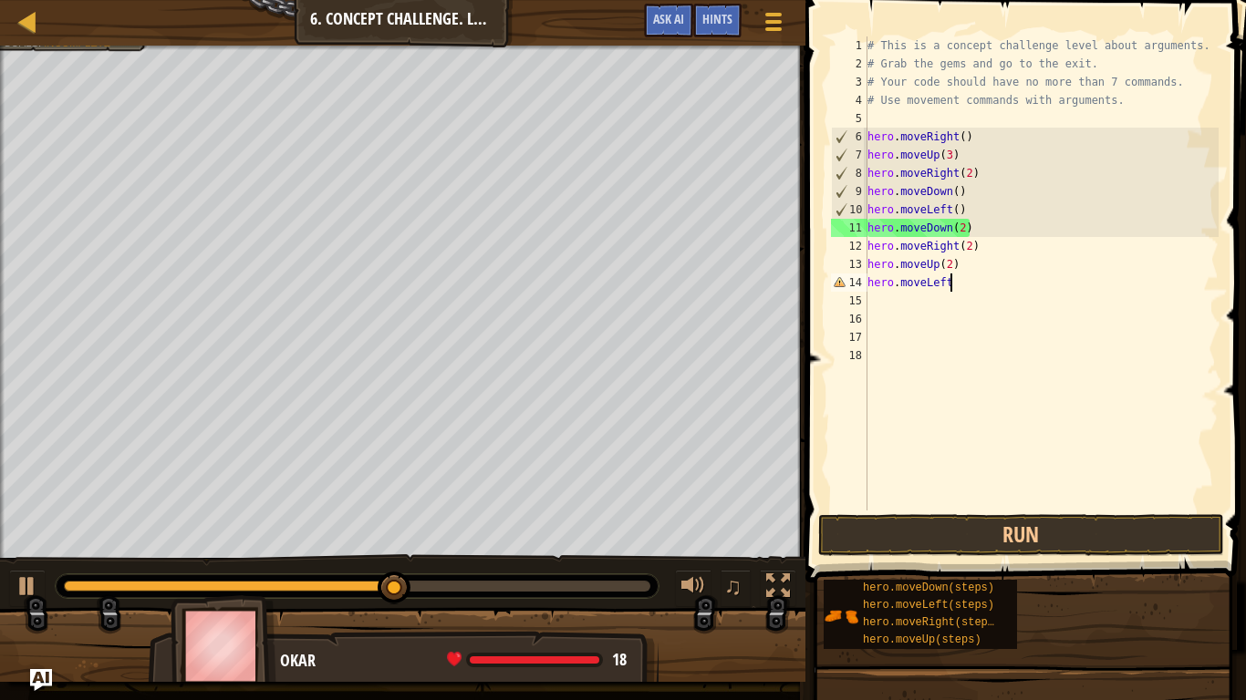
click at [905, 301] on div "# This is a concept challenge level about arguments. # Grab the gems and go to …" at bounding box center [1041, 291] width 355 height 511
click at [845, 293] on div "15" at bounding box center [849, 301] width 36 height 18
click at [962, 287] on div "# This is a concept challenge level about arguments. # Grab the gems and go to …" at bounding box center [1041, 291] width 355 height 511
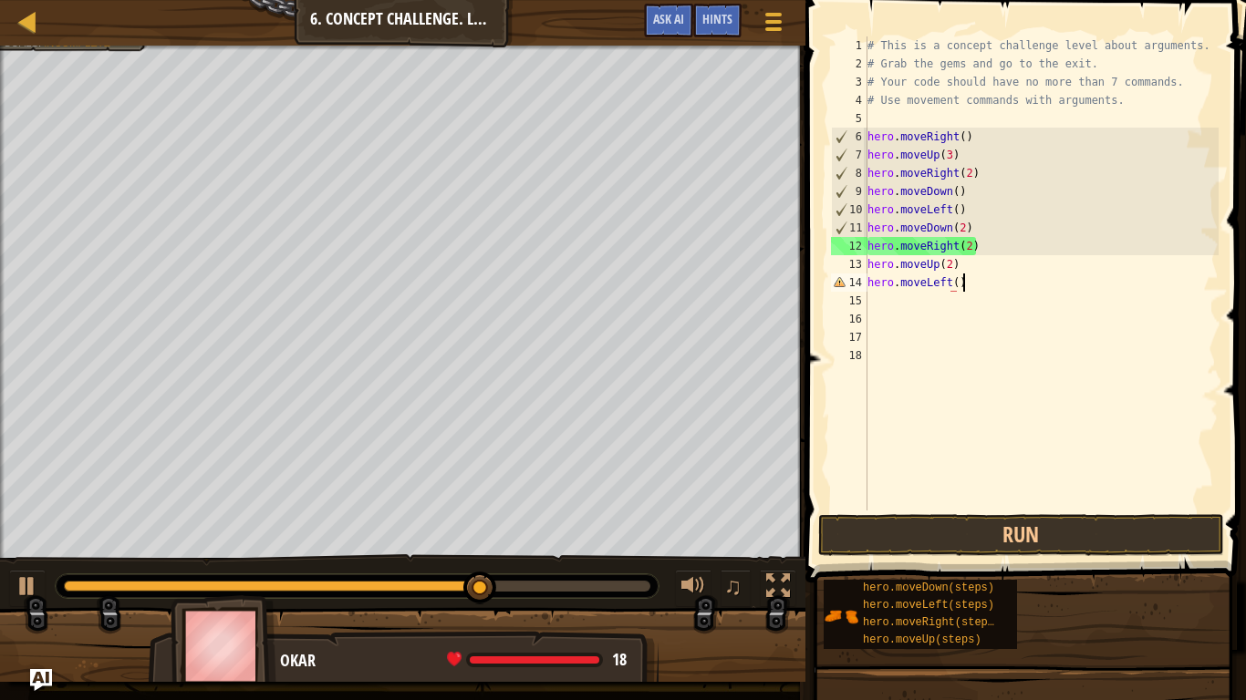
scroll to position [8, 13]
type textarea "hero.moveLeft()"
click at [886, 316] on div "# This is a concept challenge level about arguments. # Grab the gems and go to …" at bounding box center [1041, 291] width 355 height 511
click at [906, 318] on div "# This is a concept challenge level about arguments. # Grab the gems and go to …" at bounding box center [1041, 291] width 355 height 511
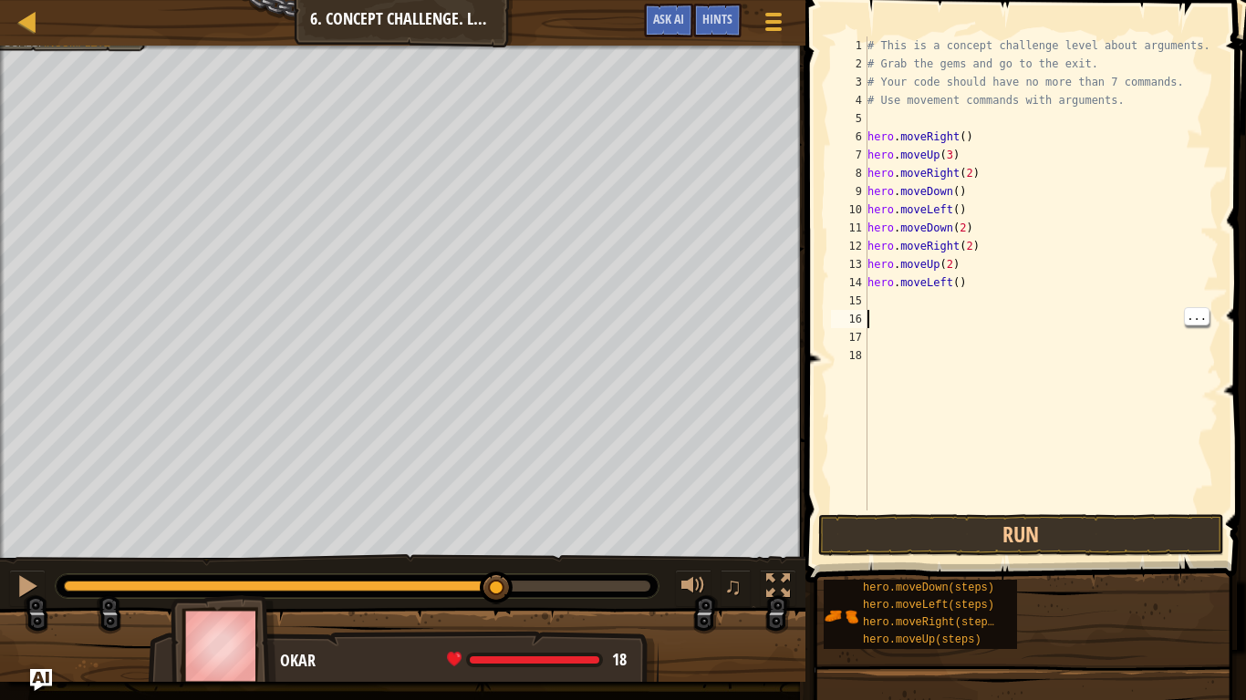
click at [912, 306] on div "# This is a concept challenge level about arguments. # Grab the gems and go to …" at bounding box center [1041, 291] width 355 height 511
type textarea "n"
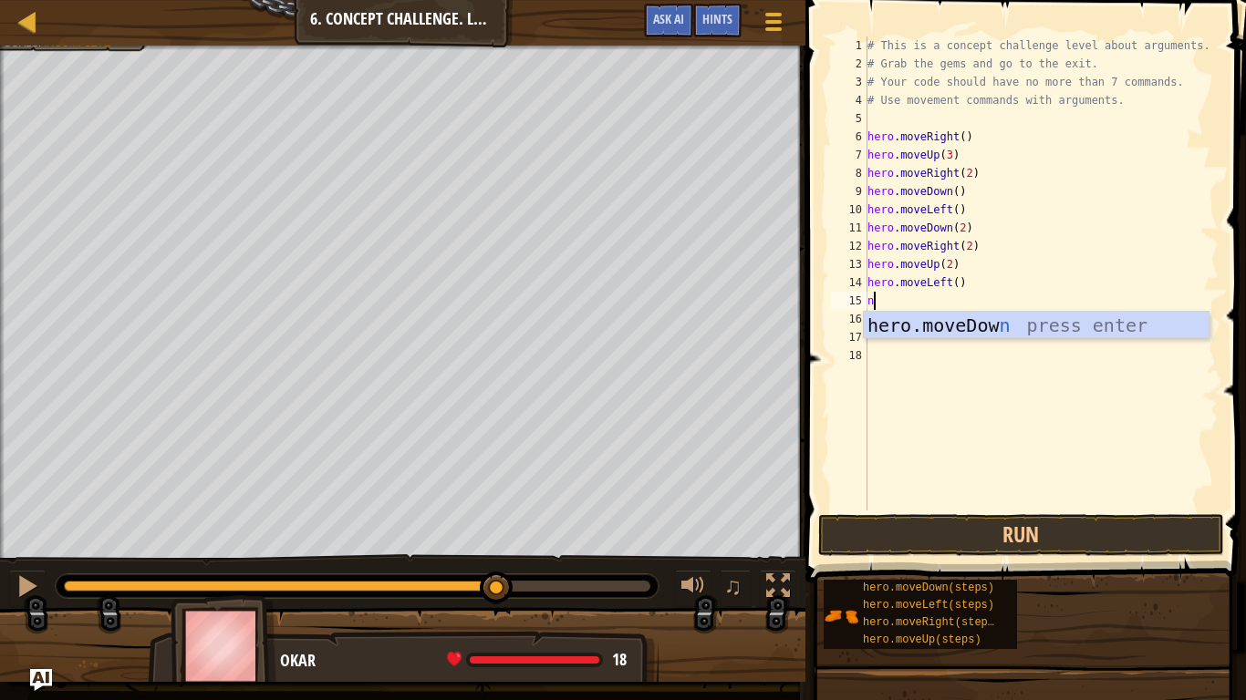
click at [1039, 327] on div "hero.moveDow n press enter" at bounding box center [1036, 353] width 345 height 82
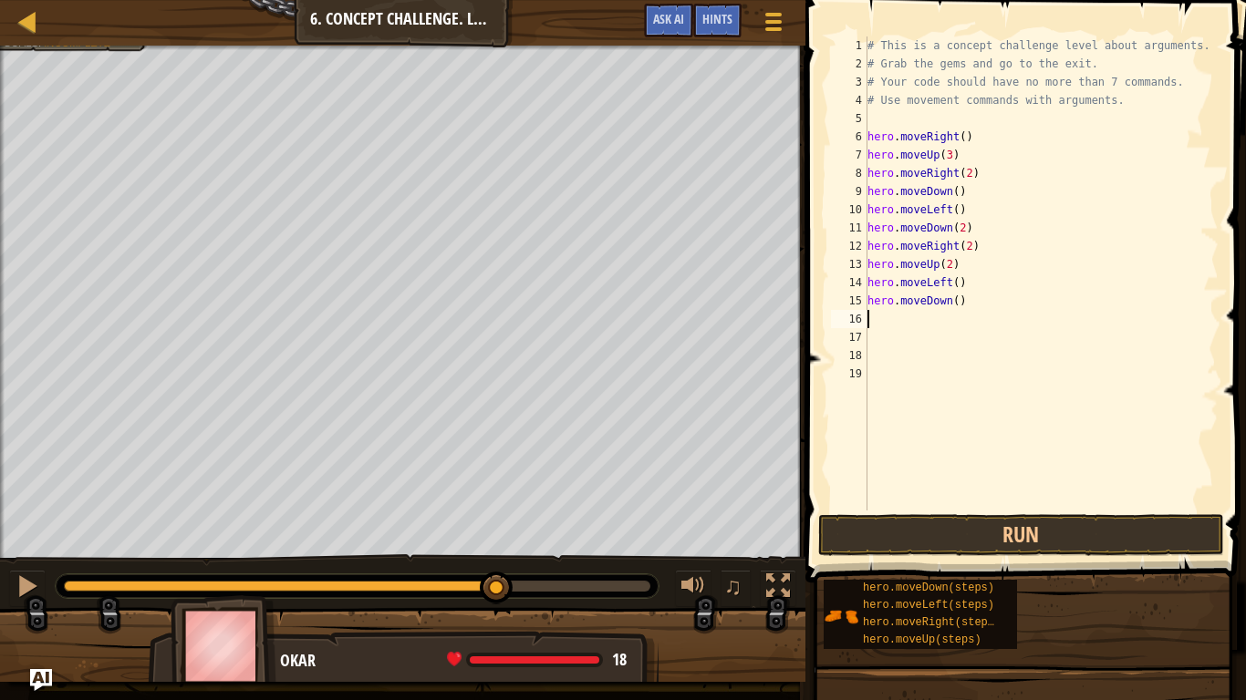
click at [959, 302] on div "# This is a concept challenge level about arguments. # Grab the gems and go to …" at bounding box center [1041, 291] width 355 height 511
type textarea "hero.moveDown(2)"
click at [923, 323] on div "# This is a concept challenge level about arguments. # Grab the gems and go to …" at bounding box center [1041, 291] width 355 height 511
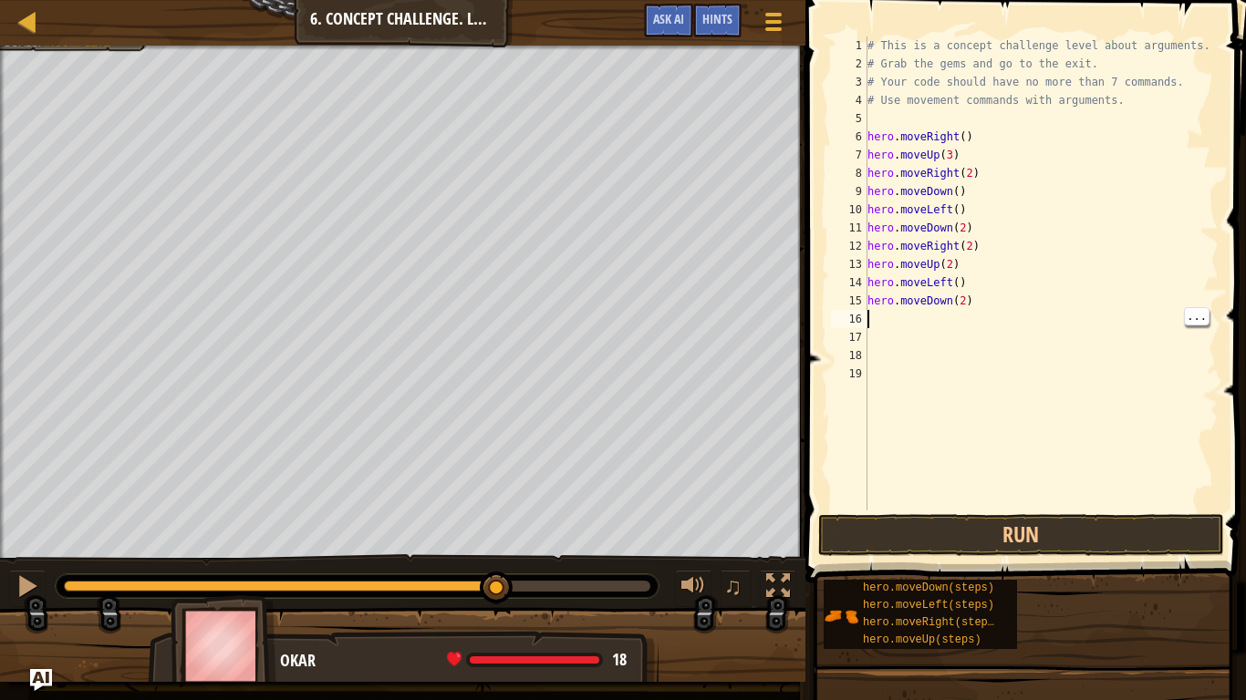
type textarea "r"
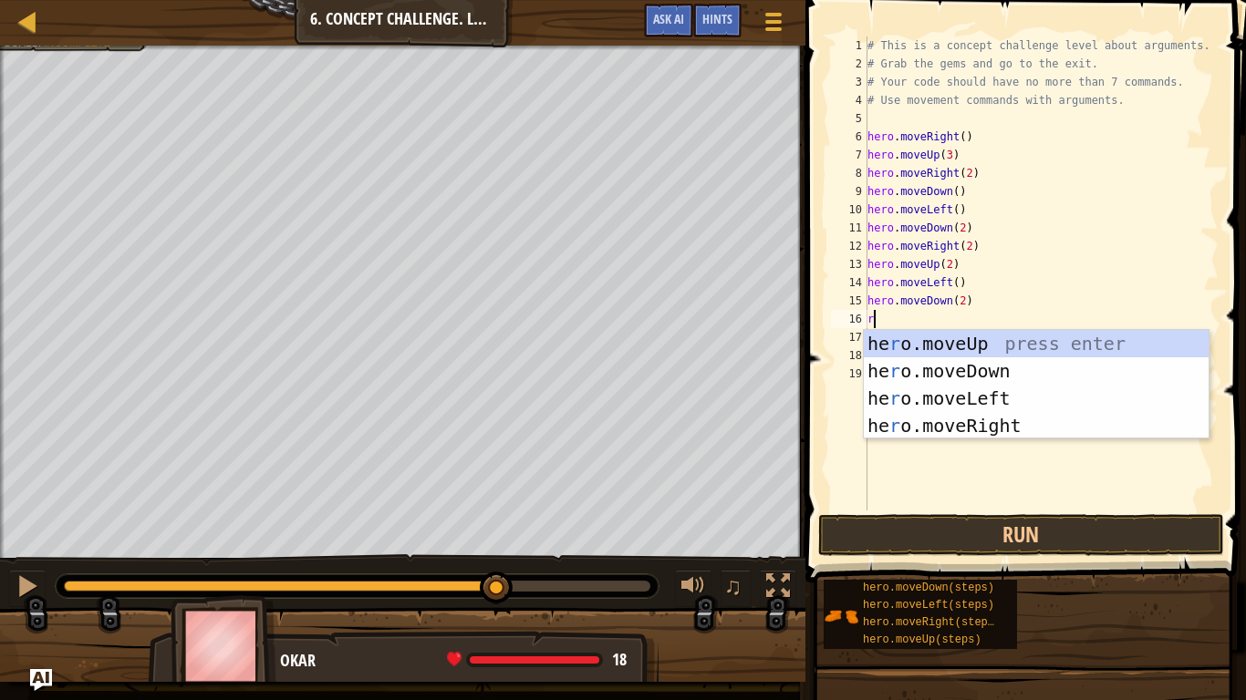
click at [1019, 429] on div "he r o.moveUp press enter he r o.moveDown press enter he r o.moveLeft press ent…" at bounding box center [1036, 412] width 345 height 164
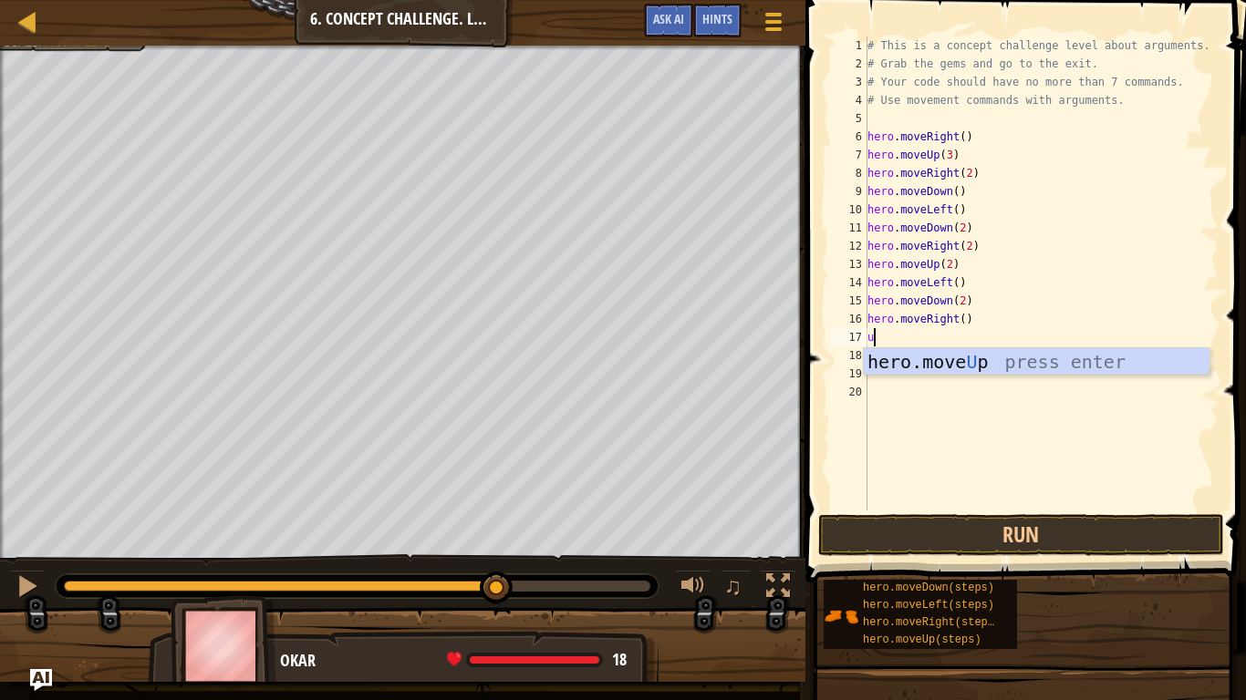
type textarea "up"
click at [994, 367] on div "hero.move Up press enter" at bounding box center [1036, 389] width 345 height 82
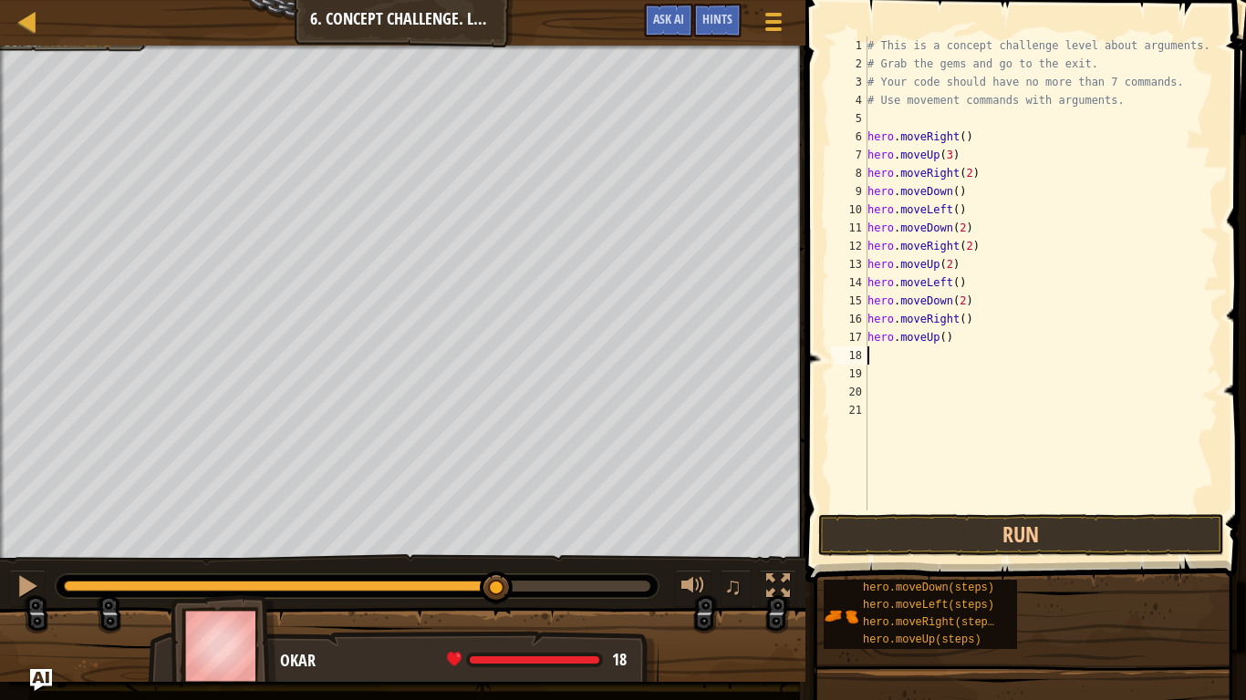
scroll to position [8, 0]
click at [946, 334] on div "# This is a concept challenge level about arguments. # Grab the gems and go to …" at bounding box center [1041, 291] width 355 height 511
type textarea "hero.moveUp(2)"
click at [916, 366] on div "# This is a concept challenge level about arguments. # Grab the gems and go to …" at bounding box center [1041, 291] width 355 height 511
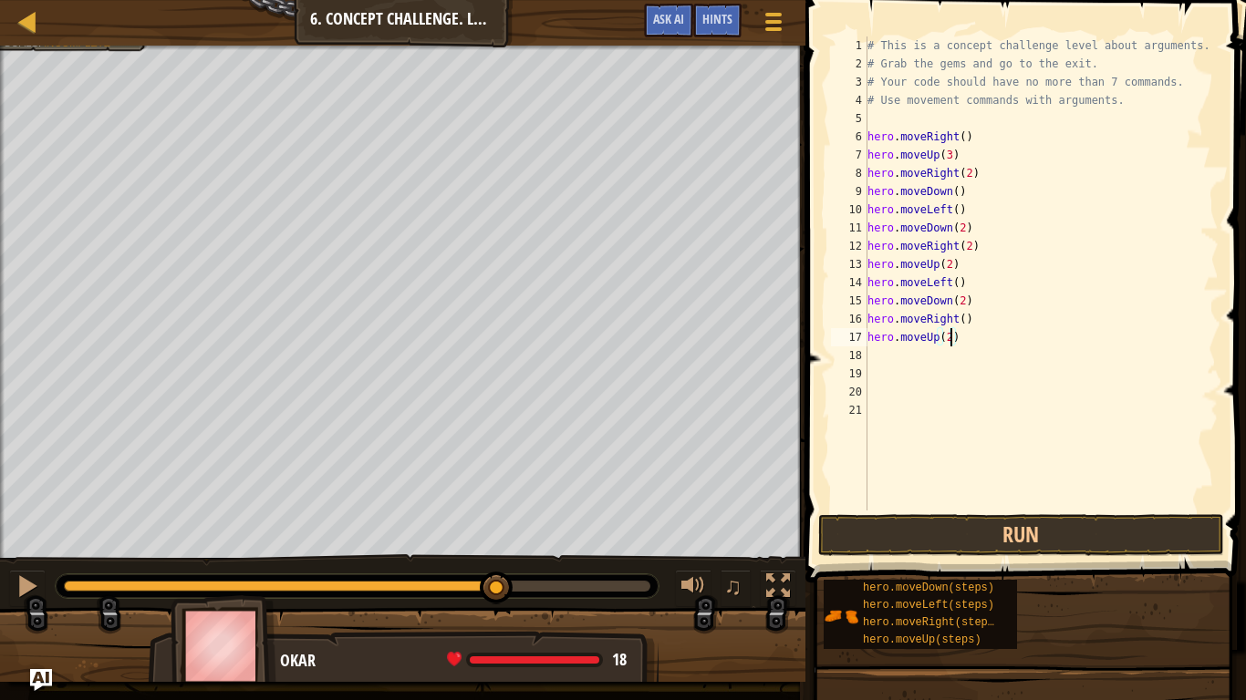
scroll to position [8, 0]
type textarea "r"
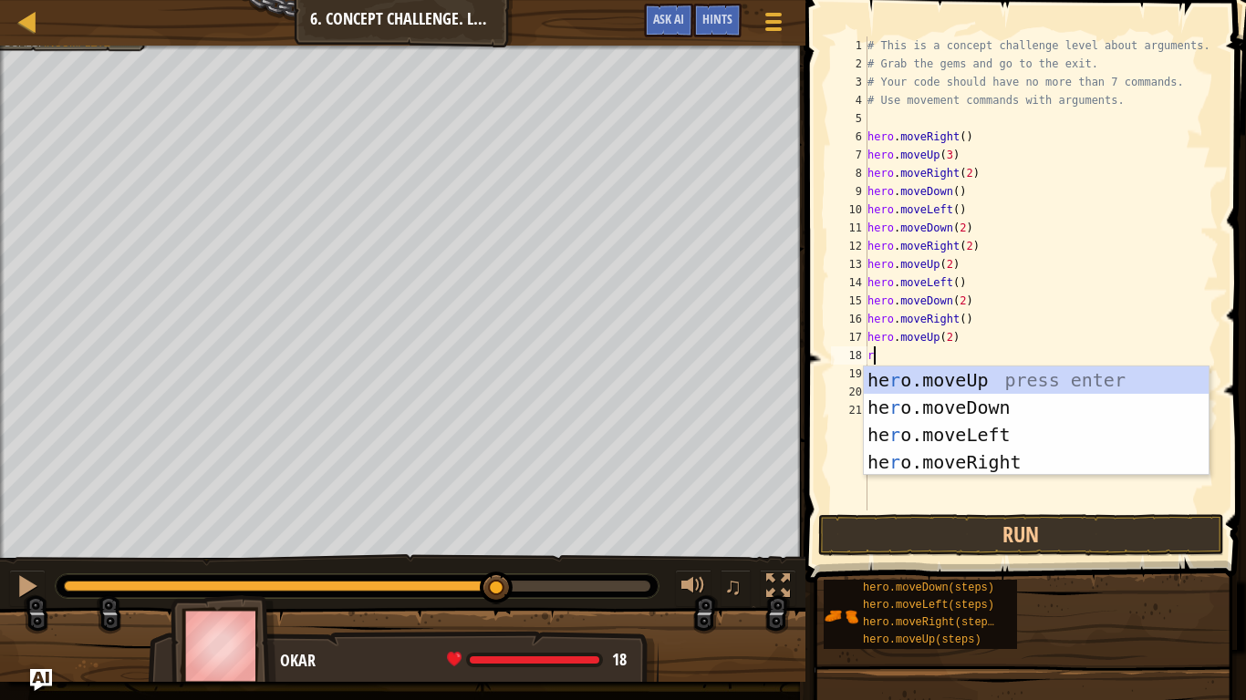
click at [1038, 464] on div "he r o.moveUp press enter he r o.moveDown press enter he r o.moveLeft press ent…" at bounding box center [1036, 449] width 345 height 164
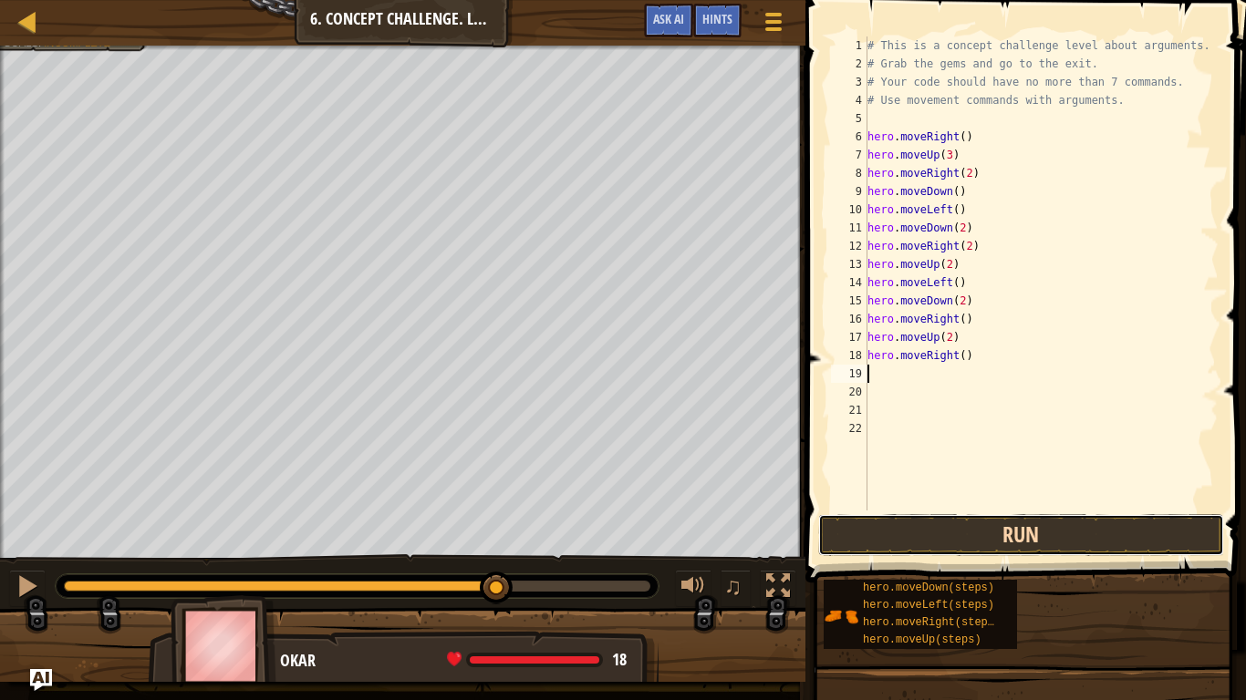
click at [1052, 545] on button "Run" at bounding box center [1021, 535] width 406 height 42
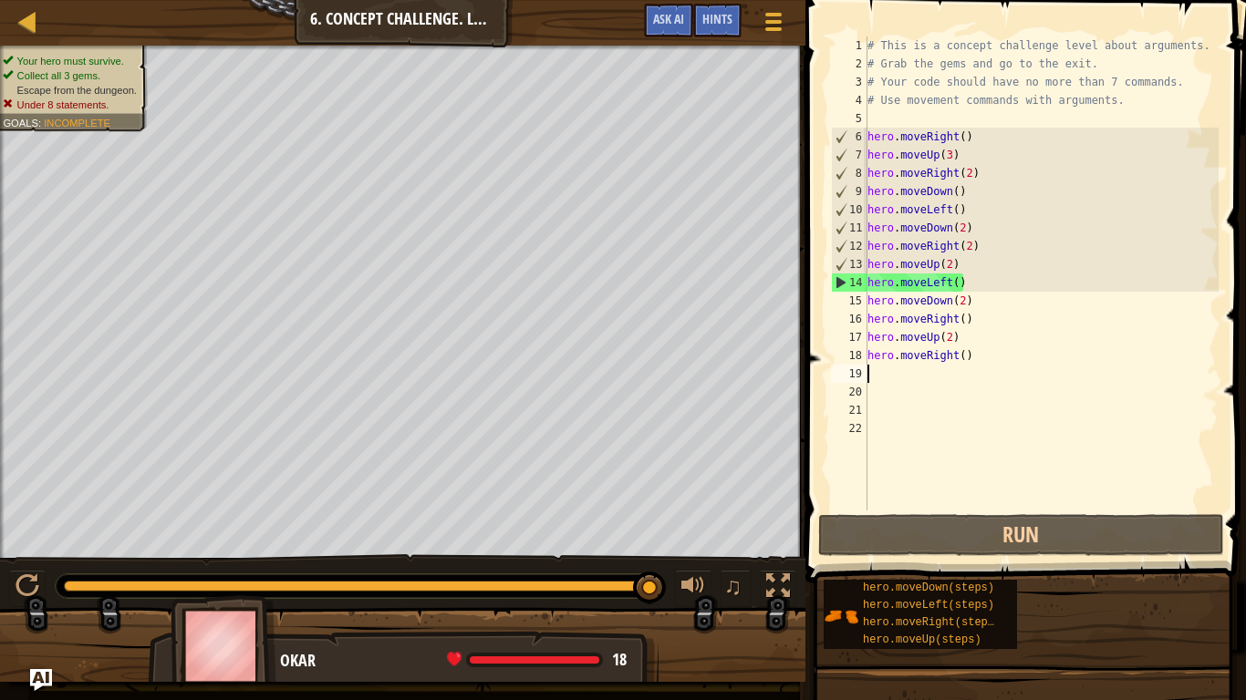
click at [984, 365] on div "# This is a concept challenge level about arguments. # Grab the gems and go to …" at bounding box center [1041, 291] width 355 height 511
click at [891, 419] on div "# This is a concept challenge level about arguments. # Grab the gems and go to …" at bounding box center [1041, 291] width 355 height 511
click at [900, 424] on div "# This is a concept challenge level about arguments. # Grab the gems and go to …" at bounding box center [1041, 291] width 355 height 511
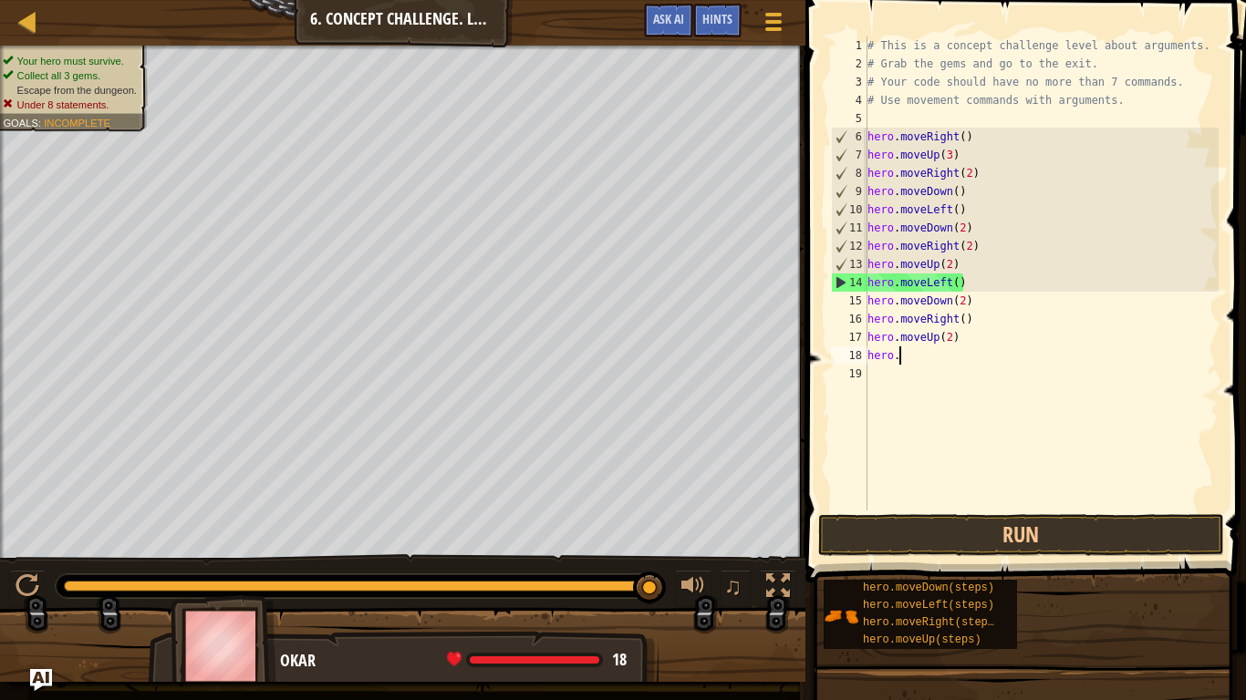
type textarea "hero"
type textarea "hero.moveUp(2)"
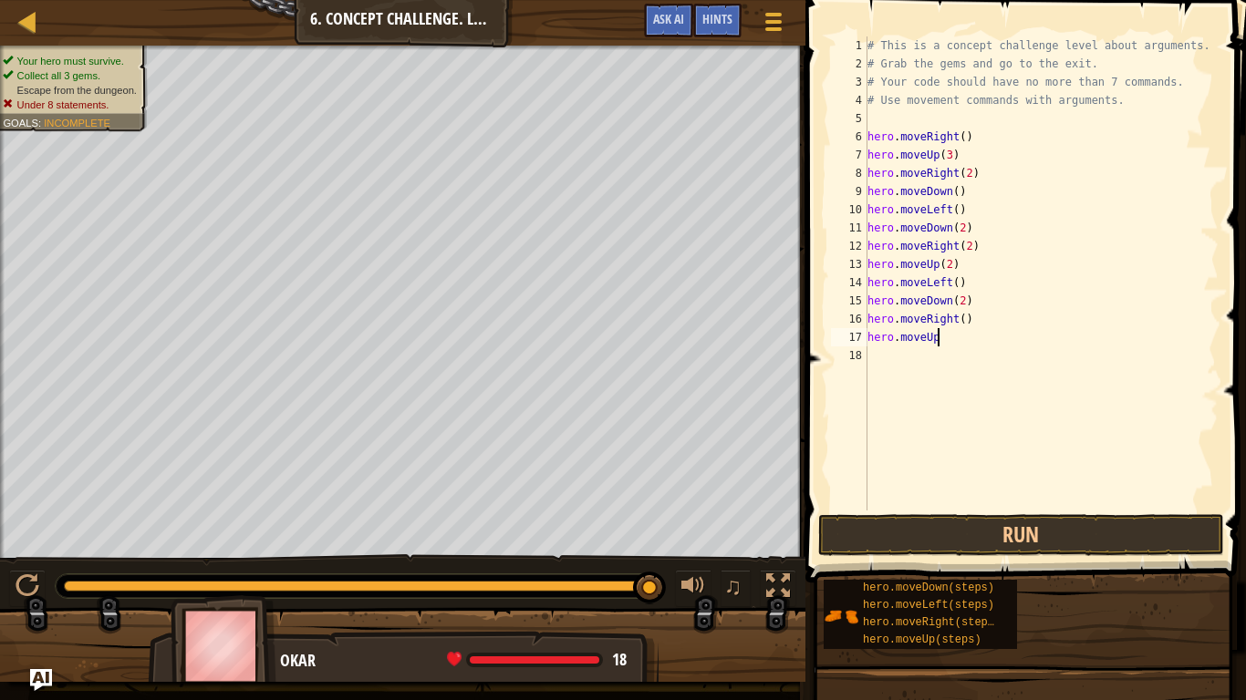
type textarea "hero"
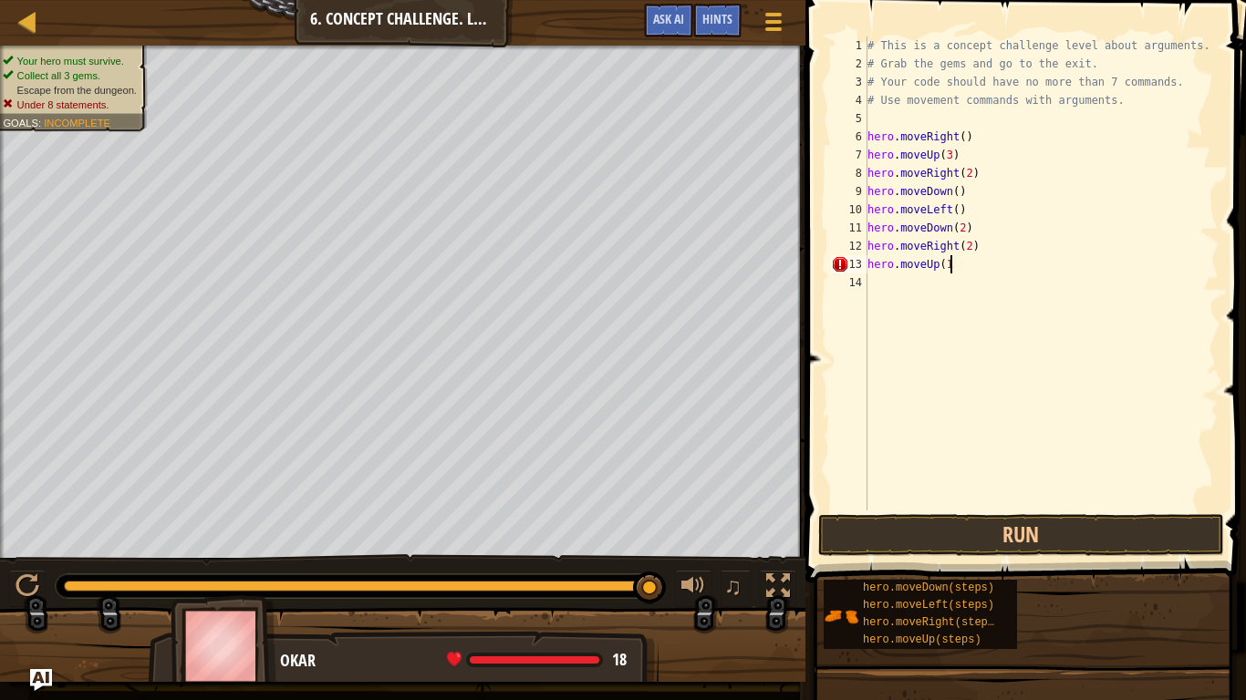
type textarea "hero.moveUp(1)"
click at [1068, 530] on button "Run" at bounding box center [1021, 535] width 406 height 42
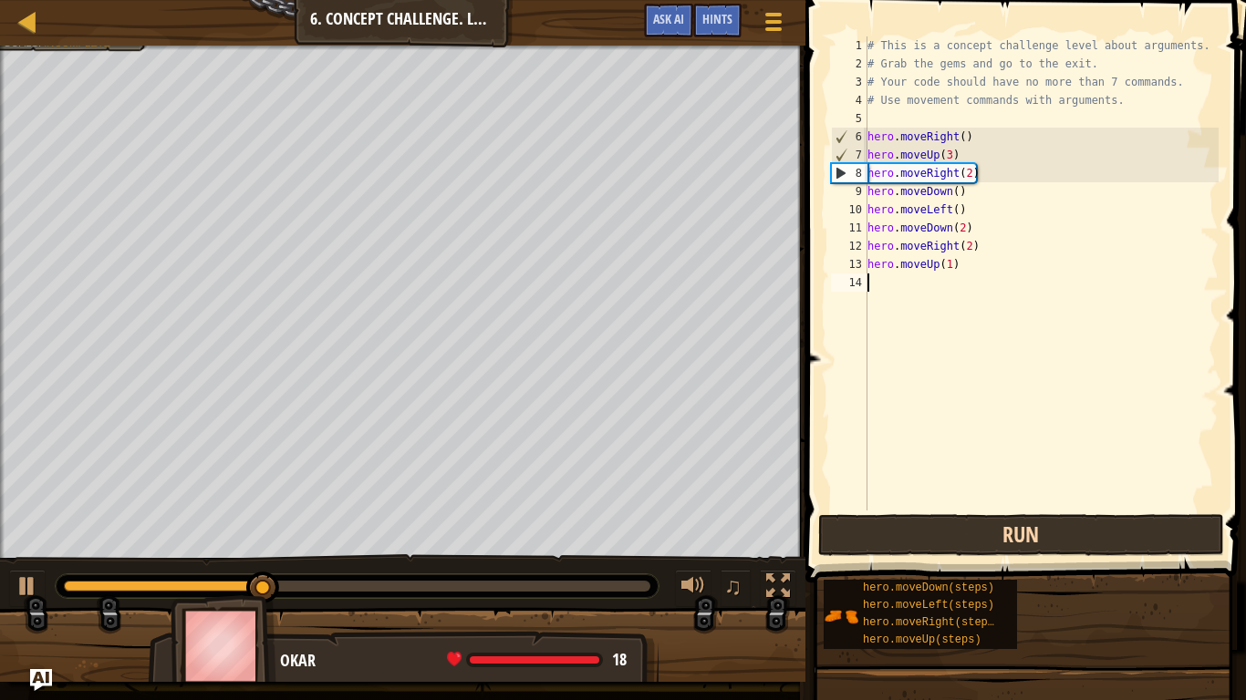
type textarea "n"
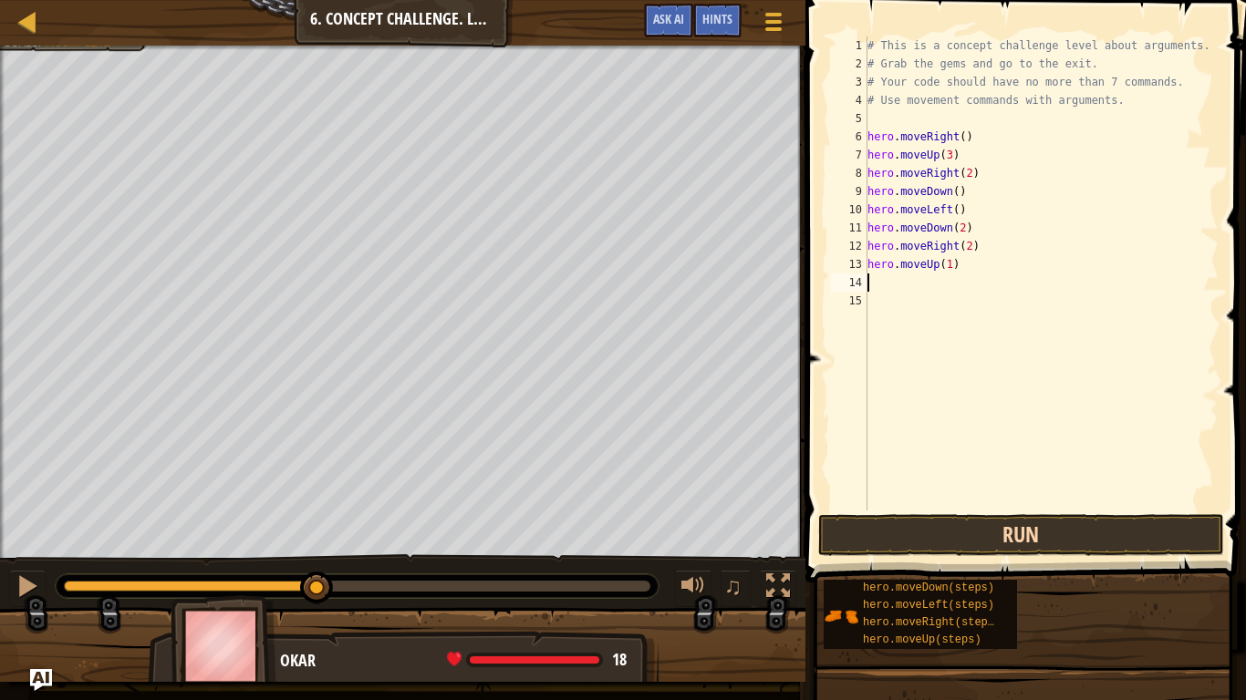
type textarea "h"
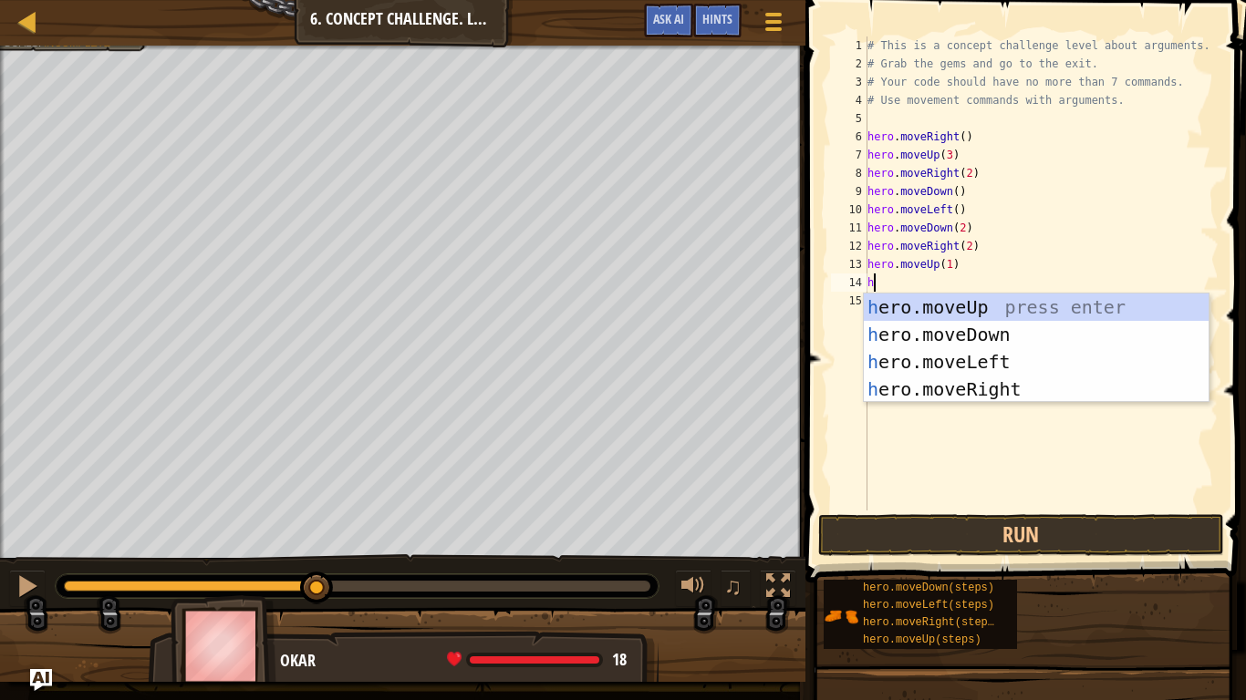
click at [1047, 392] on div "h ero.moveUp press enter h ero.moveDown press enter h ero.moveLeft press enter …" at bounding box center [1036, 376] width 345 height 164
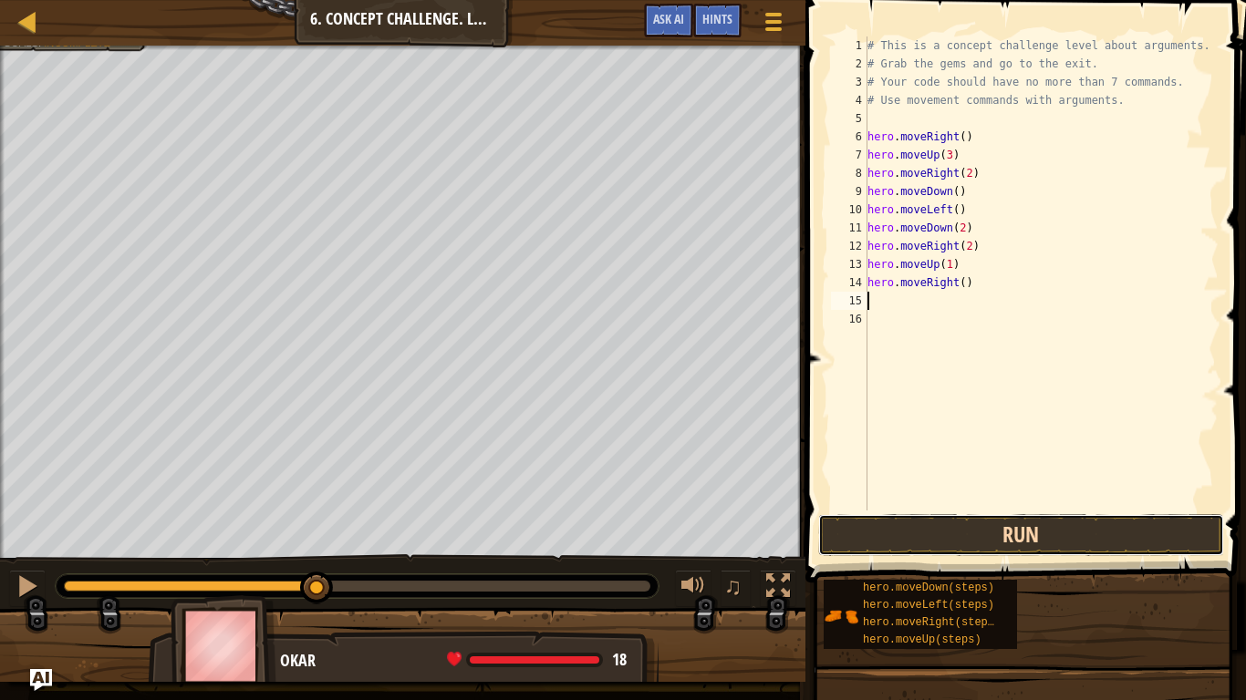
click at [1083, 540] on button "Run" at bounding box center [1021, 535] width 406 height 42
click at [1092, 533] on button "Run" at bounding box center [1021, 535] width 406 height 42
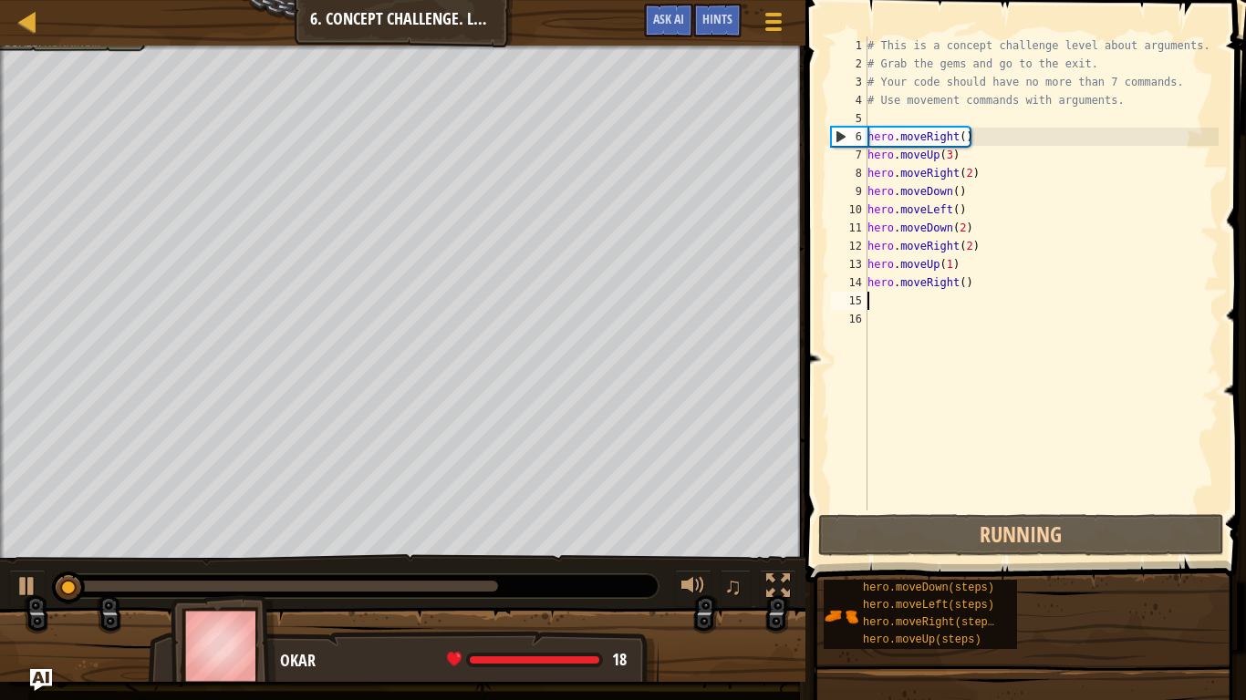
click at [957, 282] on div "# This is a concept challenge level about arguments. # Grab the gems and go to …" at bounding box center [1041, 291] width 355 height 511
type textarea "hero.moveRight()"
click at [959, 294] on div "# This is a concept challenge level about arguments. # Grab the gems and go to …" at bounding box center [1041, 291] width 355 height 511
click at [957, 288] on div "# This is a concept challenge level about arguments. # Grab the gems and go to …" at bounding box center [1041, 291] width 355 height 511
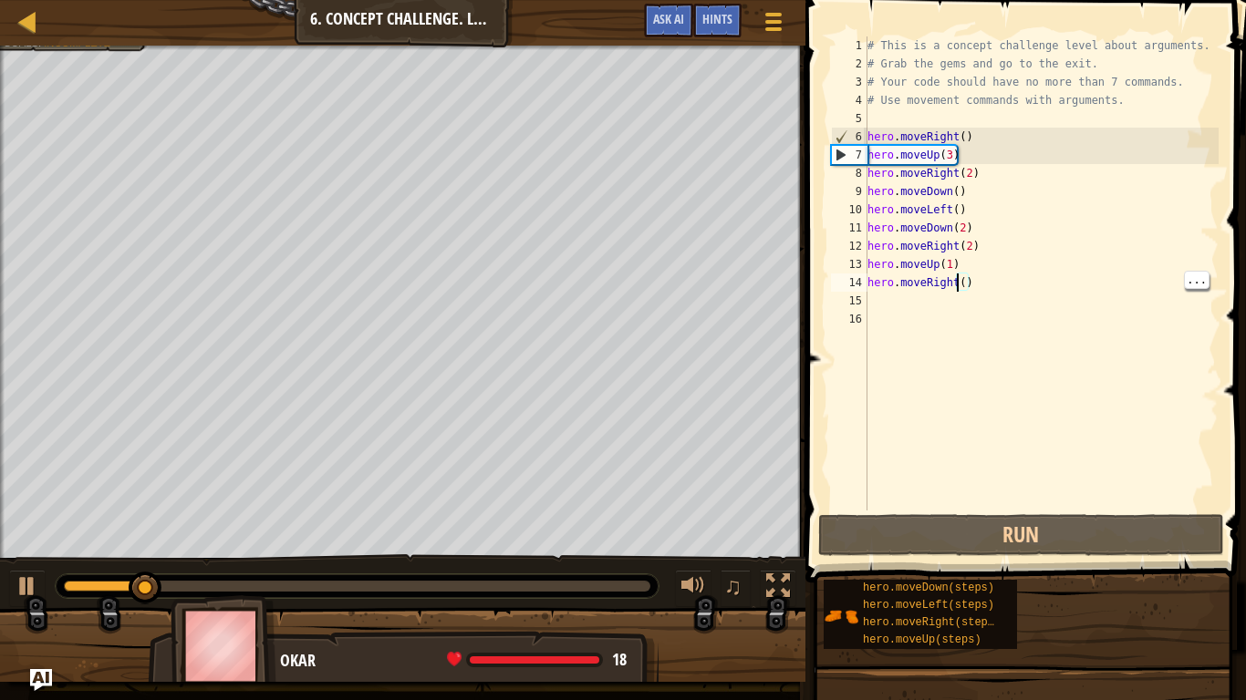
click at [657, 577] on div "♫" at bounding box center [402, 581] width 805 height 55
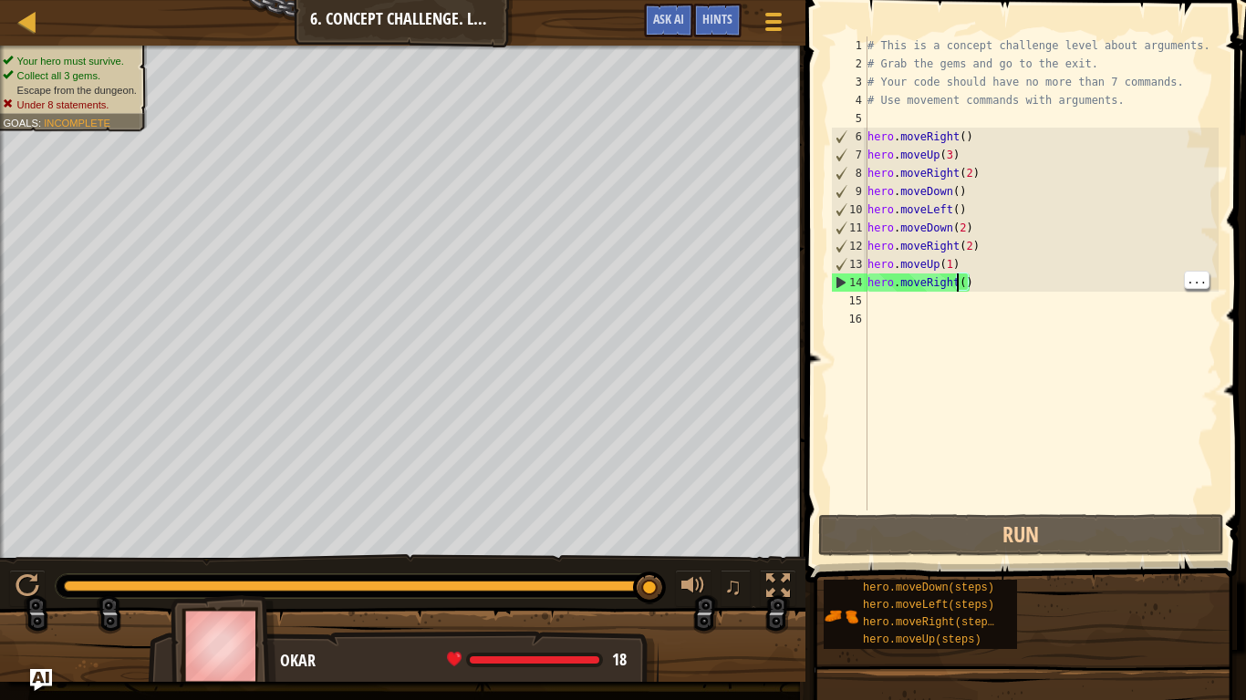
drag, startPoint x: 170, startPoint y: 586, endPoint x: 671, endPoint y: 627, distance: 503.2
click at [671, 589] on div "Your hero must survive. Collect all 3 gems. Escape from the dungeon. Under 8 st…" at bounding box center [623, 364] width 1246 height 637
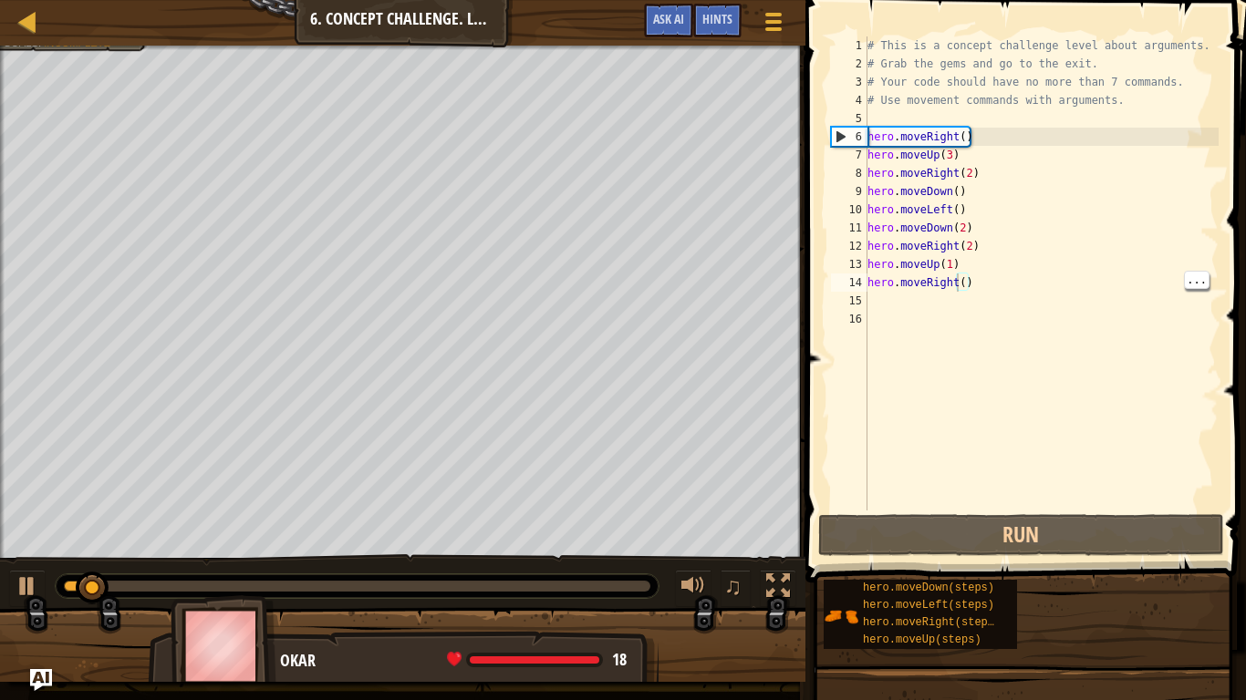
drag, startPoint x: 671, startPoint y: 626, endPoint x: 544, endPoint y: 592, distance: 131.2
click at [544, 589] on div "Your hero must survive. Collect all 3 gems. Escape from the dungeon. Under 8 st…" at bounding box center [623, 364] width 1246 height 637
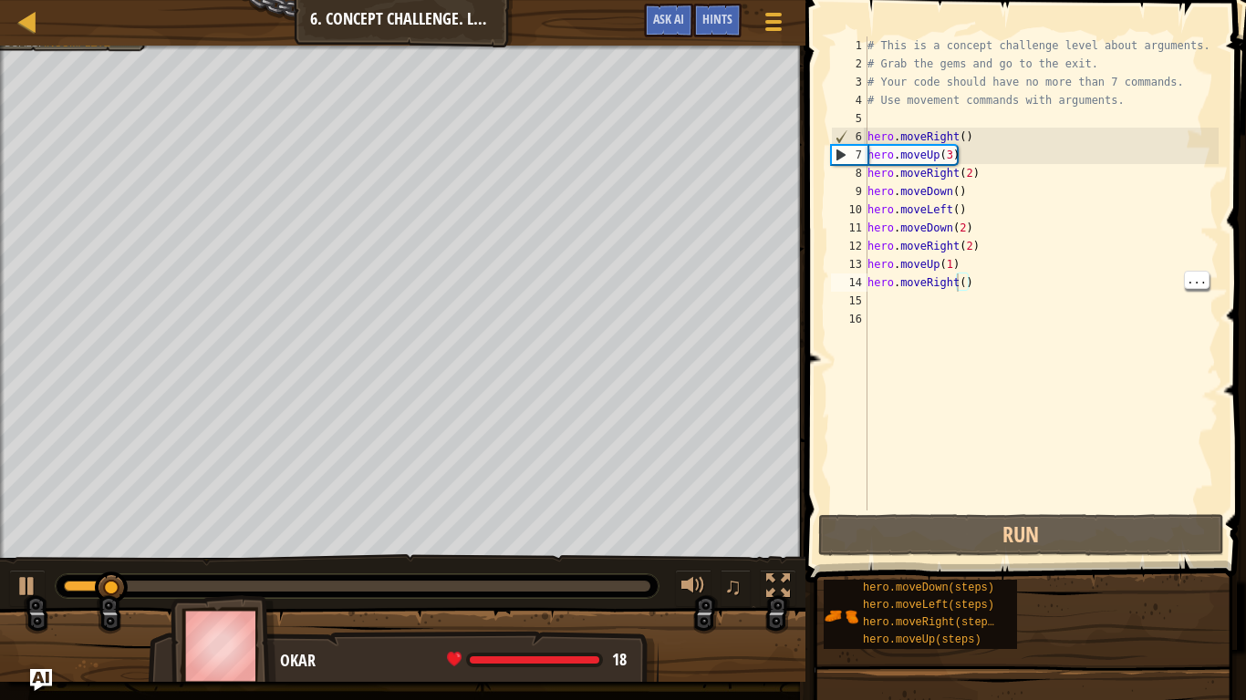
drag, startPoint x: 544, startPoint y: 592, endPoint x: 610, endPoint y: 581, distance: 66.6
click at [610, 581] on div at bounding box center [357, 587] width 603 height 24
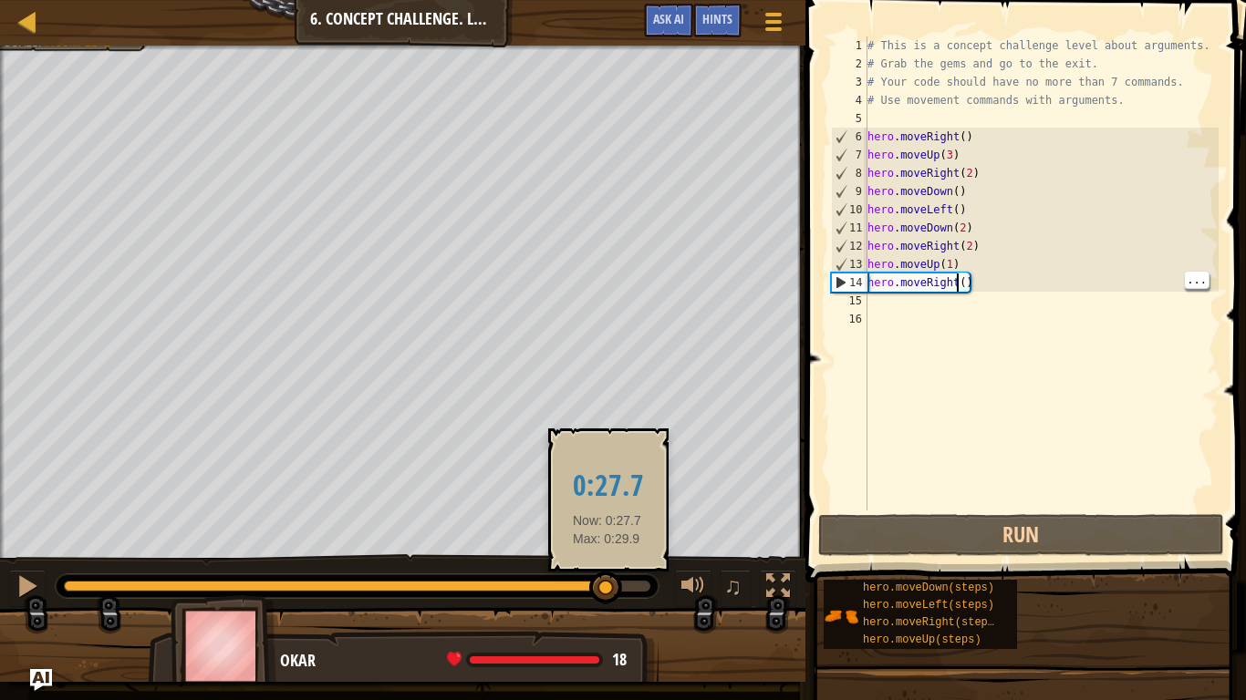
drag, startPoint x: 130, startPoint y: 583, endPoint x: 607, endPoint y: 582, distance: 477.9
click at [607, 582] on div at bounding box center [605, 588] width 33 height 33
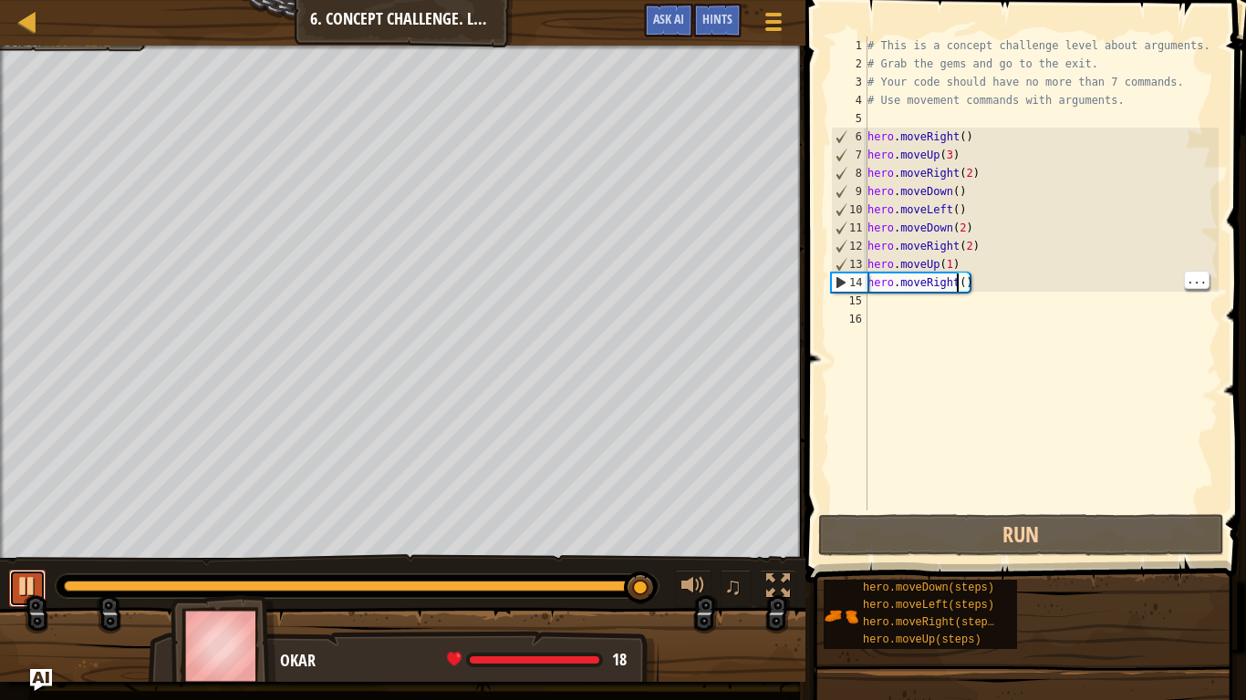
click at [30, 589] on div at bounding box center [28, 587] width 24 height 24
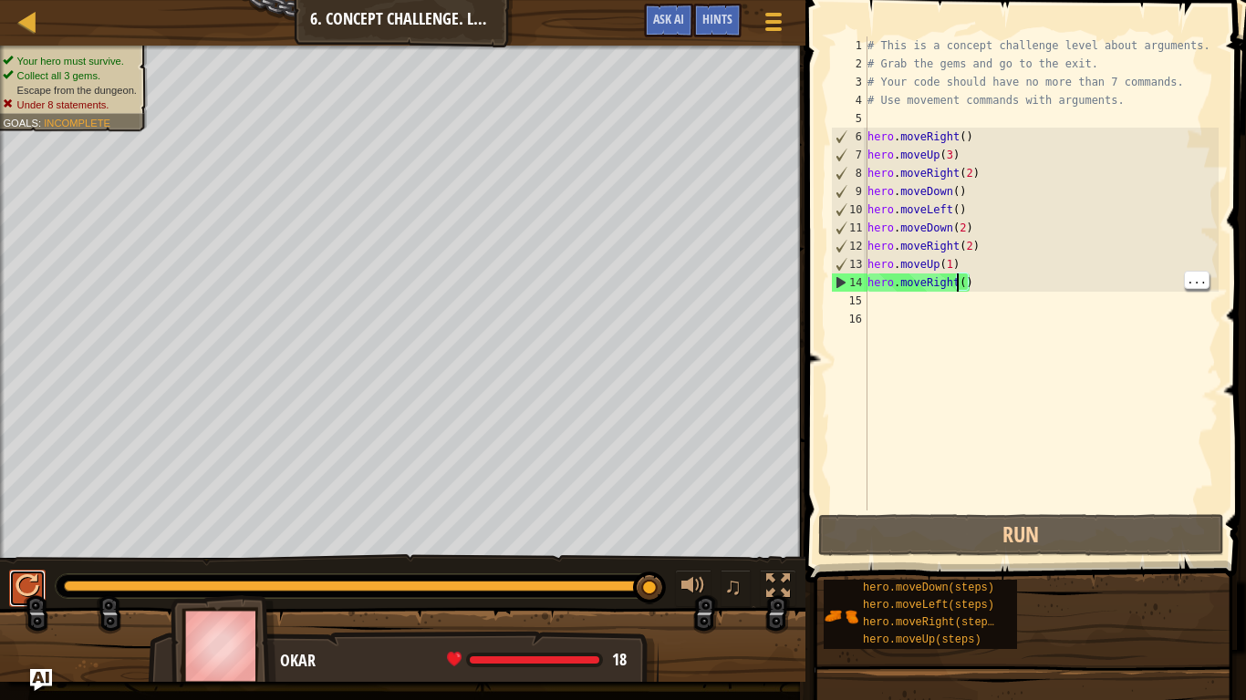
click at [30, 589] on div at bounding box center [28, 587] width 24 height 24
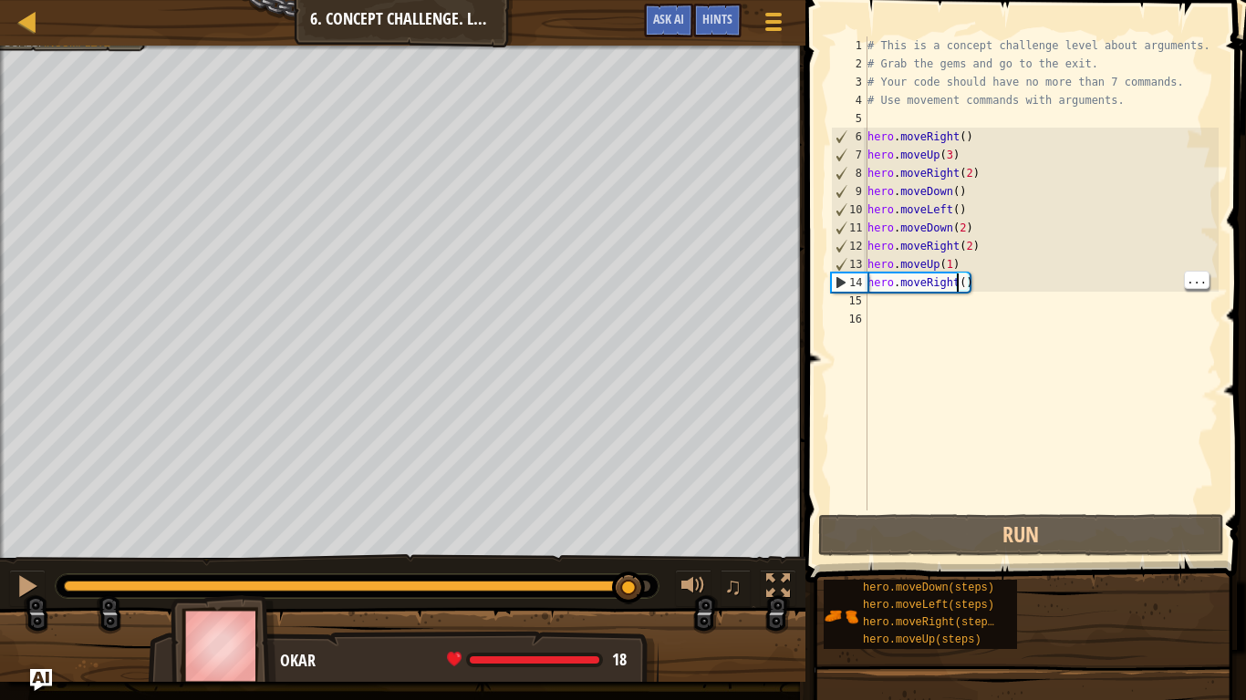
drag, startPoint x: 97, startPoint y: 585, endPoint x: 629, endPoint y: 560, distance: 533.2
click at [629, 560] on div "♫" at bounding box center [402, 581] width 805 height 55
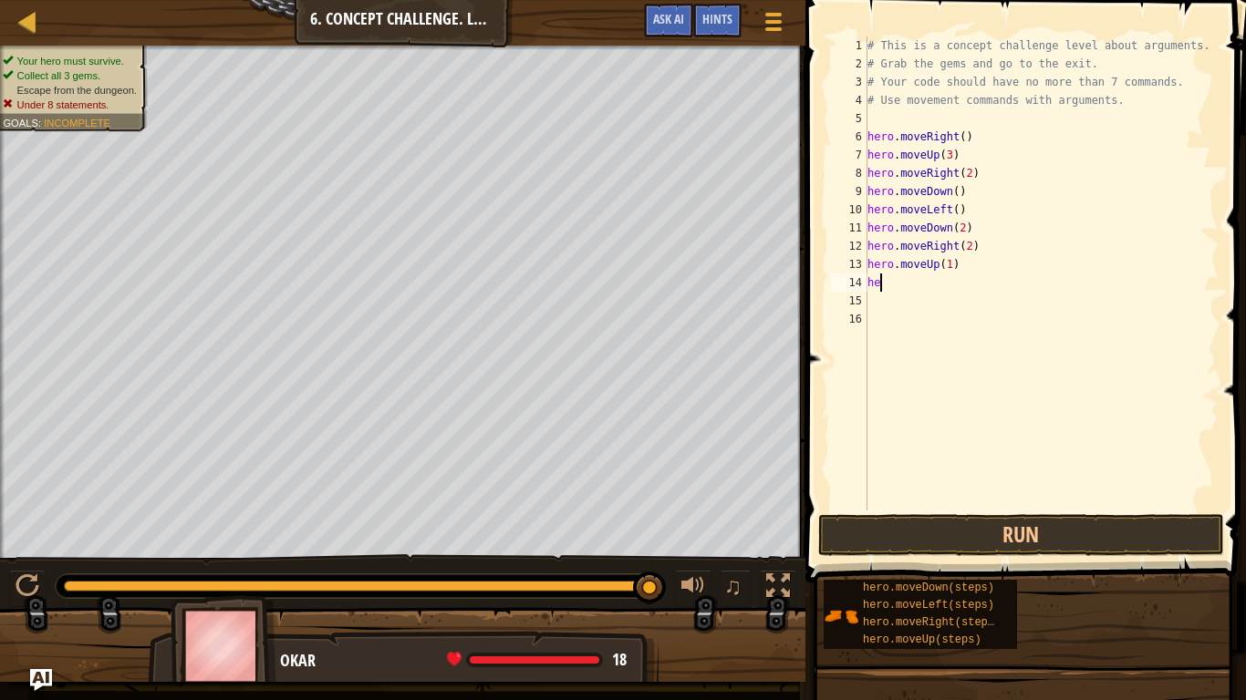
scroll to position [8, 1]
type textarea "h"
type textarea "hero.moveUp(1)"
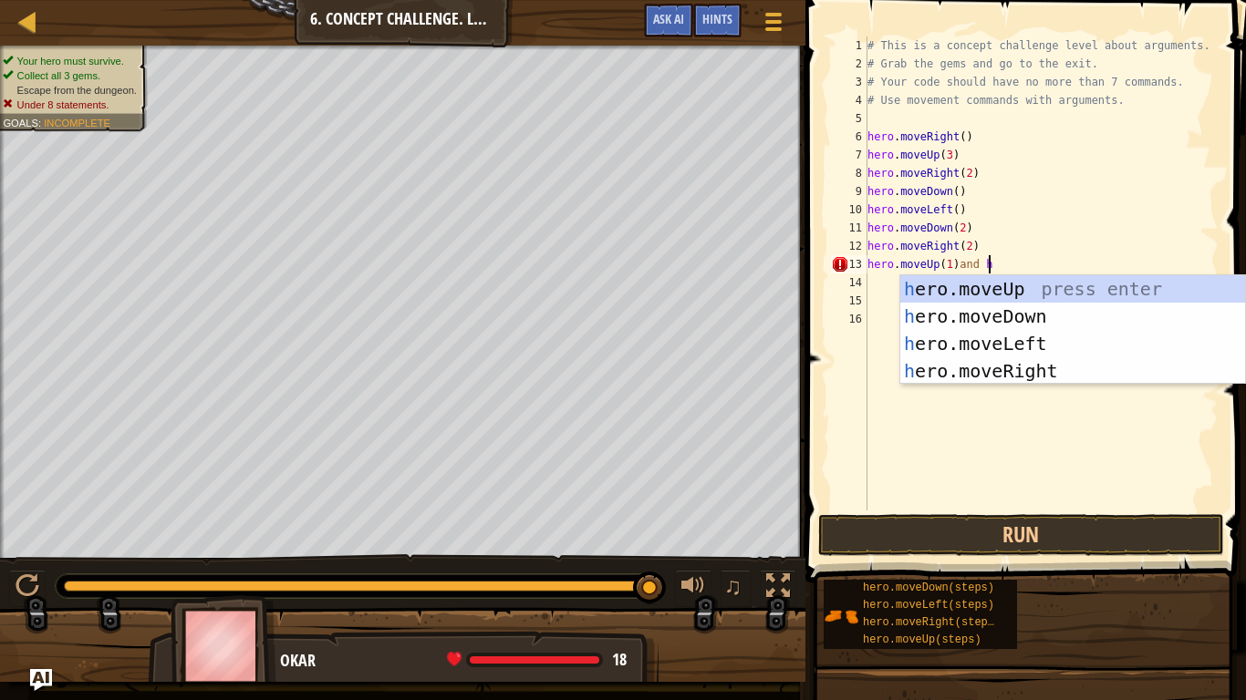
scroll to position [8, 16]
click at [1103, 367] on div "h ero.moveUp press enter h ero.moveDown press enter h ero.moveLeft press enter …" at bounding box center [1072, 357] width 345 height 164
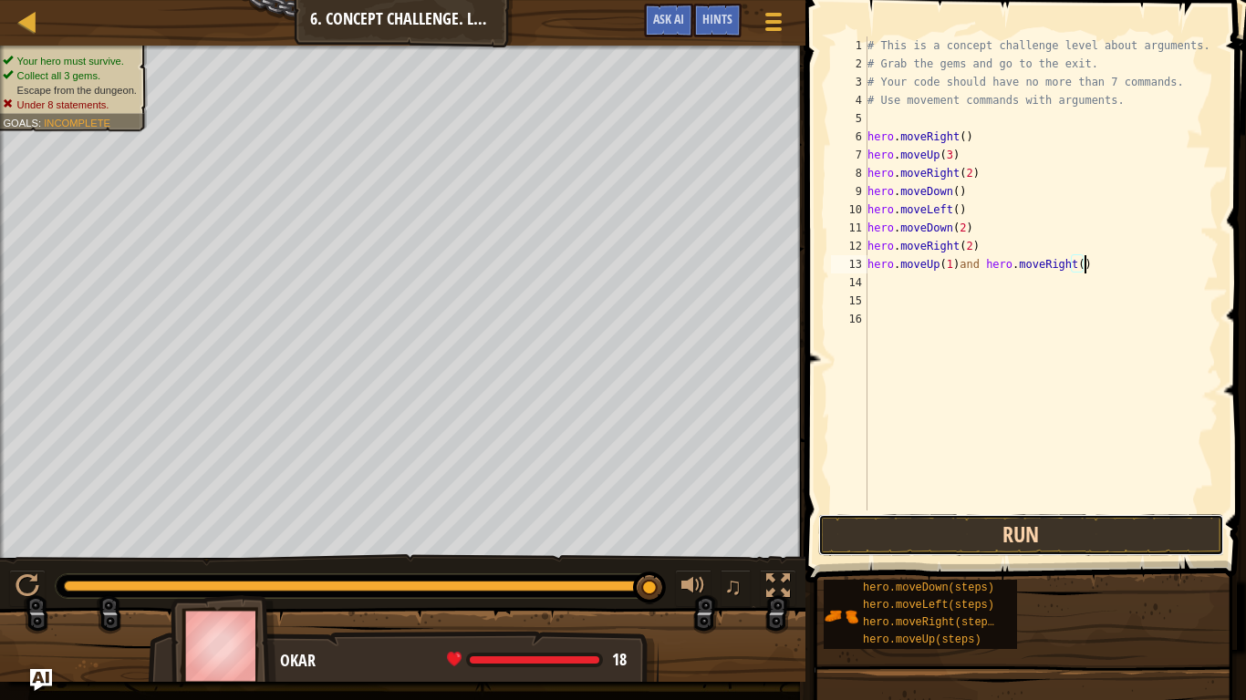
click at [1097, 530] on button "Run" at bounding box center [1021, 535] width 406 height 42
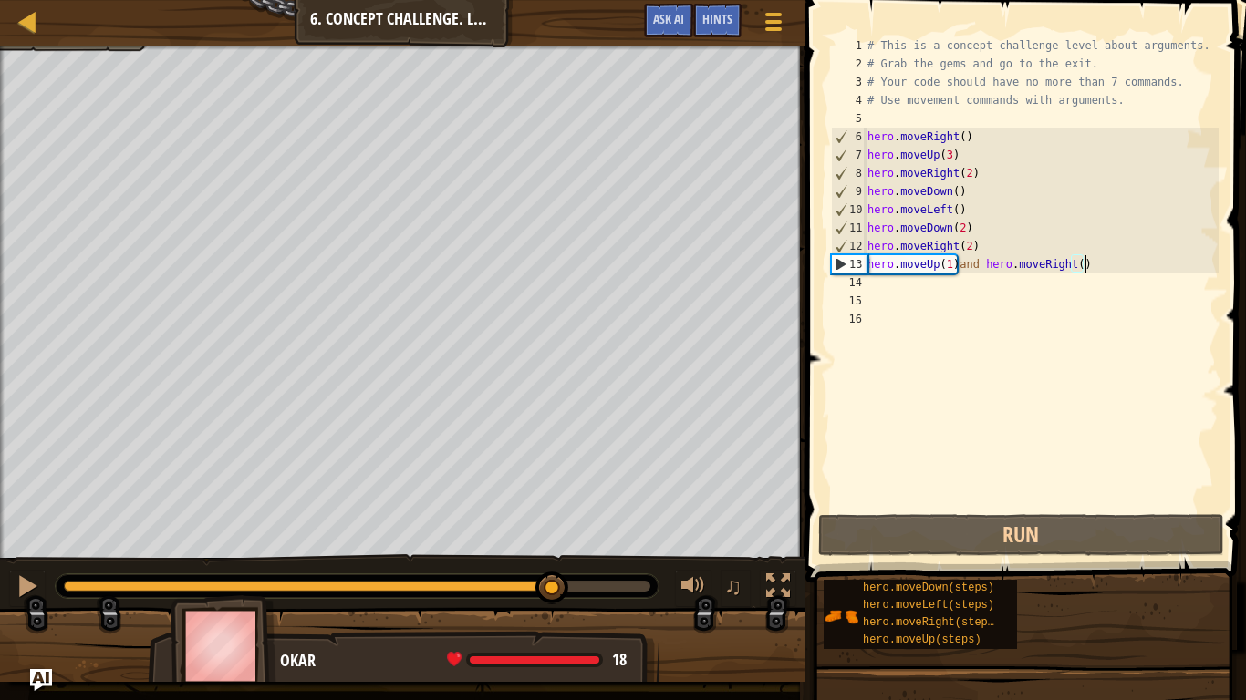
drag, startPoint x: 78, startPoint y: 588, endPoint x: 553, endPoint y: 557, distance: 476.2
click at [553, 557] on div "♫" at bounding box center [402, 581] width 805 height 55
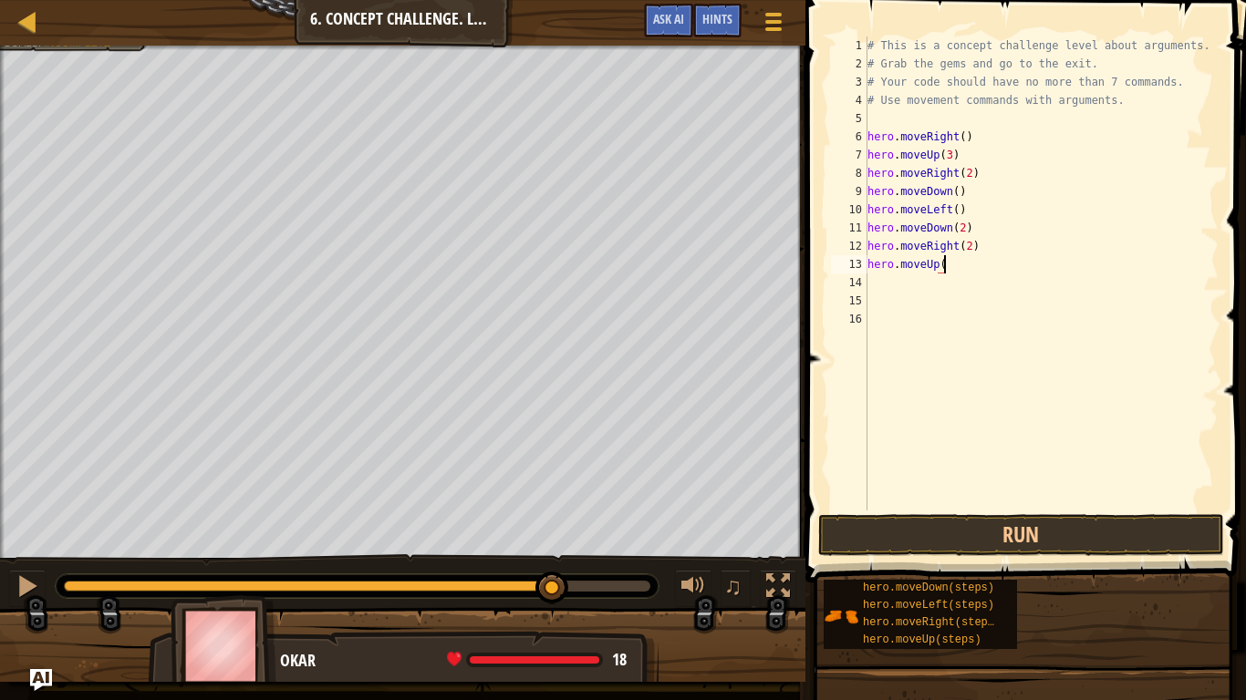
scroll to position [8, 11]
type textarea "hero.moveUp(2)"
click at [894, 284] on div "# This is a concept challenge level about arguments. # Grab the gems and go to …" at bounding box center [1041, 291] width 355 height 511
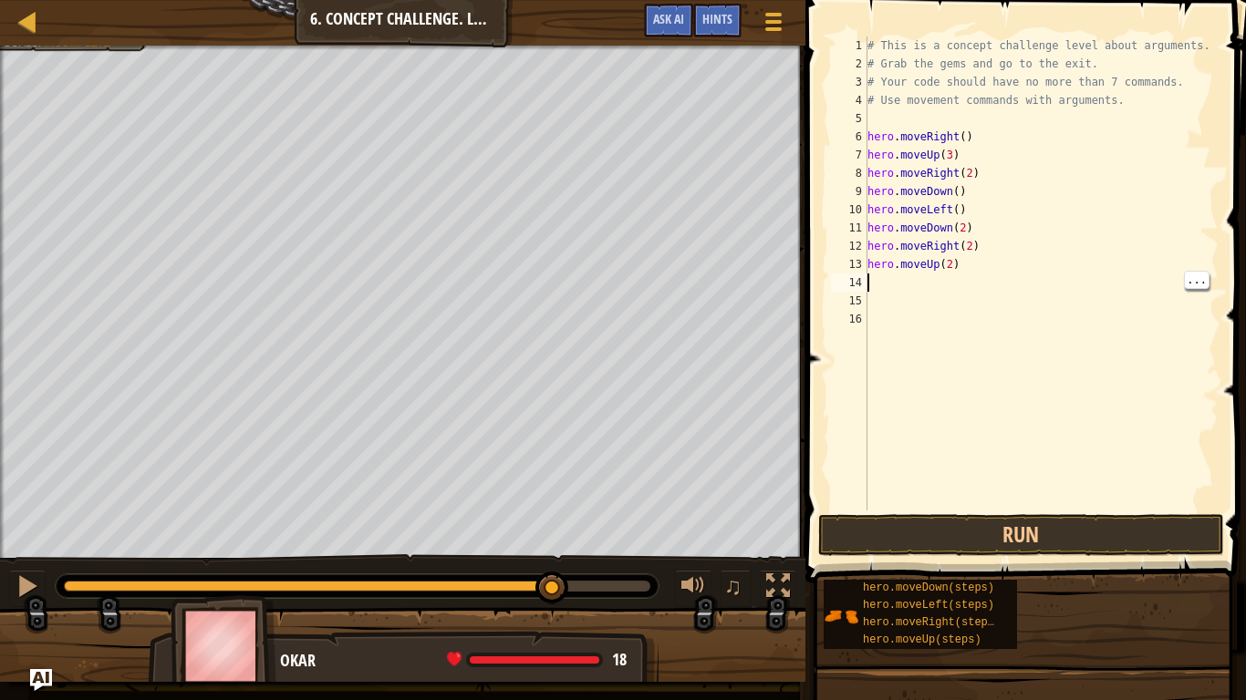
type textarea "h"
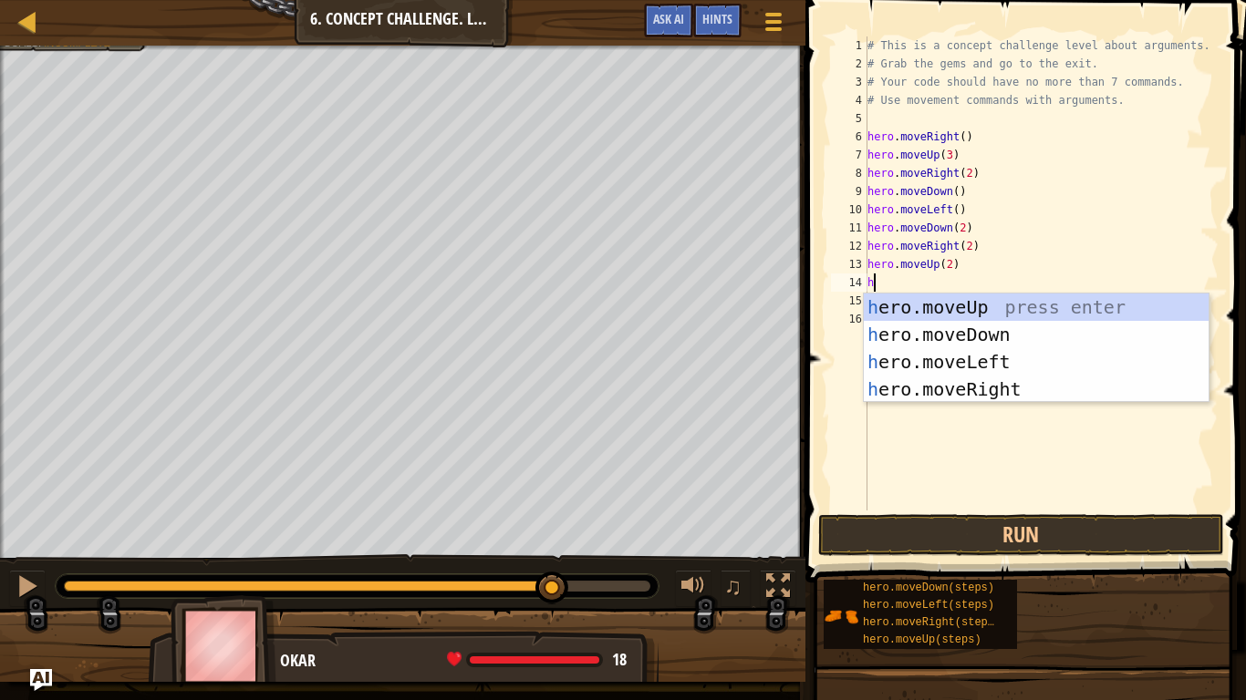
click at [1040, 391] on div "h ero.moveUp press enter h ero.moveDown press enter h ero.moveLeft press enter …" at bounding box center [1036, 376] width 345 height 164
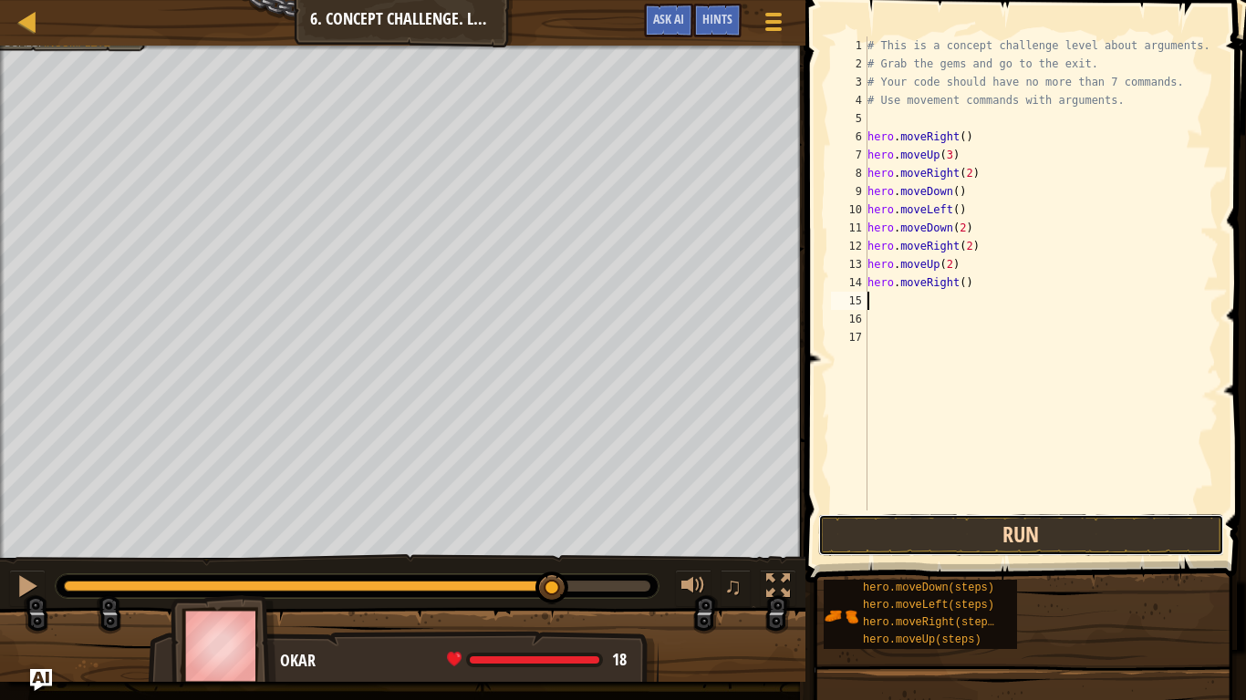
click at [1023, 517] on button "Run" at bounding box center [1021, 535] width 406 height 42
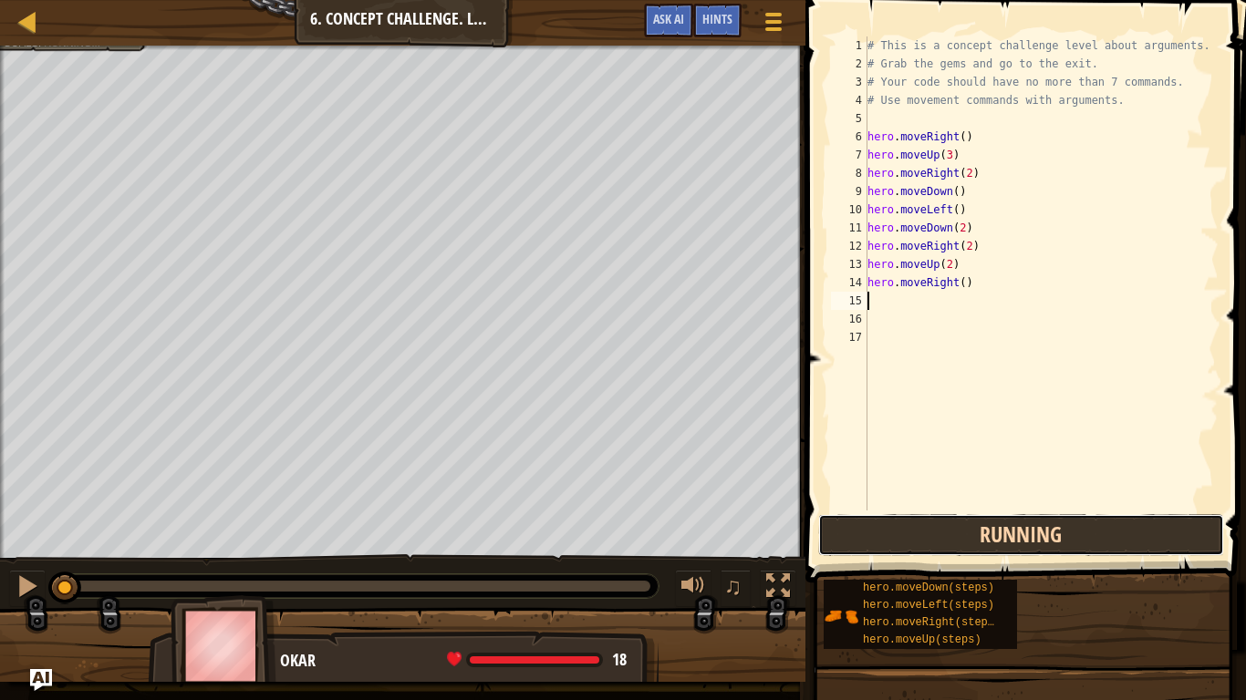
click at [971, 538] on button "Running" at bounding box center [1021, 535] width 406 height 42
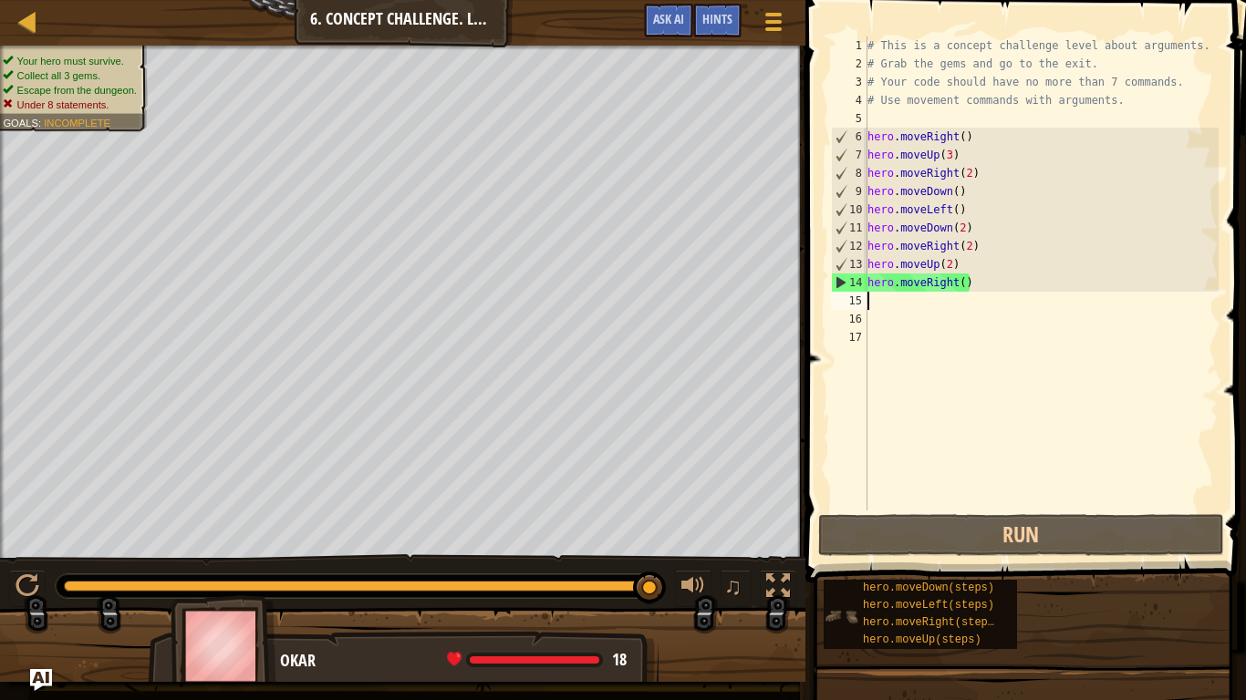
drag, startPoint x: 101, startPoint y: 582, endPoint x: 829, endPoint y: 639, distance: 730.0
click at [829, 589] on div "Map Introduction to Computer Science 6. Concept Challenge. Long Steps Game Menu…" at bounding box center [623, 350] width 1246 height 700
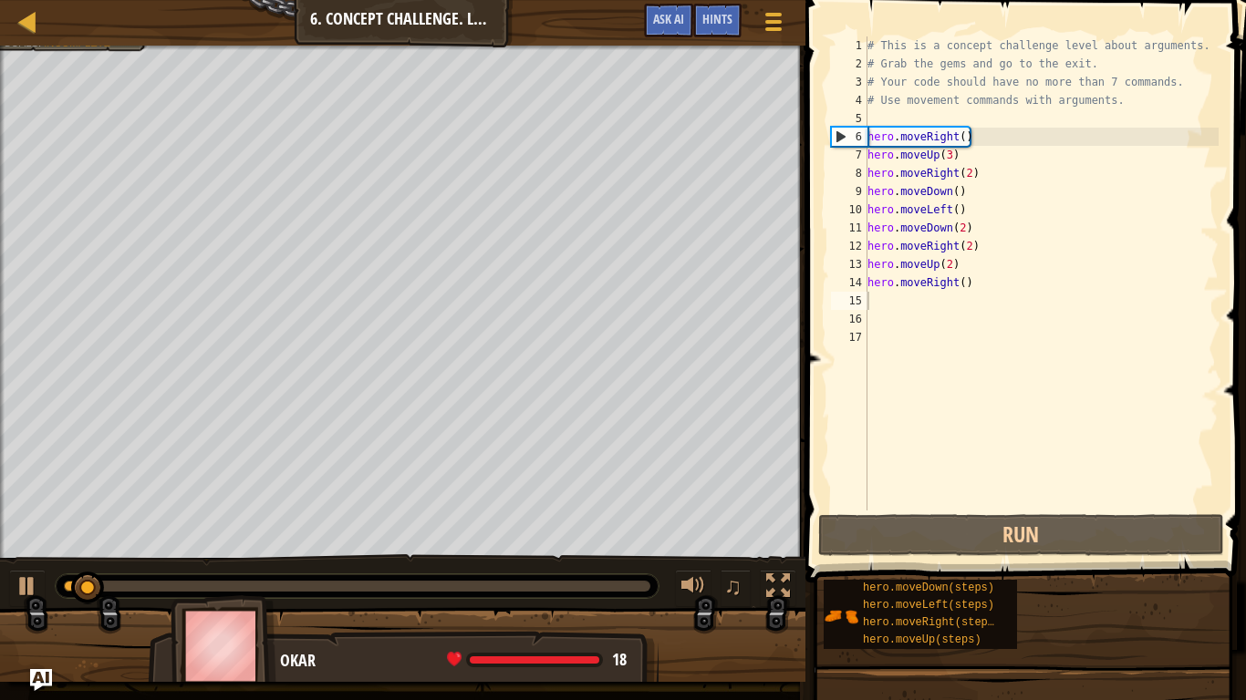
drag, startPoint x: 763, startPoint y: 636, endPoint x: 716, endPoint y: 618, distance: 50.5
click at [716, 589] on div at bounding box center [402, 652] width 805 height 91
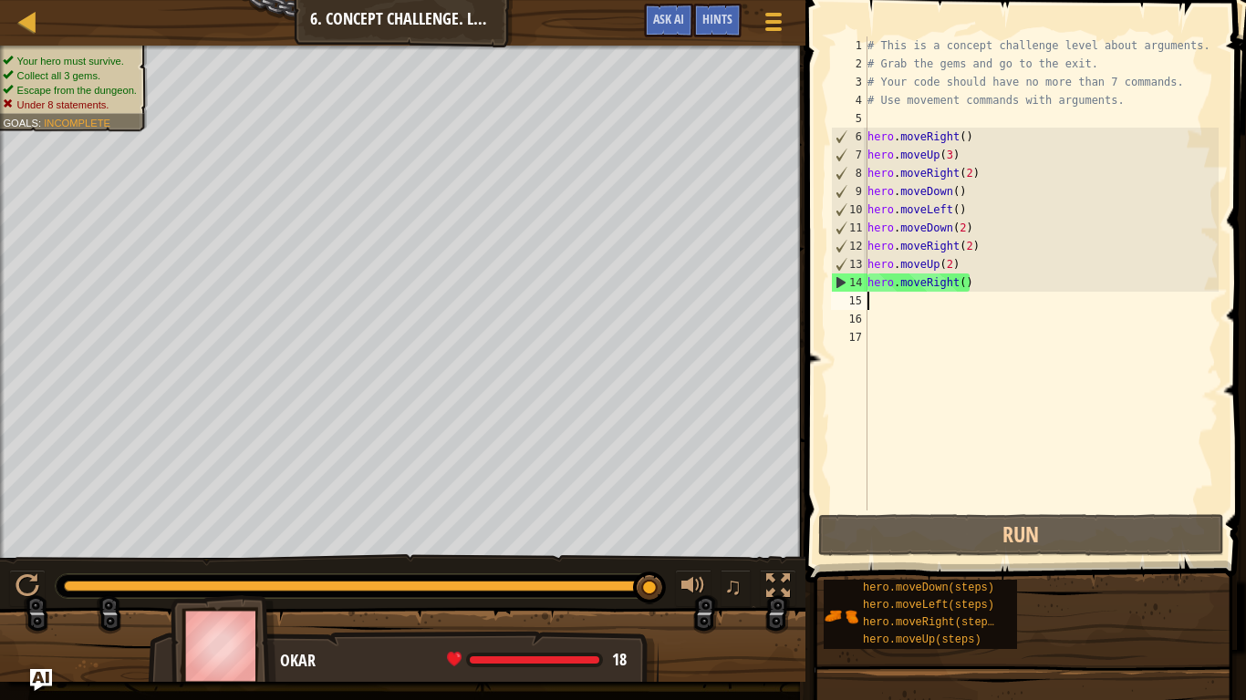
click at [876, 120] on div "# This is a concept challenge level about arguments. # Grab the gems and go to …" at bounding box center [1041, 291] width 355 height 511
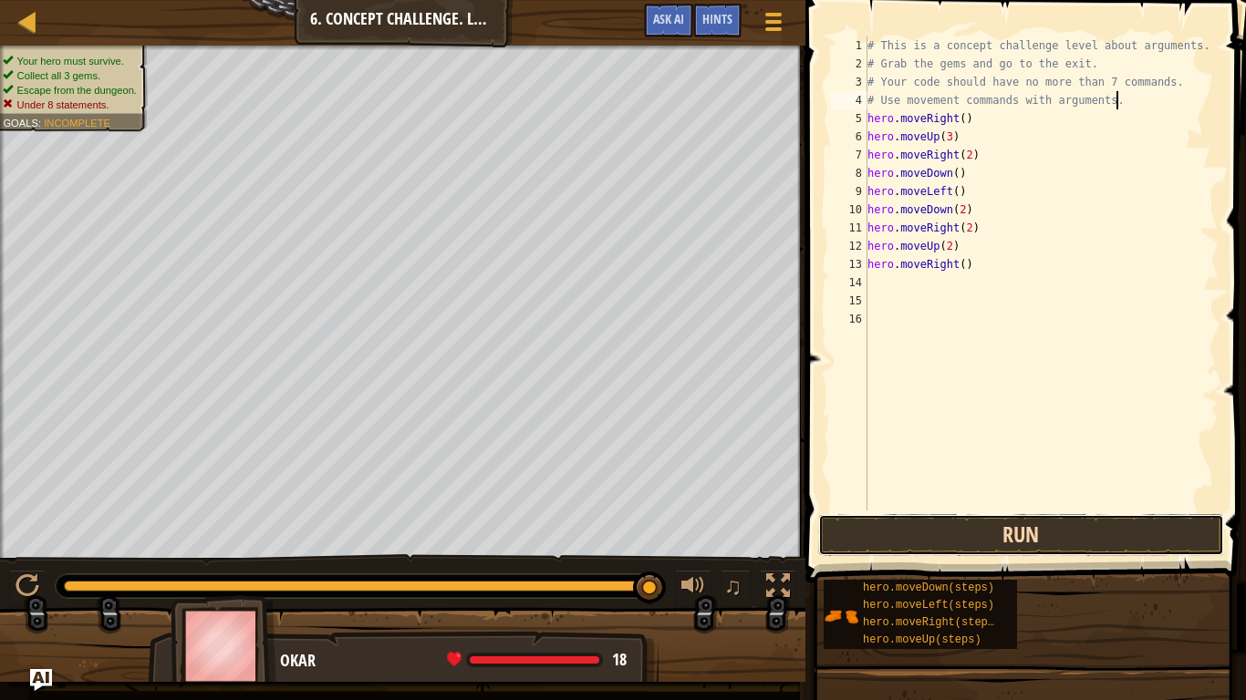
click at [1153, 534] on button "Run" at bounding box center [1021, 535] width 406 height 42
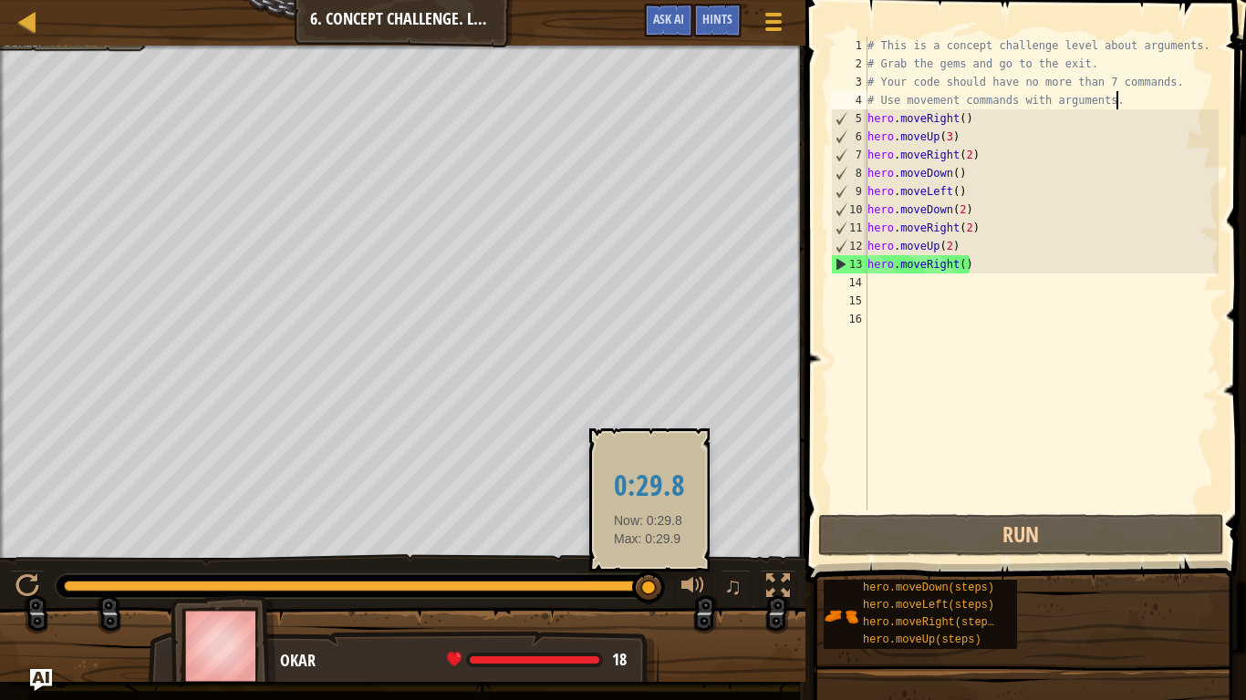
drag, startPoint x: 260, startPoint y: 585, endPoint x: 648, endPoint y: 589, distance: 388.5
click at [649, 589] on div at bounding box center [648, 588] width 33 height 33
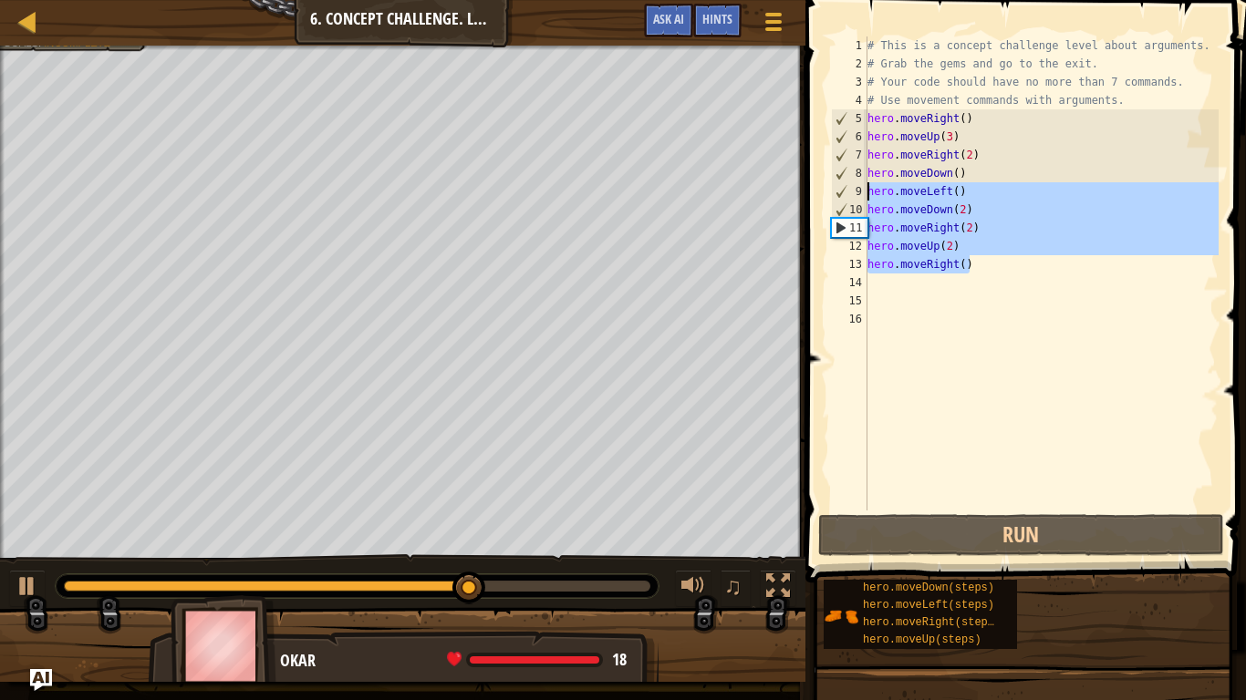
drag, startPoint x: 981, startPoint y: 272, endPoint x: 868, endPoint y: 188, distance: 140.8
click at [868, 188] on div "# This is a concept challenge level about arguments. # Grab the gems and go to …" at bounding box center [1041, 291] width 355 height 511
type textarea "hero.moveLeft() hero.moveDown(2)"
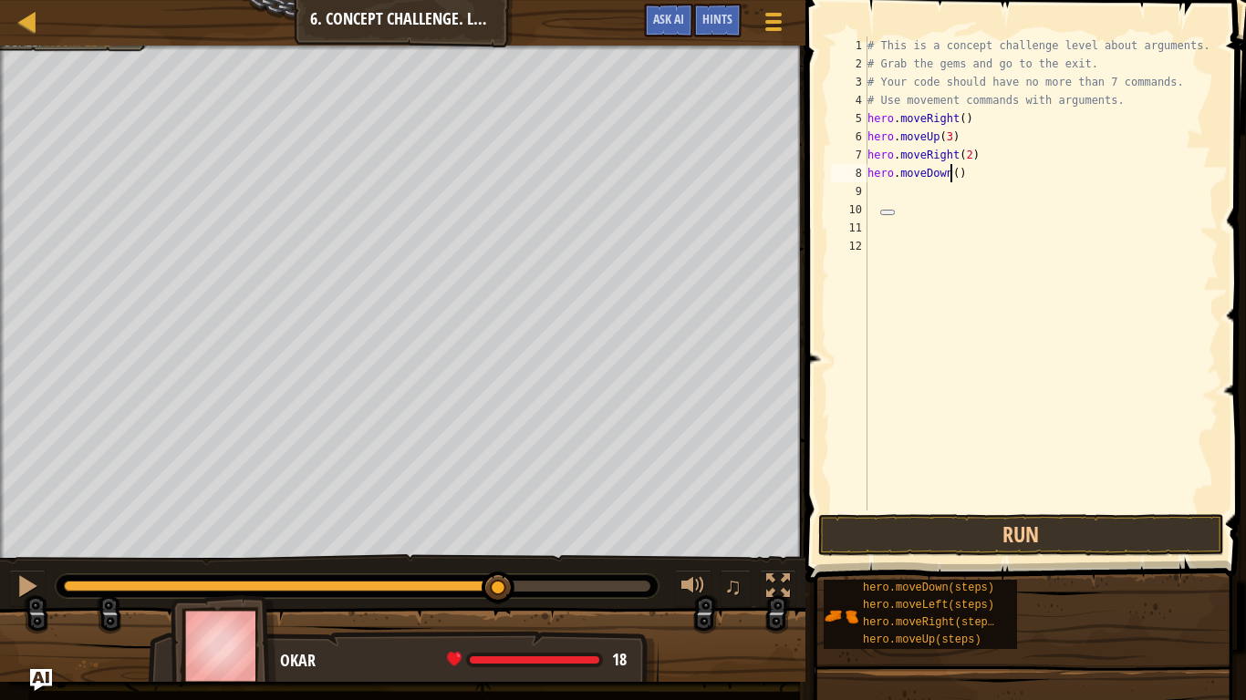
click at [953, 177] on div "# This is a concept challenge level about arguments. # Grab the gems and go to …" at bounding box center [1041, 291] width 355 height 511
click at [961, 180] on div "# This is a concept challenge level about arguments. # Grab the gems and go to …" at bounding box center [1041, 291] width 355 height 511
click at [955, 179] on div "# This is a concept challenge level about arguments. # Grab the gems and go to …" at bounding box center [1041, 291] width 355 height 511
type textarea "hero.moveDown(3)"
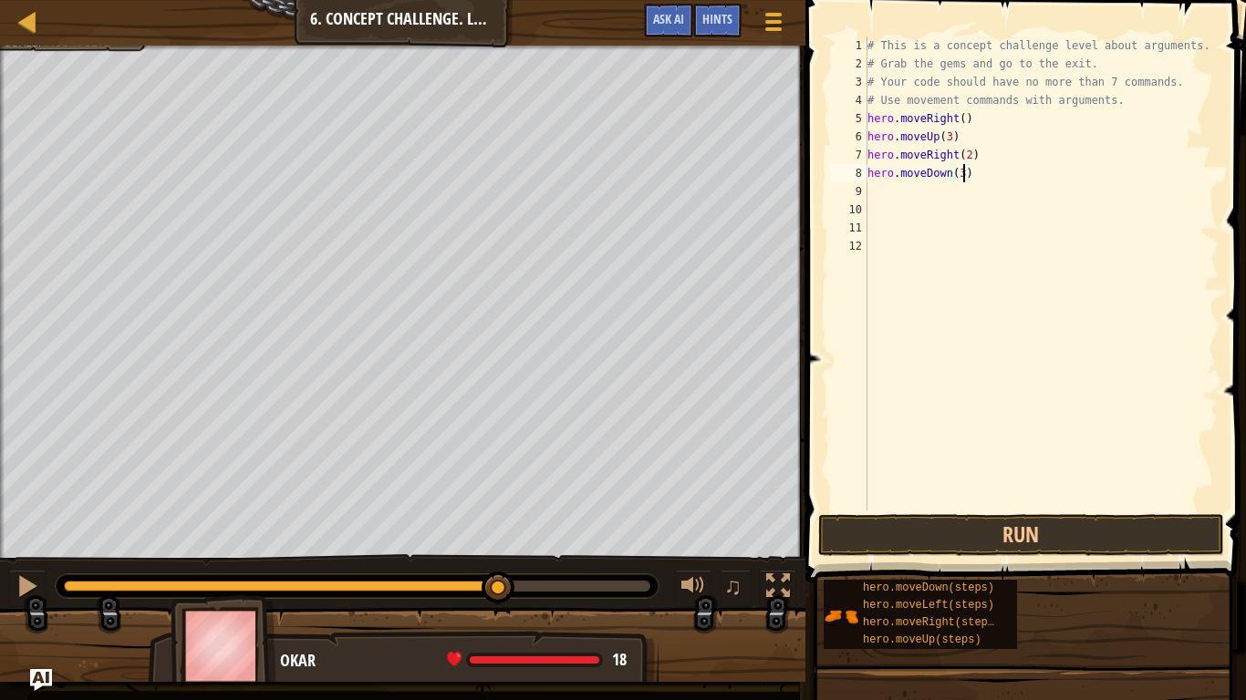
click at [886, 194] on div "# This is a concept challenge level about arguments. # Grab the gems and go to …" at bounding box center [1041, 291] width 355 height 511
type textarea "l"
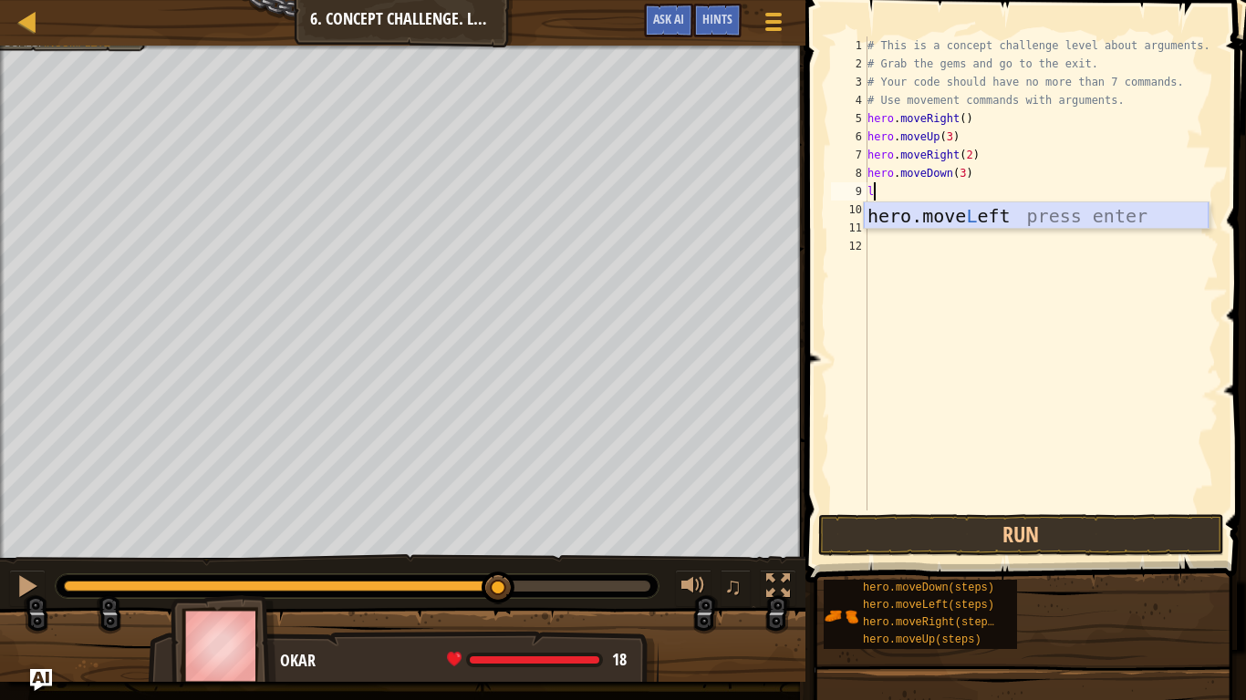
click at [905, 221] on div "hero.move L eft press enter" at bounding box center [1036, 243] width 345 height 82
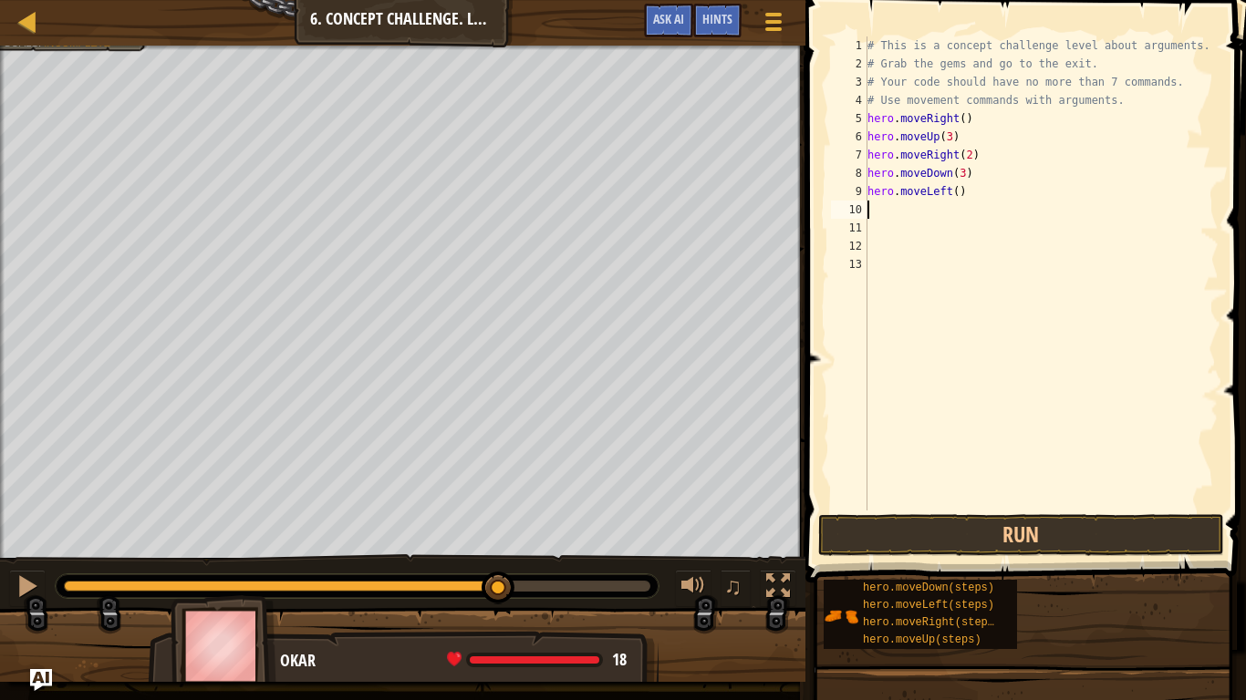
type textarea "u"
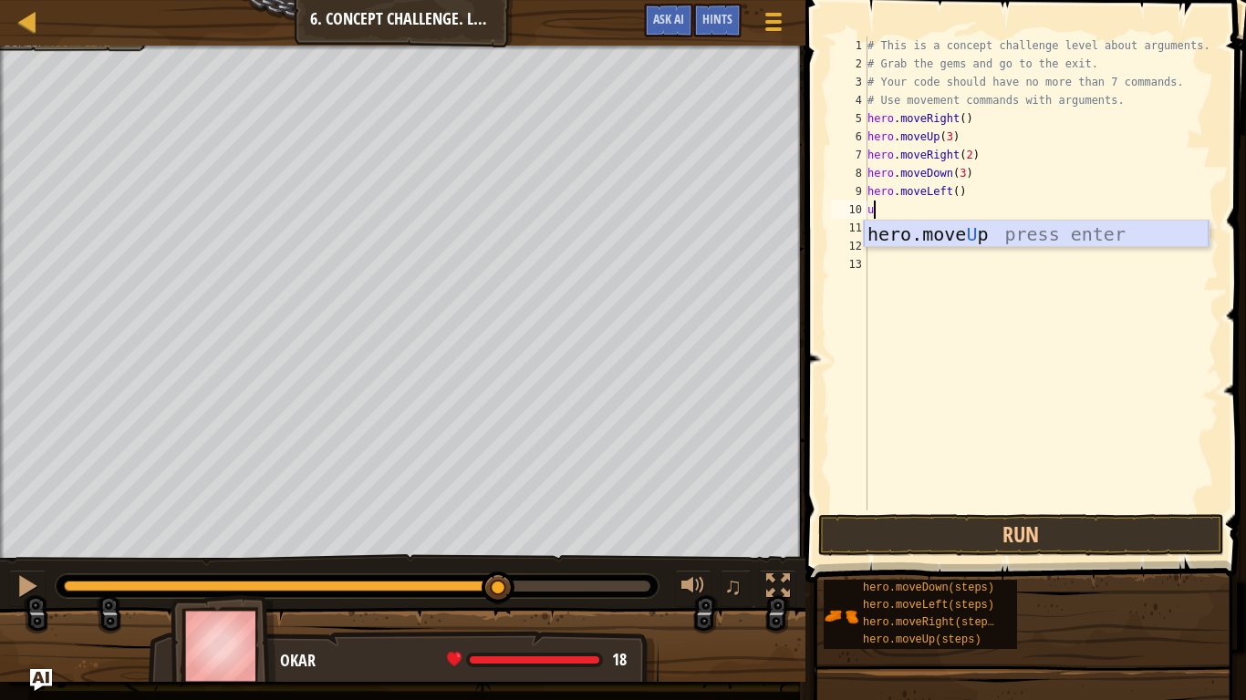
click at [971, 228] on div "hero.move U p press enter" at bounding box center [1036, 262] width 345 height 82
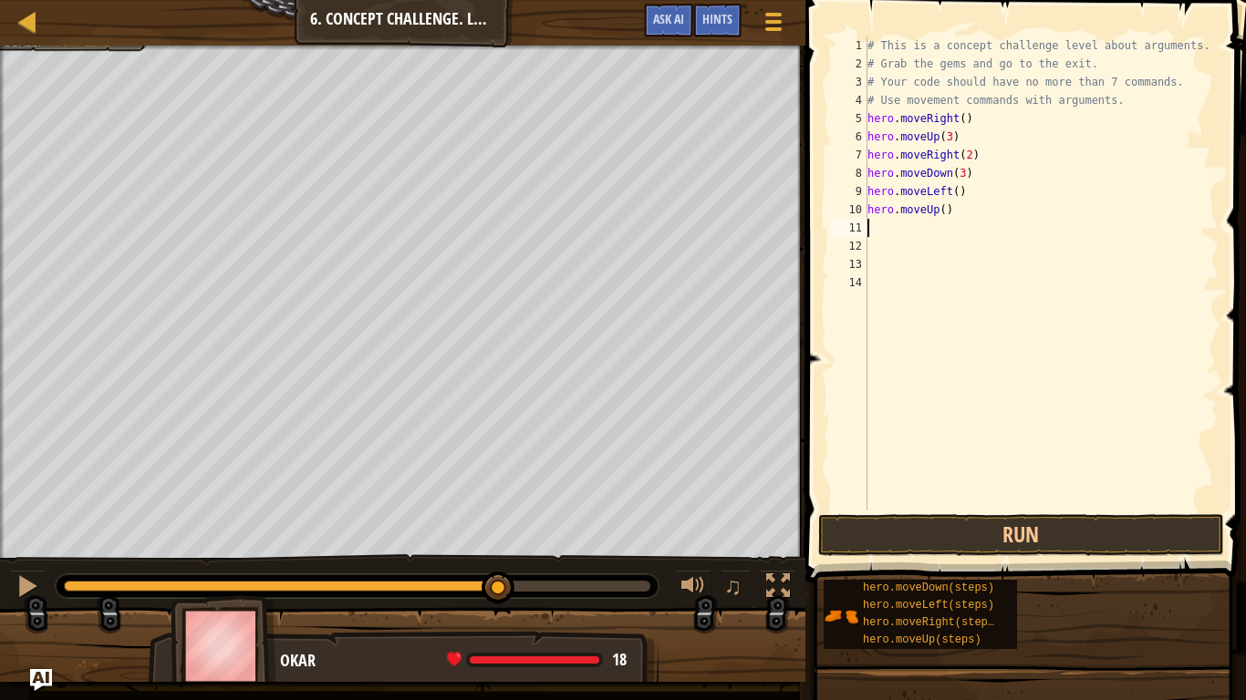
click at [942, 210] on div "# This is a concept challenge level about arguments. # Grab the gems and go to …" at bounding box center [1041, 291] width 355 height 511
type textarea "hero.moveUp(2)"
click at [950, 229] on div "# This is a concept challenge level about arguments. # Grab the gems and go to …" at bounding box center [1041, 291] width 355 height 511
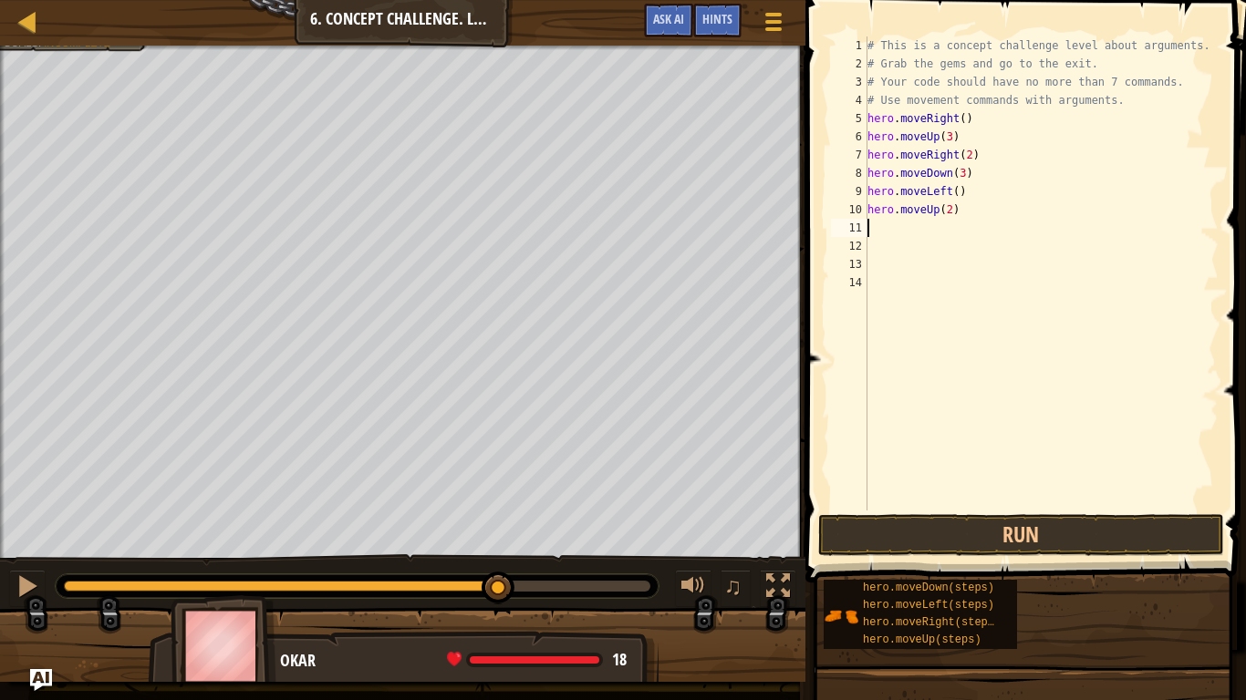
type textarea "r"
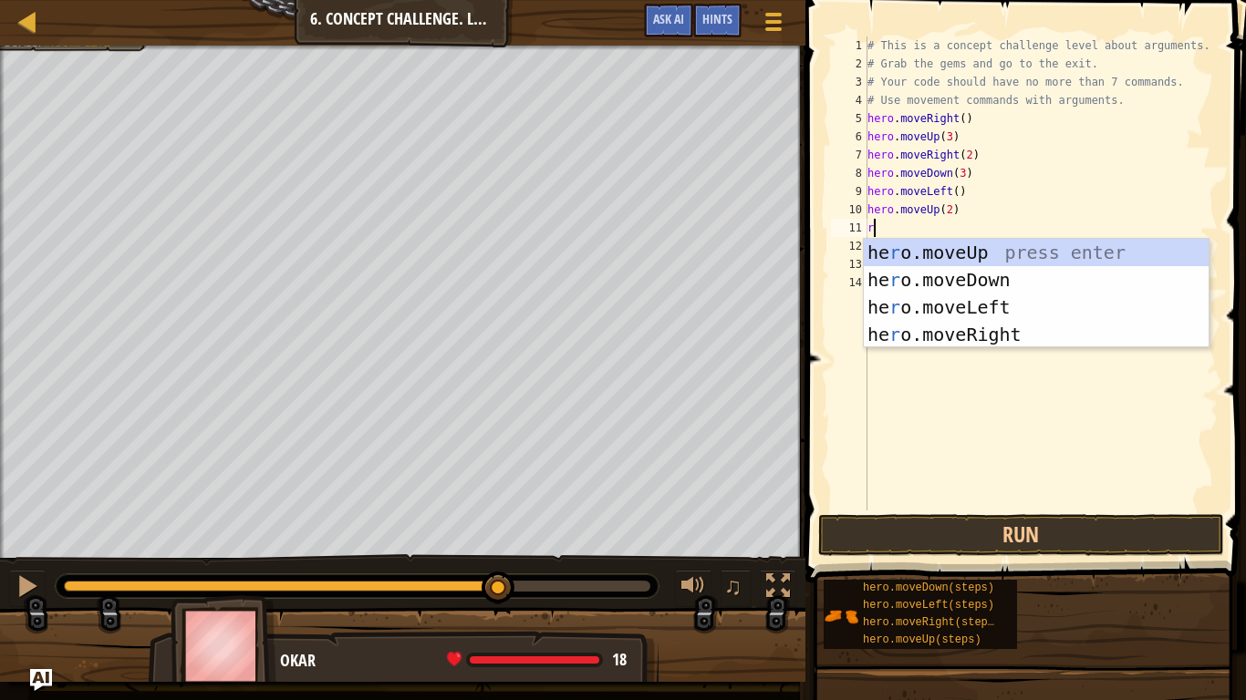
click at [1043, 346] on div "he r o.moveUp press enter he r o.moveDown press enter he r o.moveLeft press ent…" at bounding box center [1036, 321] width 345 height 164
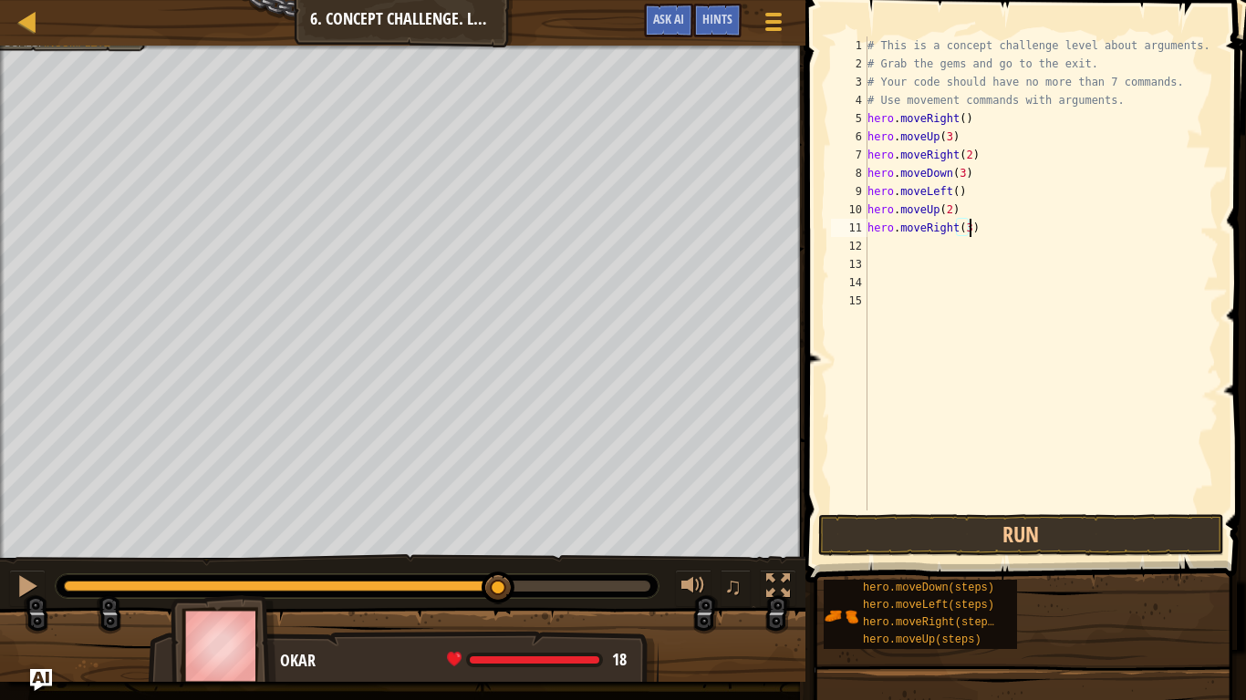
scroll to position [8, 15]
type textarea "hero.moveRight(3)"
click at [959, 513] on span at bounding box center [1027, 265] width 455 height 637
click at [945, 534] on button "Run" at bounding box center [1021, 535] width 406 height 42
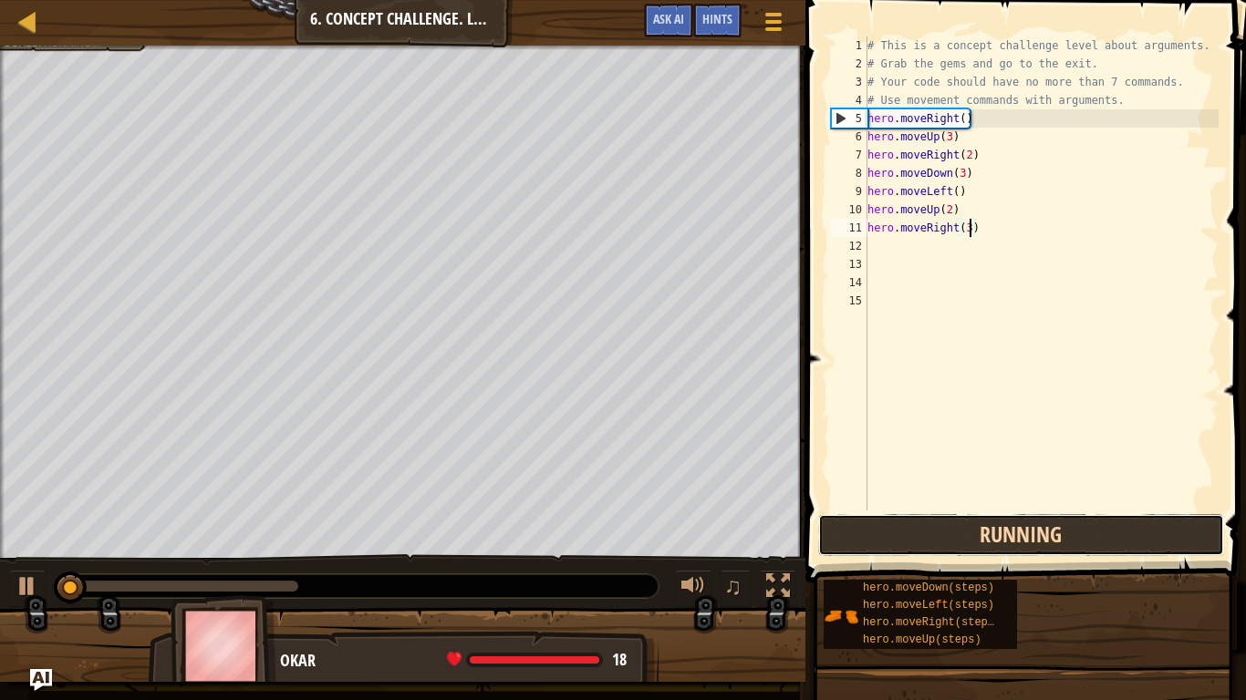
click at [938, 538] on button "Running" at bounding box center [1021, 535] width 406 height 42
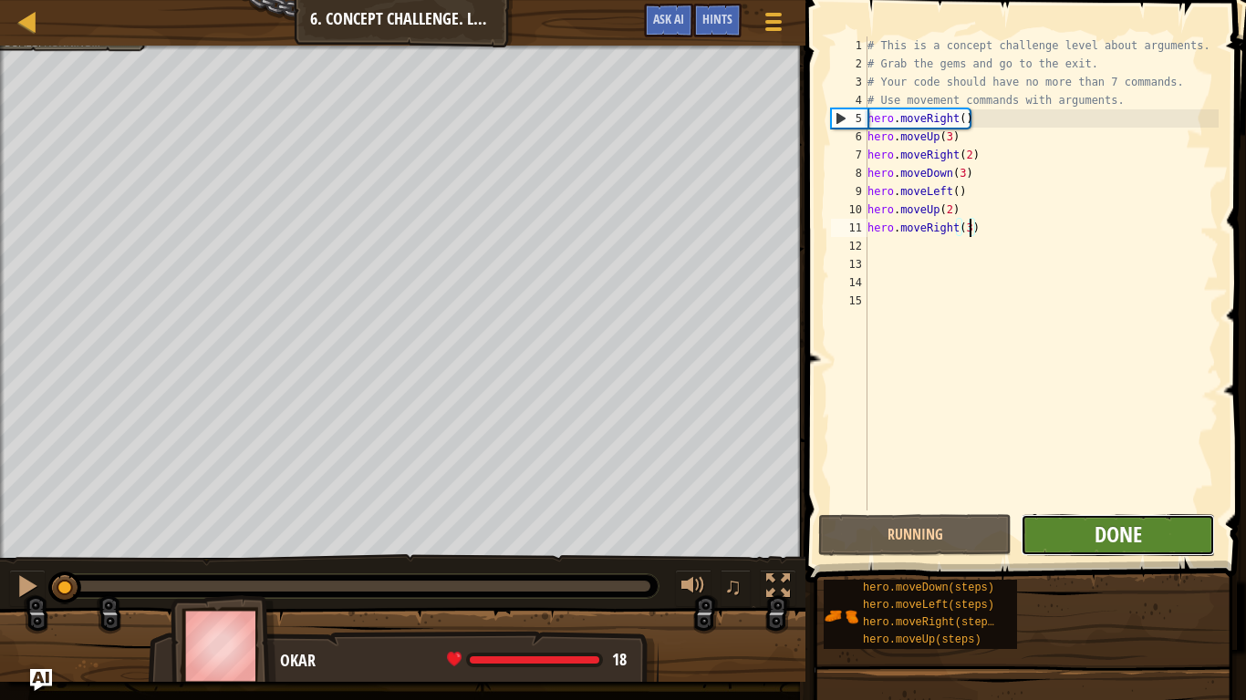
click at [1099, 538] on span "Done" at bounding box center [1117, 534] width 47 height 29
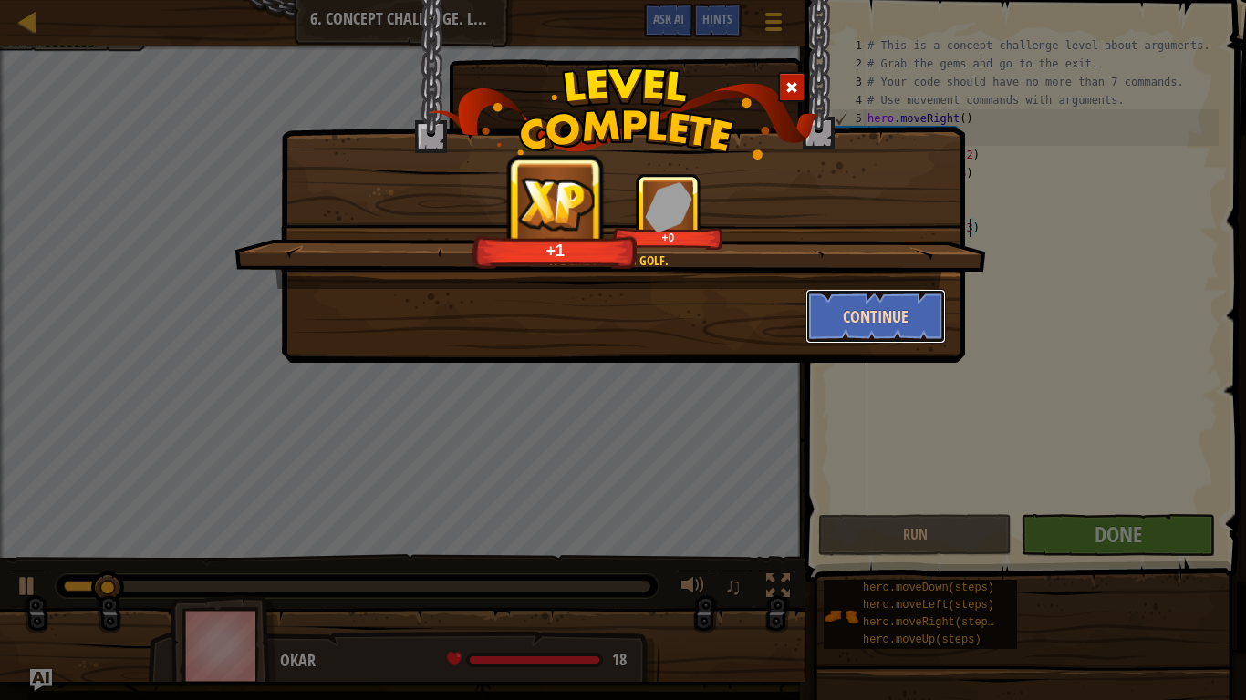
click at [917, 295] on button "Continue" at bounding box center [875, 316] width 141 height 55
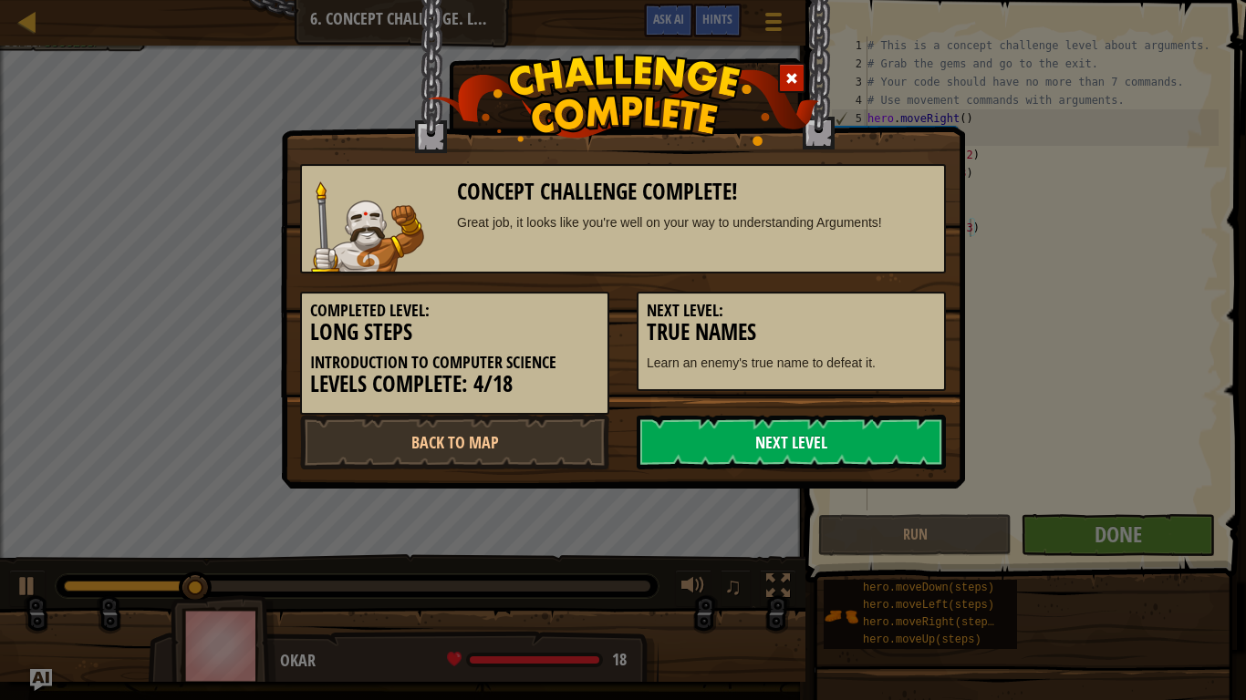
click at [836, 440] on link "Next Level" at bounding box center [791, 442] width 309 height 55
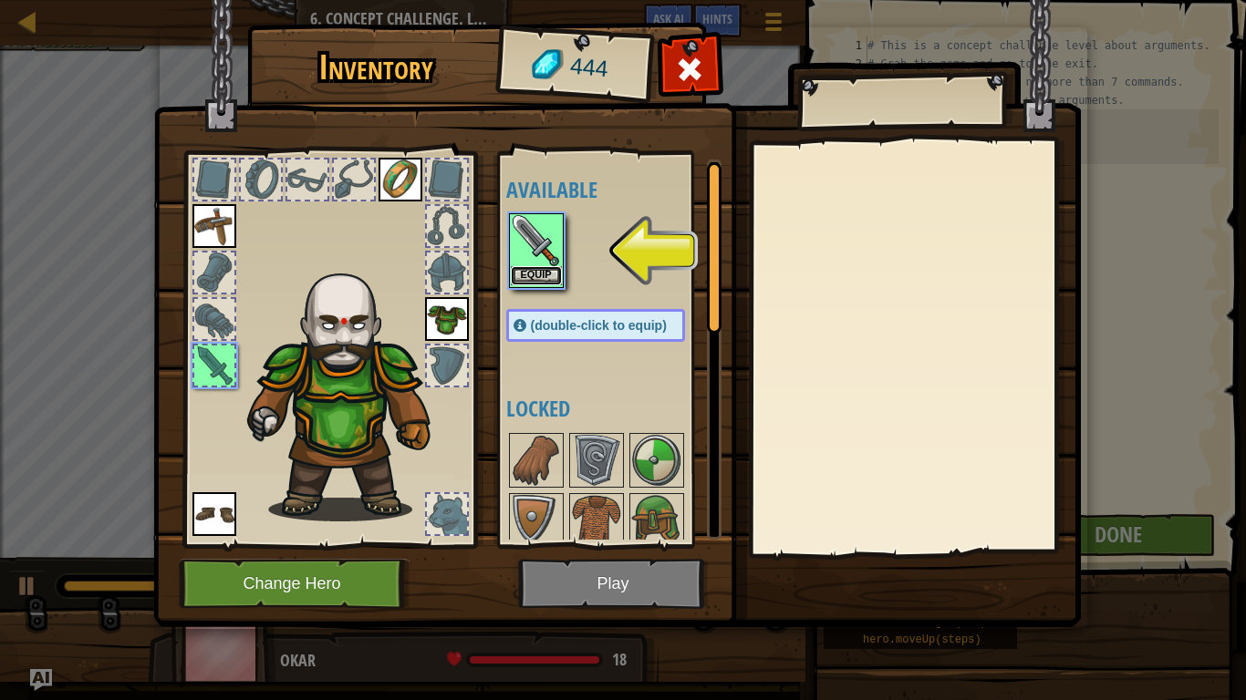
click at [523, 274] on button "Equip" at bounding box center [536, 275] width 51 height 19
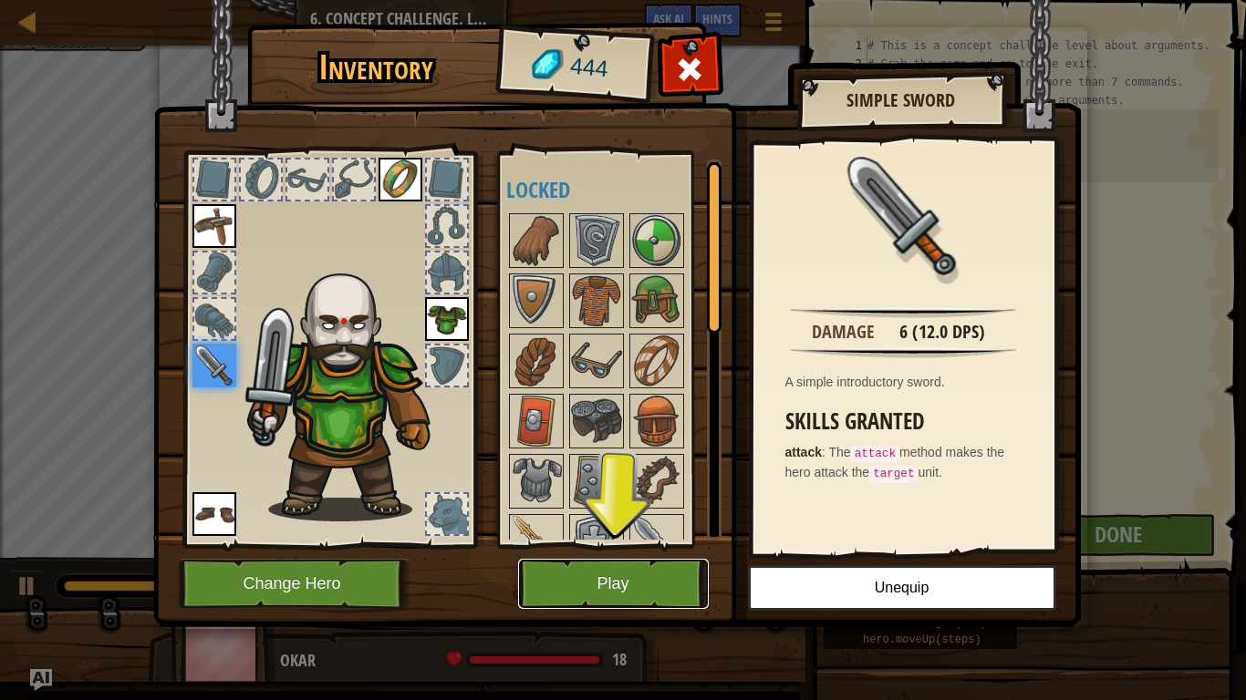
click at [544, 589] on button "Play" at bounding box center [613, 584] width 191 height 50
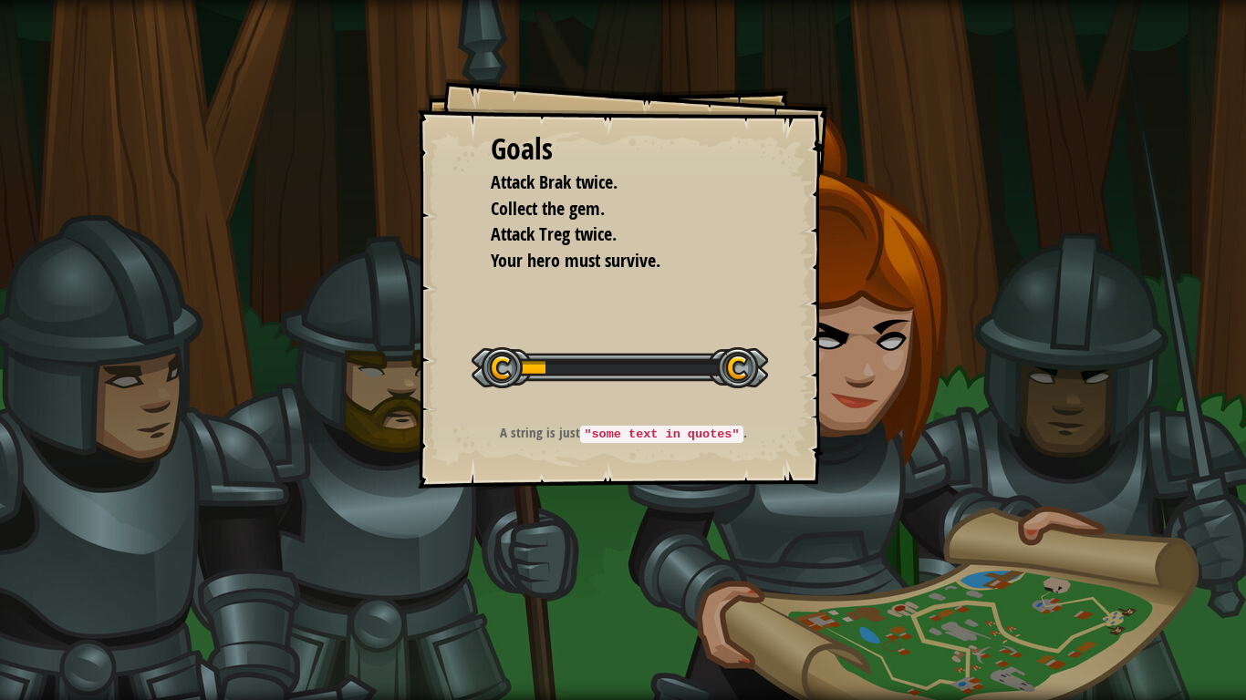
click at [560, 580] on div "Goals Attack Brak twice. Collect the gem. Attack Treg twice. Your hero must sur…" at bounding box center [623, 350] width 1246 height 700
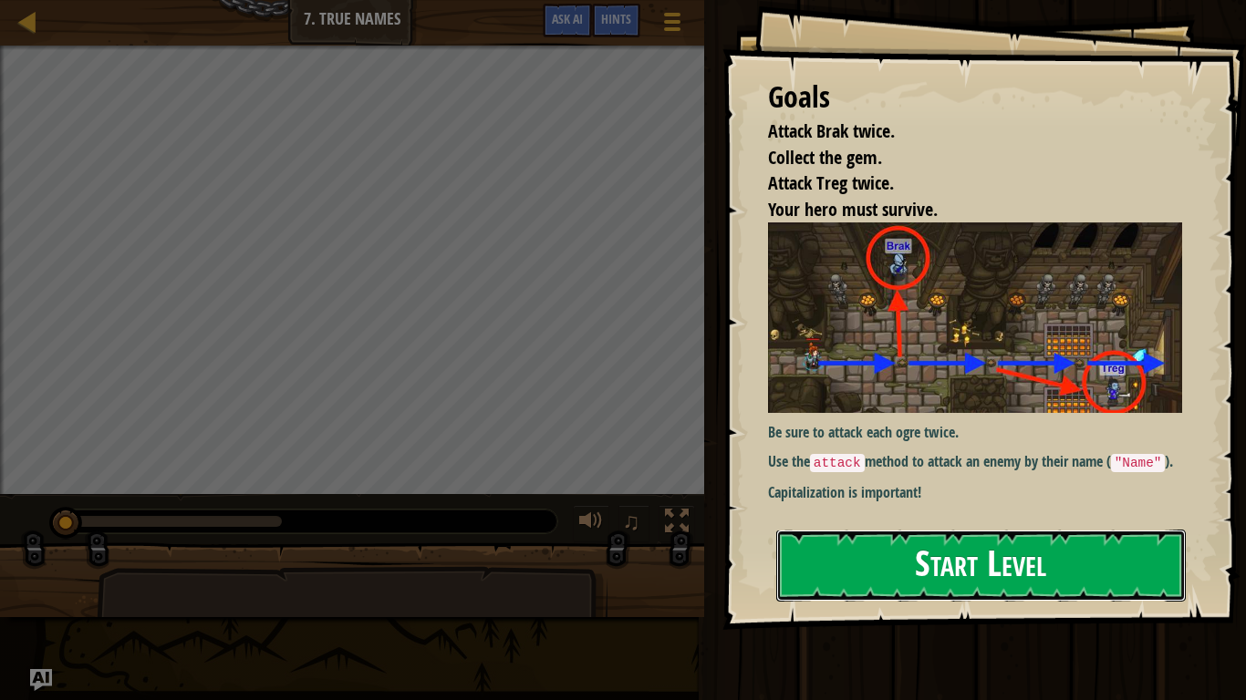
click at [1065, 577] on button "Start Level" at bounding box center [980, 566] width 409 height 72
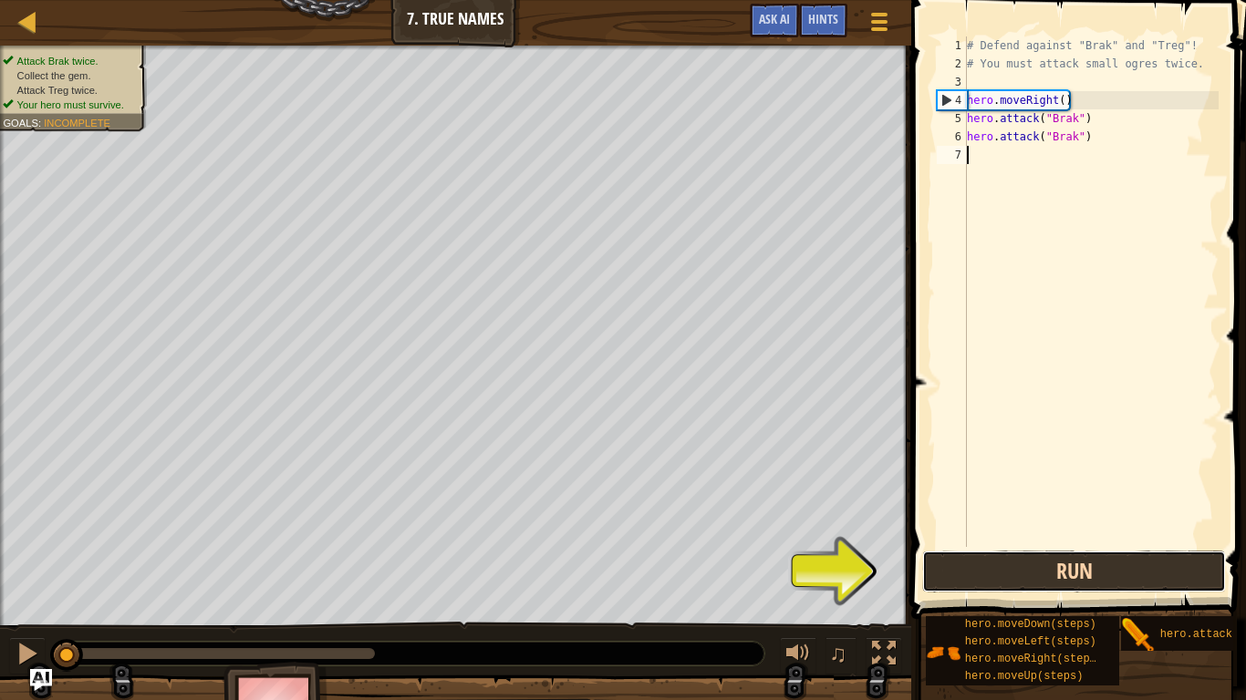
click at [1099, 577] on button "Run" at bounding box center [1074, 572] width 304 height 42
click at [1099, 577] on button "Running" at bounding box center [1074, 572] width 304 height 42
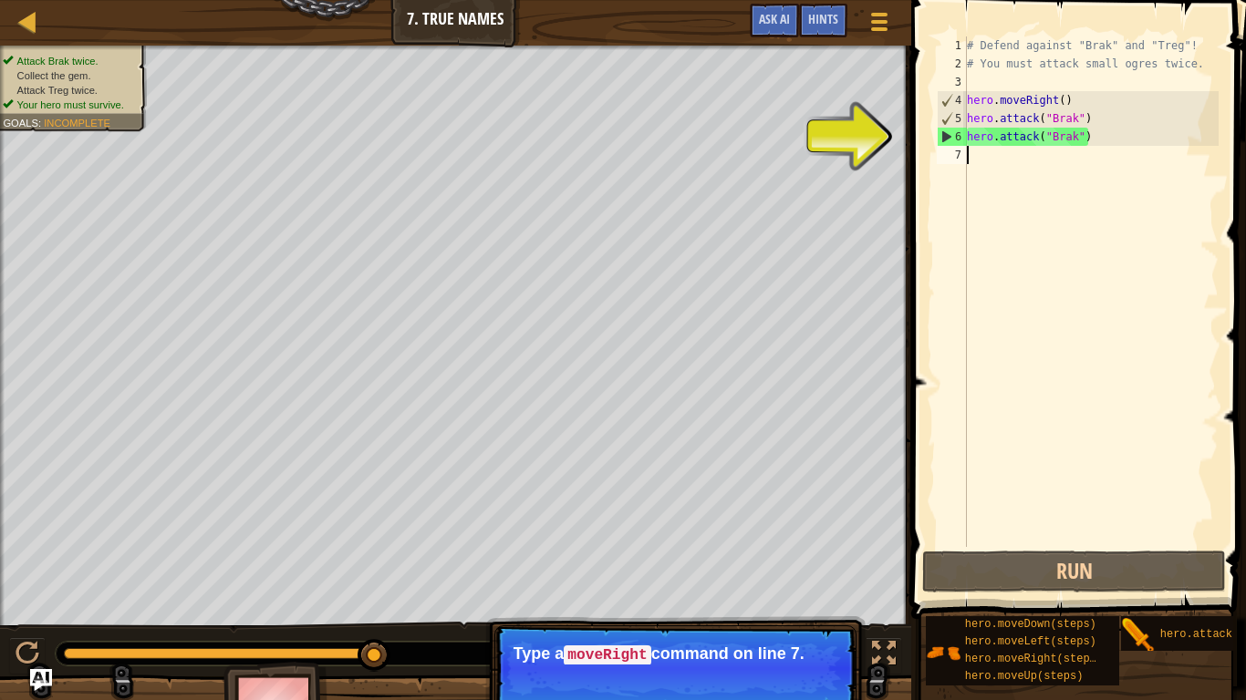
click at [1039, 167] on div "# Defend against "Brak" and "Treg"! # You must attack small ogres twice. hero .…" at bounding box center [1090, 309] width 255 height 547
click at [951, 136] on div "6" at bounding box center [952, 137] width 29 height 18
type textarea "hero.attack("Brak")"
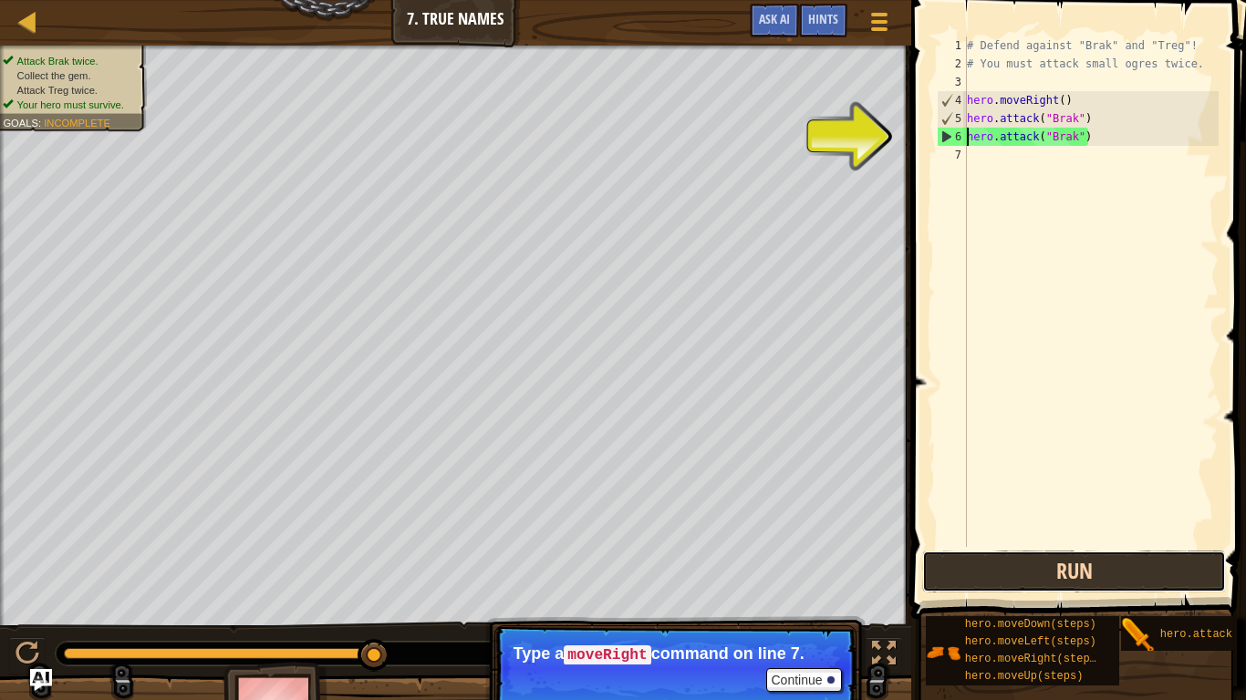
click at [1174, 589] on button "Run" at bounding box center [1074, 572] width 304 height 42
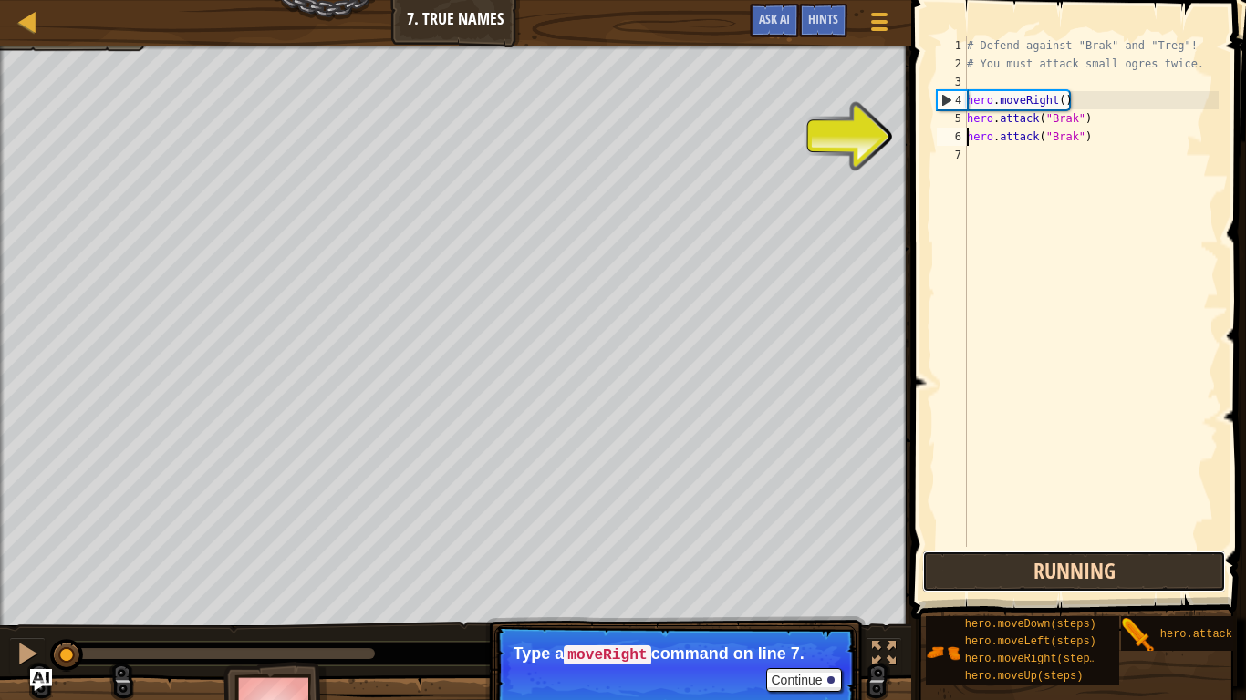
click at [1187, 566] on button "Running" at bounding box center [1074, 572] width 304 height 42
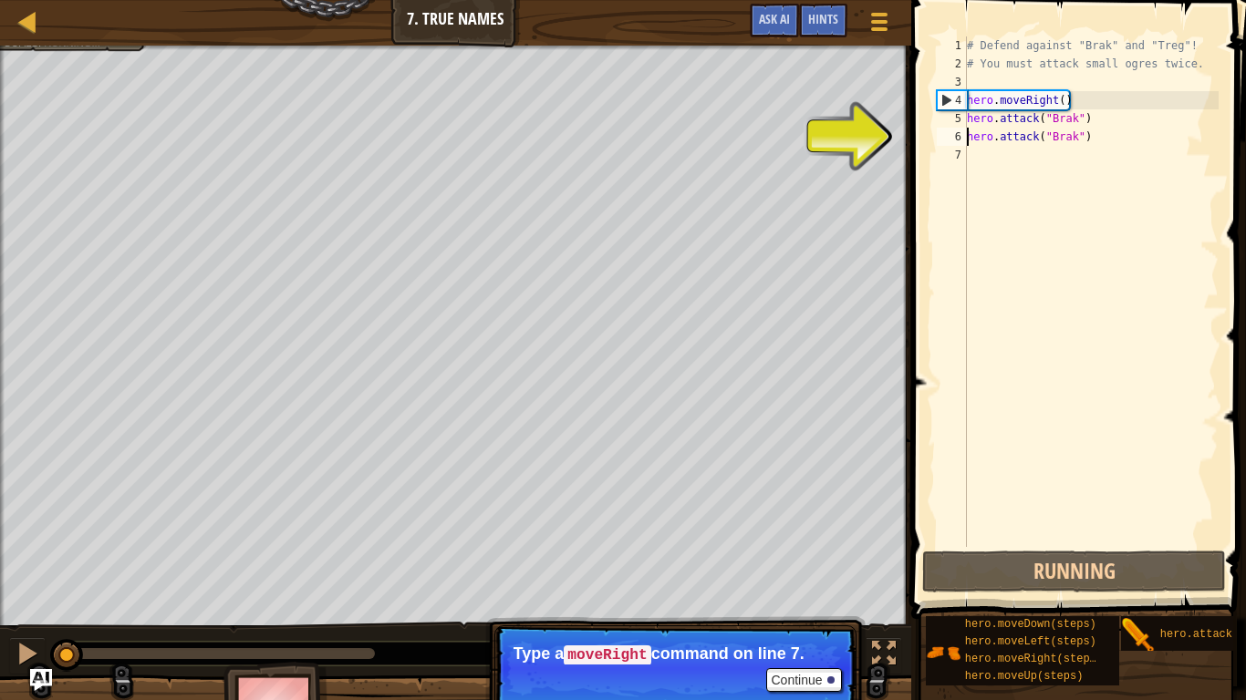
click at [1132, 534] on div "# Defend against "Brak" and "Treg"! # You must attack small ogres twice. hero .…" at bounding box center [1090, 309] width 255 height 547
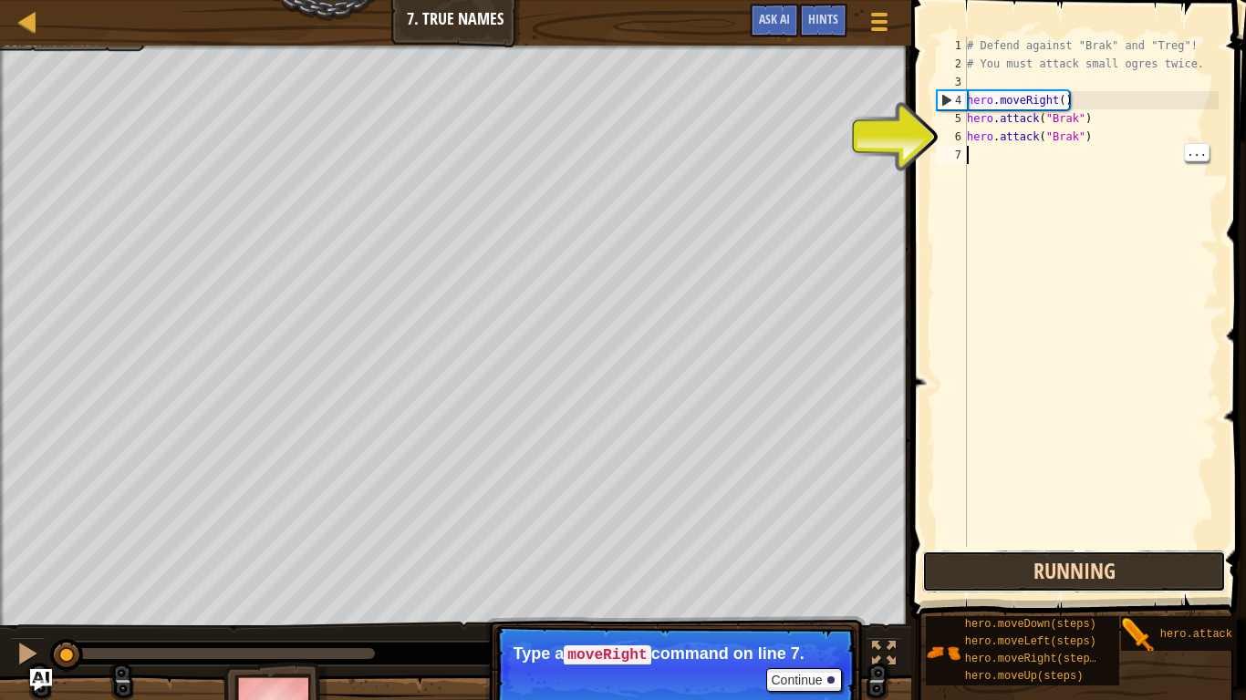
click at [1090, 575] on button "Running" at bounding box center [1074, 572] width 304 height 42
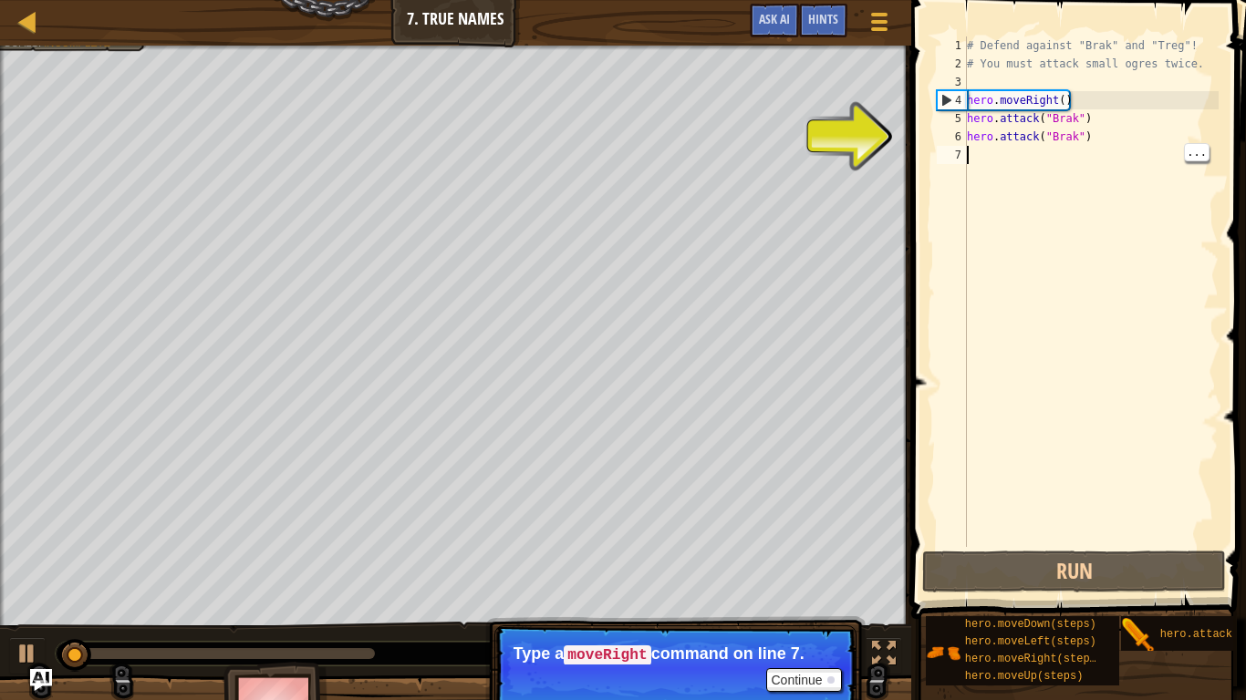
click at [1125, 549] on span at bounding box center [1080, 283] width 349 height 673
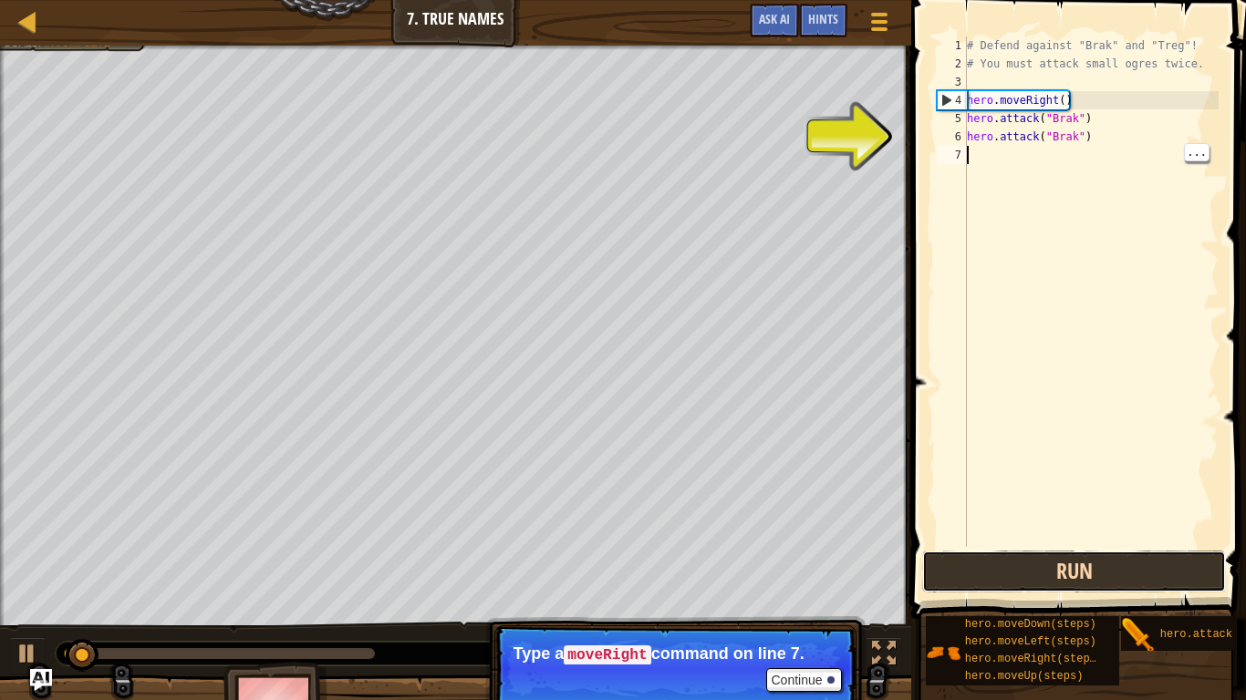
click at [1119, 568] on button "Run" at bounding box center [1074, 572] width 304 height 42
click at [1113, 576] on button "Running" at bounding box center [1074, 572] width 304 height 42
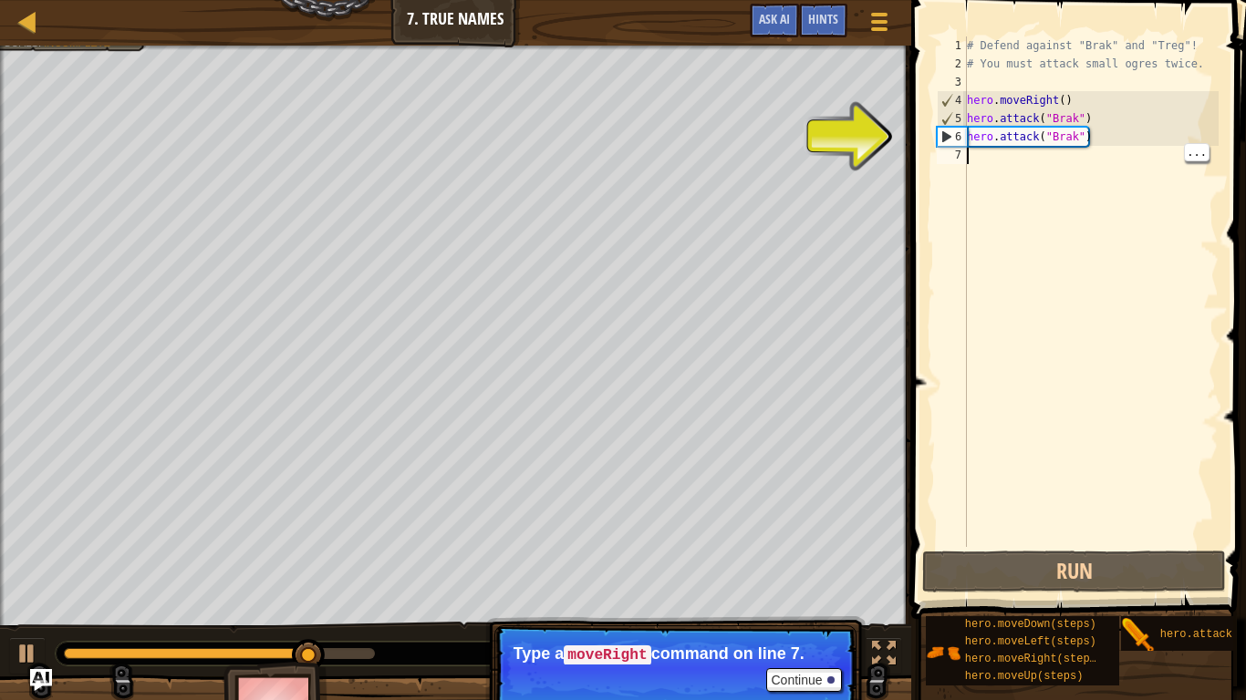
click at [1004, 162] on div "# Defend against "Brak" and "Treg"! # You must attack small ogres twice. hero .…" at bounding box center [1090, 309] width 255 height 547
type textarea "h"
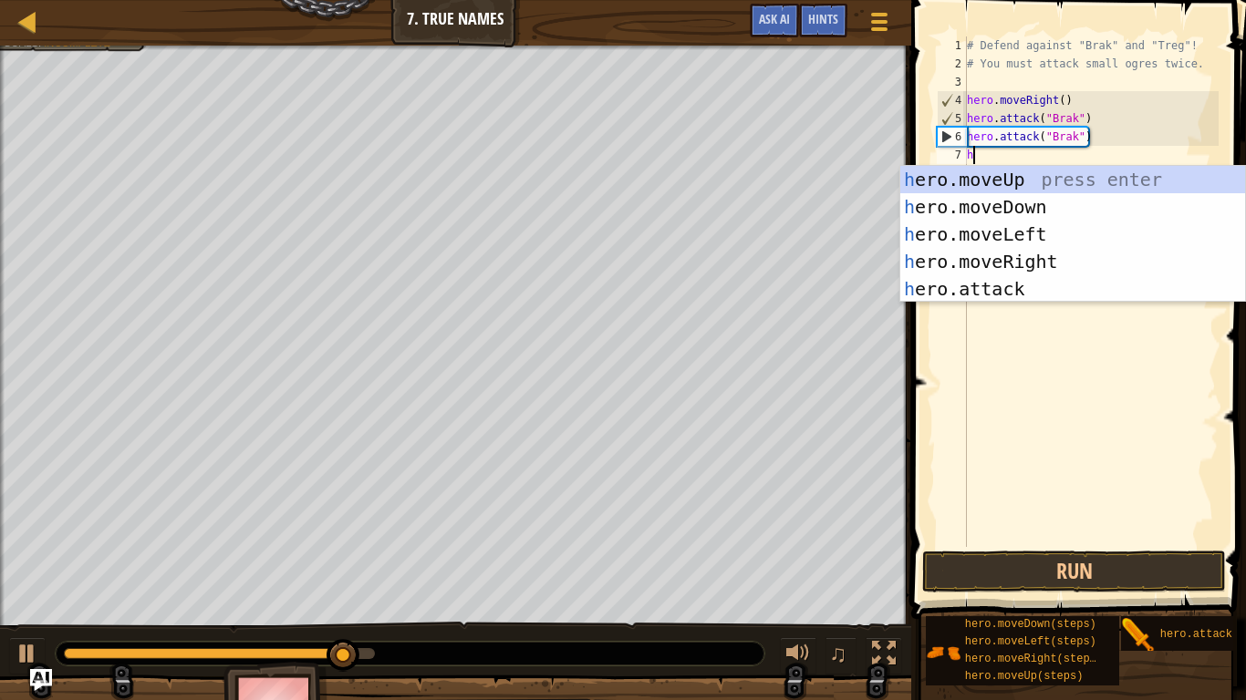
scroll to position [8, 0]
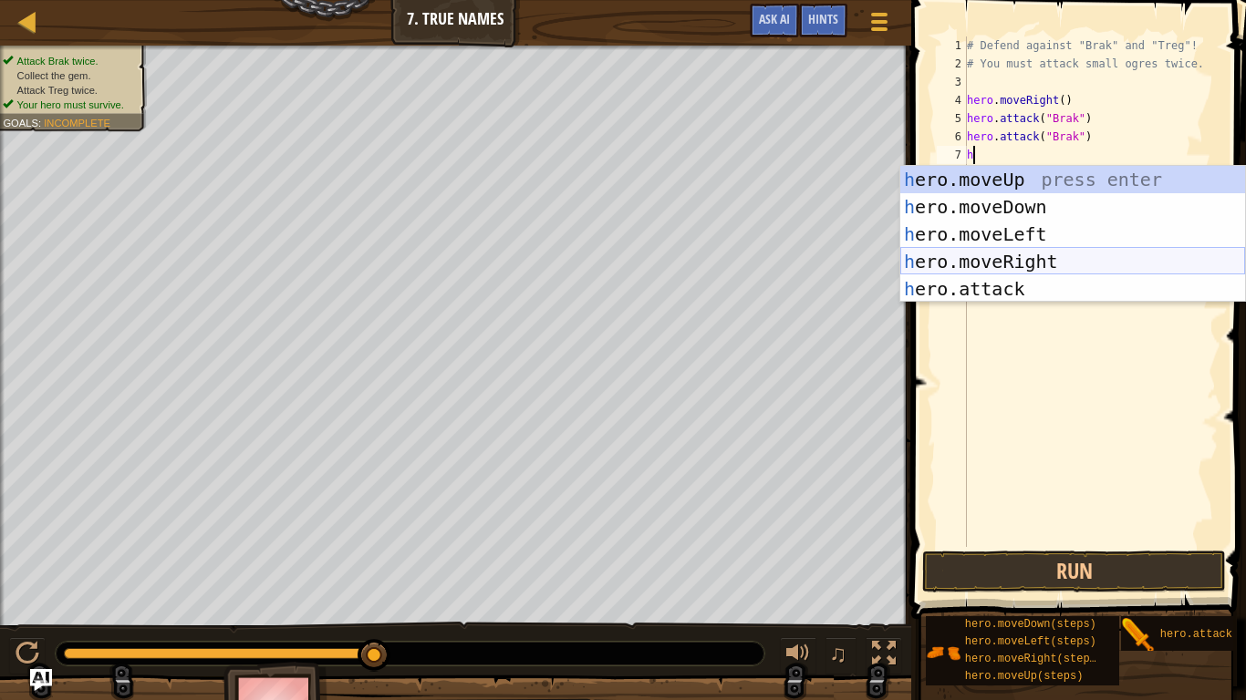
click at [1001, 274] on div "h ero.moveUp press enter h ero.moveDown press enter h ero.moveLeft press enter …" at bounding box center [1072, 262] width 345 height 192
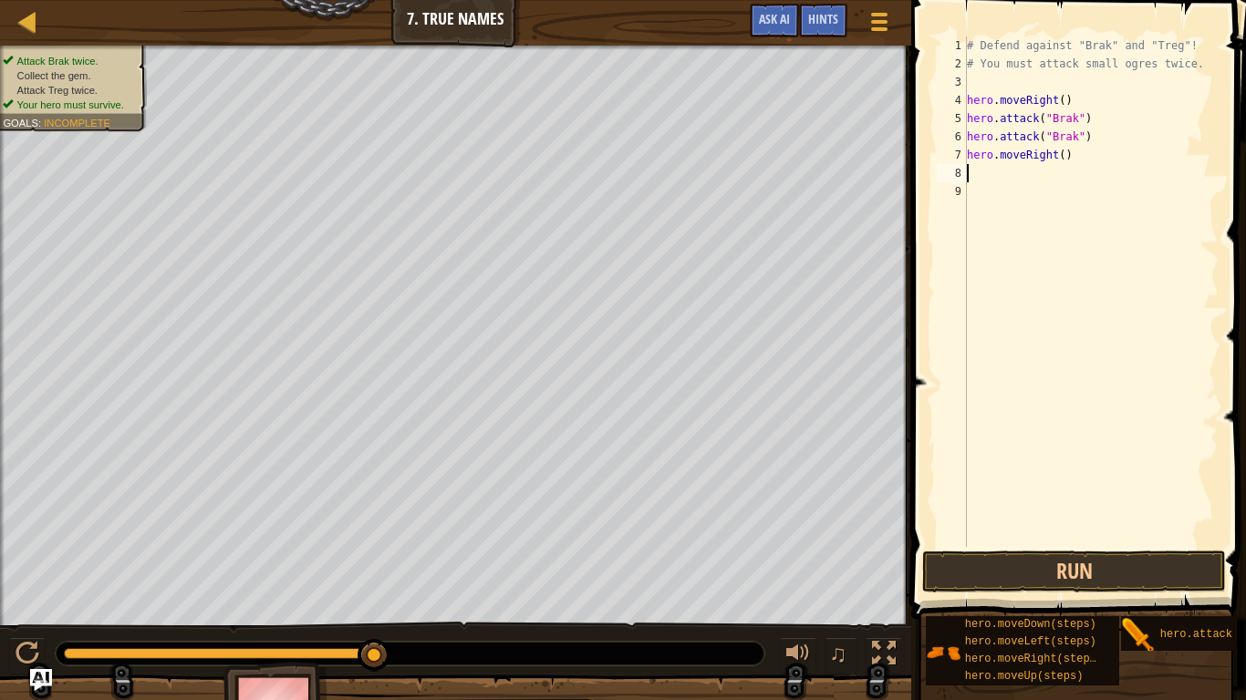
type textarea "s"
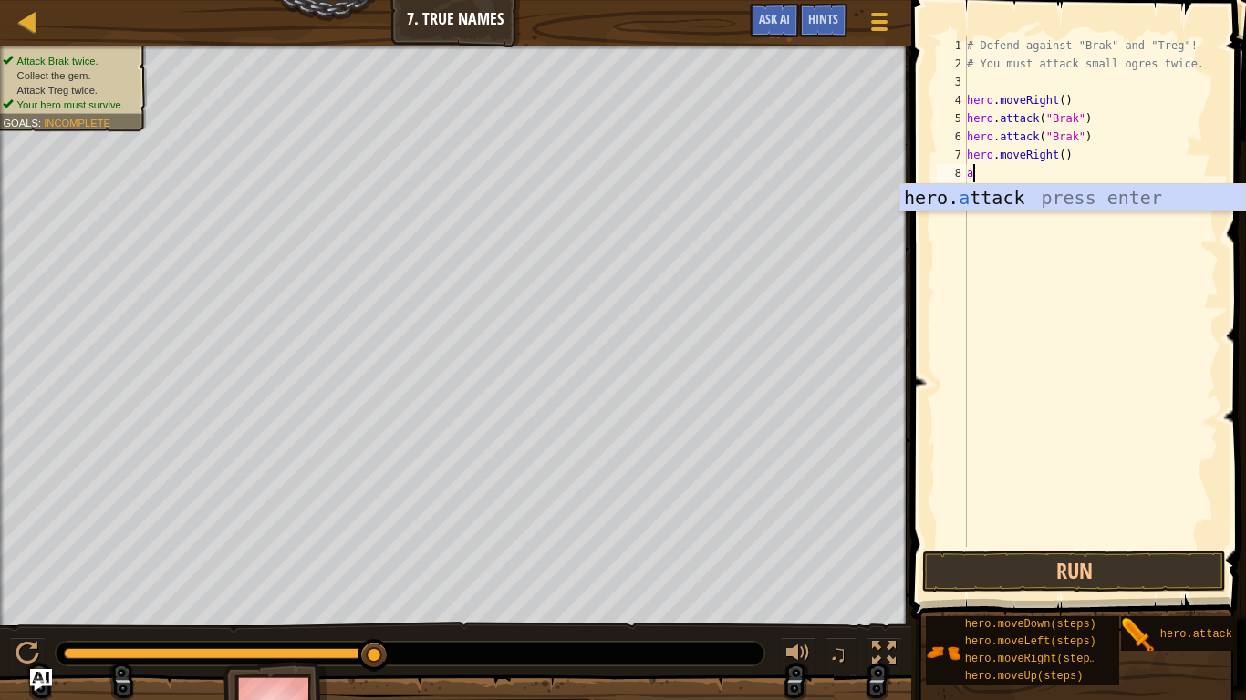
type textarea "a"
click at [1110, 0] on body "Map Introduction to Computer Science 7. True Names Game Menu Done Hints Ask AI …" at bounding box center [623, 0] width 1246 height 0
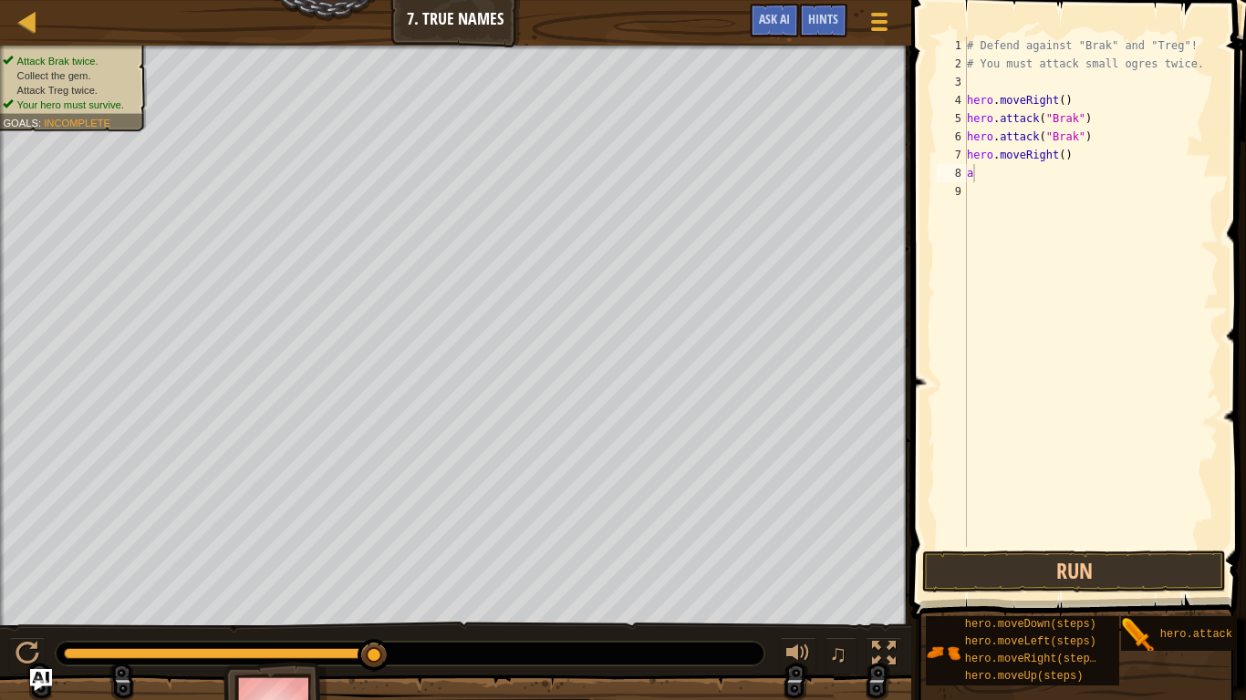
click at [992, 174] on div "# Defend against "Brak" and "Treg"! # You must attack small ogres twice. hero .…" at bounding box center [1090, 309] width 255 height 547
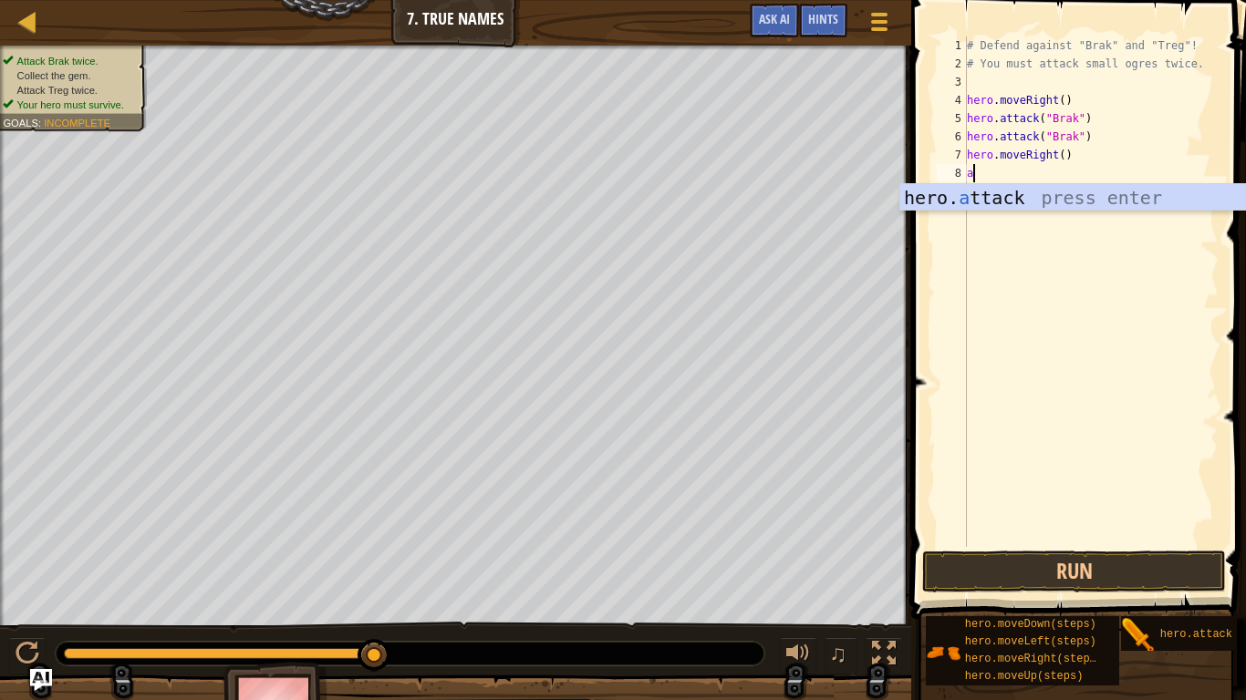
click at [1072, 190] on div "hero. a ttack press enter" at bounding box center [1072, 225] width 345 height 82
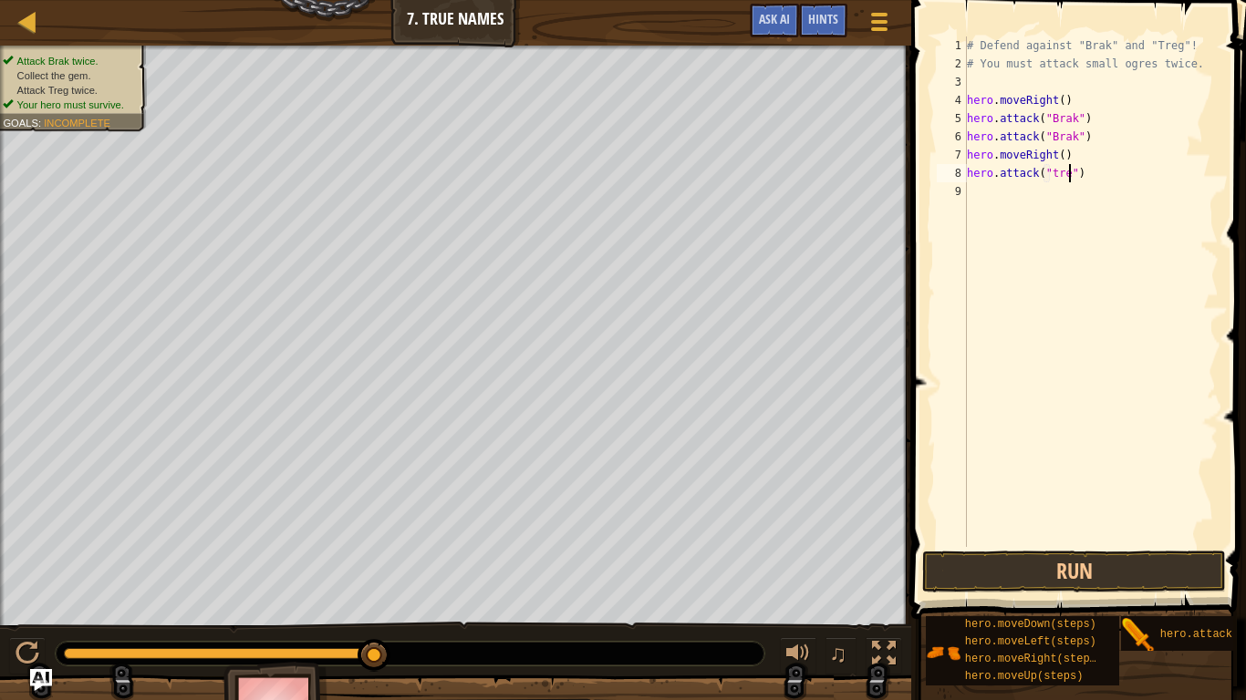
scroll to position [8, 16]
click at [1062, 178] on div "# Defend against "Brak" and "Treg"! # You must attack small ogres twice. hero .…" at bounding box center [1090, 309] width 255 height 547
click at [1059, 178] on div "# Defend against "Brak" and "Treg"! # You must attack small ogres twice. hero .…" at bounding box center [1090, 309] width 255 height 547
click at [1023, 172] on div "# Defend against "Brak" and "Treg"! # You must attack small ogres twice. hero .…" at bounding box center [1090, 309] width 255 height 547
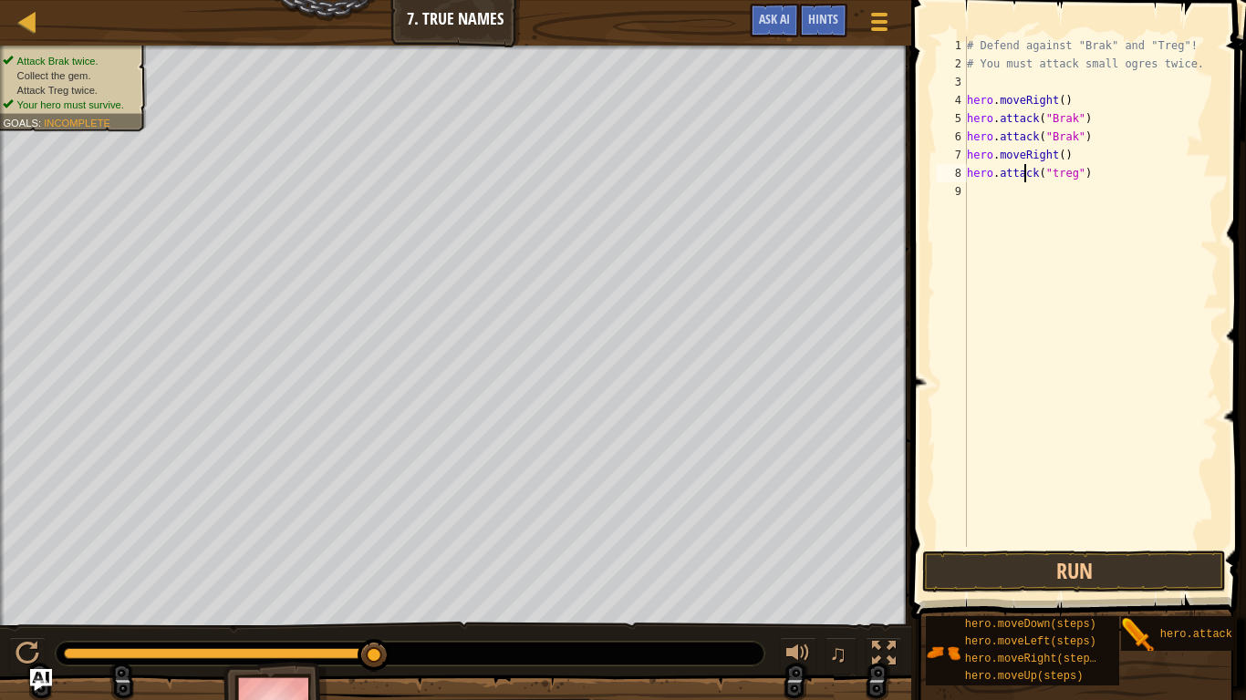
click at [1023, 172] on div "# Defend against "Brak" and "Treg"! # You must attack small ogres twice. hero .…" at bounding box center [1090, 309] width 255 height 547
type textarea "hero.attack("treg")"
paste textarea
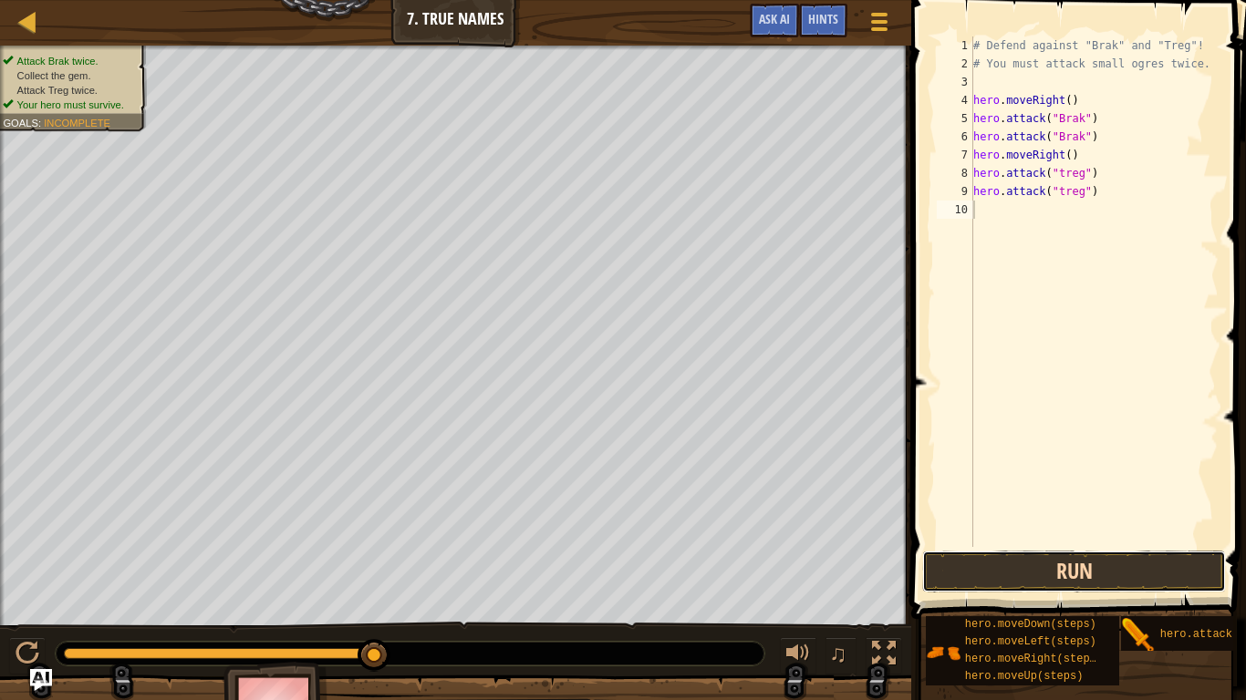
click at [1173, 563] on button "Run" at bounding box center [1074, 572] width 304 height 42
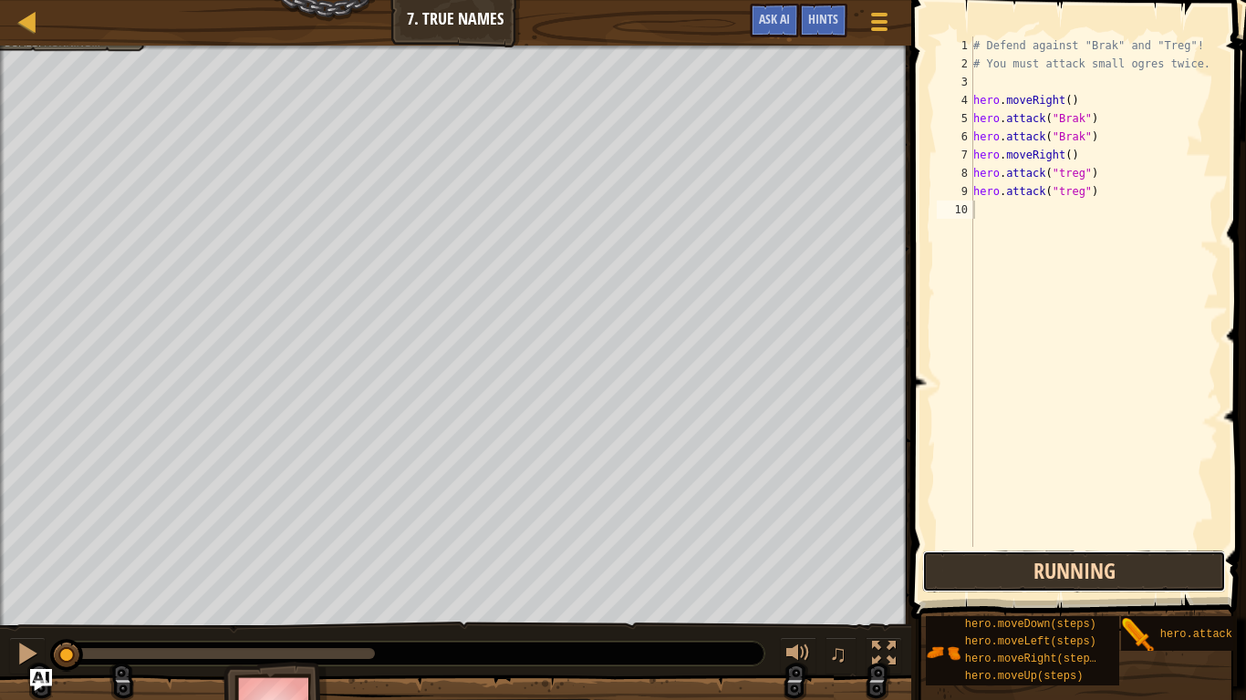
click at [1176, 565] on button "Running" at bounding box center [1074, 572] width 304 height 42
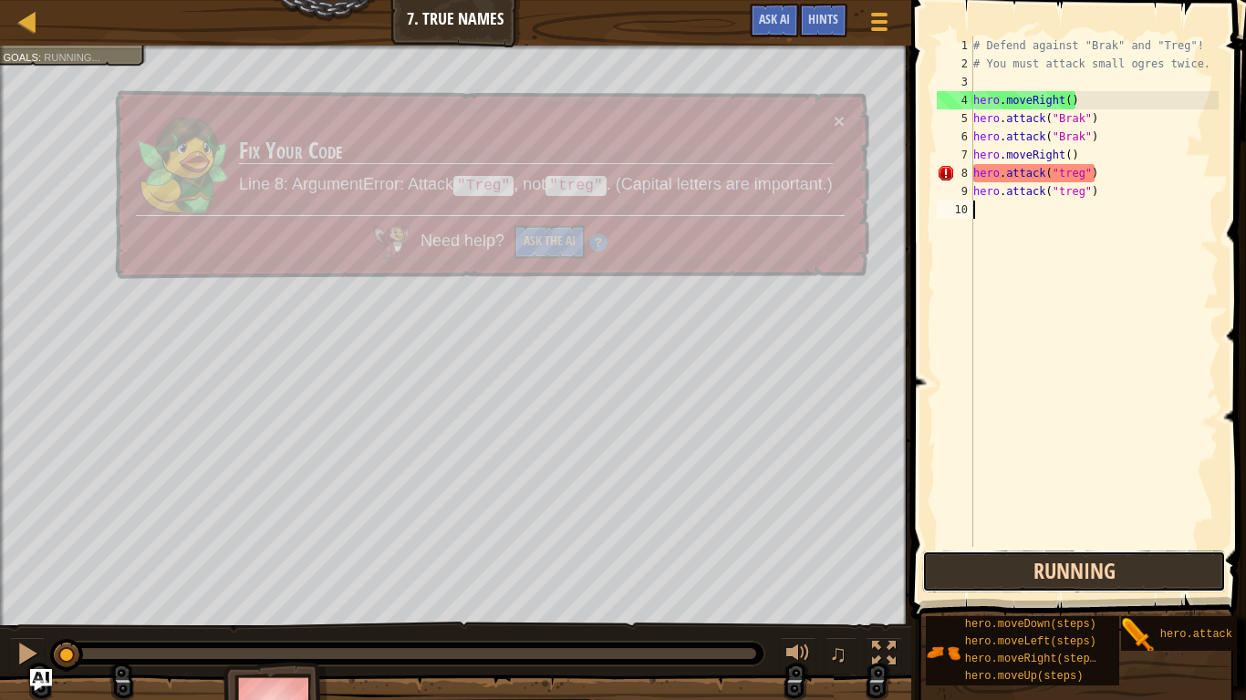
click at [1185, 576] on button "Running" at bounding box center [1074, 572] width 304 height 42
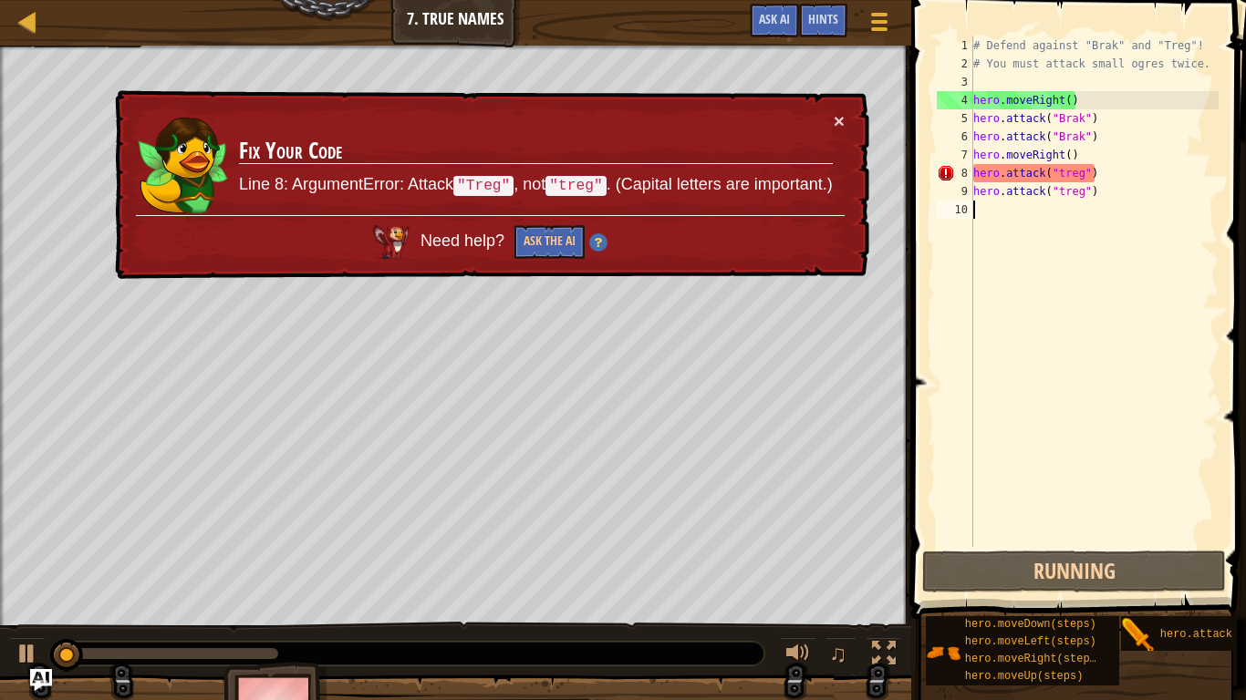
click at [1024, 175] on div "# Defend against "Brak" and "Treg"! # You must attack small ogres twice. hero .…" at bounding box center [1093, 309] width 249 height 547
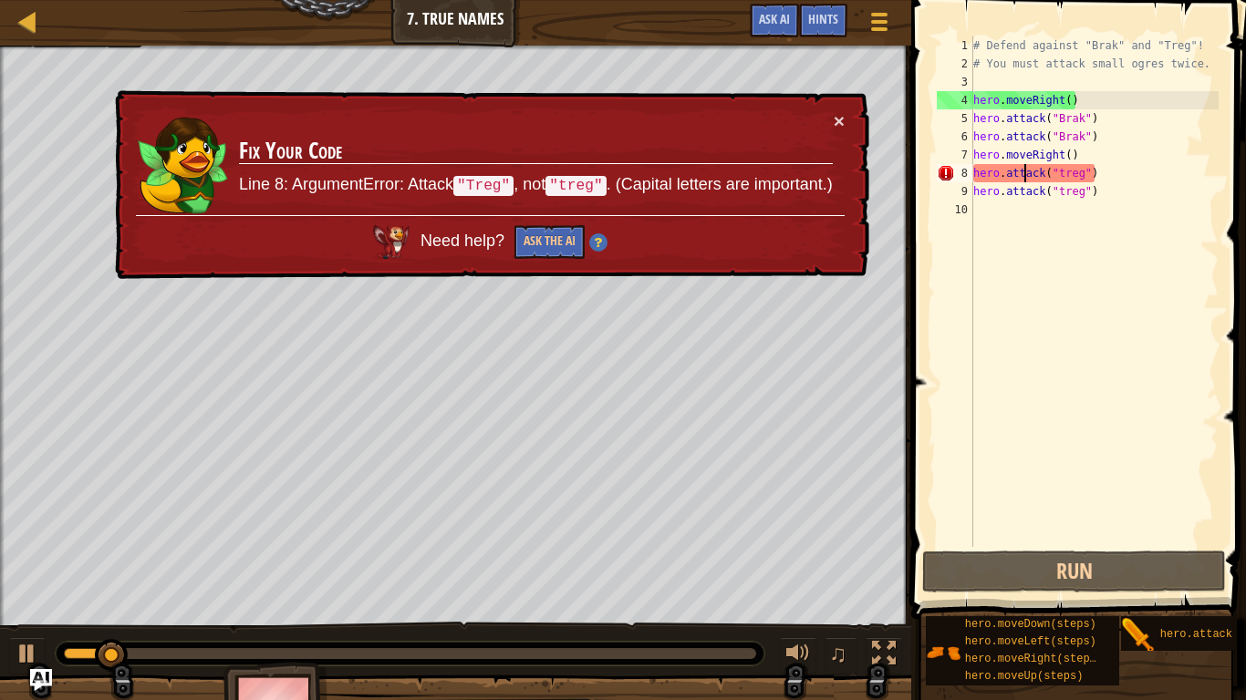
click at [1093, 189] on div "# Defend against "Brak" and "Treg"! # You must attack small ogres twice. hero .…" at bounding box center [1093, 309] width 249 height 547
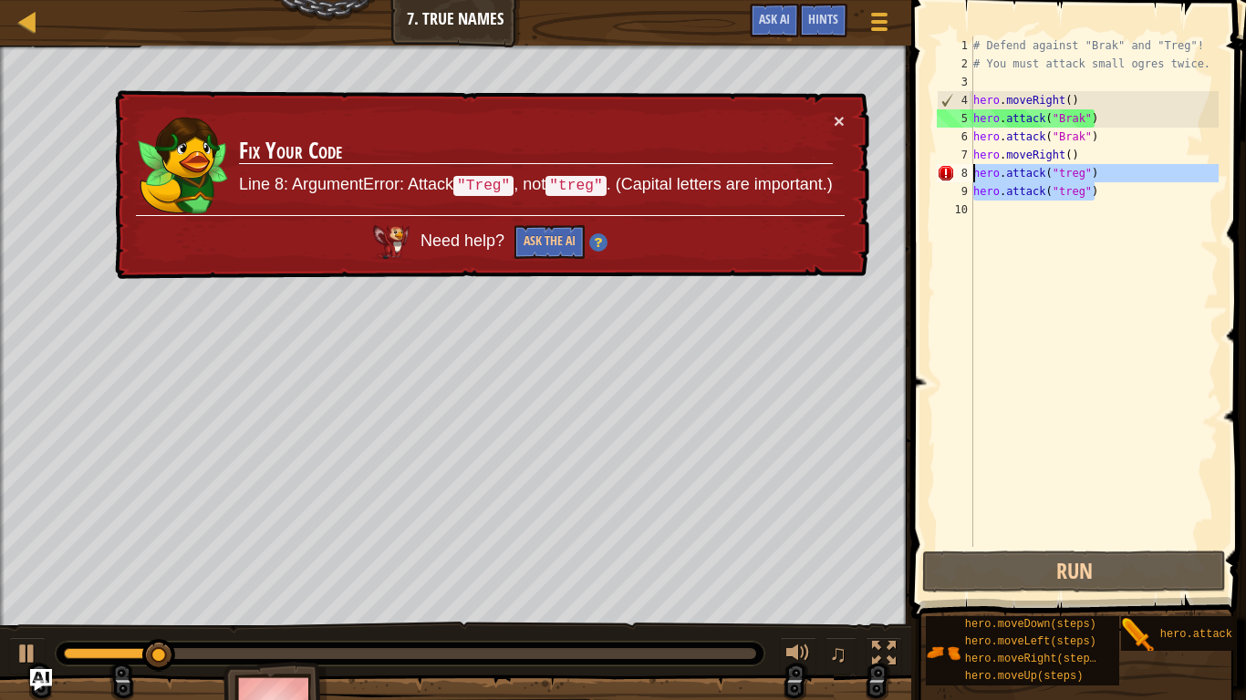
drag, startPoint x: 1093, startPoint y: 189, endPoint x: 975, endPoint y: 170, distance: 119.2
click at [975, 170] on div "# Defend against "Brak" and "Treg"! # You must attack small ogres twice. hero .…" at bounding box center [1093, 309] width 249 height 547
type textarea "hero.attack("treg") hero.attack("treg")"
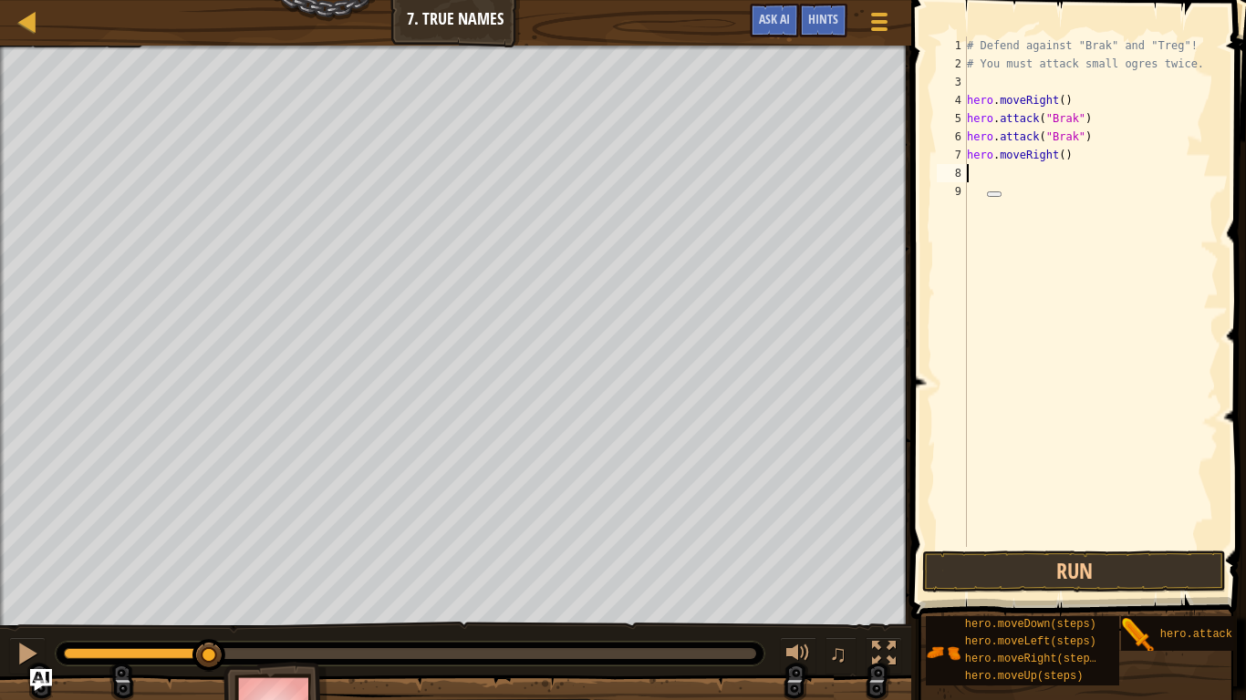
click at [1021, 139] on div "# Defend against "Brak" and "Treg"! # You must attack small ogres twice. hero .…" at bounding box center [1090, 309] width 255 height 547
click at [1021, 139] on div "# Defend against "Brak" and "Treg"! # You must attack small ogres twice. hero .…" at bounding box center [1090, 291] width 255 height 511
click at [1021, 139] on div "# Defend against "Brak" and "Treg"! # You must attack small ogres twice. hero .…" at bounding box center [1090, 309] width 255 height 547
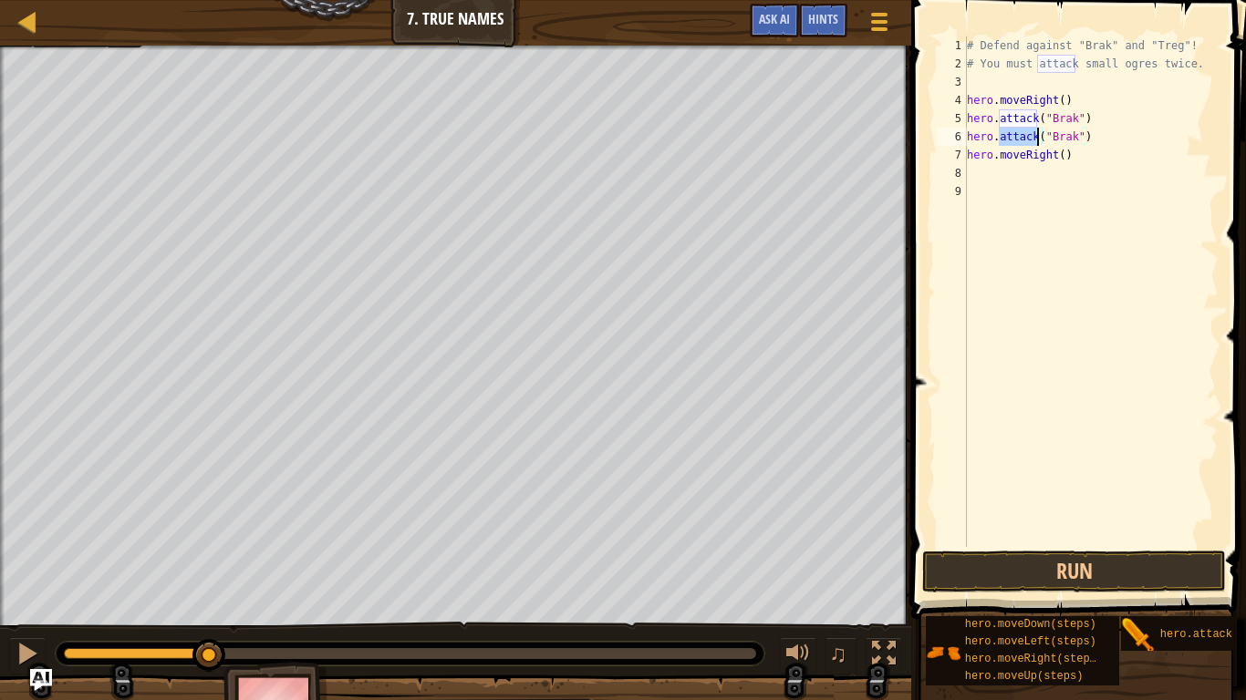
click at [1041, 136] on div "# Defend against "Brak" and "Treg"! # You must attack small ogres twice. hero .…" at bounding box center [1090, 309] width 255 height 547
click at [1046, 138] on div "# Defend against "Brak" and "Treg"! # You must attack small ogres twice. hero .…" at bounding box center [1090, 291] width 255 height 511
drag, startPoint x: 1039, startPoint y: 137, endPoint x: 959, endPoint y: 139, distance: 80.3
click at [959, 139] on div "hero.attack("Brak") 1 2 3 4 5 6 7 8 9 # Defend against "Brak" and "Treg"! # You…" at bounding box center [1075, 291] width 285 height 511
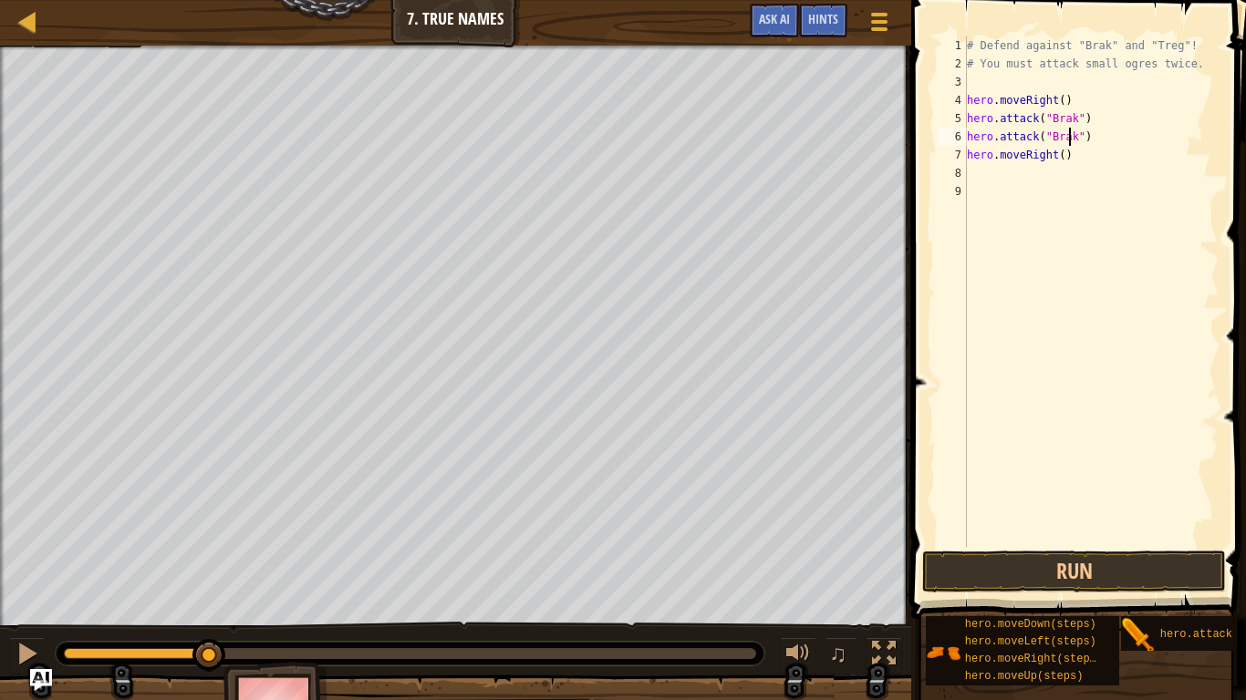
click at [1067, 131] on div "# Defend against "Brak" and "Treg"! # You must attack small ogres twice. hero .…" at bounding box center [1090, 309] width 255 height 547
drag, startPoint x: 1064, startPoint y: 135, endPoint x: 964, endPoint y: 138, distance: 100.4
click at [964, 138] on div "hero.attack("Brak") 1 2 3 4 5 6 7 8 9 # Defend against "Brak" and "Treg"! # You…" at bounding box center [1075, 291] width 285 height 511
click at [964, 138] on div "6" at bounding box center [952, 137] width 30 height 18
type textarea "hero.attack("Brak")"
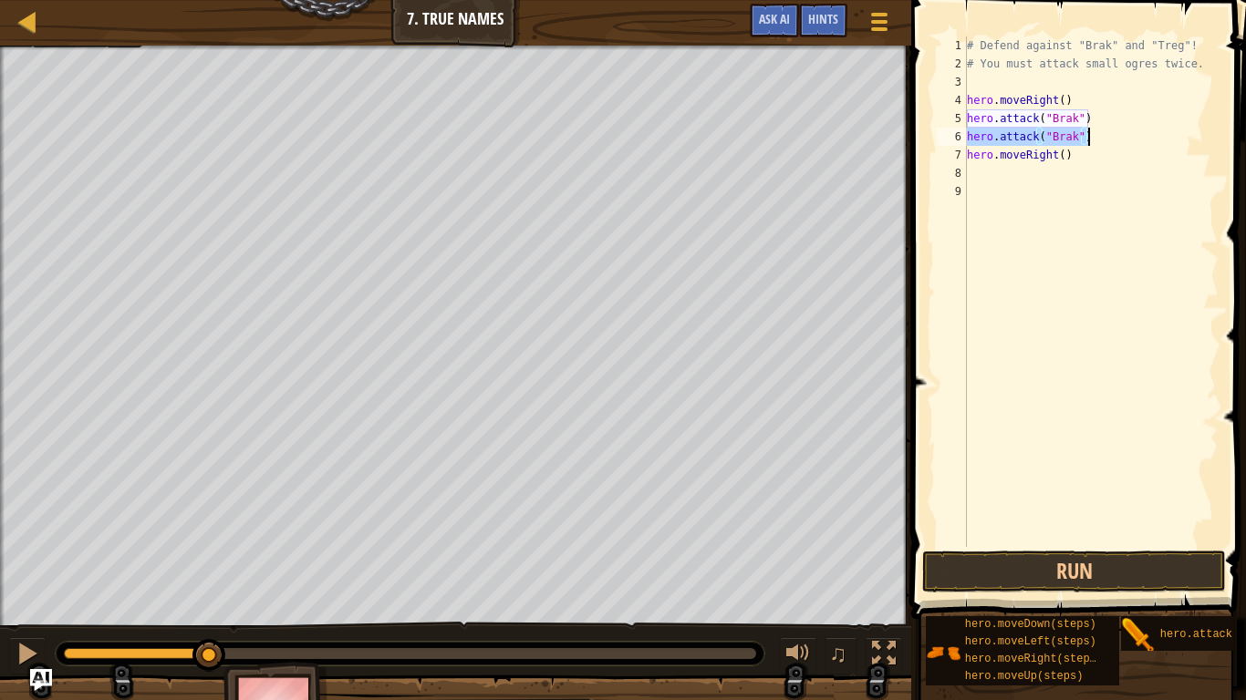
drag, startPoint x: 967, startPoint y: 139, endPoint x: 1093, endPoint y: 140, distance: 126.8
click at [1093, 140] on div "# Defend against "Brak" and "Treg"! # You must attack small ogres twice. hero .…" at bounding box center [1090, 309] width 255 height 547
paste textarea
click at [1036, 176] on div "# Defend against "Brak" and "Treg"! # You must attack small ogres twice. hero .…" at bounding box center [1090, 309] width 255 height 547
paste textarea "hero.attack("Brak")"
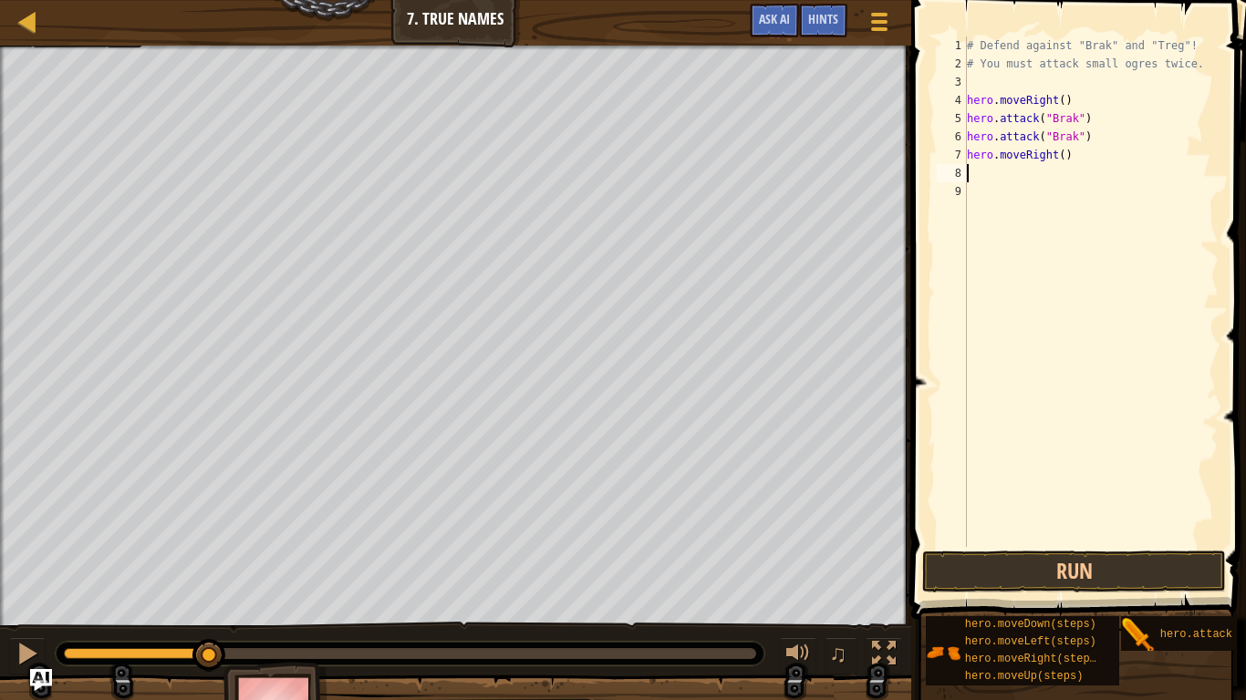
type textarea "hero.attack("Brak")"
click at [1041, 189] on div "# Defend against "Brak" and "Treg"! # You must attack small ogres twice. hero .…" at bounding box center [1090, 309] width 255 height 547
paste textarea "hero.attack("Brak")"
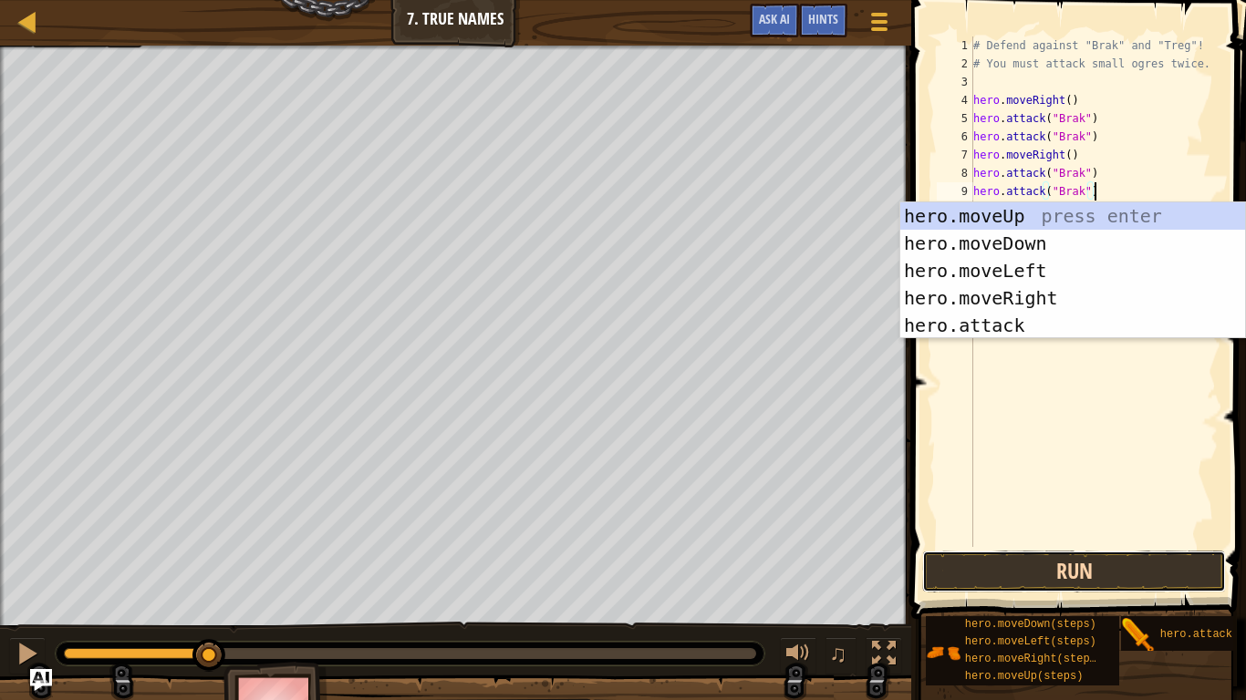
click at [1066, 563] on button "Run" at bounding box center [1074, 572] width 304 height 42
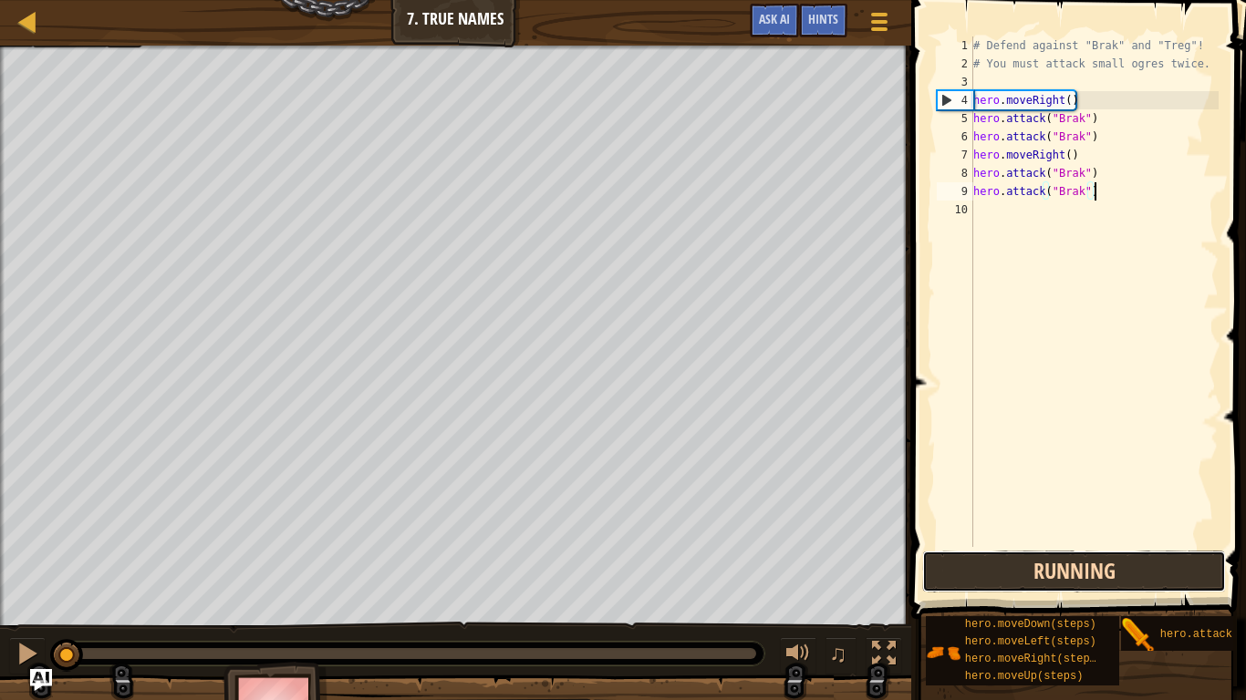
click at [1062, 560] on button "Running" at bounding box center [1074, 572] width 304 height 42
click at [1065, 568] on button "Running" at bounding box center [1074, 572] width 304 height 42
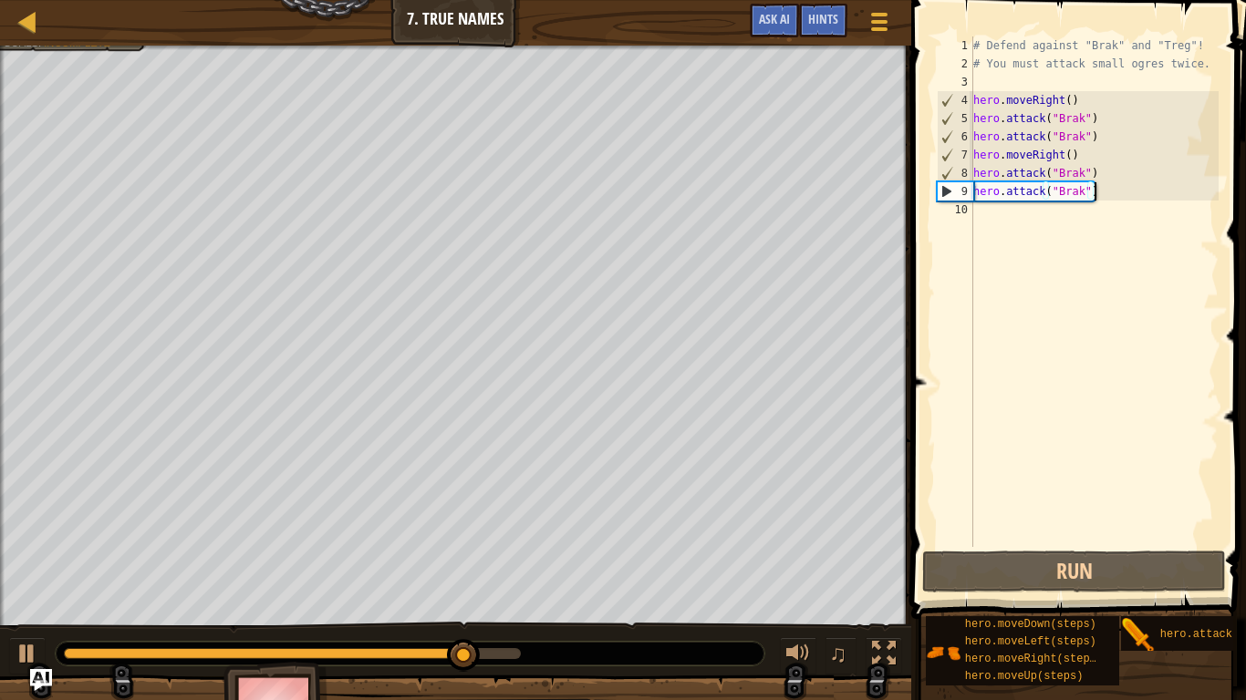
click at [1081, 195] on div "# Defend against "Brak" and "Treg"! # You must attack small ogres twice. hero .…" at bounding box center [1093, 309] width 249 height 547
click at [1079, 193] on div "# Defend against "Brak" and "Treg"! # You must attack small ogres twice. hero .…" at bounding box center [1093, 309] width 249 height 547
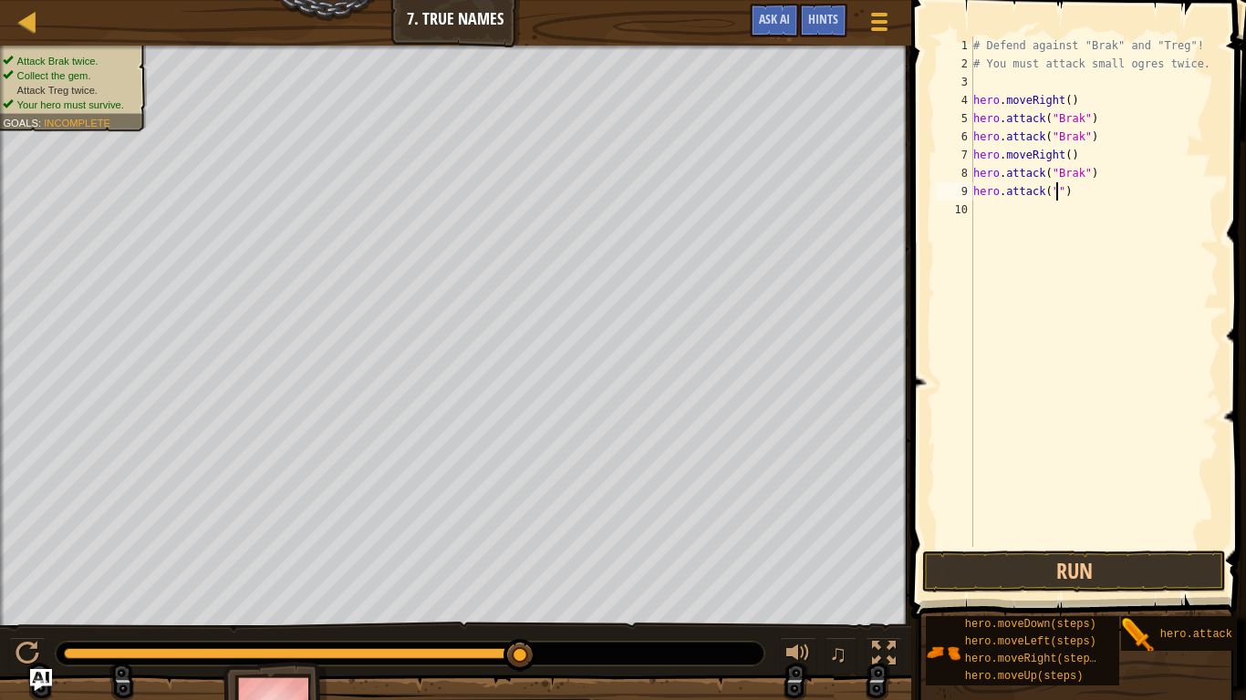
click at [1073, 177] on div "# Defend against "Brak" and "Treg"! # You must attack small ogres twice. hero .…" at bounding box center [1093, 309] width 249 height 547
click at [1056, 192] on div "# Defend against "Brak" and "Treg"! # You must attack small ogres twice. hero .…" at bounding box center [1093, 309] width 249 height 547
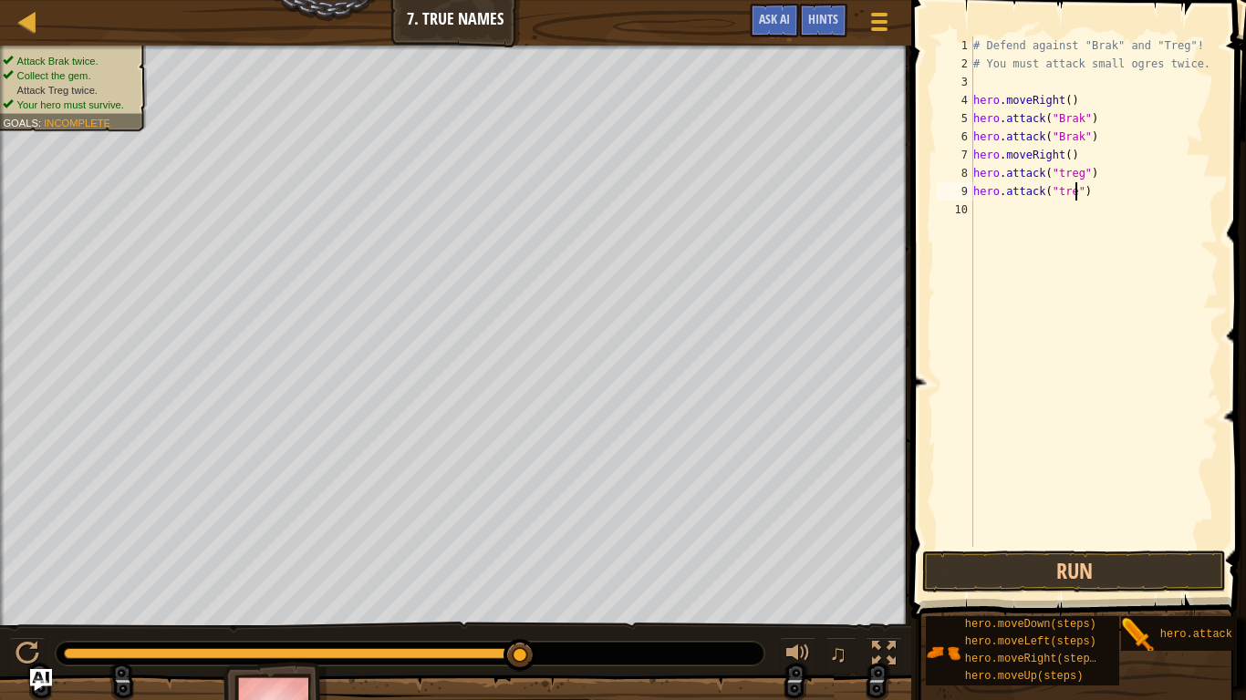
type textarea "hero.attack("treg")"
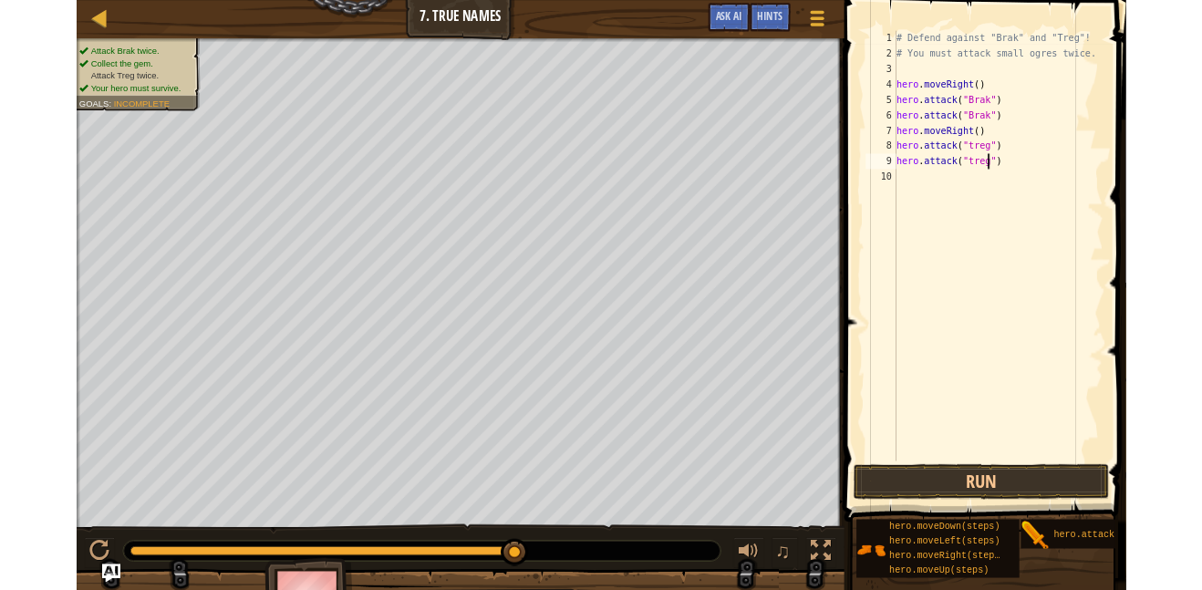
scroll to position [8, 0]
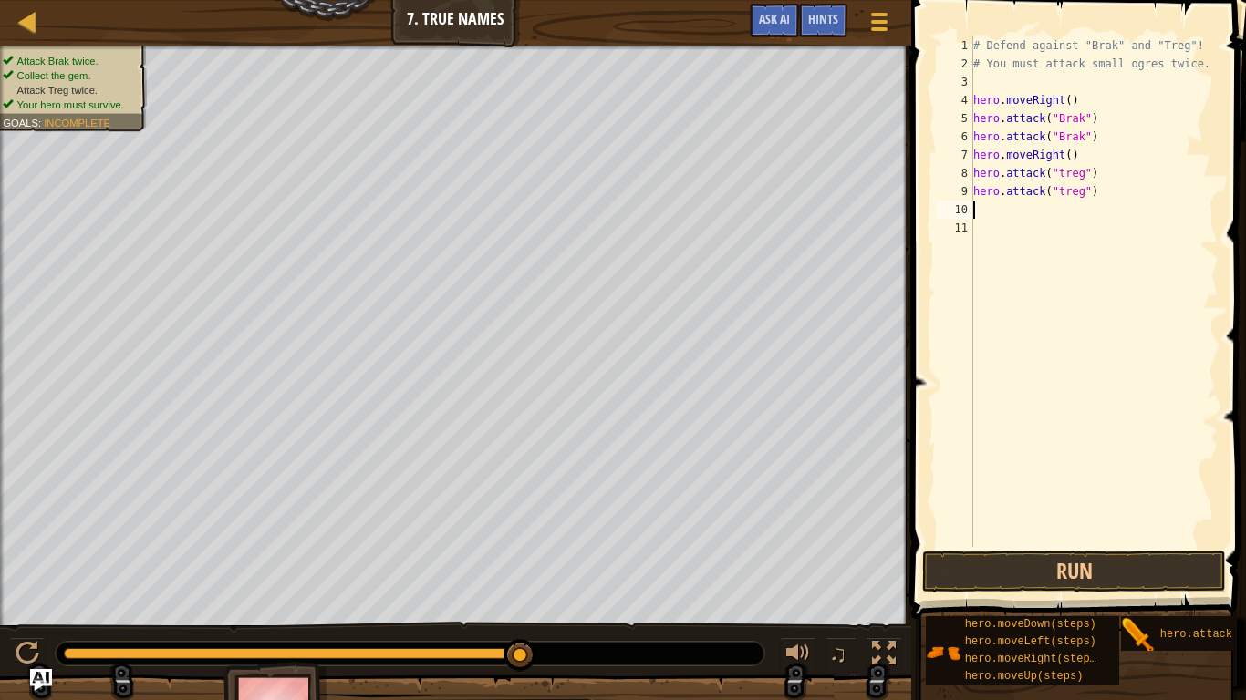
type textarea "hero.attack("treg")"
click at [1132, 537] on div "# Defend against "Brak" and "Treg"! # You must attack small ogres twice. hero .…" at bounding box center [1093, 309] width 249 height 547
click at [1127, 567] on button "Run" at bounding box center [1074, 572] width 304 height 42
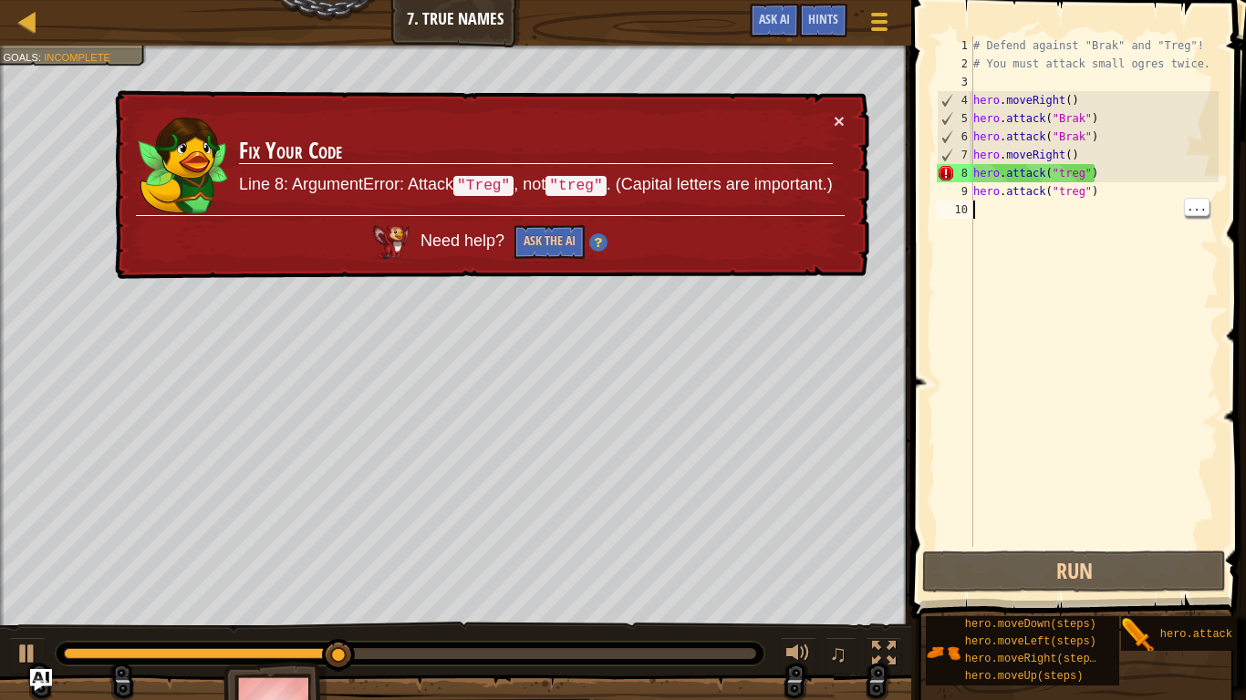
click at [1091, 183] on div "# Defend against "Brak" and "Treg"! # You must attack small ogres twice. hero .…" at bounding box center [1093, 309] width 249 height 547
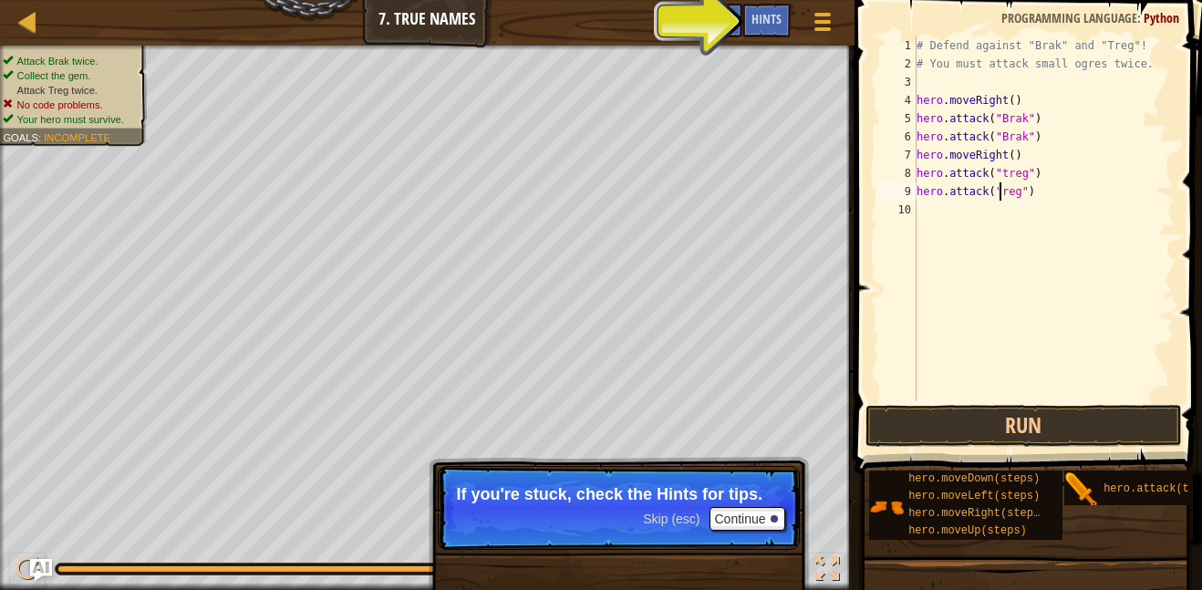
scroll to position [8, 13]
type textarea "hero.attack("Treg")"
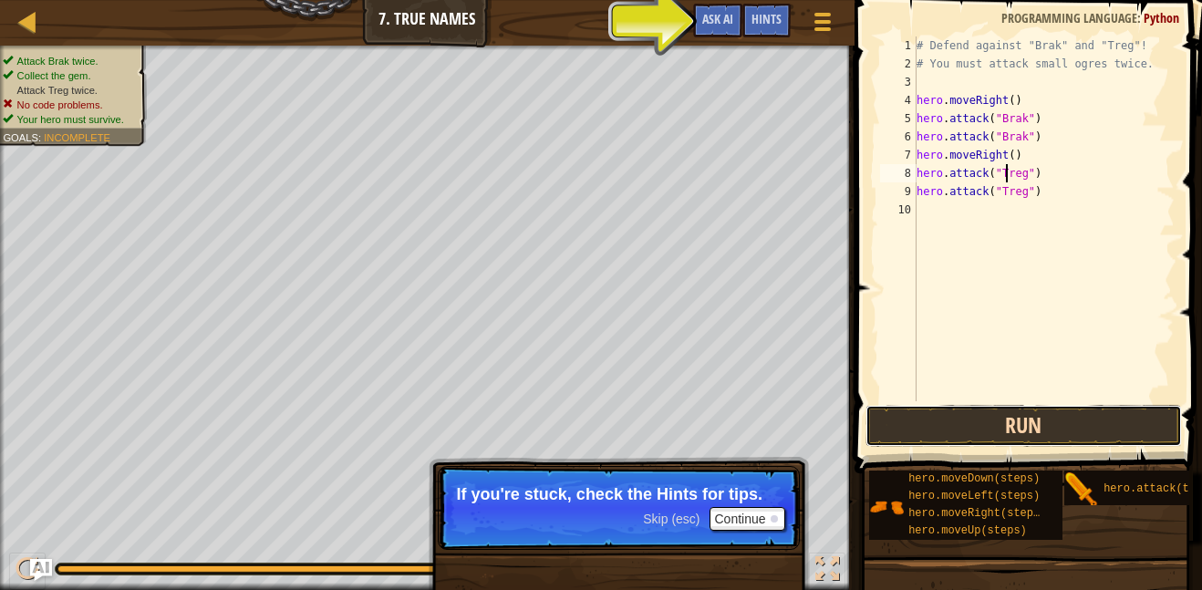
click at [1109, 428] on button "Run" at bounding box center [1023, 426] width 316 height 42
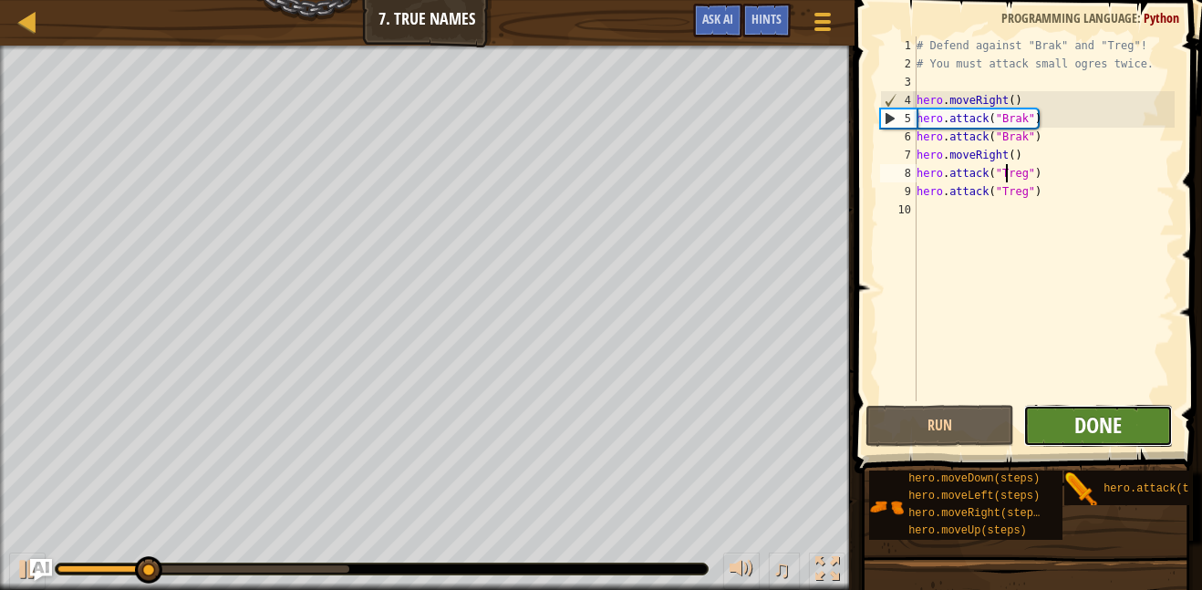
click at [1118, 430] on span "Done" at bounding box center [1097, 424] width 47 height 29
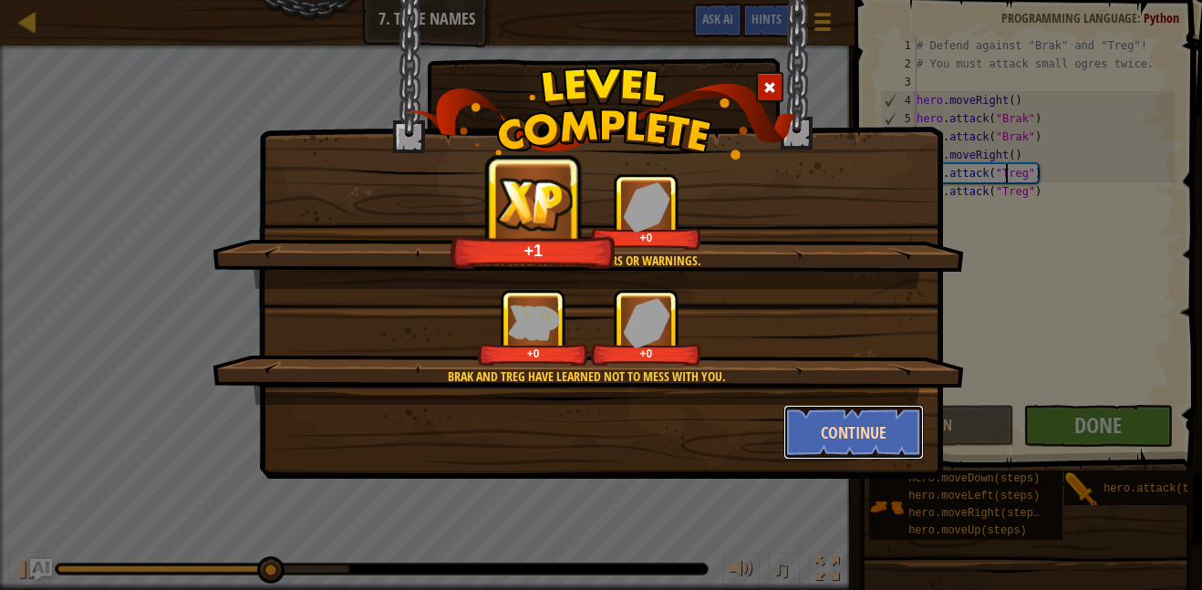
click at [886, 420] on button "Continue" at bounding box center [853, 432] width 141 height 55
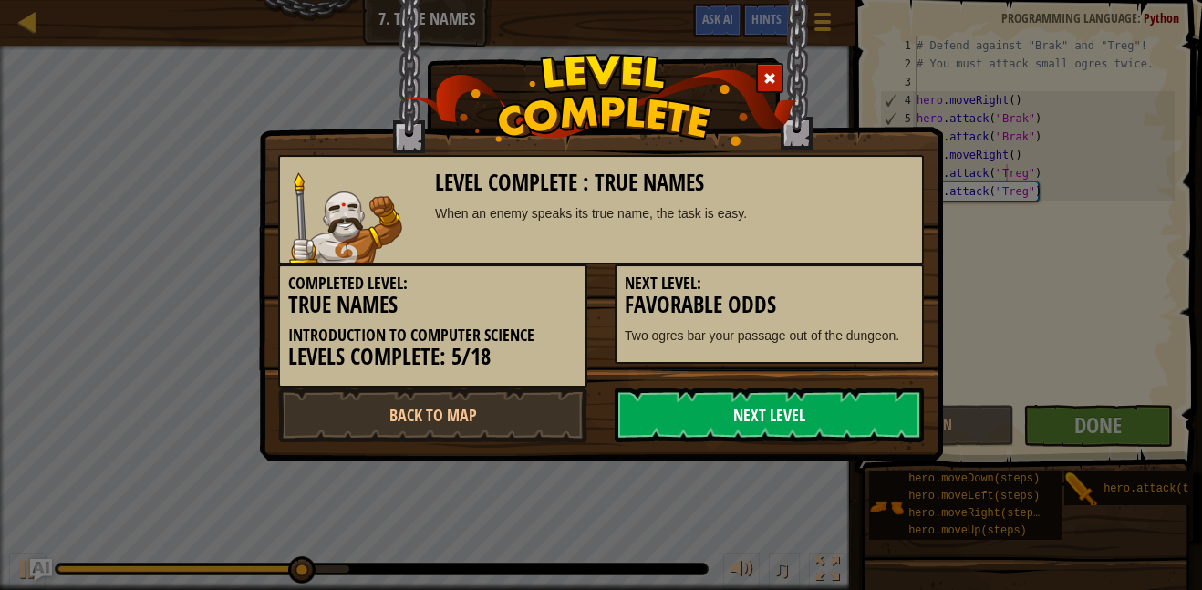
click at [830, 420] on link "Next Level" at bounding box center [769, 415] width 309 height 55
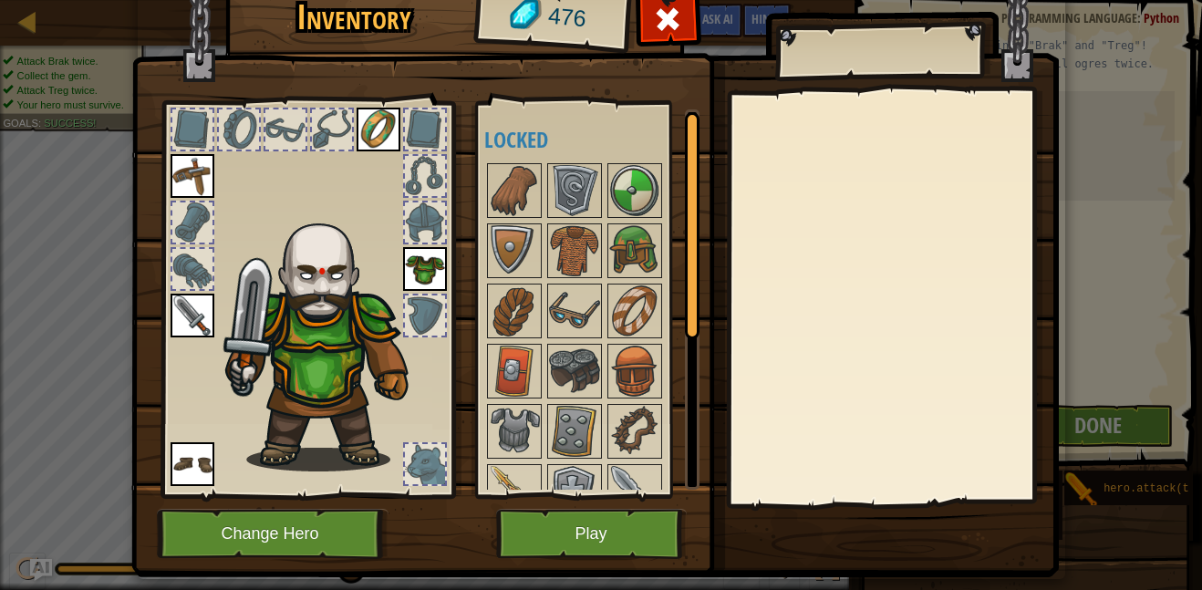
scroll to position [31, 0]
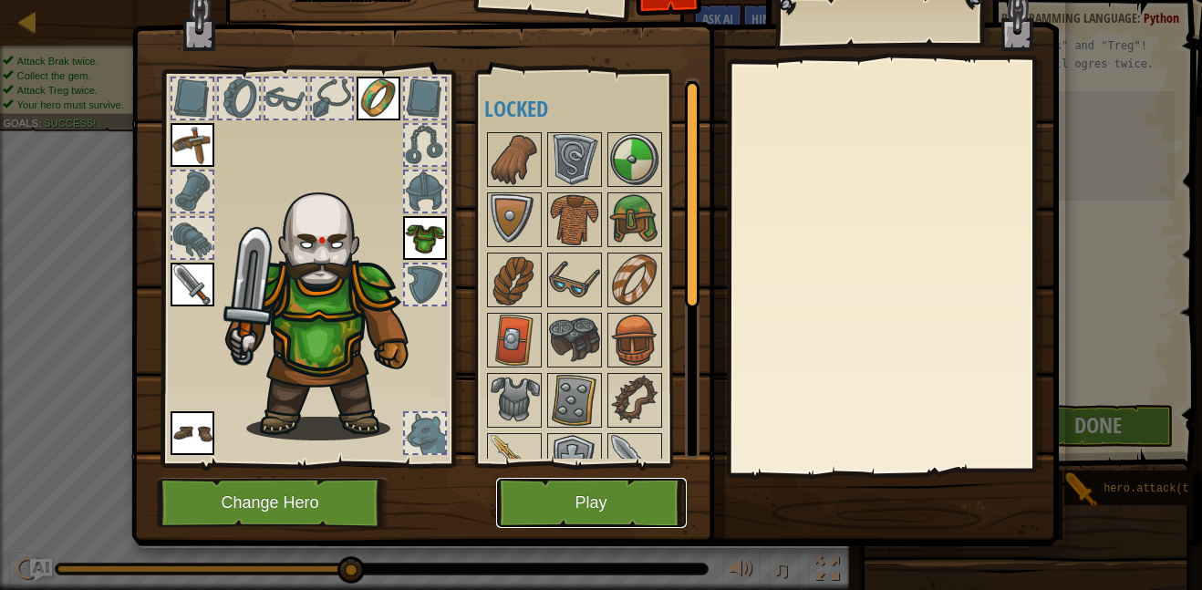
click at [610, 523] on button "Play" at bounding box center [591, 503] width 191 height 50
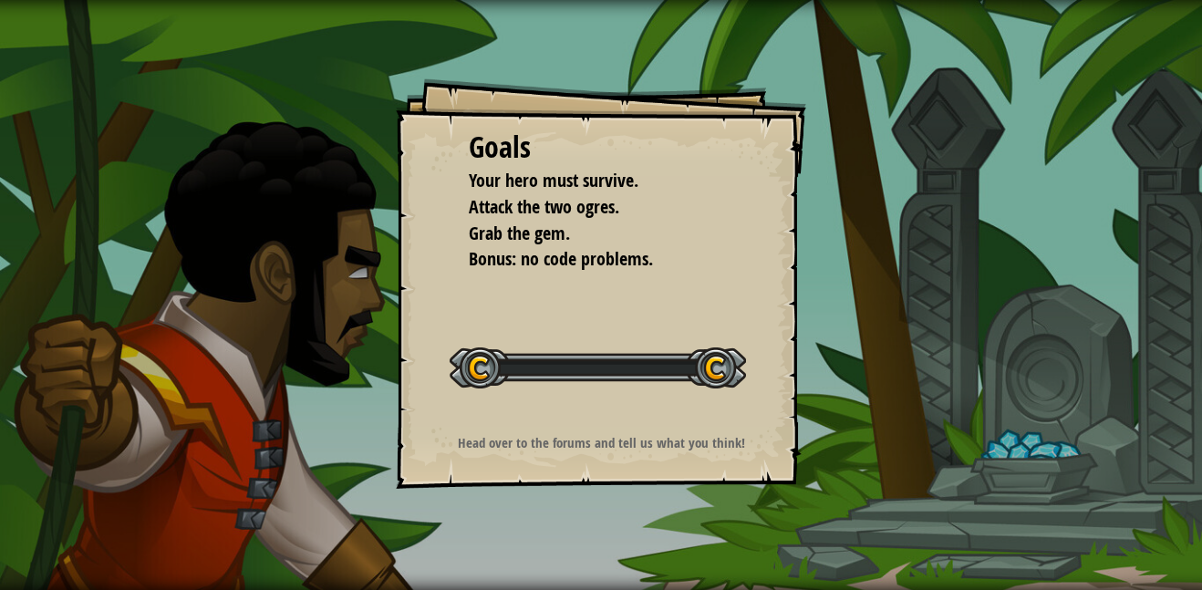
click at [615, 508] on div "Goals Your hero must survive. Attack the two ogres. Grab the gem. Bonus: no cod…" at bounding box center [601, 295] width 1202 height 590
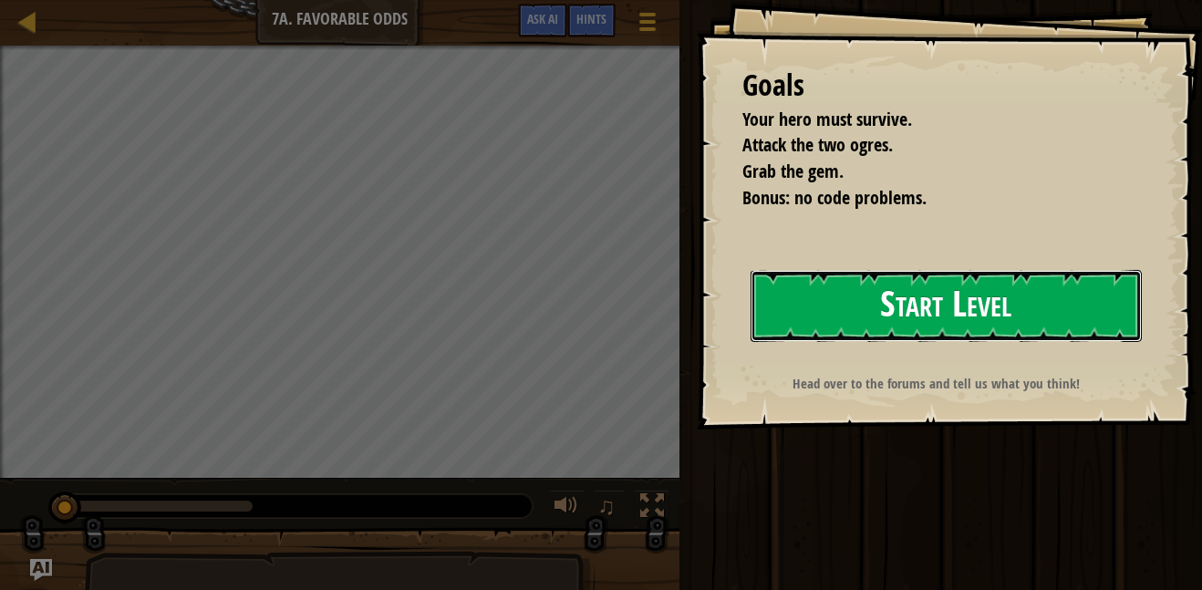
click at [969, 308] on button "Start Level" at bounding box center [946, 306] width 391 height 72
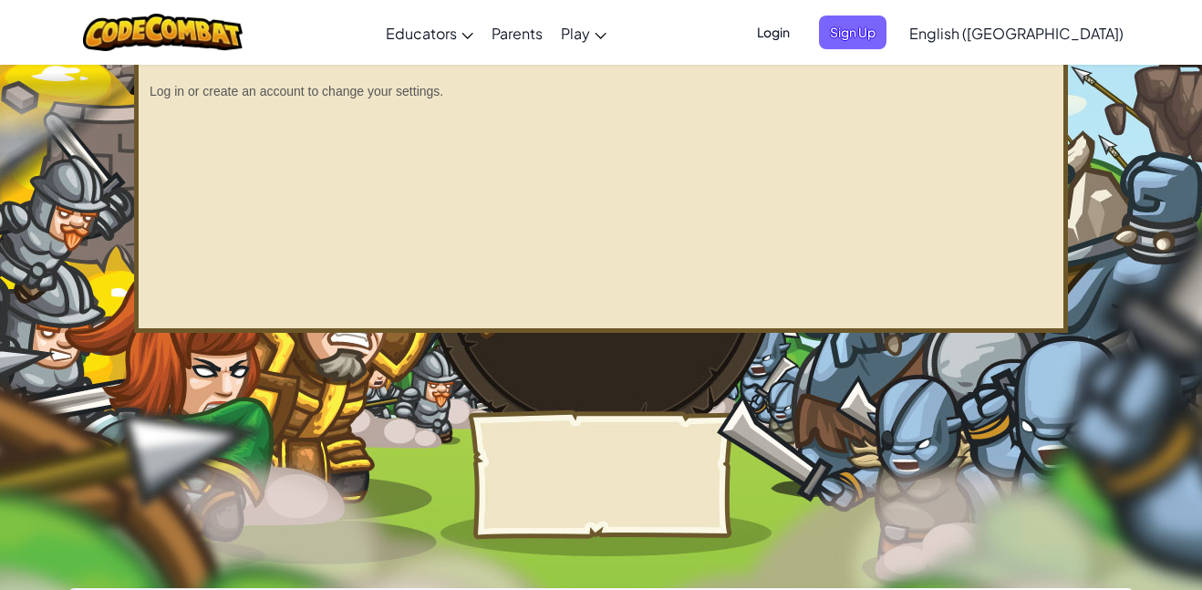
click at [801, 31] on span "Login" at bounding box center [773, 33] width 55 height 34
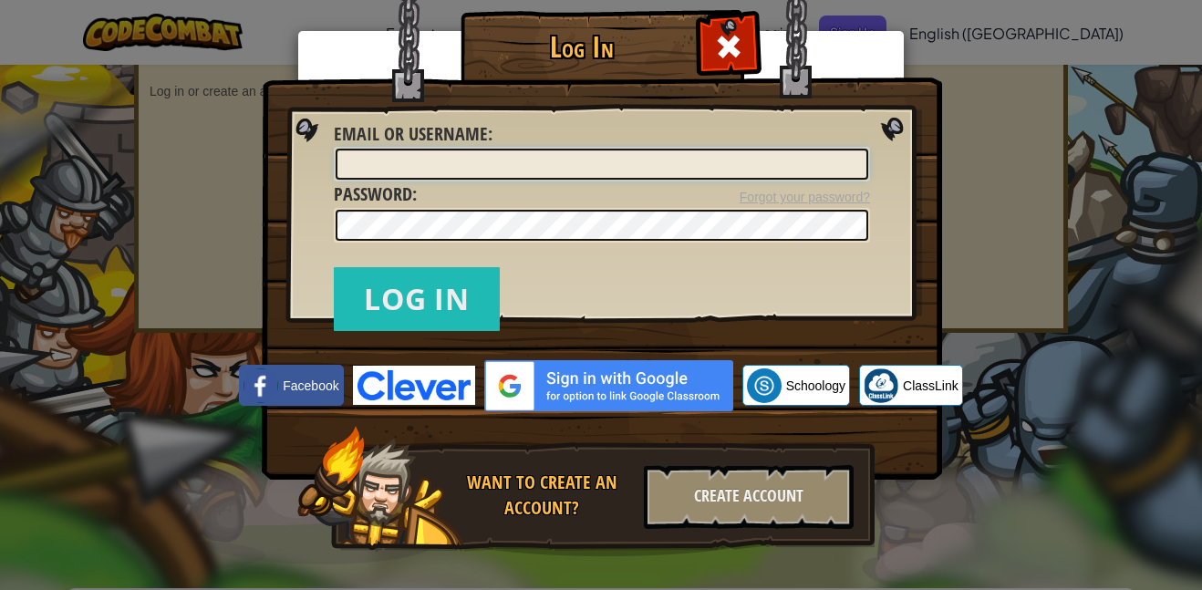
type input "jfloores"
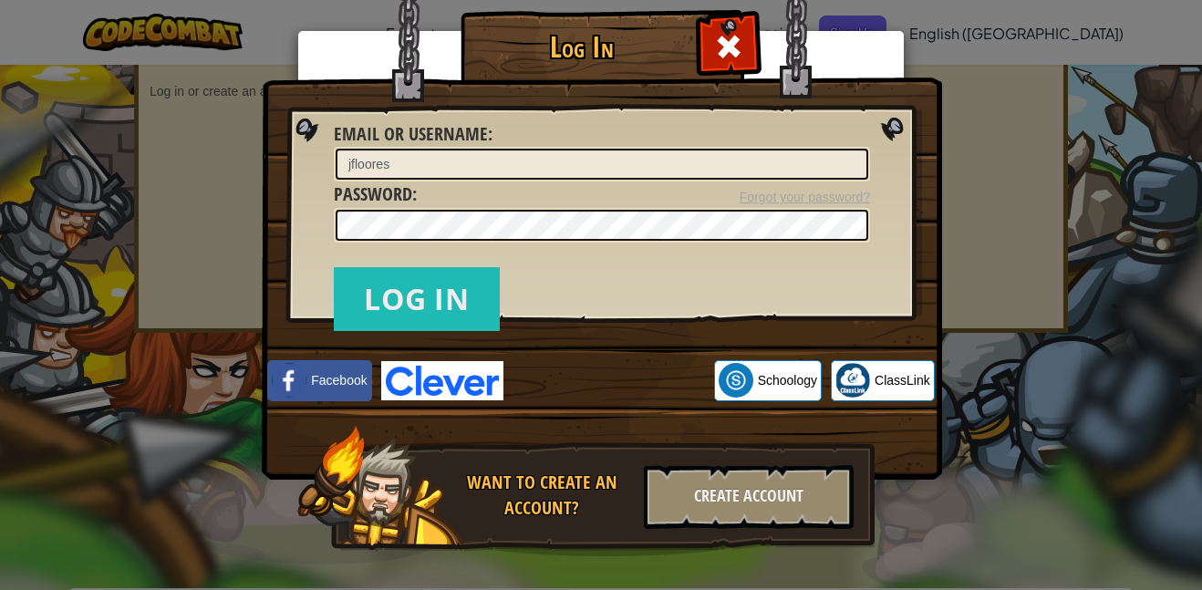
click at [1046, 586] on div "Log In Unknown Error Email or Username : jfloores Forgot your password? Passwor…" at bounding box center [601, 295] width 1202 height 590
